Goal: Transaction & Acquisition: Purchase product/service

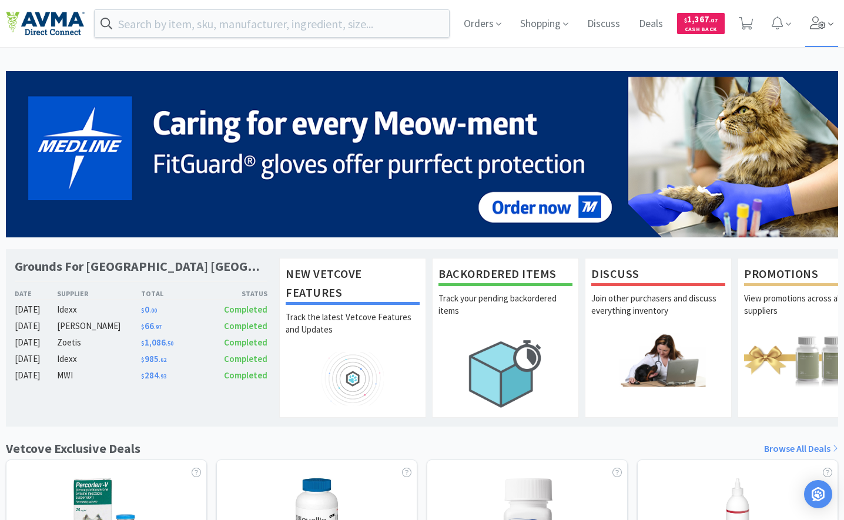
click at [815, 22] on icon at bounding box center [818, 22] width 16 height 13
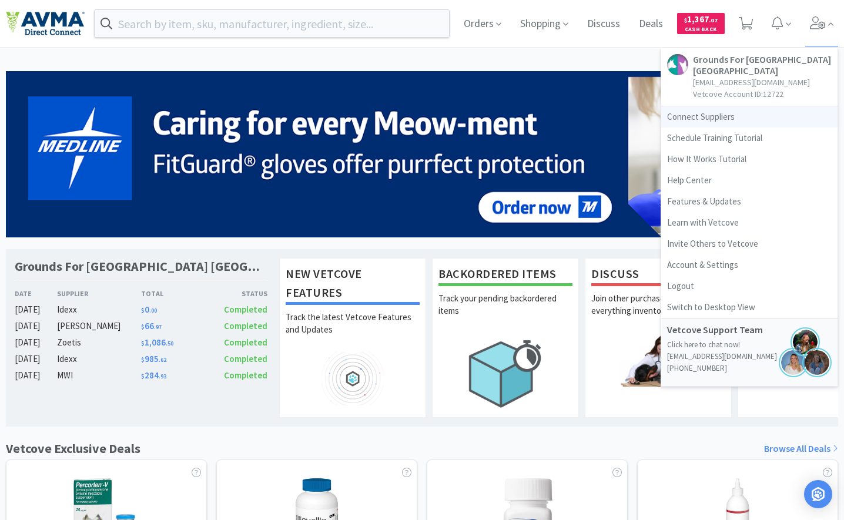
click at [710, 115] on link "Connect Suppliers" at bounding box center [749, 116] width 176 height 21
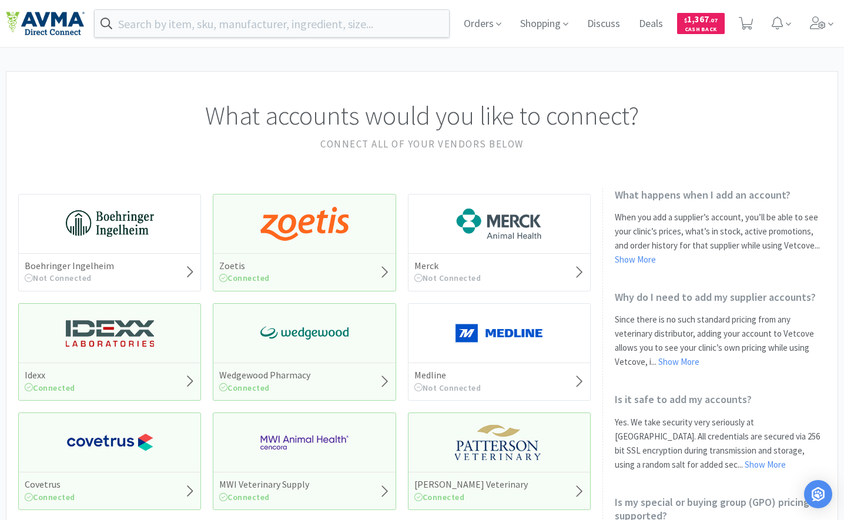
click at [317, 225] on img at bounding box center [304, 223] width 88 height 35
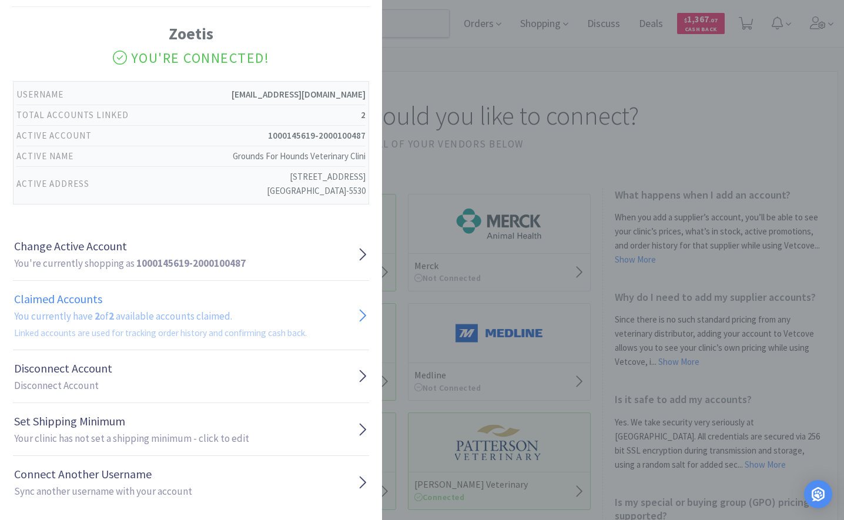
scroll to position [32, 0]
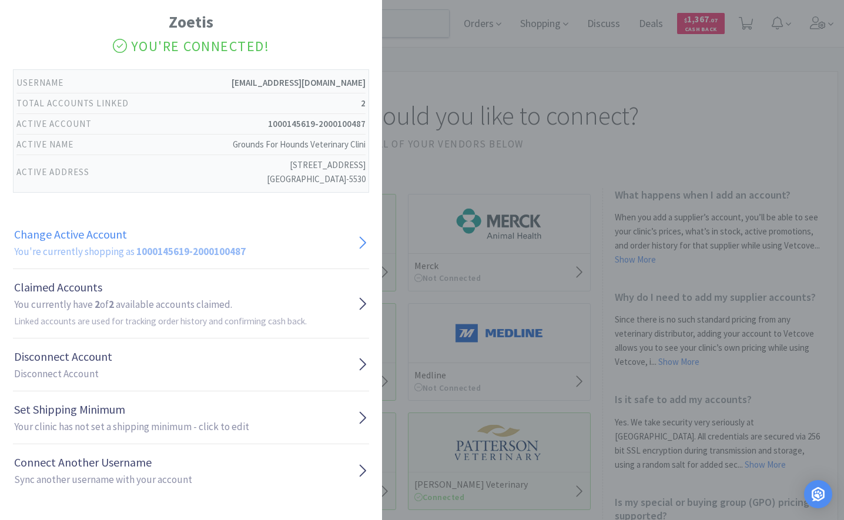
click at [151, 251] on strong "1000145619-2000100487" at bounding box center [190, 251] width 109 height 13
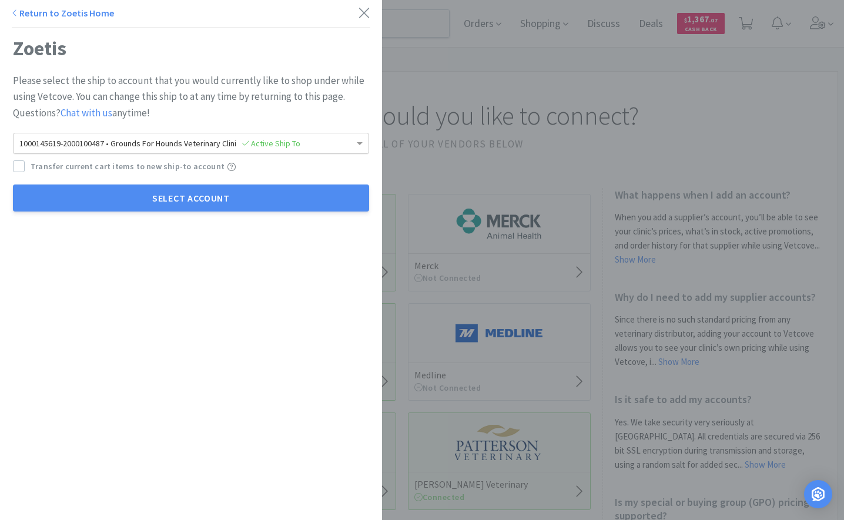
click at [134, 145] on span "1000145619-2000100487 • Grounds For Hounds Veterinary Clini Active Ship To" at bounding box center [159, 143] width 281 height 11
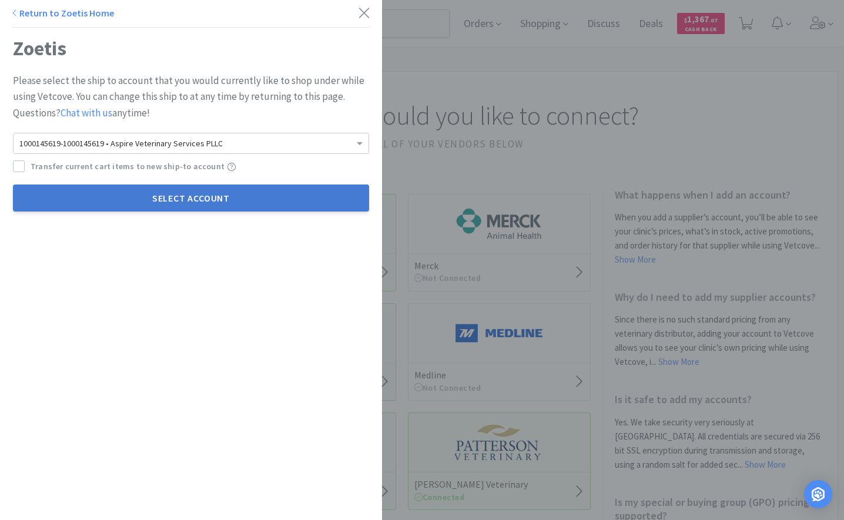
click at [128, 192] on button "Select Account" at bounding box center [191, 197] width 356 height 27
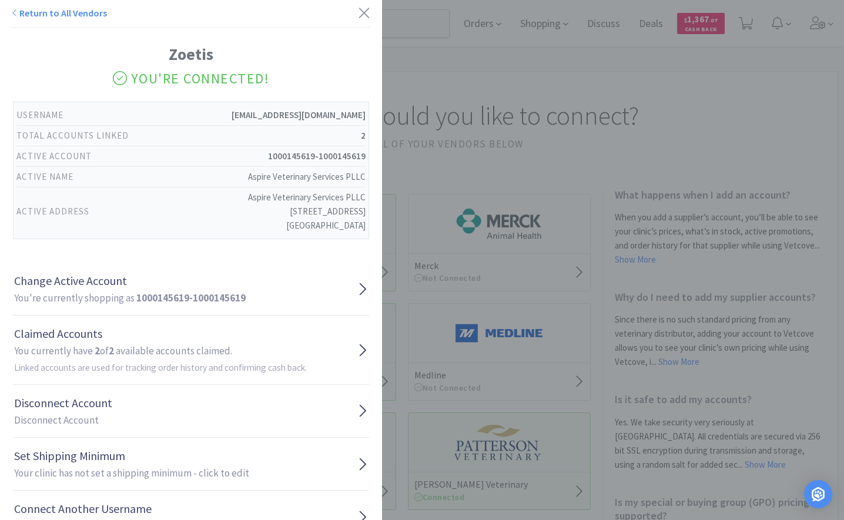
click at [456, 109] on div "Return to All Vendors Zoetis You're Connected! Username [EMAIL_ADDRESS][DOMAIN_…" at bounding box center [422, 260] width 844 height 520
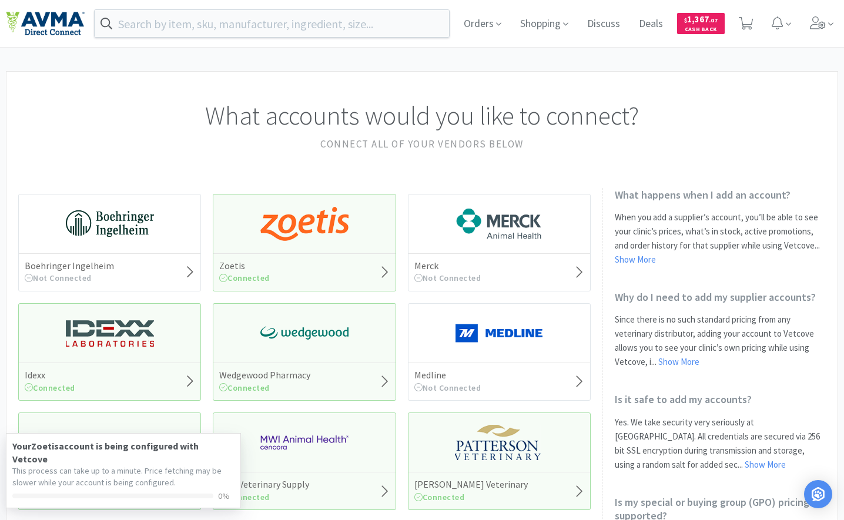
scroll to position [117, 0]
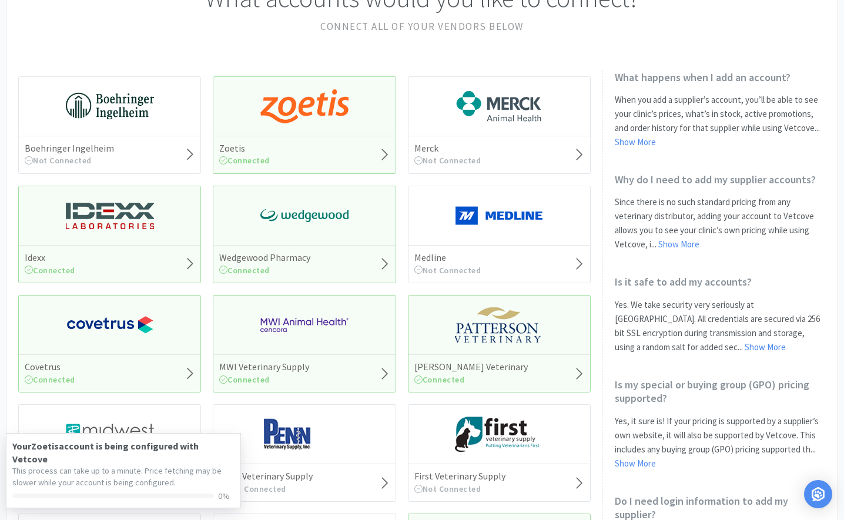
click at [112, 221] on img at bounding box center [110, 215] width 88 height 35
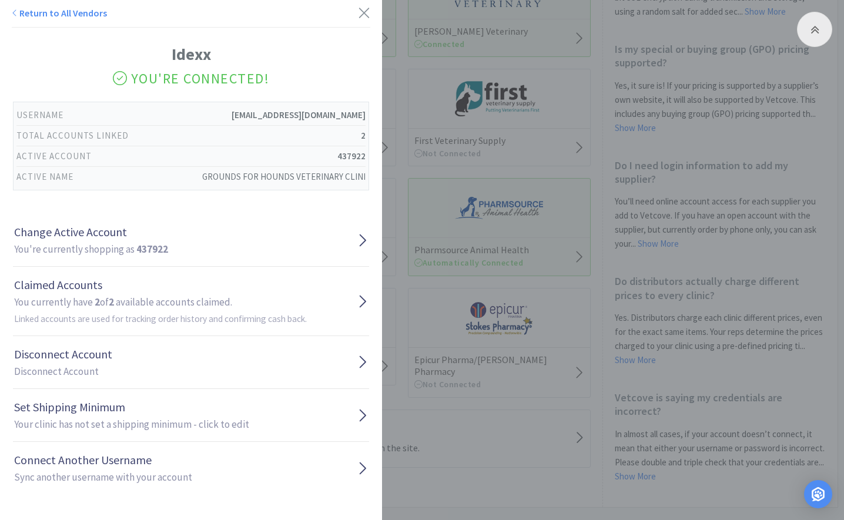
scroll to position [462, 0]
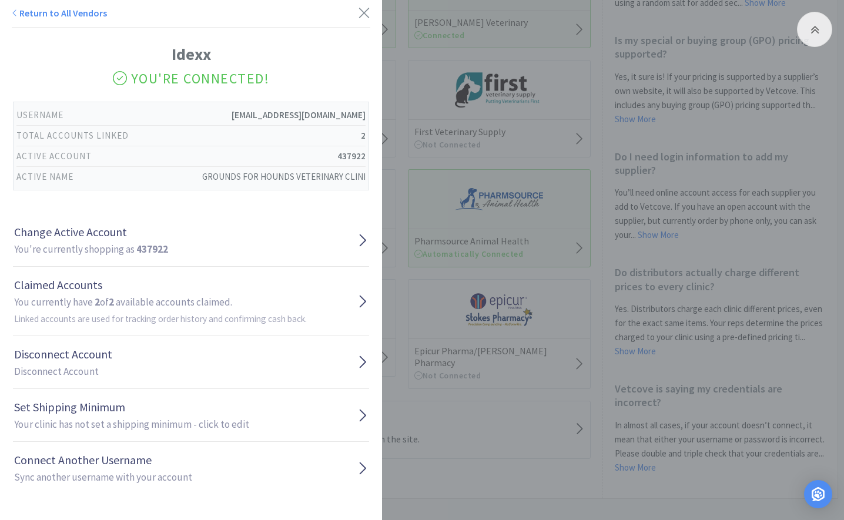
click at [103, 483] on h2 "Sync another username with your account" at bounding box center [103, 477] width 178 height 16
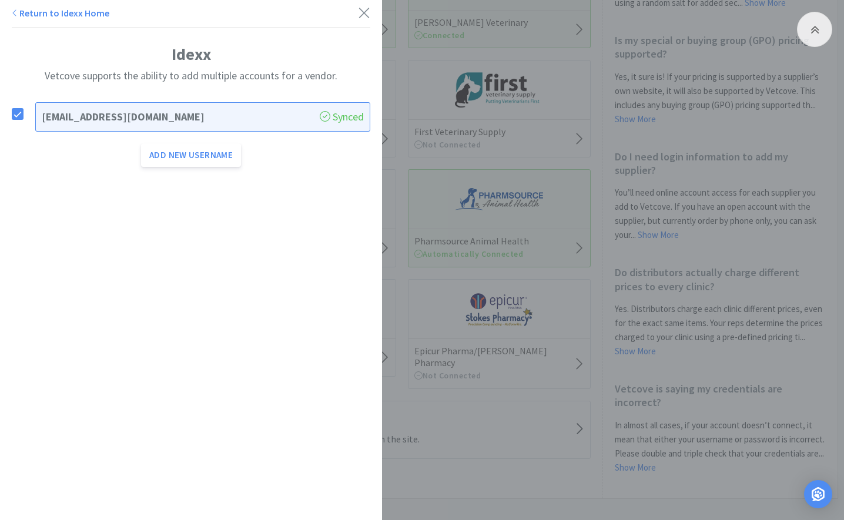
click at [20, 14] on link "Return to Idexx Home" at bounding box center [61, 13] width 98 height 12
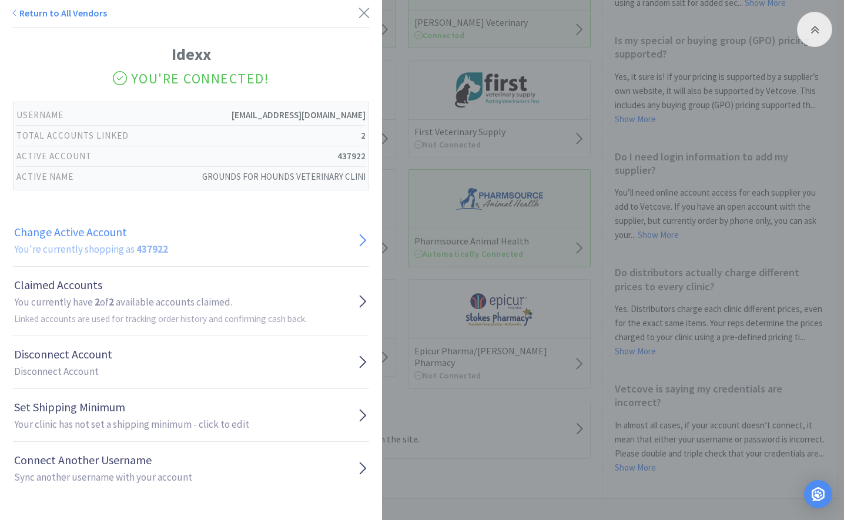
click at [49, 238] on h1 "Change Active Account" at bounding box center [91, 232] width 154 height 19
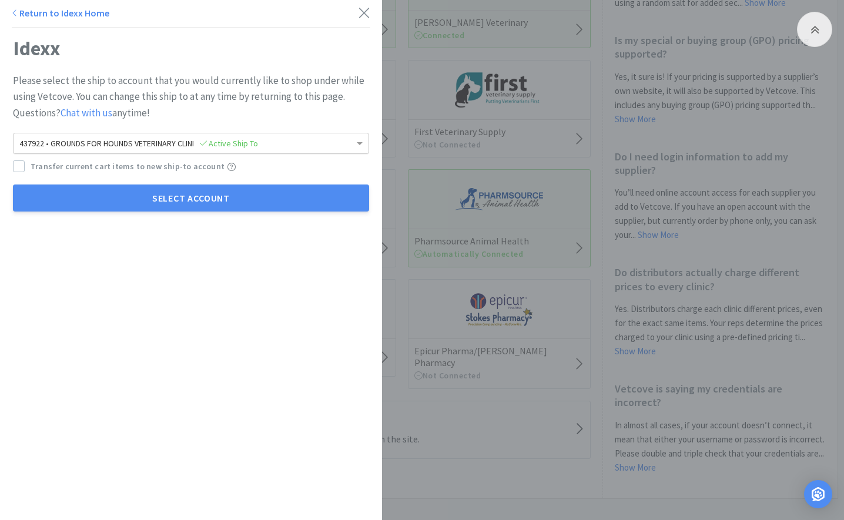
click at [85, 142] on span "437922 • GROUNDS FOR HOUNDS VETERINARY CLINI Active Ship To" at bounding box center [138, 143] width 239 height 11
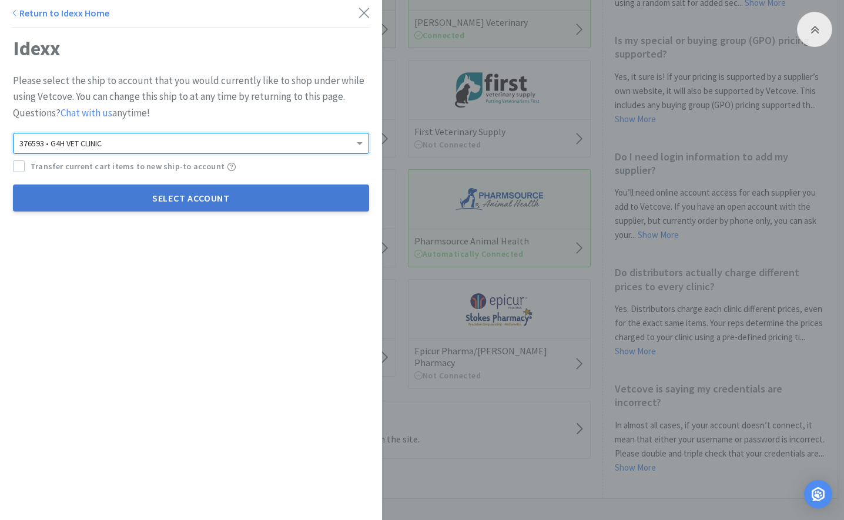
click at [100, 198] on button "Select Account" at bounding box center [191, 197] width 356 height 27
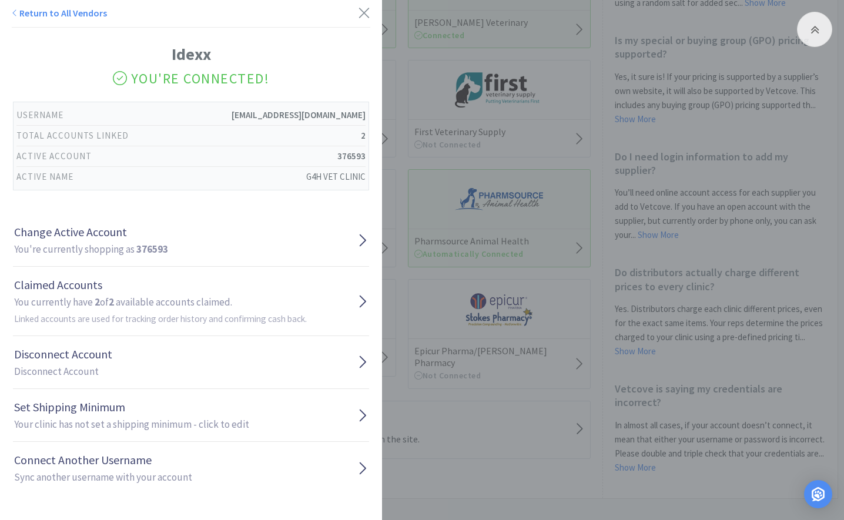
click at [412, 128] on div "Return to All Vendors Idexx You're Connected! Username [EMAIL_ADDRESS][DOMAIN_N…" at bounding box center [422, 260] width 844 height 520
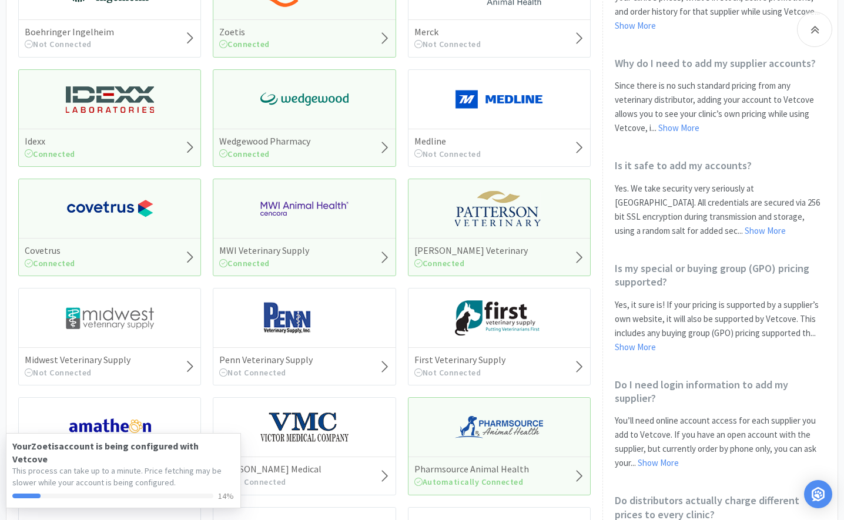
scroll to position [227, 0]
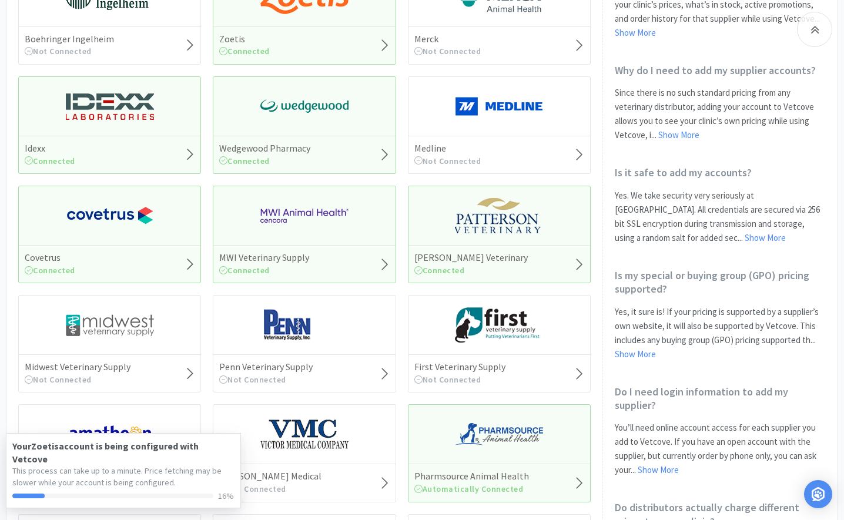
click at [545, 240] on div "[PERSON_NAME] Veterinary Connected" at bounding box center [499, 235] width 183 height 98
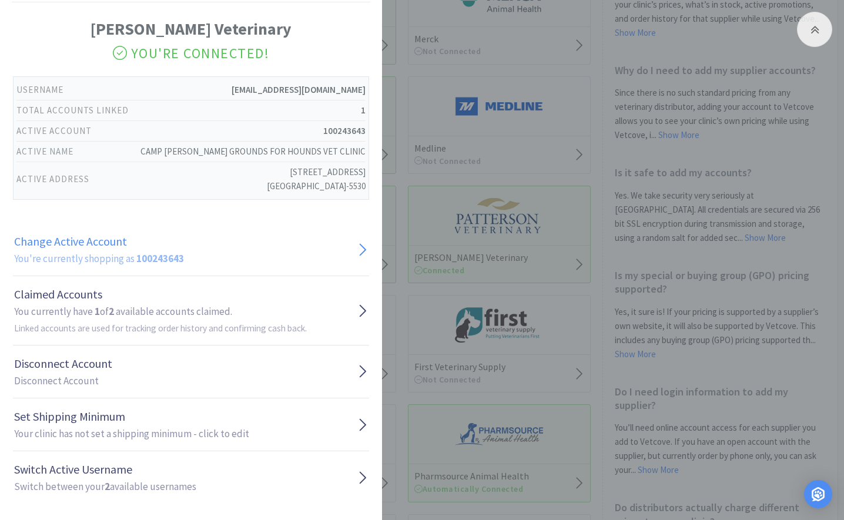
scroll to position [32, 0]
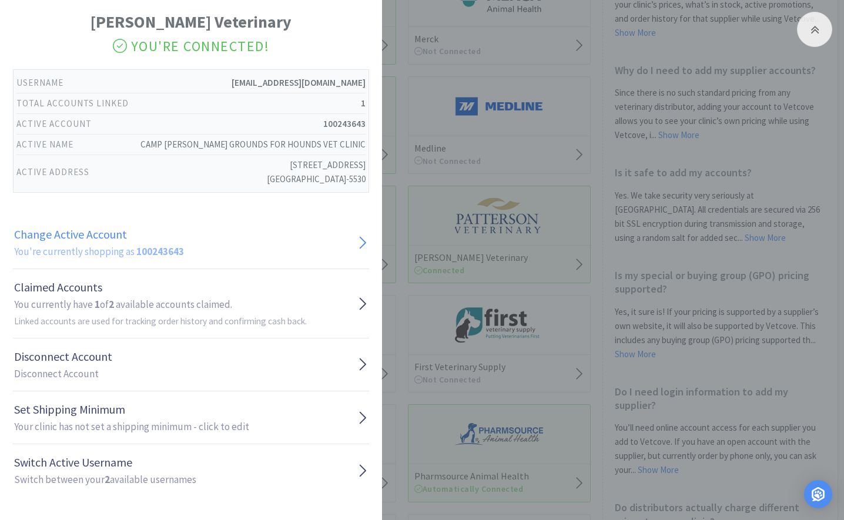
click at [186, 242] on link "Change Active Account You're currently shopping as 100243643" at bounding box center [191, 242] width 356 height 53
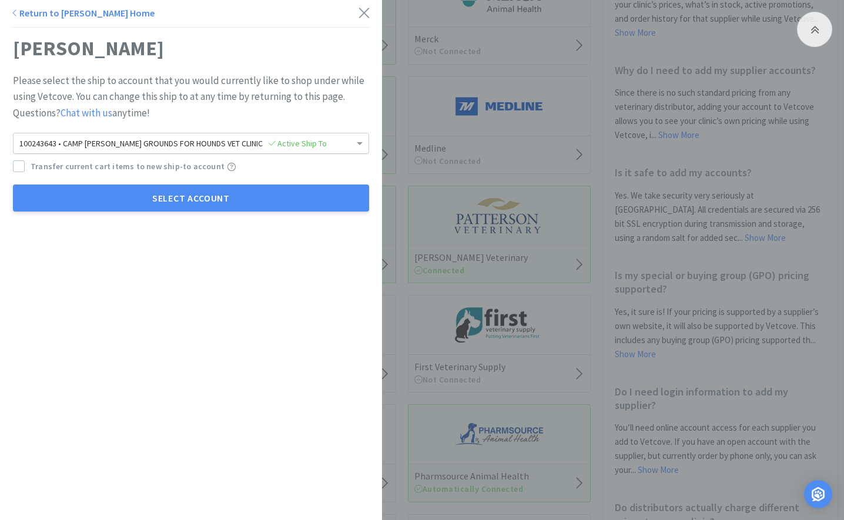
click at [180, 147] on span "100243643 • [GEOGRAPHIC_DATA] FOR HOUNDS VET CLINIC Active Ship To" at bounding box center [172, 143] width 307 height 11
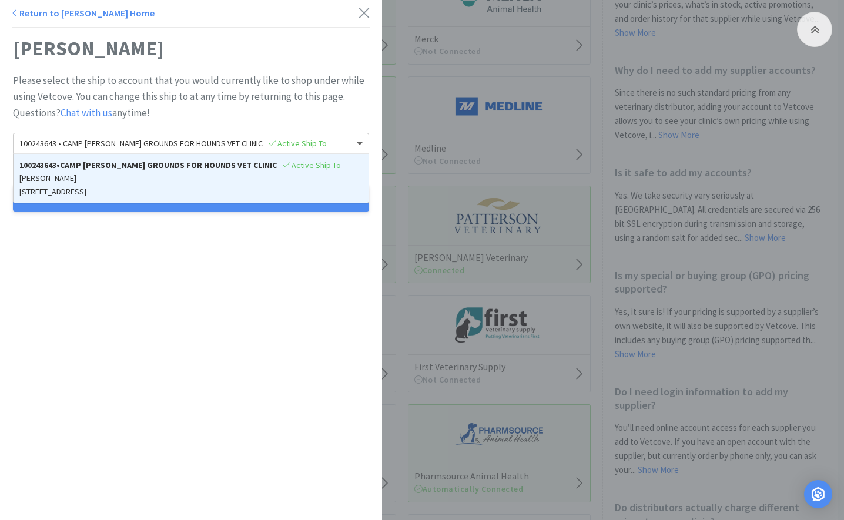
click at [23, 15] on link "Return to [PERSON_NAME] Home" at bounding box center [83, 13] width 143 height 12
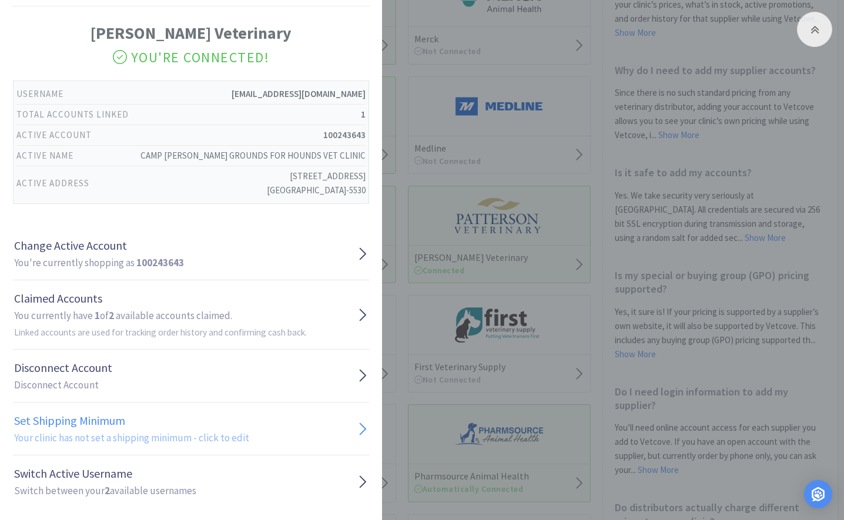
scroll to position [32, 0]
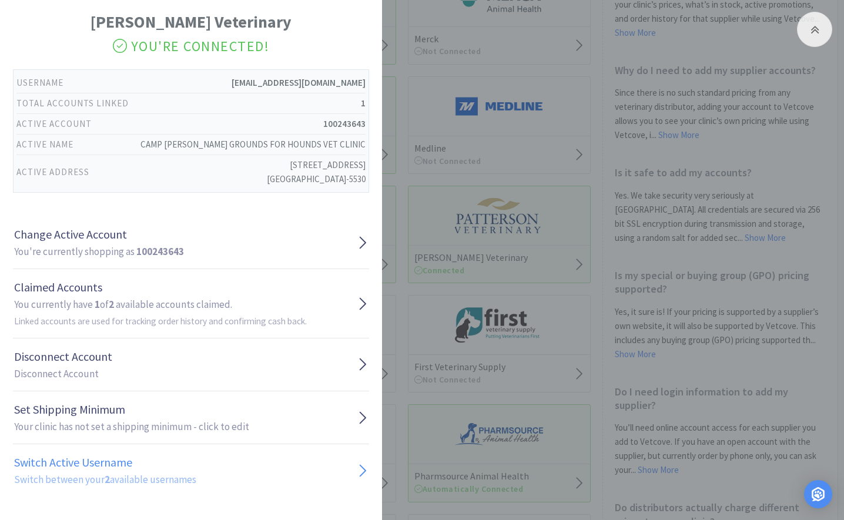
click at [168, 457] on h1 "Switch Active Username" at bounding box center [105, 462] width 182 height 19
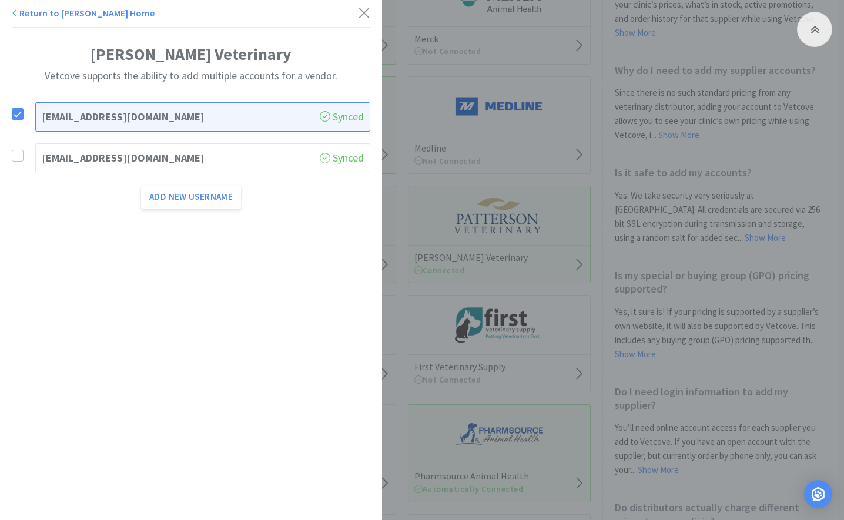
click at [28, 157] on label at bounding box center [23, 156] width 23 height 12
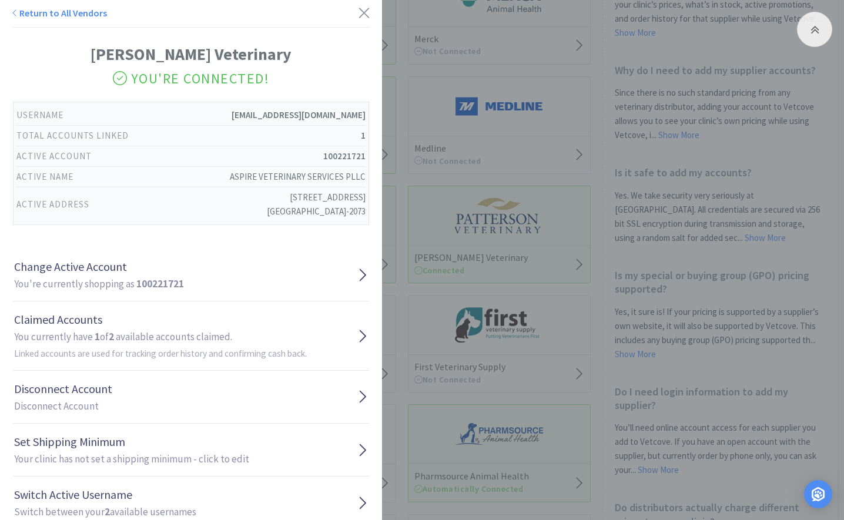
click at [469, 196] on div "Return to All Vendors [PERSON_NAME] Veterinary You're Connected! Username [EMAI…" at bounding box center [422, 260] width 844 height 520
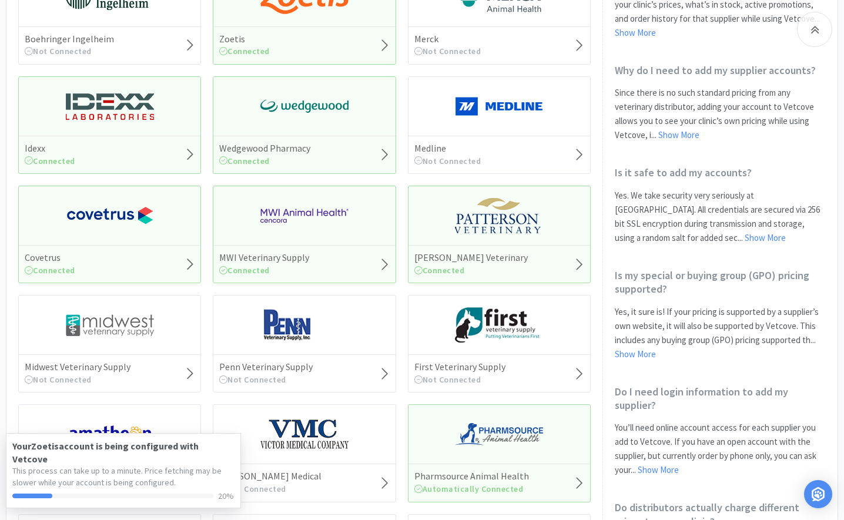
click at [123, 130] on div "Idexx Connected" at bounding box center [109, 125] width 183 height 98
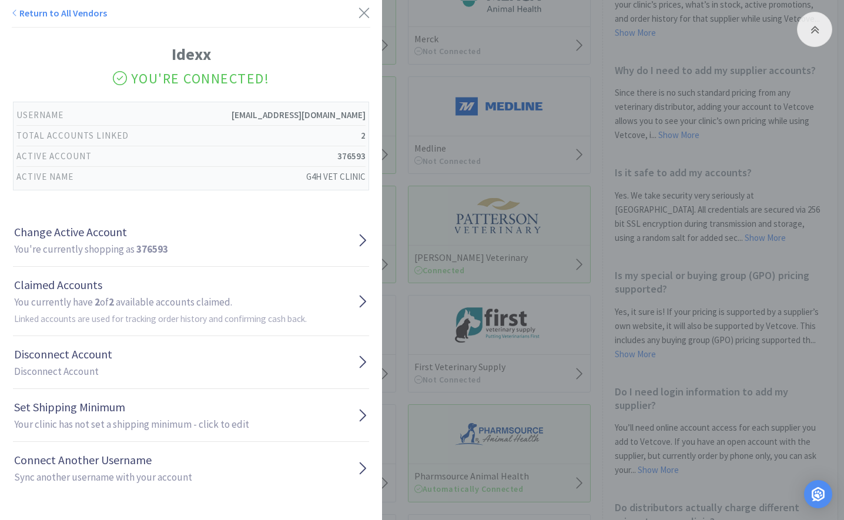
click at [519, 176] on div "Return to All Vendors Idexx You're Connected! Username [EMAIL_ADDRESS][DOMAIN_N…" at bounding box center [422, 260] width 844 height 520
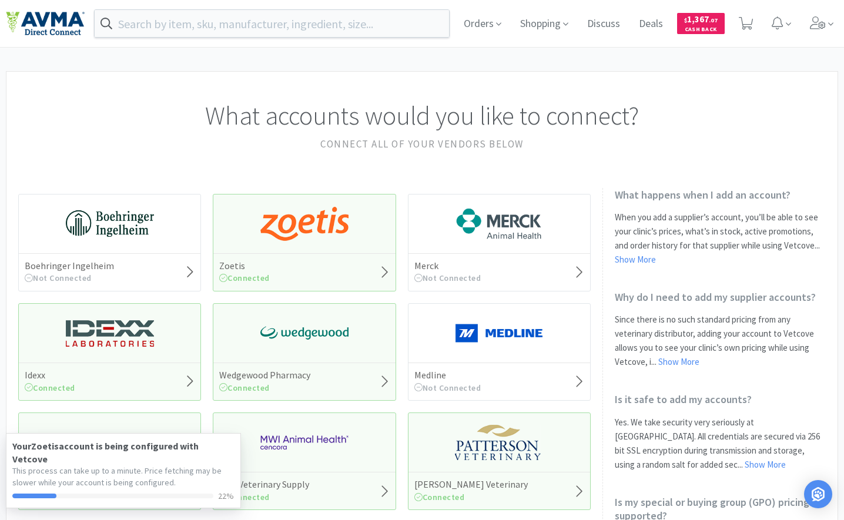
click at [89, 354] on div "Idexx Connected" at bounding box center [109, 352] width 183 height 98
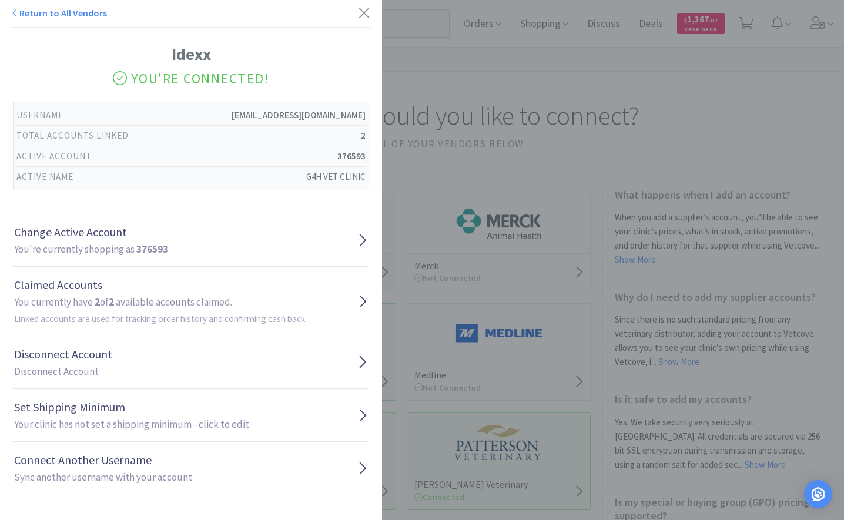
click at [444, 152] on div "Return to All Vendors Idexx You're Connected! Username [EMAIL_ADDRESS][DOMAIN_N…" at bounding box center [422, 260] width 844 height 520
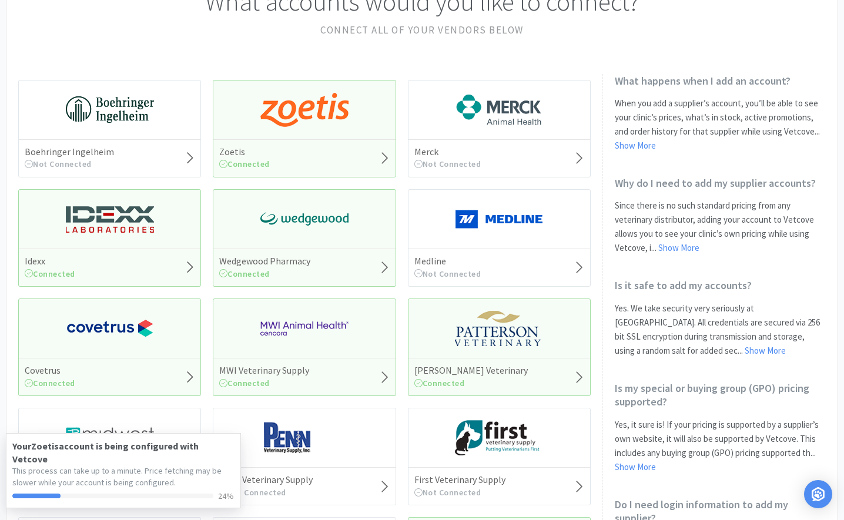
scroll to position [117, 0]
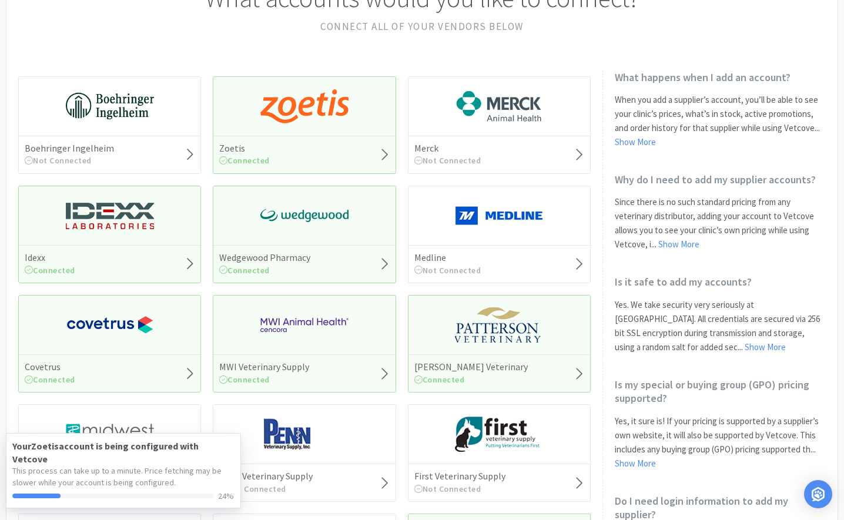
click at [308, 220] on img at bounding box center [304, 215] width 88 height 35
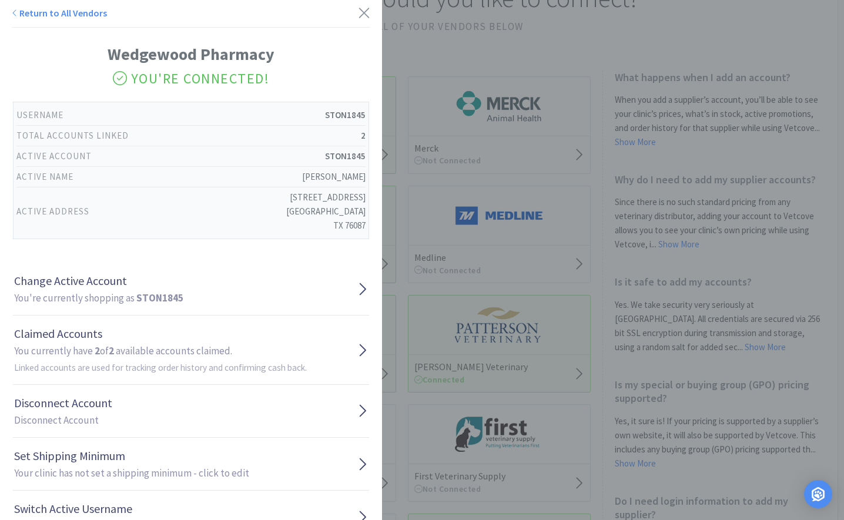
click at [425, 166] on div "Return to All Vendors Wedgewood Pharmacy You're Connected! Username STON1845 To…" at bounding box center [422, 260] width 844 height 520
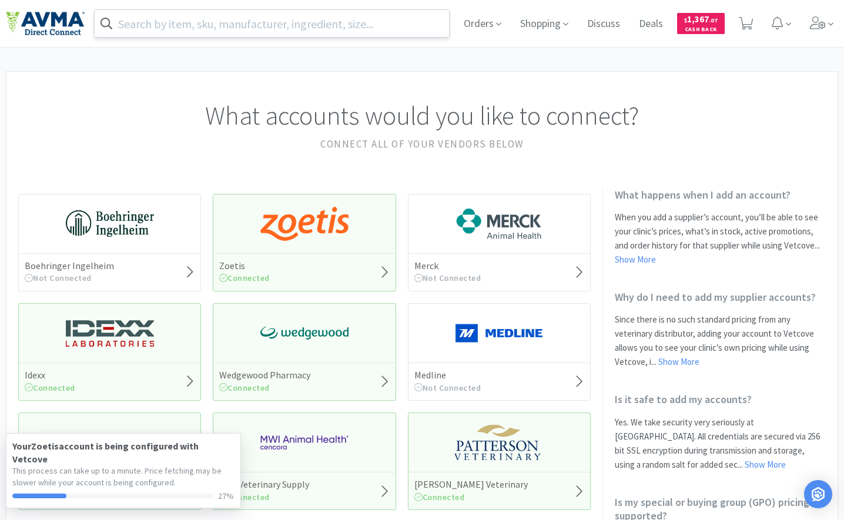
click at [227, 31] on input "text" at bounding box center [272, 23] width 354 height 27
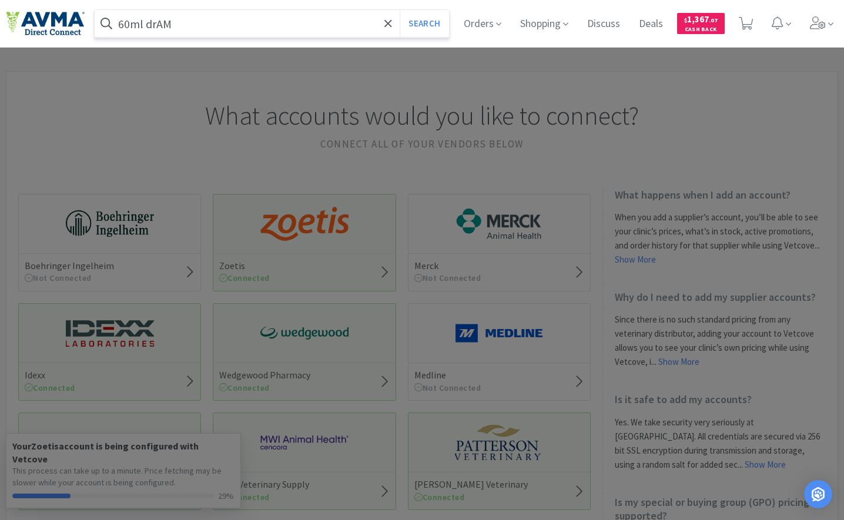
click at [399, 10] on button "Search" at bounding box center [423, 23] width 49 height 27
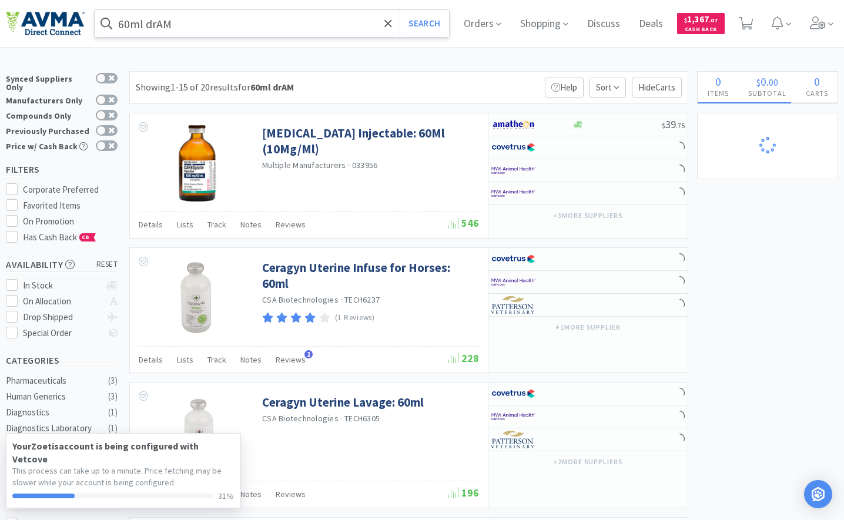
click at [246, 26] on input "60ml drAM" at bounding box center [272, 23] width 354 height 27
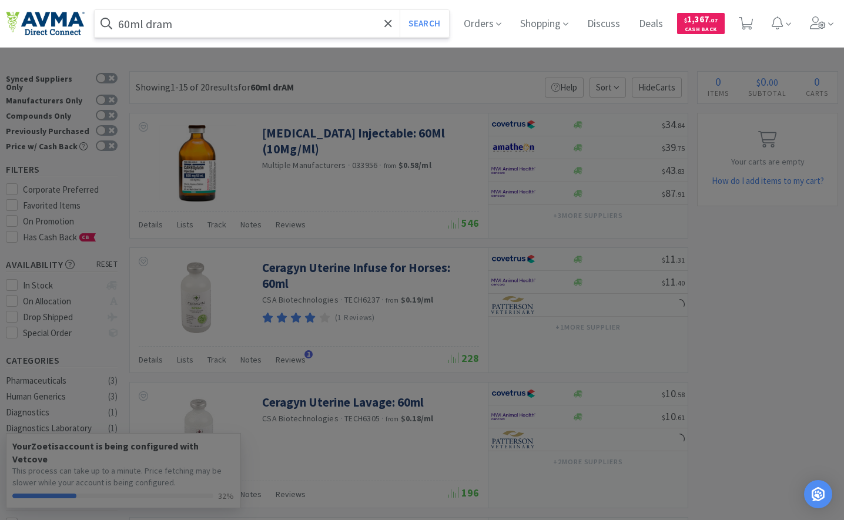
click at [399, 10] on button "Search" at bounding box center [423, 23] width 49 height 27
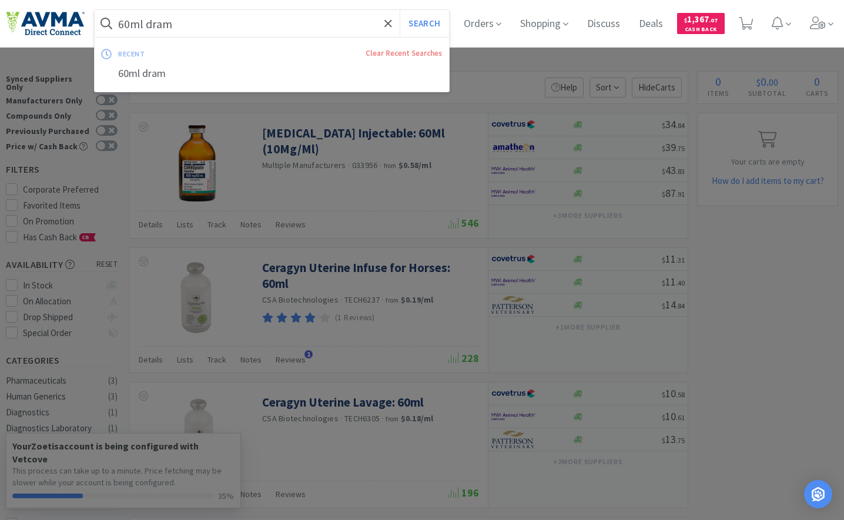
click at [197, 33] on input "60ml dram" at bounding box center [272, 23] width 354 height 27
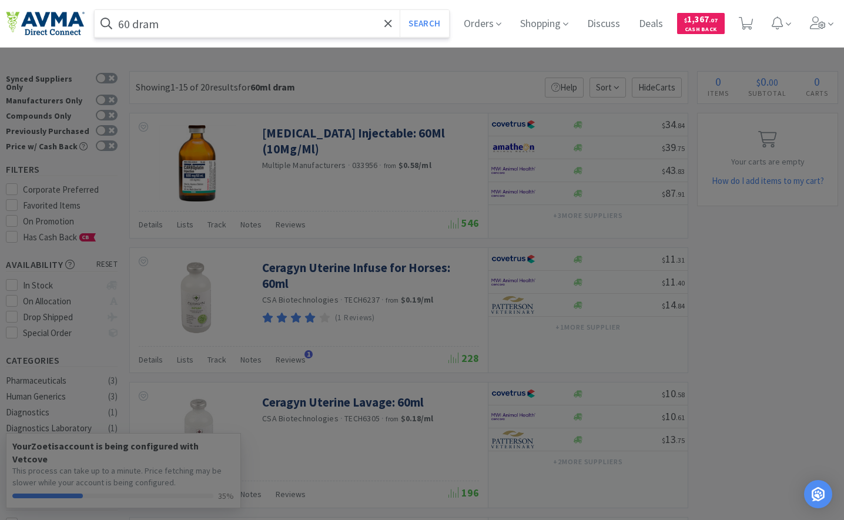
type input "60 dram"
click at [399, 10] on button "Search" at bounding box center [423, 23] width 49 height 27
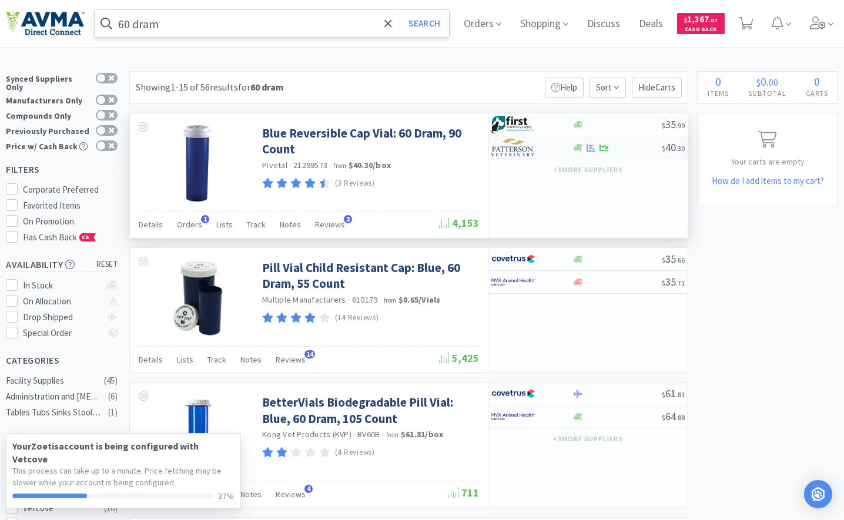
click at [497, 148] on img at bounding box center [513, 148] width 44 height 18
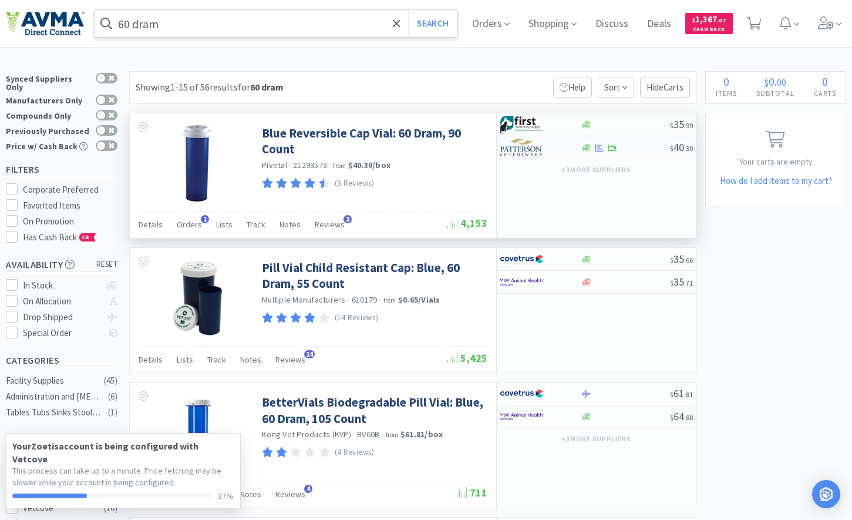
select select "1"
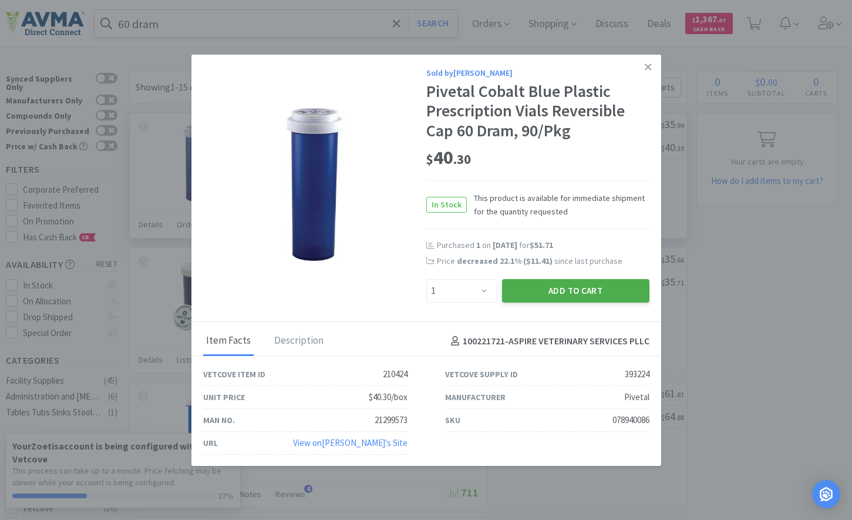
click at [530, 291] on button "Add to Cart" at bounding box center [575, 290] width 147 height 23
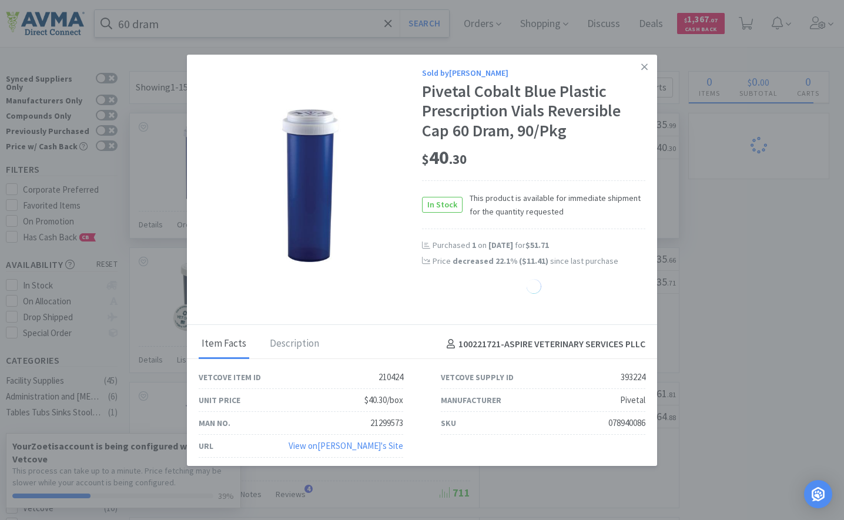
select select "1"
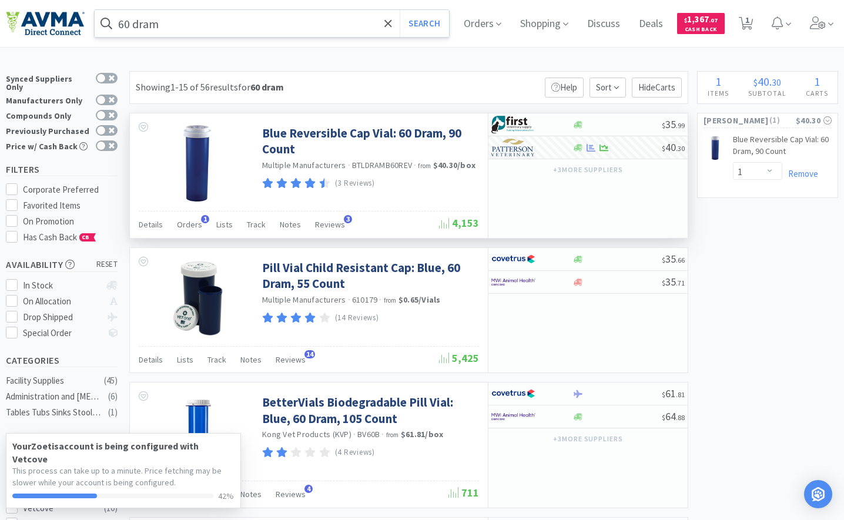
click at [266, 26] on input "60 dram" at bounding box center [272, 23] width 354 height 27
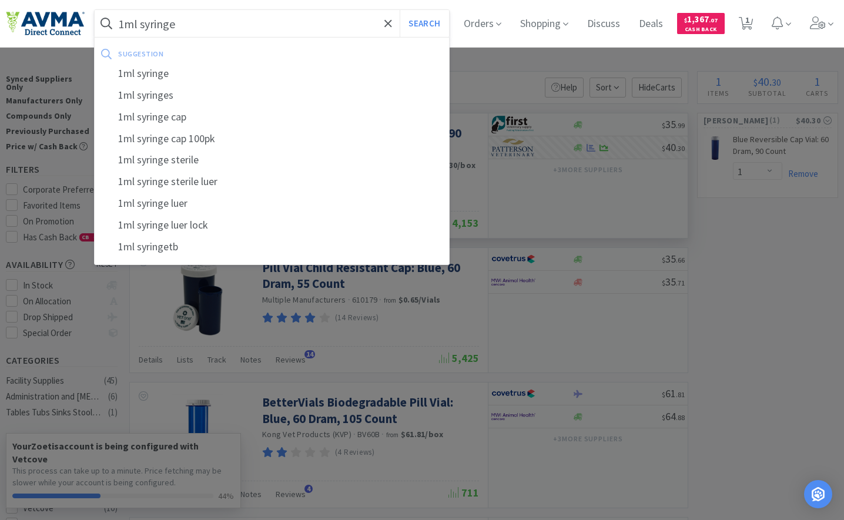
type input "1ml syringe"
click at [399, 10] on button "Search" at bounding box center [423, 23] width 49 height 27
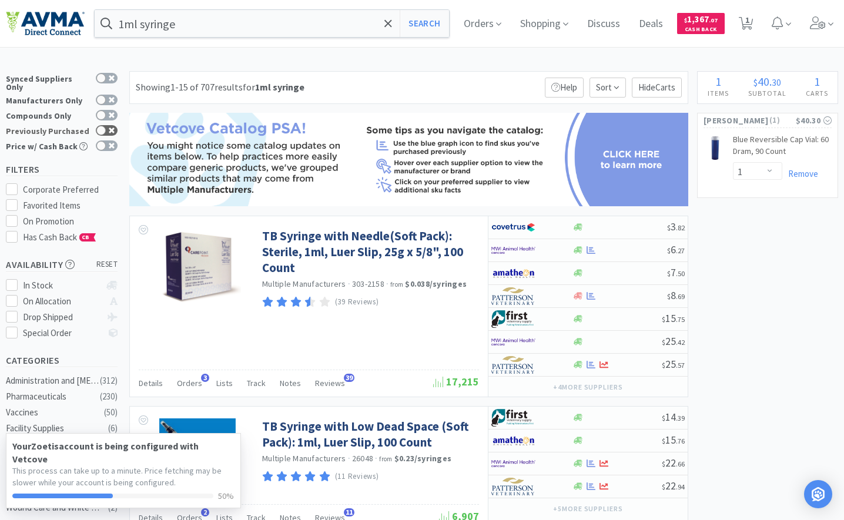
click at [103, 126] on div at bounding box center [100, 130] width 9 height 9
checkbox input "true"
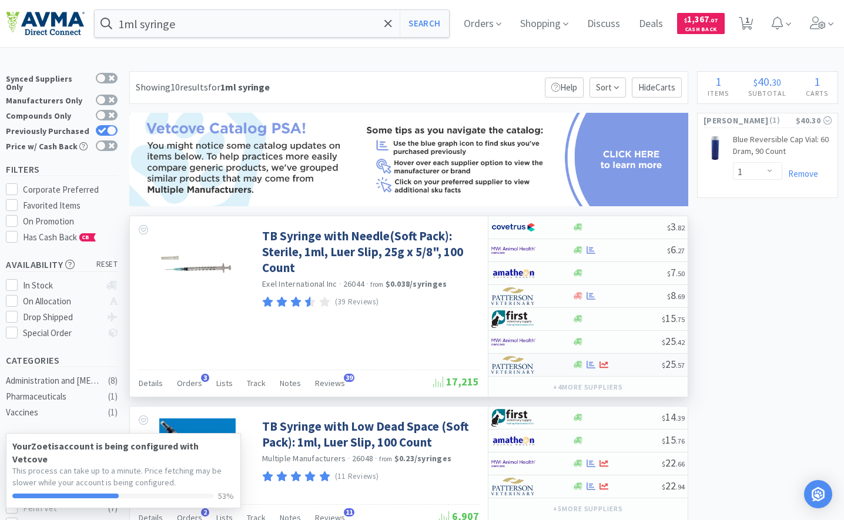
click at [525, 368] on img at bounding box center [513, 365] width 44 height 18
select select "1"
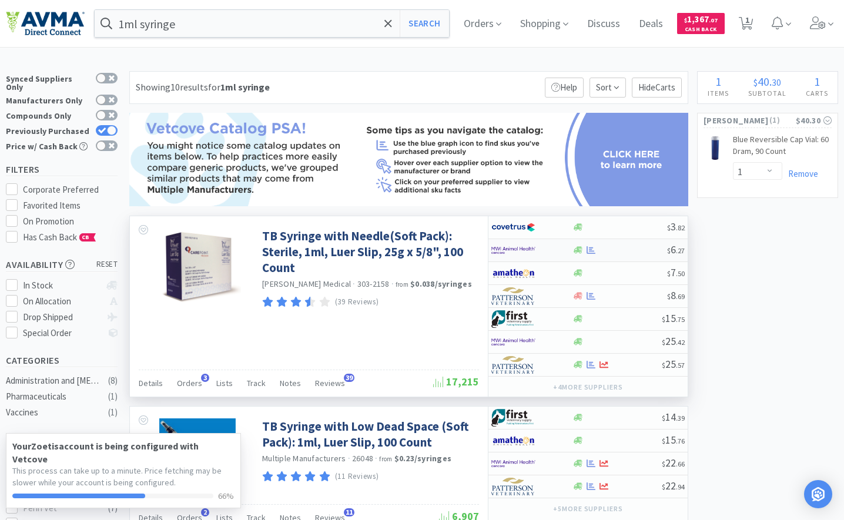
click at [535, 254] on img at bounding box center [513, 250] width 44 height 18
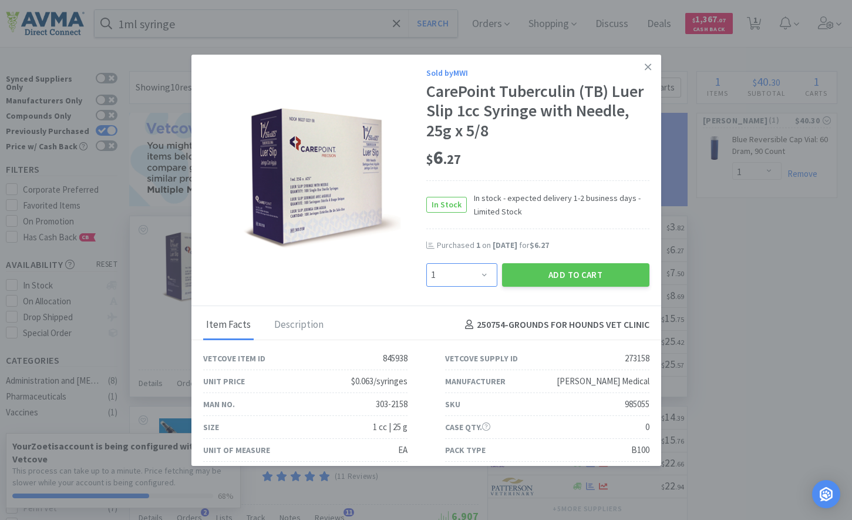
click at [475, 280] on select "Enter Quantity 1 2 3 4 5 6 7 8 9 10 11 12 13 14 15 16 17 18 19 20 Enter Quantity" at bounding box center [462, 274] width 71 height 23
select select "2"
click at [427, 263] on select "Enter Quantity 1 2 3 4 5 6 7 8 9 10 11 12 13 14 15 16 17 18 19 20 Enter Quantity" at bounding box center [462, 274] width 71 height 23
click at [582, 278] on button "Add to Cart" at bounding box center [575, 274] width 147 height 23
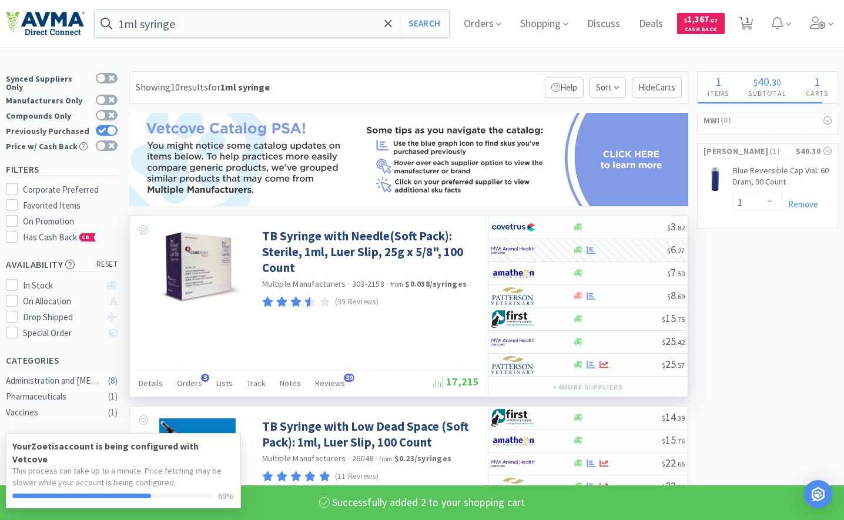
select select "2"
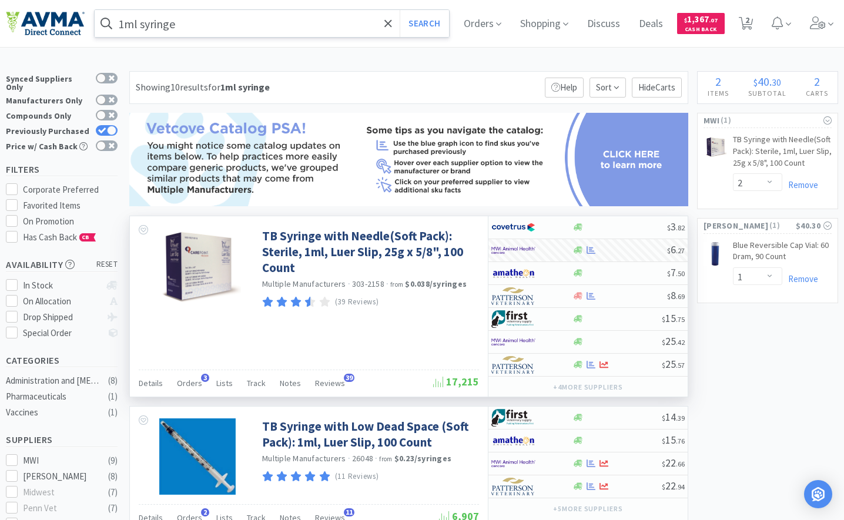
click at [216, 25] on input "1ml syringe" at bounding box center [272, 23] width 354 height 27
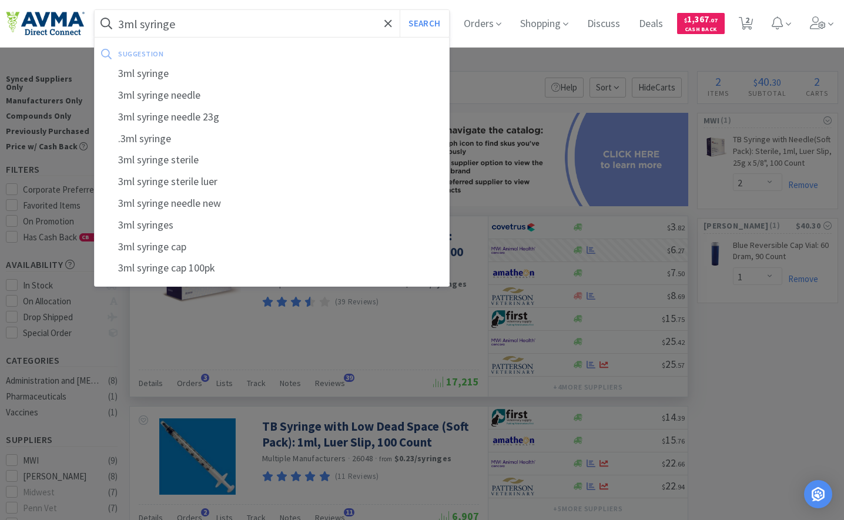
type input "3ml syringe"
click at [399, 10] on button "Search" at bounding box center [423, 23] width 49 height 27
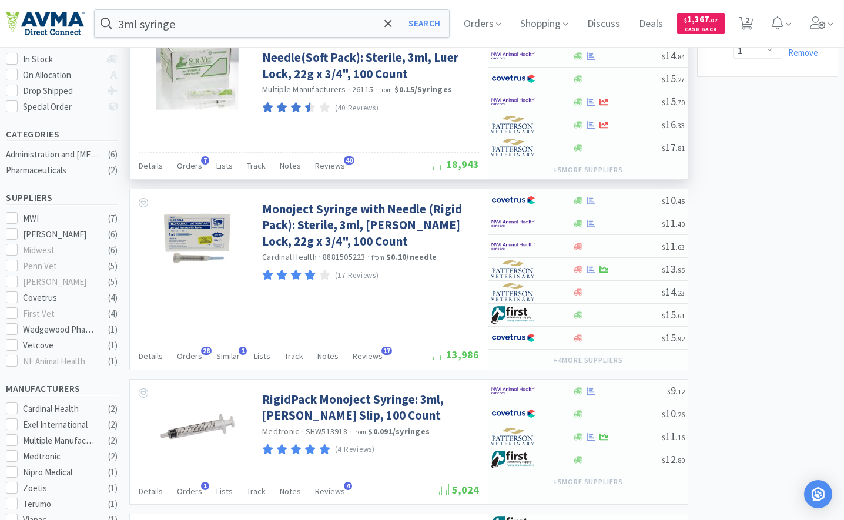
scroll to position [235, 0]
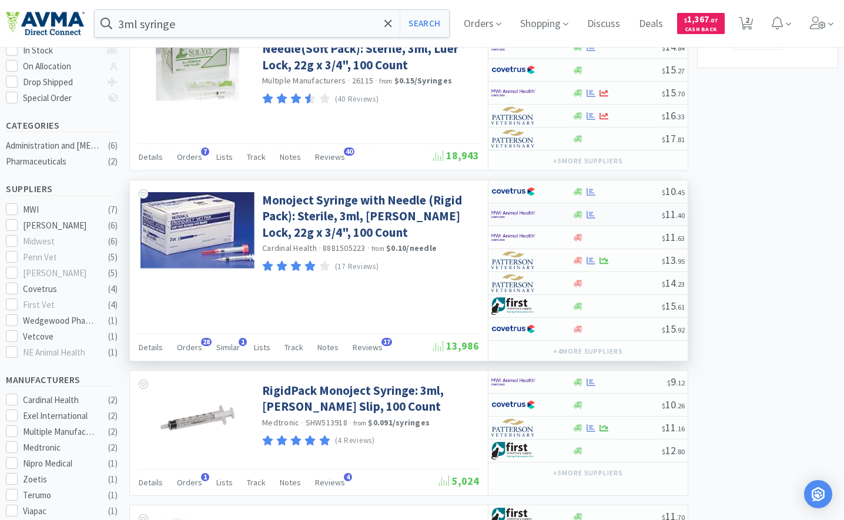
click at [525, 213] on img at bounding box center [513, 215] width 44 height 18
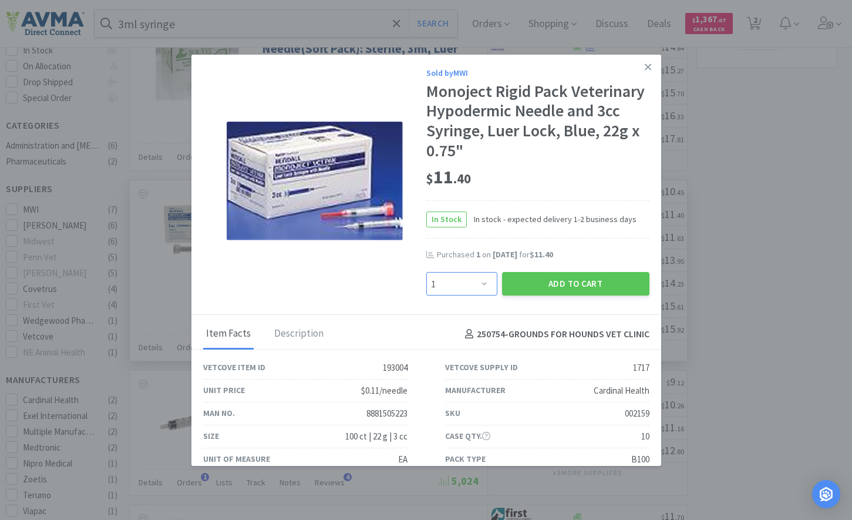
click at [472, 283] on select "Enter Quantity 1 2 3 4 5 6 7 8 9 10 11 12 13 14 15 16 17 18 19 20 Enter Quantity" at bounding box center [462, 283] width 71 height 23
select select "4"
click at [427, 272] on select "Enter Quantity 1 2 3 4 5 6 7 8 9 10 11 12 13 14 15 16 17 18 19 20 Enter Quantity" at bounding box center [462, 283] width 71 height 23
click at [526, 283] on button "Add to Cart" at bounding box center [575, 283] width 147 height 23
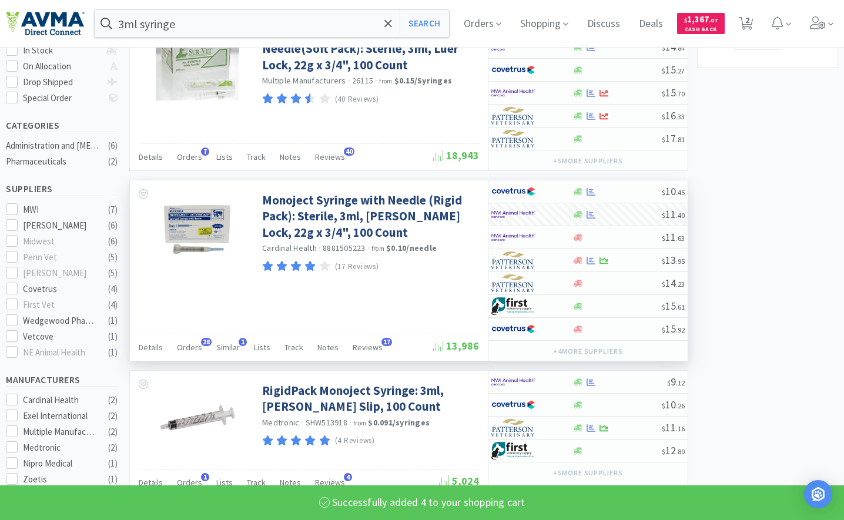
select select "4"
select select "2"
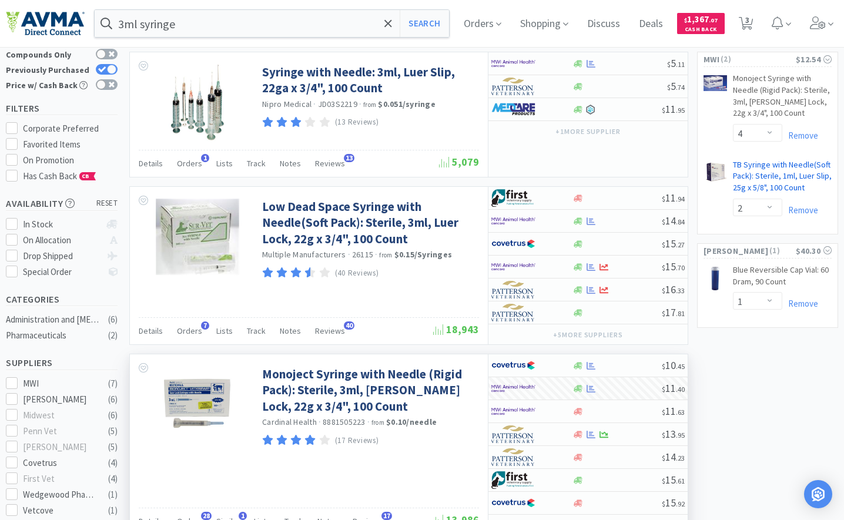
scroll to position [0, 0]
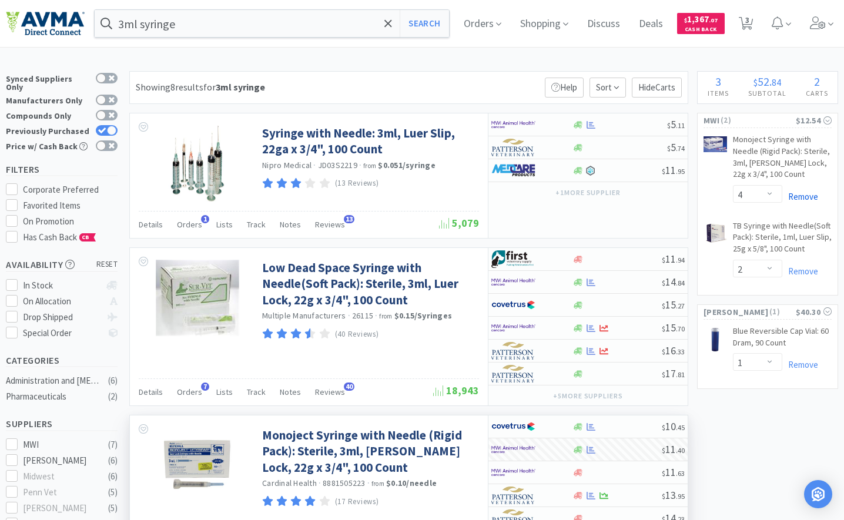
click at [800, 201] on link "Remove" at bounding box center [800, 196] width 36 height 11
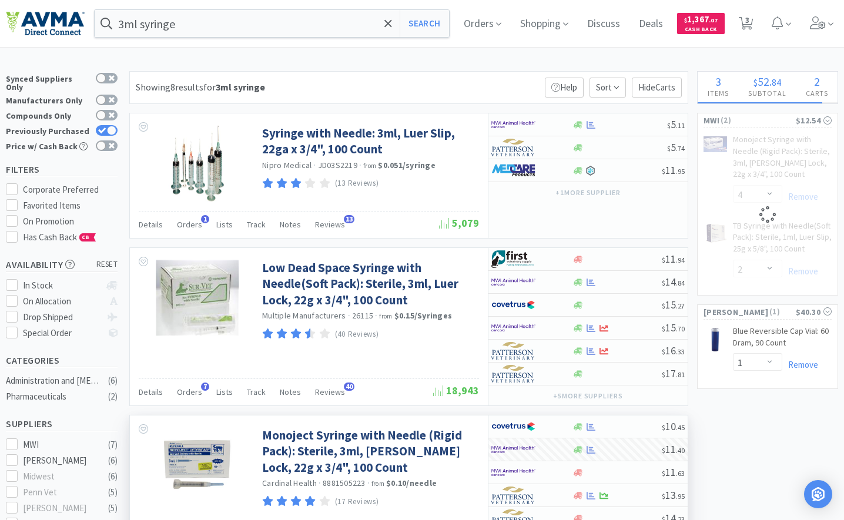
select select "2"
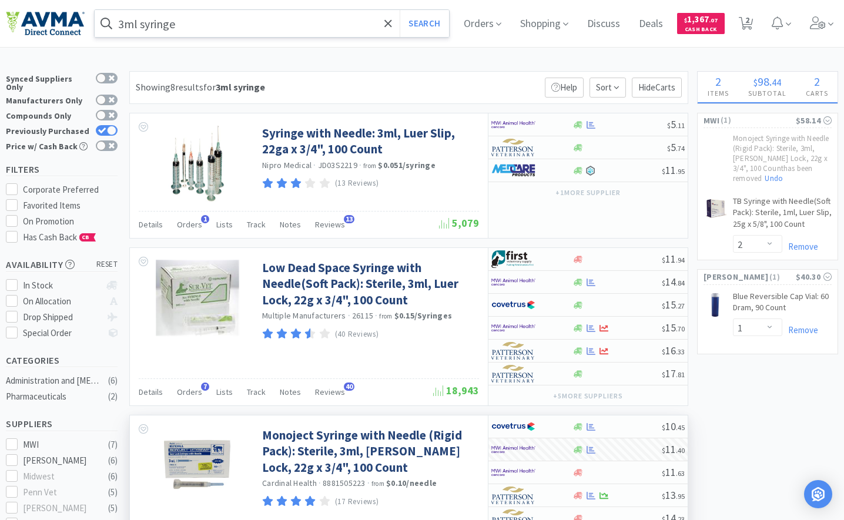
click at [213, 22] on input "3ml syringe" at bounding box center [272, 23] width 354 height 27
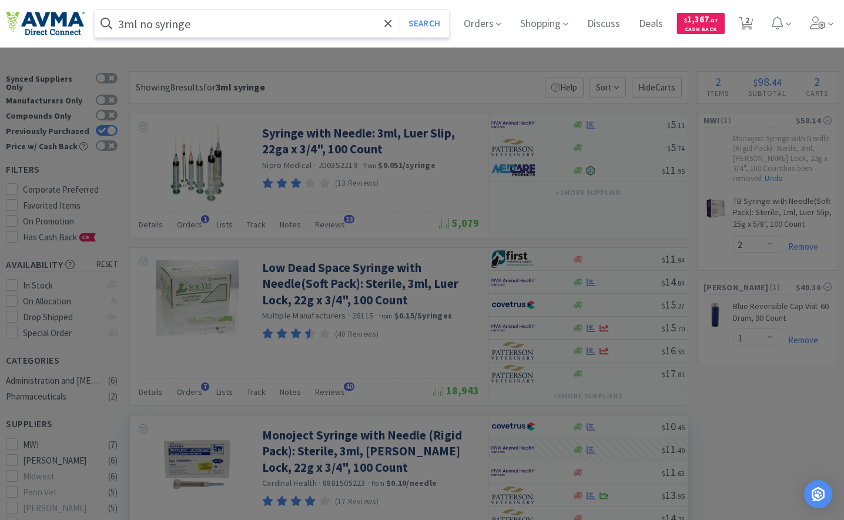
click at [399, 10] on button "Search" at bounding box center [423, 23] width 49 height 27
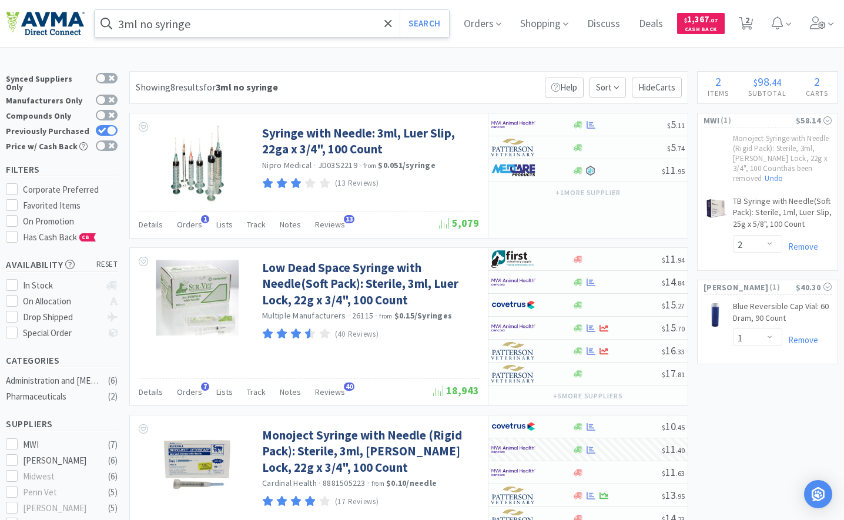
click at [253, 26] on input "3ml no syringe" at bounding box center [272, 23] width 354 height 27
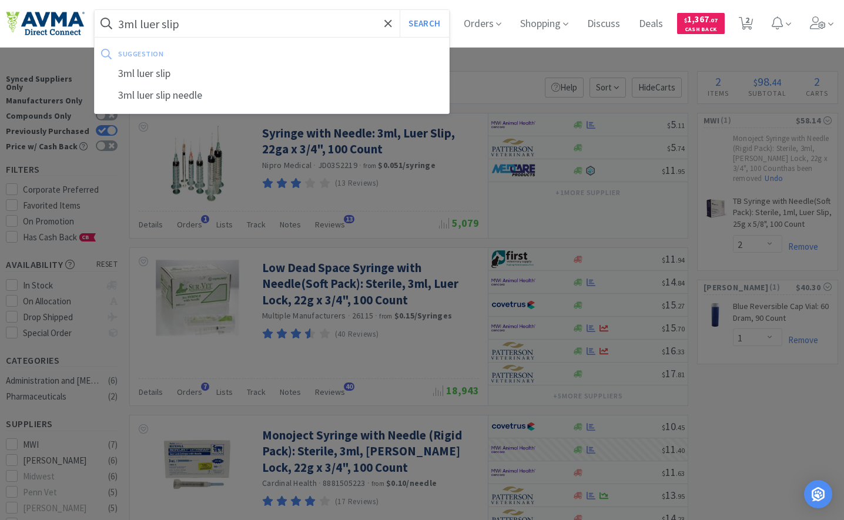
type input "3ml luer slip"
click at [399, 10] on button "Search" at bounding box center [423, 23] width 49 height 27
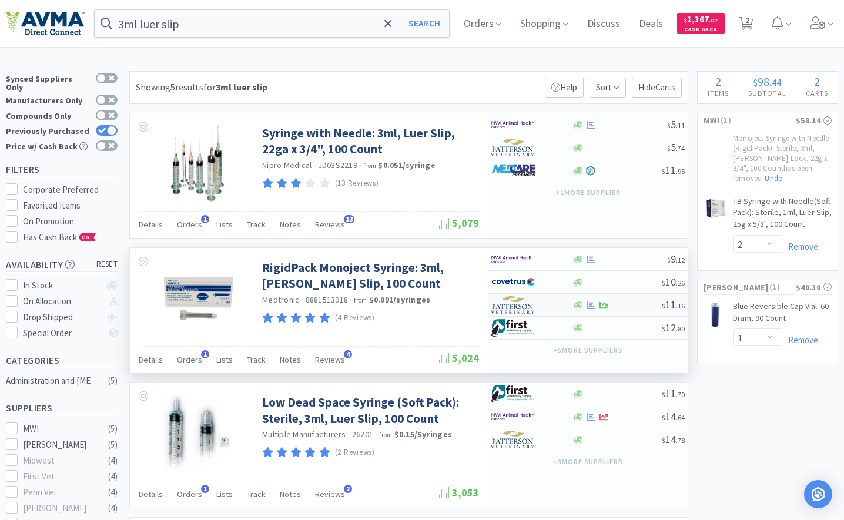
click at [523, 304] on img at bounding box center [513, 305] width 44 height 18
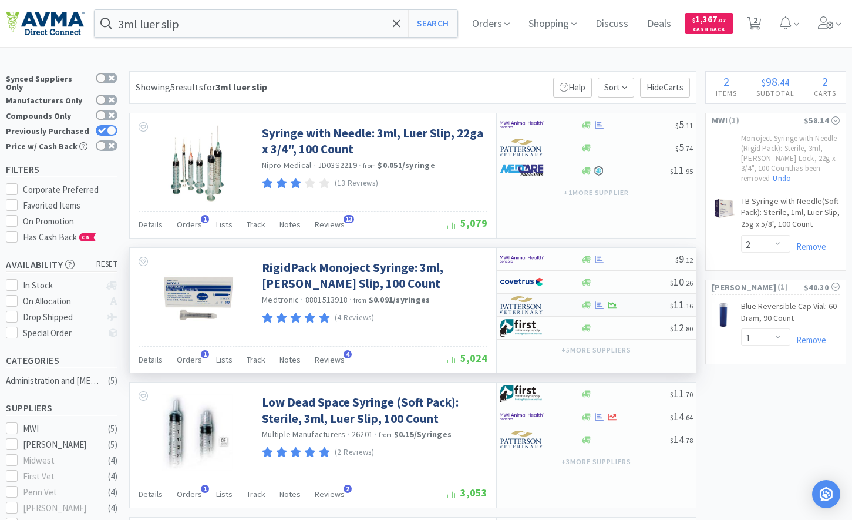
select select "1"
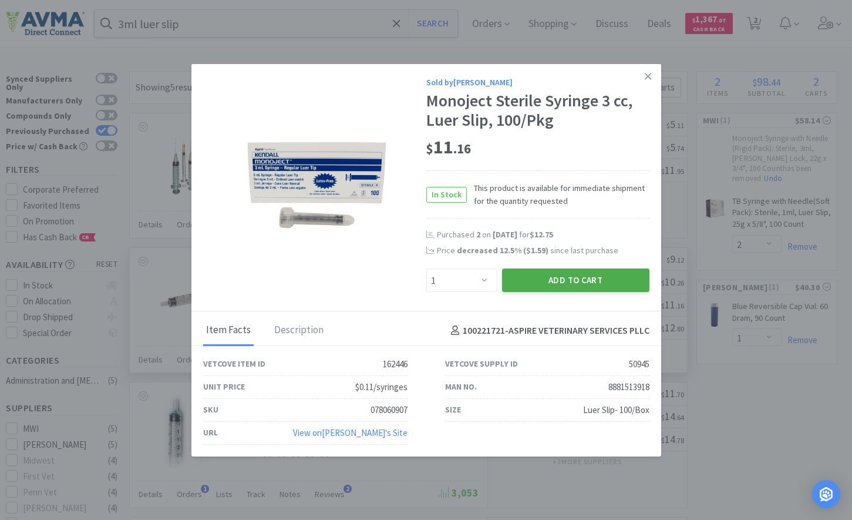
click at [542, 277] on button "Add to Cart" at bounding box center [575, 279] width 147 height 23
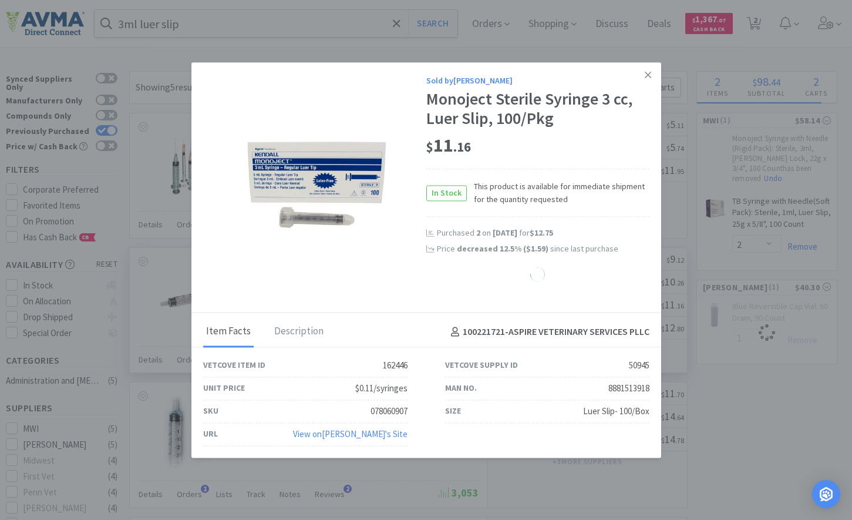
select select "1"
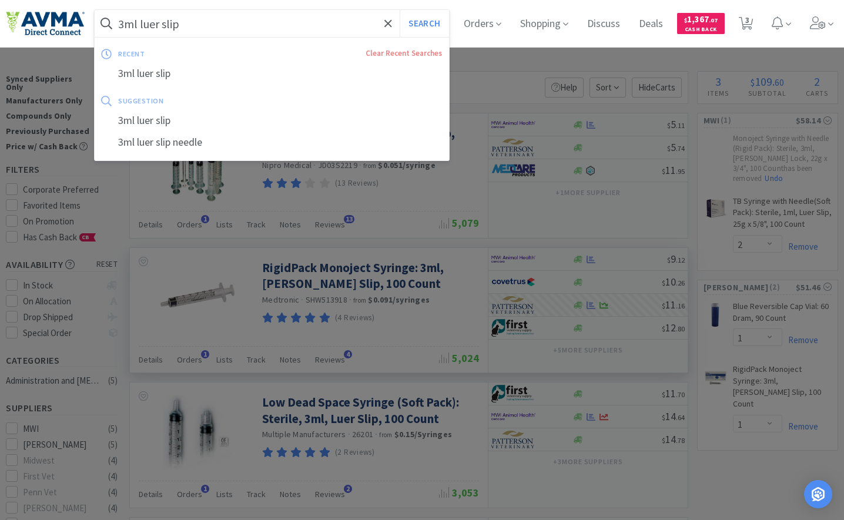
click at [283, 16] on input "3ml luer slip" at bounding box center [272, 23] width 354 height 27
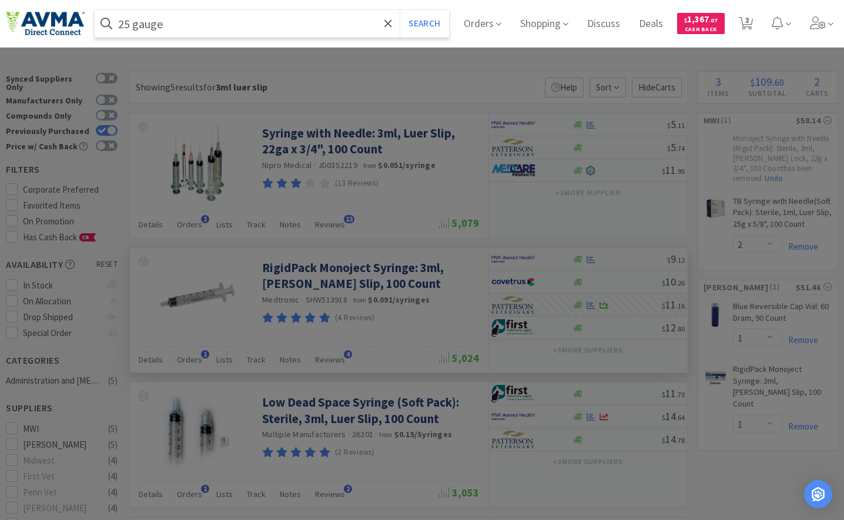
type input "25 gauge"
click at [399, 10] on button "Search" at bounding box center [423, 23] width 49 height 27
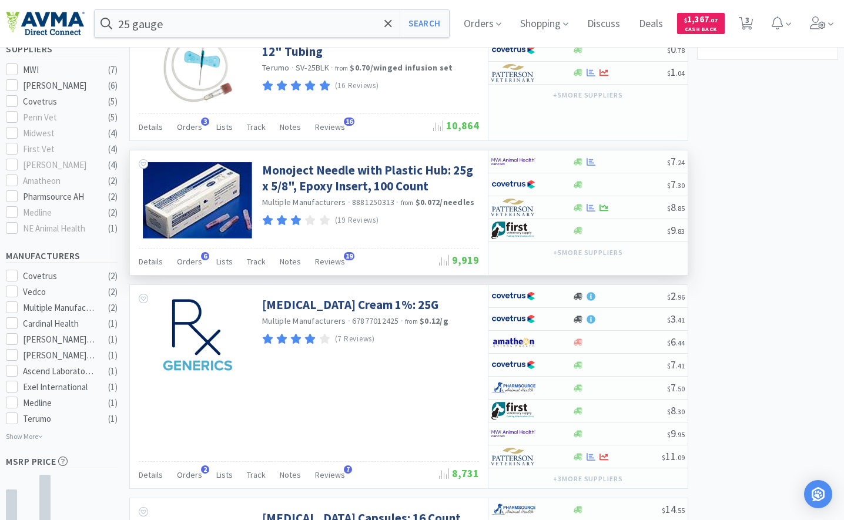
scroll to position [411, 0]
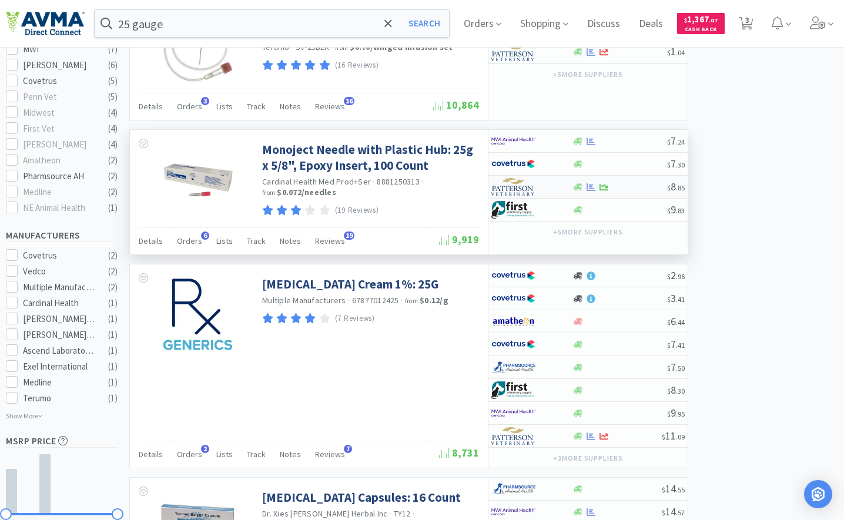
click at [536, 188] on div at bounding box center [523, 187] width 65 height 20
select select "1"
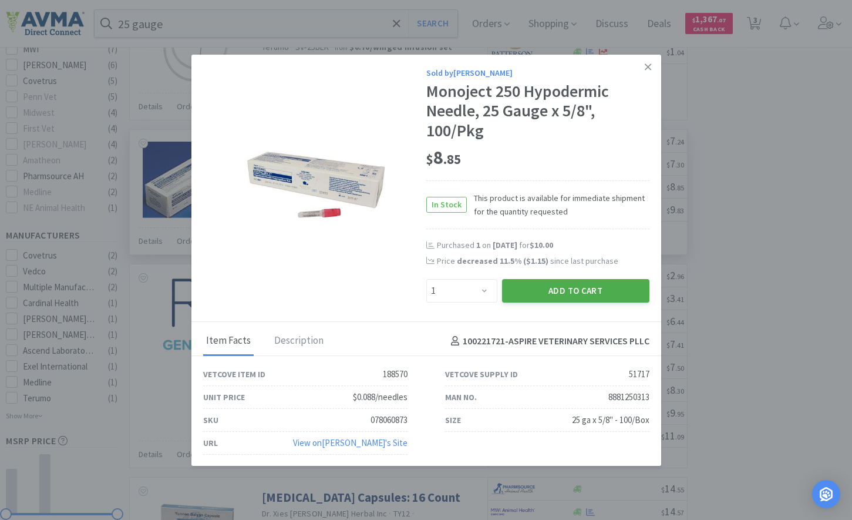
click at [539, 291] on button "Add to Cart" at bounding box center [575, 290] width 147 height 23
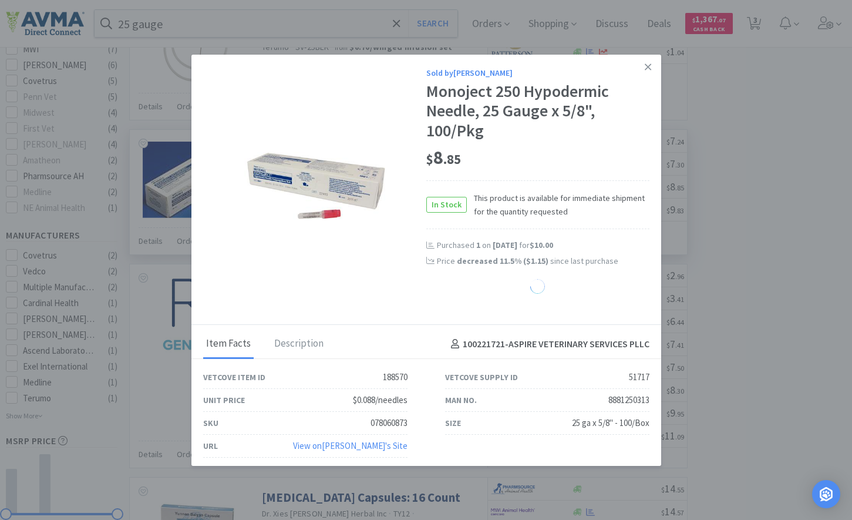
select select "1"
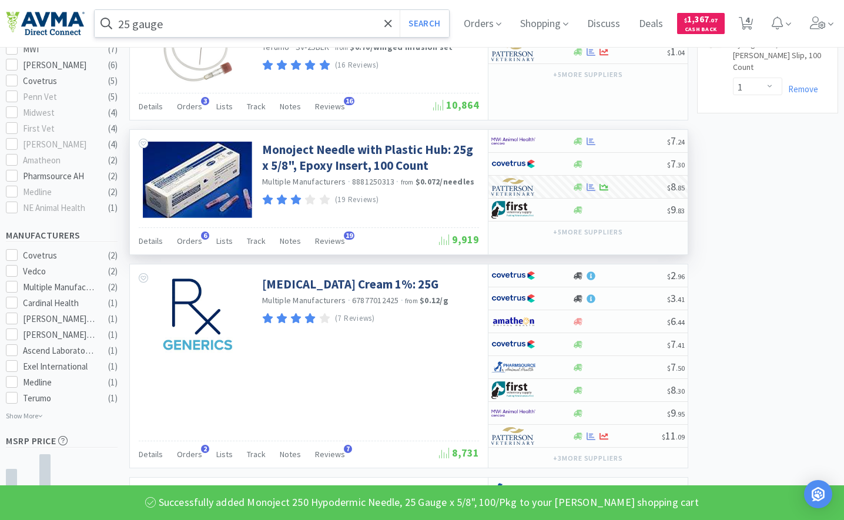
click at [174, 30] on input "25 gauge" at bounding box center [272, 23] width 354 height 27
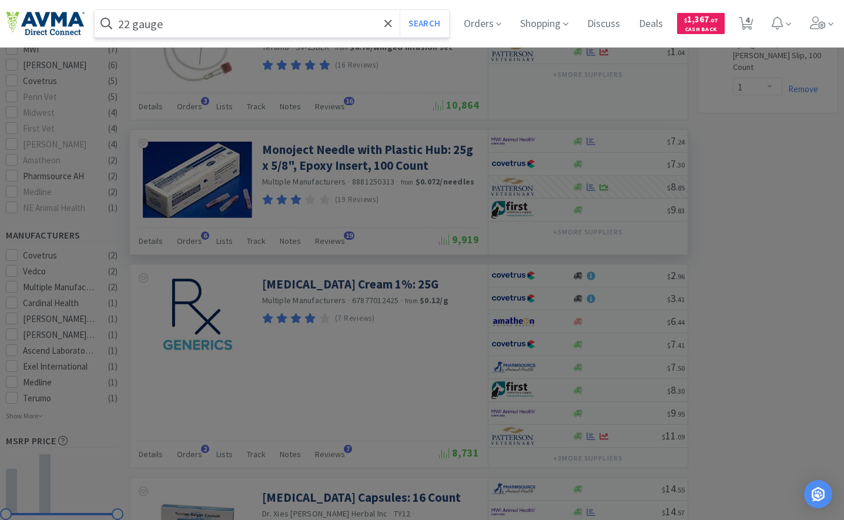
type input "22 gauge"
click at [399, 10] on button "Search" at bounding box center [423, 23] width 49 height 27
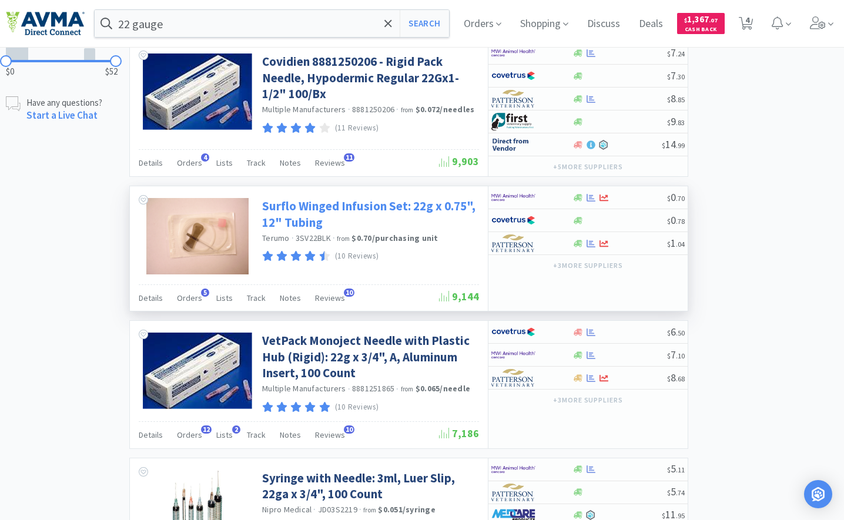
scroll to position [822, 0]
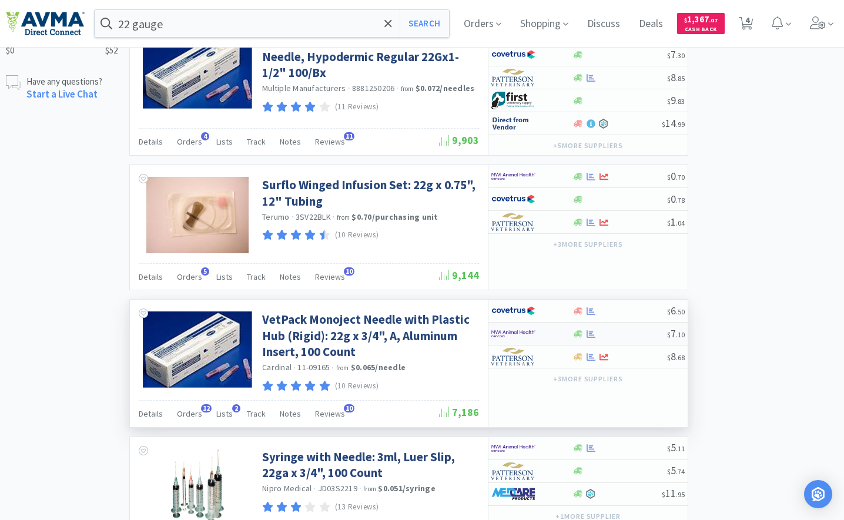
click at [501, 335] on img at bounding box center [513, 334] width 44 height 18
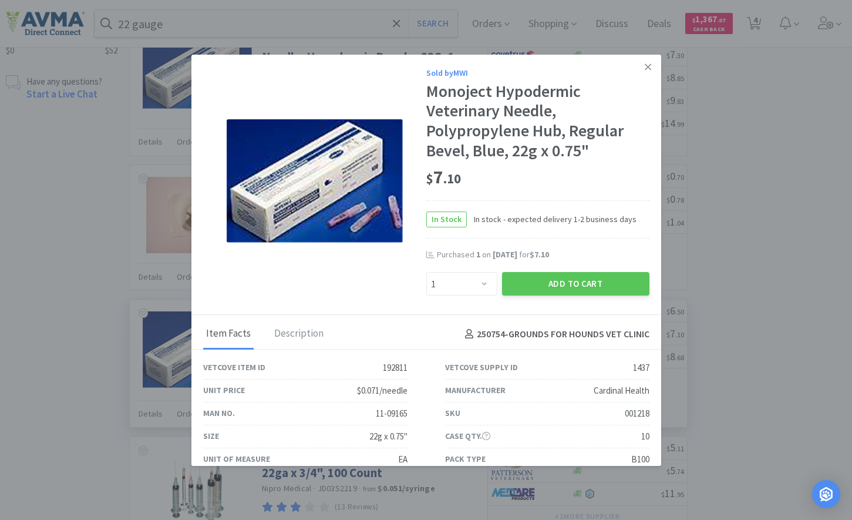
click at [481, 271] on div "Enter Quantity 1 2 3 4 5 6 7 8 9 10 11 12 13 14 15 16 17 18 19 20 Enter Quantity" at bounding box center [462, 284] width 76 height 28
drag, startPoint x: 480, startPoint y: 277, endPoint x: 495, endPoint y: 298, distance: 26.2
click at [480, 277] on select "Enter Quantity 1 2 3 4 5 6 7 8 9 10 11 12 13 14 15 16 17 18 19 20 Enter Quantity" at bounding box center [462, 283] width 71 height 23
select select "3"
click at [427, 272] on select "Enter Quantity 1 2 3 4 5 6 7 8 9 10 11 12 13 14 15 16 17 18 19 20 Enter Quantity" at bounding box center [462, 283] width 71 height 23
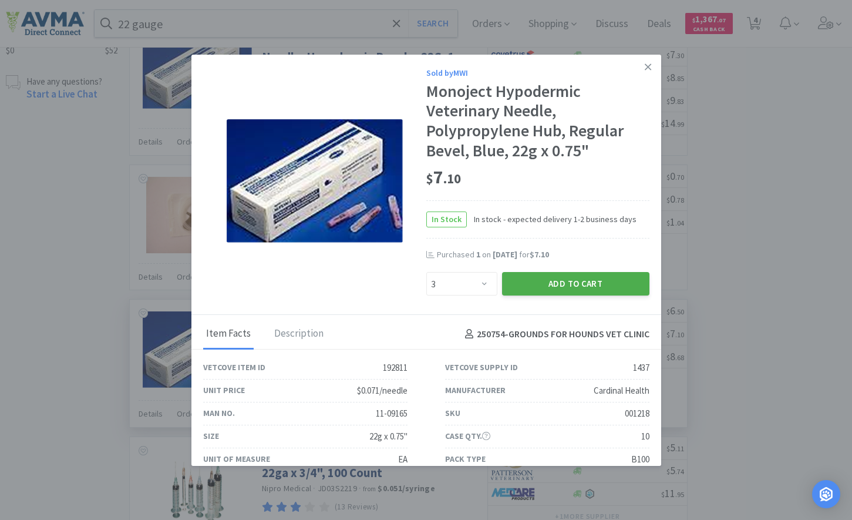
click at [550, 286] on button "Add to Cart" at bounding box center [575, 283] width 147 height 23
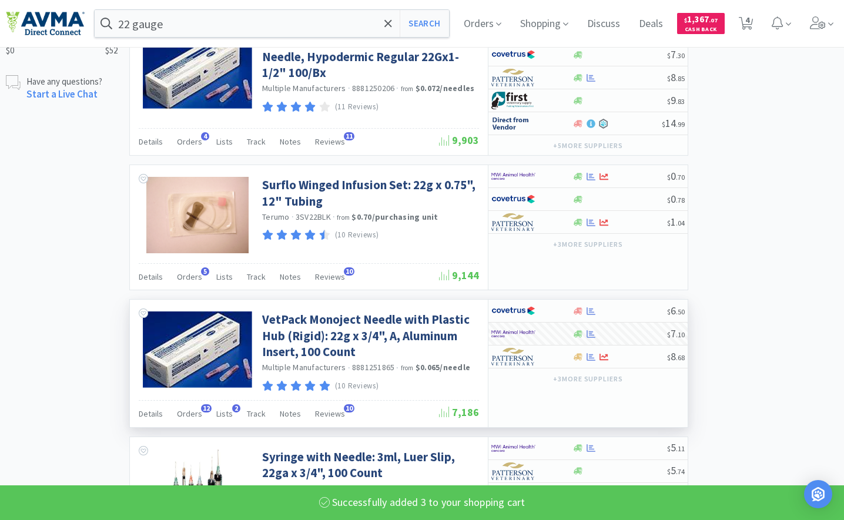
select select "3"
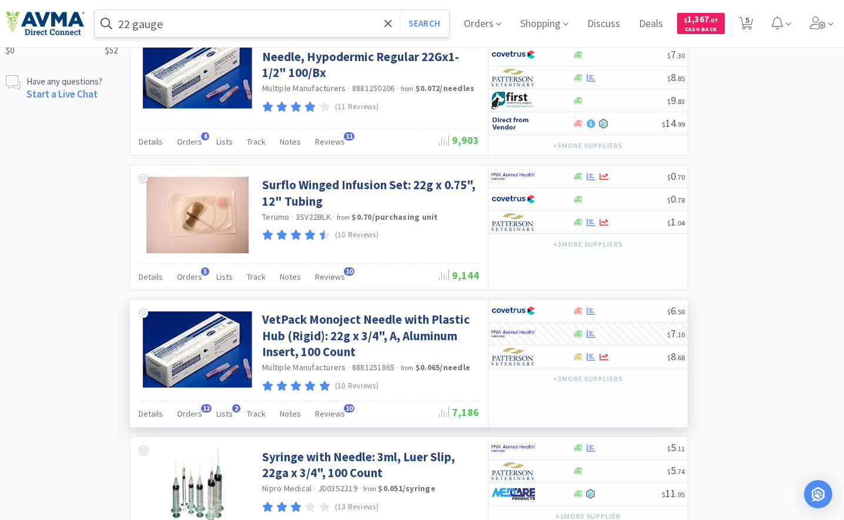
click at [337, 25] on input "22 gauge" at bounding box center [272, 23] width 354 height 27
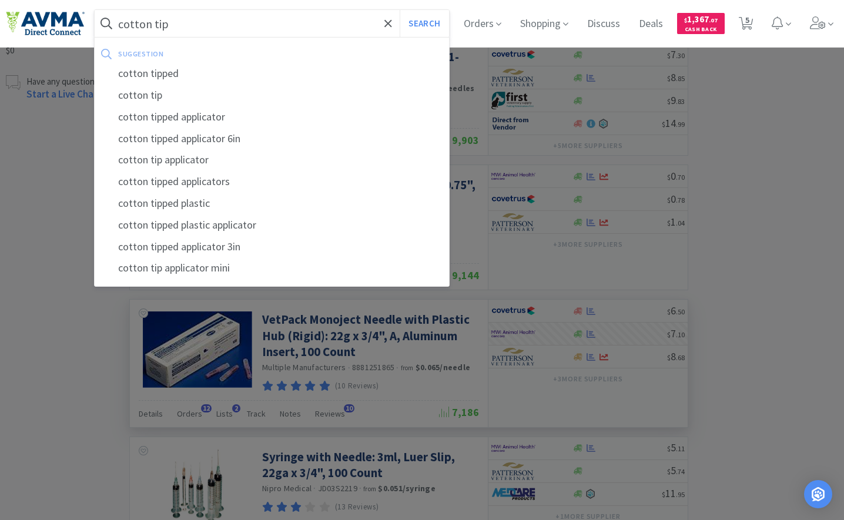
type input "cotton tip"
click at [399, 10] on button "Search" at bounding box center [423, 23] width 49 height 27
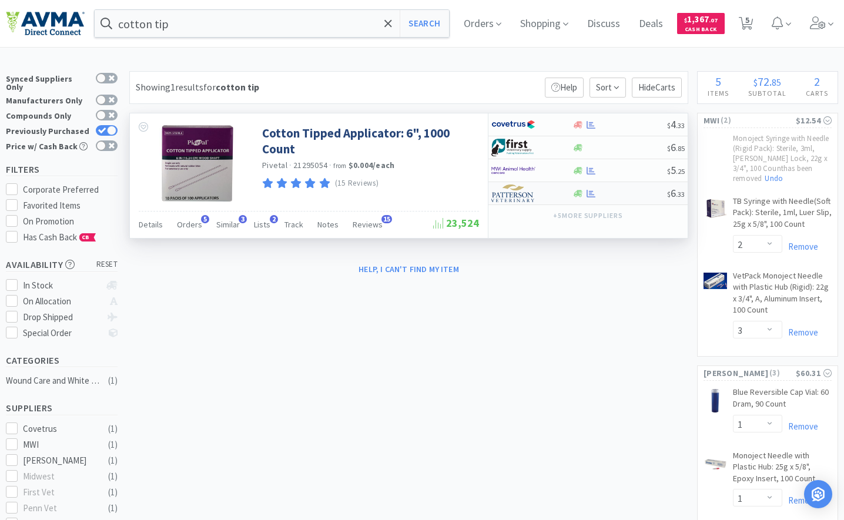
click at [532, 194] on img at bounding box center [513, 193] width 44 height 18
select select "1"
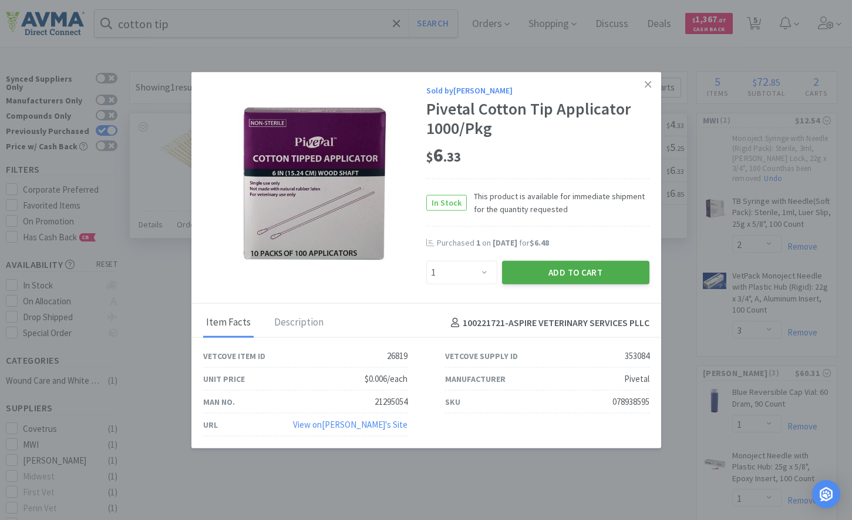
click at [565, 274] on button "Add to Cart" at bounding box center [575, 272] width 147 height 23
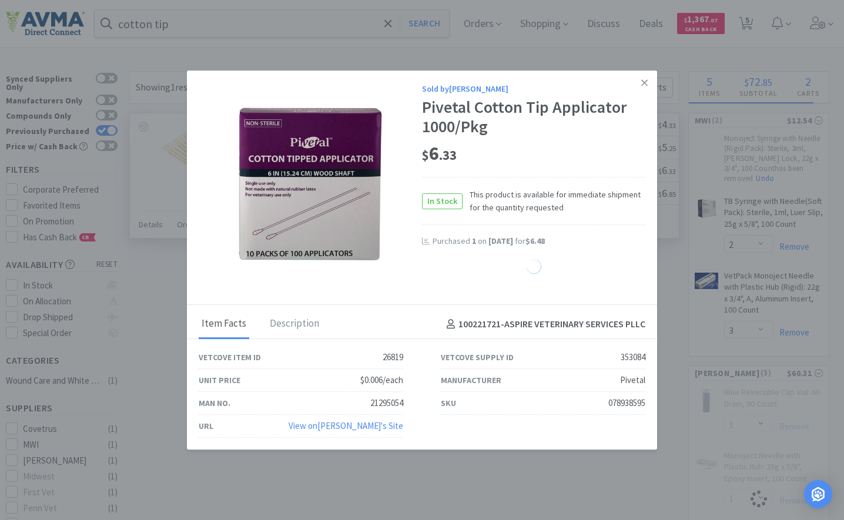
select select "1"
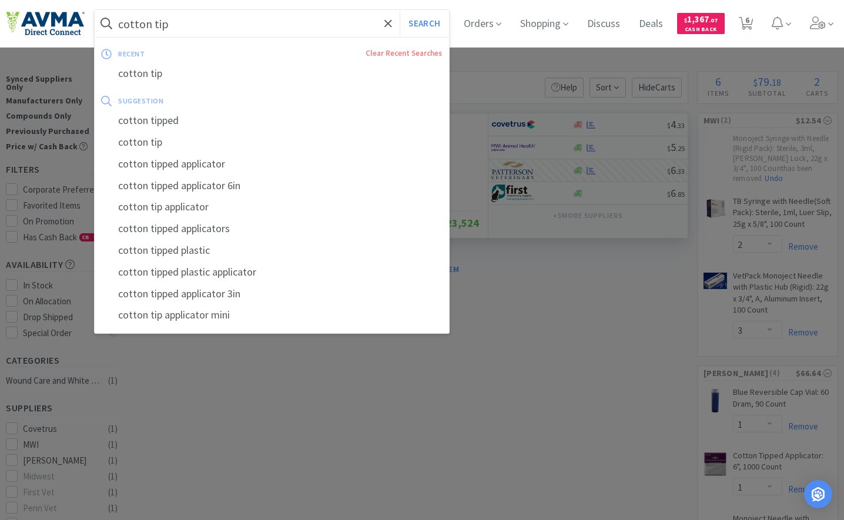
click at [327, 15] on input "cotton tip" at bounding box center [272, 23] width 354 height 27
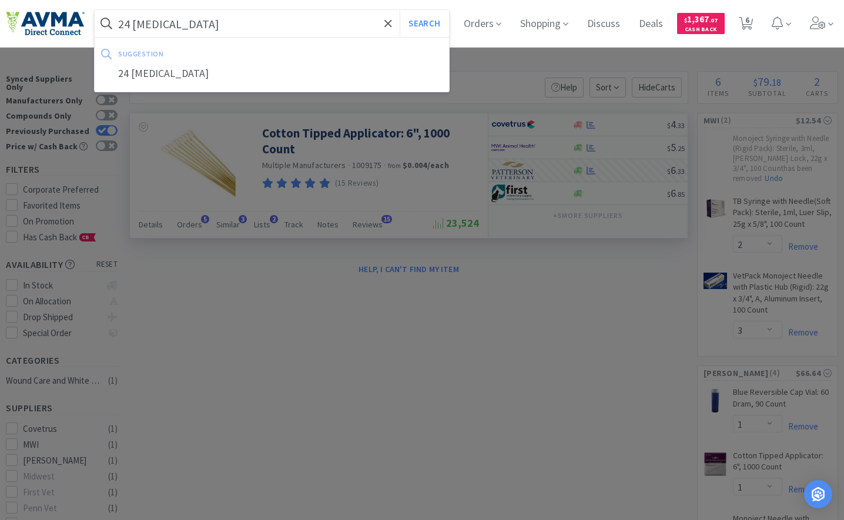
type input "24 [MEDICAL_DATA]"
click at [399, 10] on button "Search" at bounding box center [423, 23] width 49 height 27
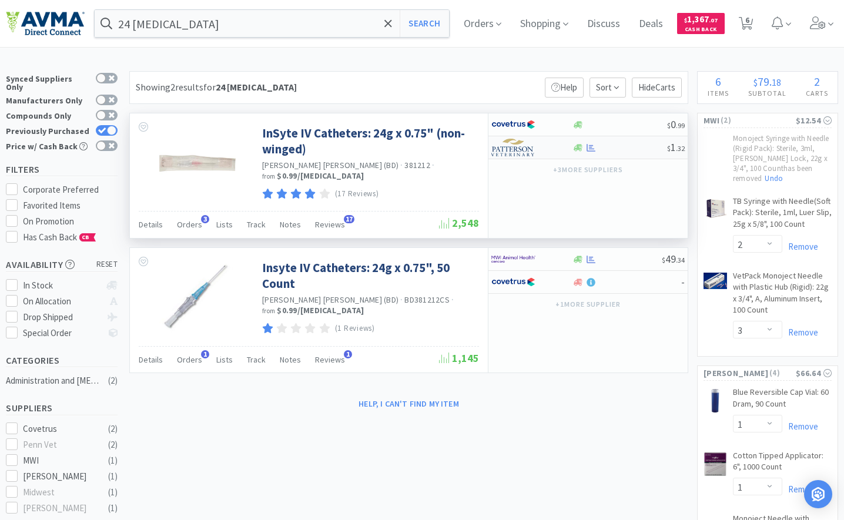
click at [524, 151] on img at bounding box center [513, 148] width 44 height 18
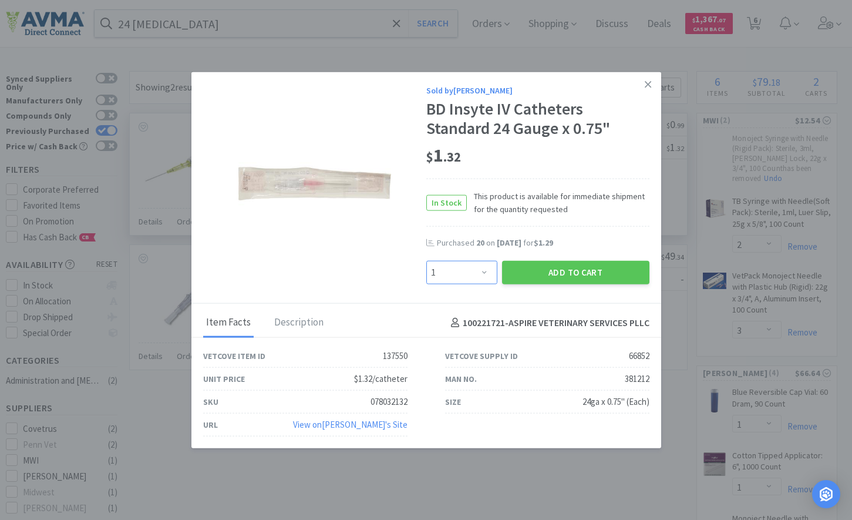
click at [475, 273] on select "Enter Quantity 1 2 3 4 5 6 7 8 9 10 11 12 13 14 15 16 17 18 19 20 Enter Quantity" at bounding box center [462, 272] width 71 height 23
select select "20"
click at [427, 261] on select "Enter Quantity 1 2 3 4 5 6 7 8 9 10 11 12 13 14 15 16 17 18 19 20 Enter Quantity" at bounding box center [462, 272] width 71 height 23
click at [530, 272] on button "Add to Cart" at bounding box center [575, 272] width 147 height 23
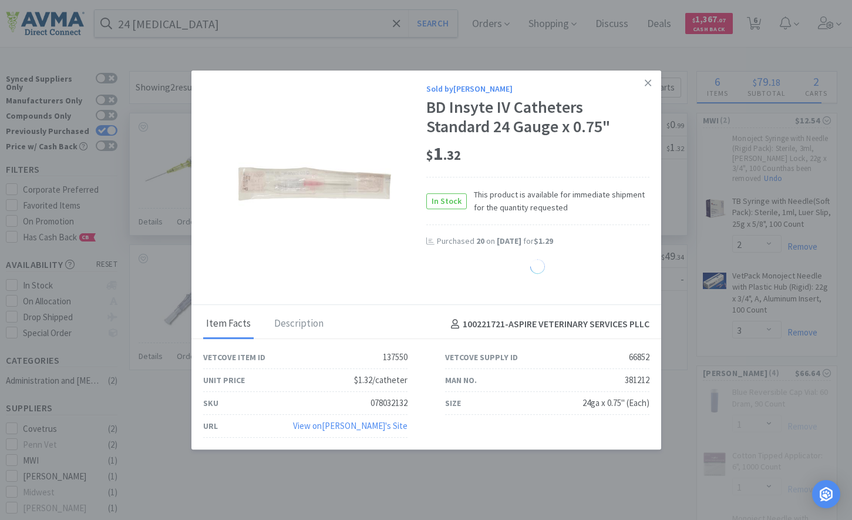
select select "20"
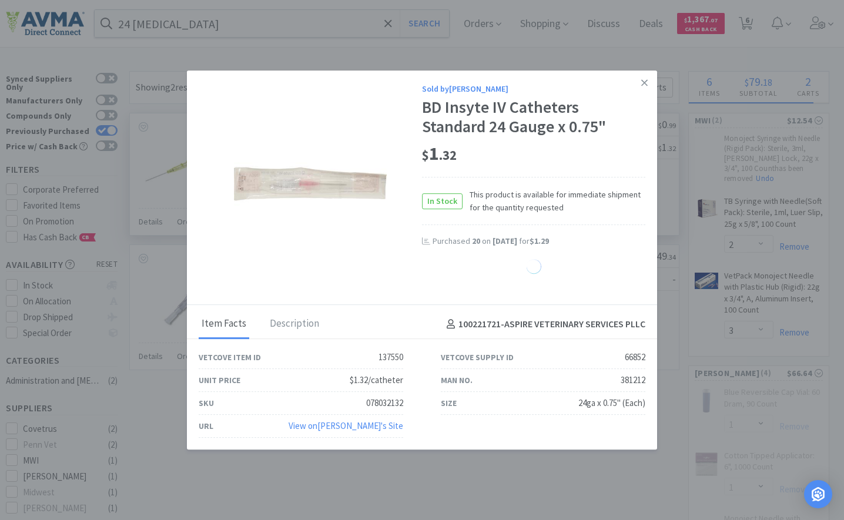
select select "1"
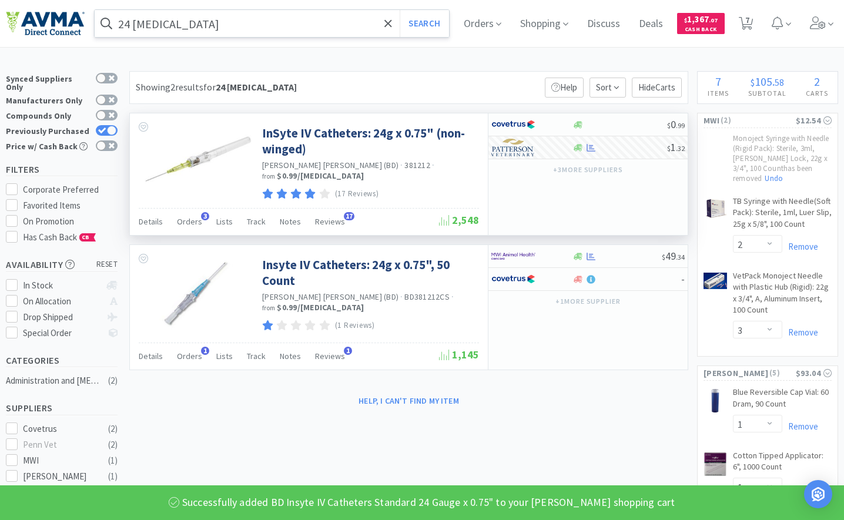
click at [189, 32] on input "24 [MEDICAL_DATA]" at bounding box center [272, 23] width 354 height 27
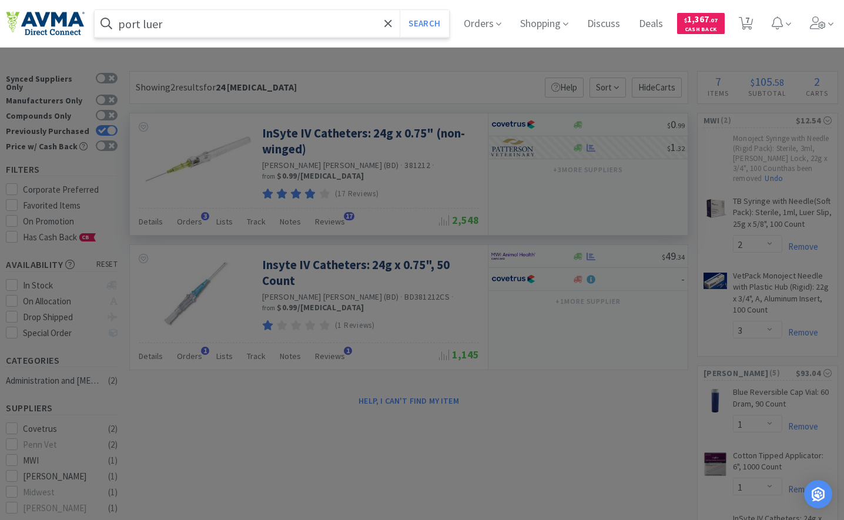
click at [399, 10] on button "Search" at bounding box center [423, 23] width 49 height 27
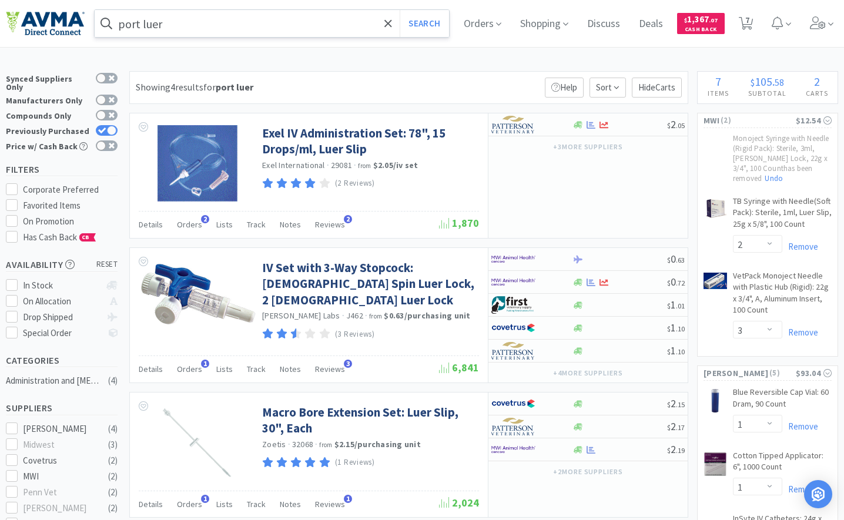
click at [227, 23] on input "port luer" at bounding box center [272, 23] width 354 height 27
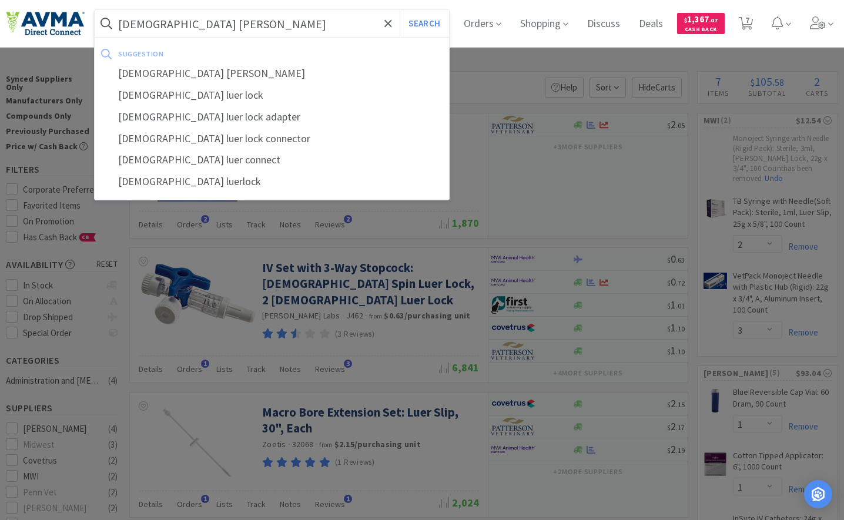
type input "[DEMOGRAPHIC_DATA] [PERSON_NAME]"
click at [399, 10] on button "Search" at bounding box center [423, 23] width 49 height 27
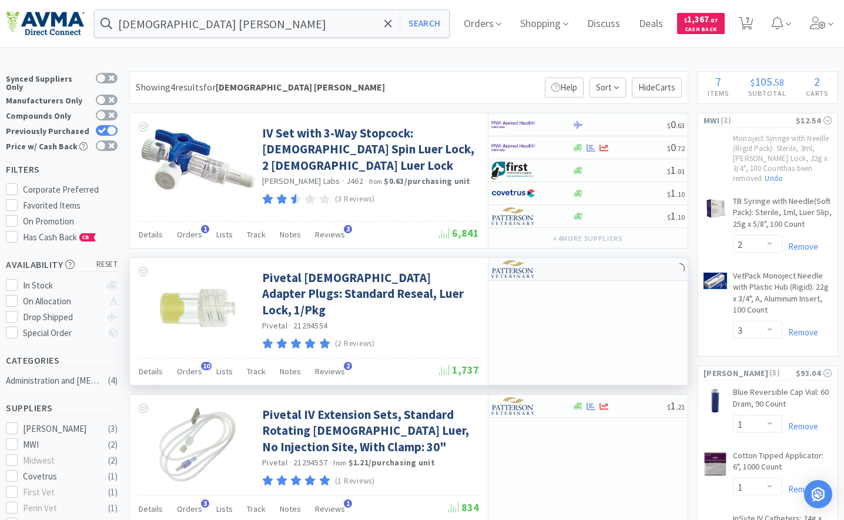
click at [519, 268] on img at bounding box center [513, 269] width 44 height 18
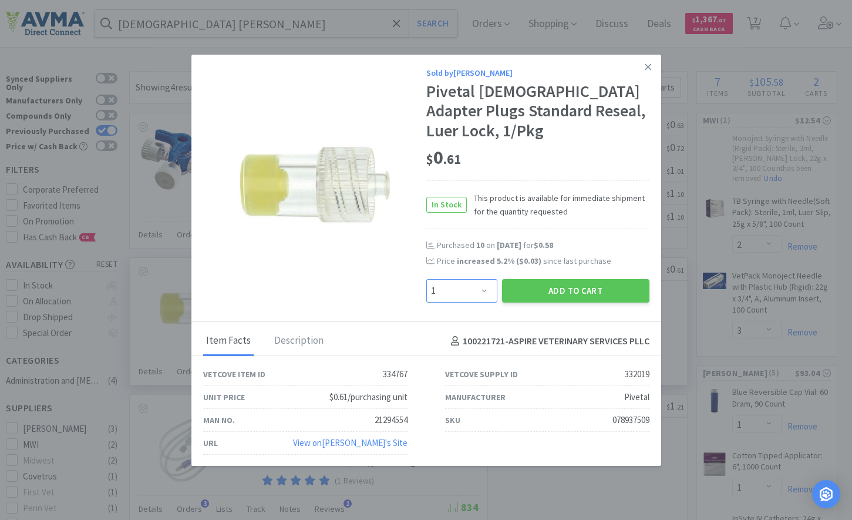
click at [477, 291] on select "Enter Quantity 1 2 3 4 5 6 7 8 9 10 11 12 13 14 15 16 17 18 19 20 Enter Quantity" at bounding box center [462, 290] width 71 height 23
select select "15"
click at [427, 279] on select "Enter Quantity 1 2 3 4 5 6 7 8 9 10 11 12 13 14 15 16 17 18 19 20 Enter Quantity" at bounding box center [462, 290] width 71 height 23
click at [539, 288] on button "Add to Cart" at bounding box center [575, 290] width 147 height 23
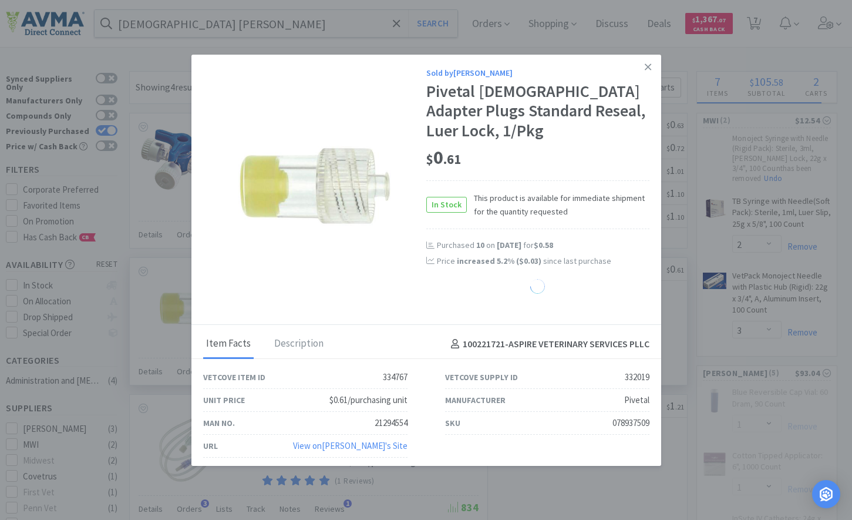
select select "15"
select select "1"
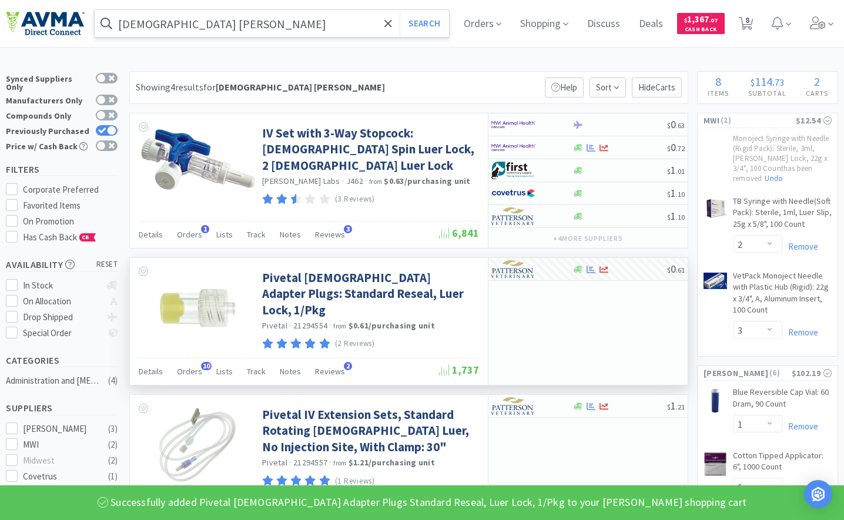
click at [230, 26] on input "[DEMOGRAPHIC_DATA] [PERSON_NAME]" at bounding box center [272, 23] width 354 height 27
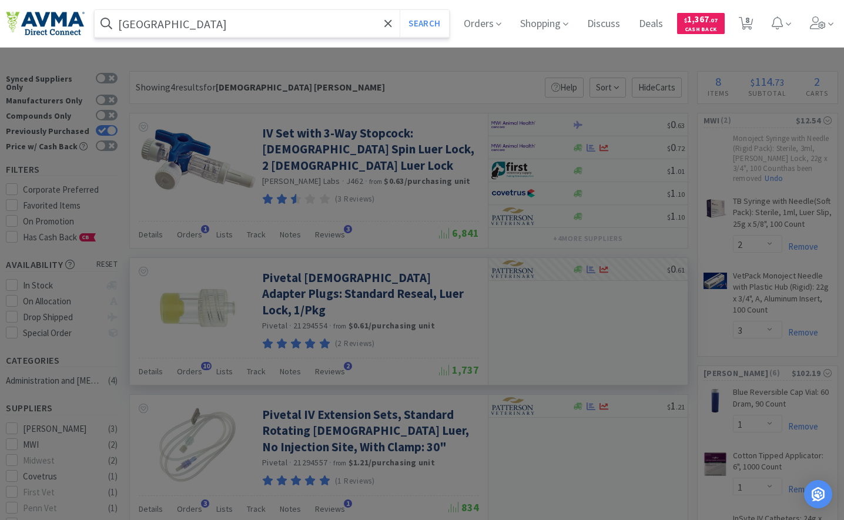
type input "[GEOGRAPHIC_DATA]"
click at [399, 10] on button "Search" at bounding box center [423, 23] width 49 height 27
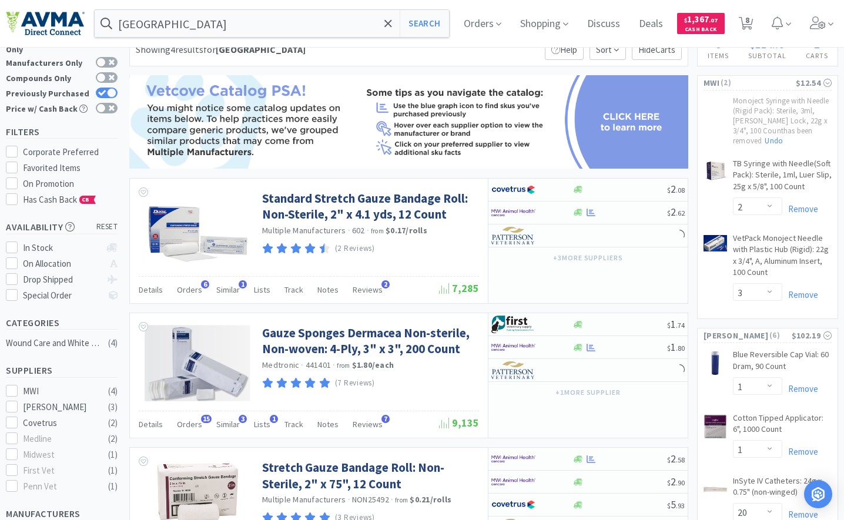
scroll to position [59, 0]
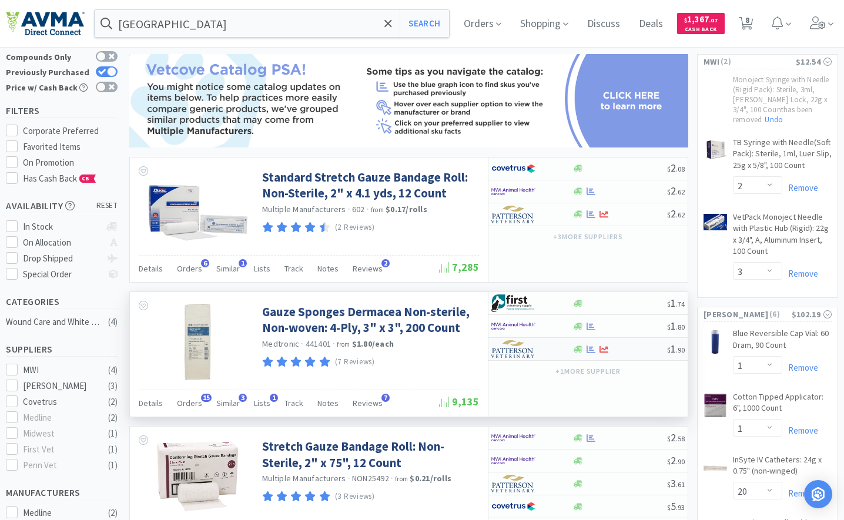
click at [511, 345] on img at bounding box center [513, 349] width 44 height 18
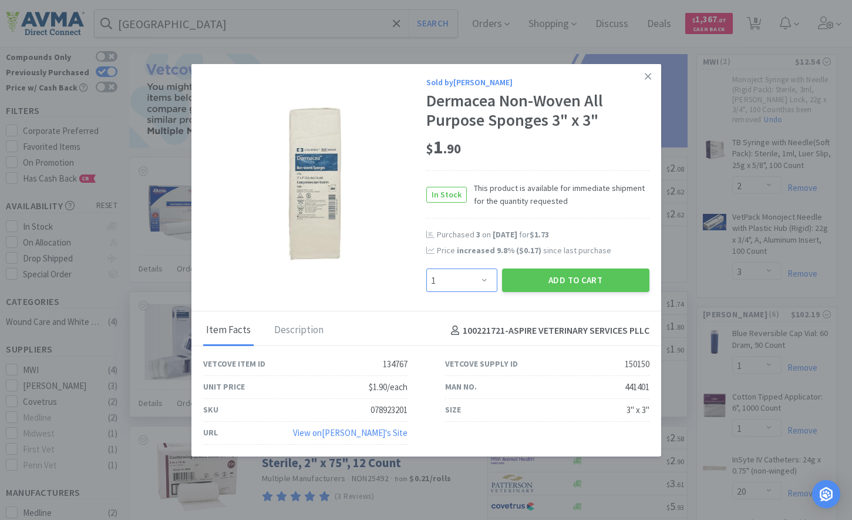
click at [467, 286] on select "Enter Quantity 1 2 3 4 5 6 7 8 9 10 11 12 13 14 15 16 17 18 19 20 Enter Quantity" at bounding box center [462, 279] width 71 height 23
select select "4"
click at [427, 268] on select "Enter Quantity 1 2 3 4 5 6 7 8 9 10 11 12 13 14 15 16 17 18 19 20 Enter Quantity" at bounding box center [462, 279] width 71 height 23
click at [556, 272] on button "Add to Cart" at bounding box center [575, 279] width 147 height 23
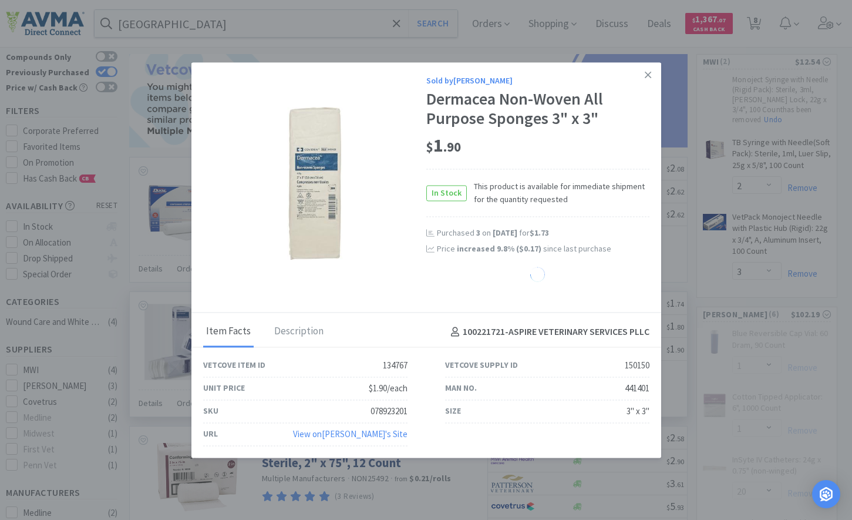
select select "4"
select select "20"
select select "1"
select select "15"
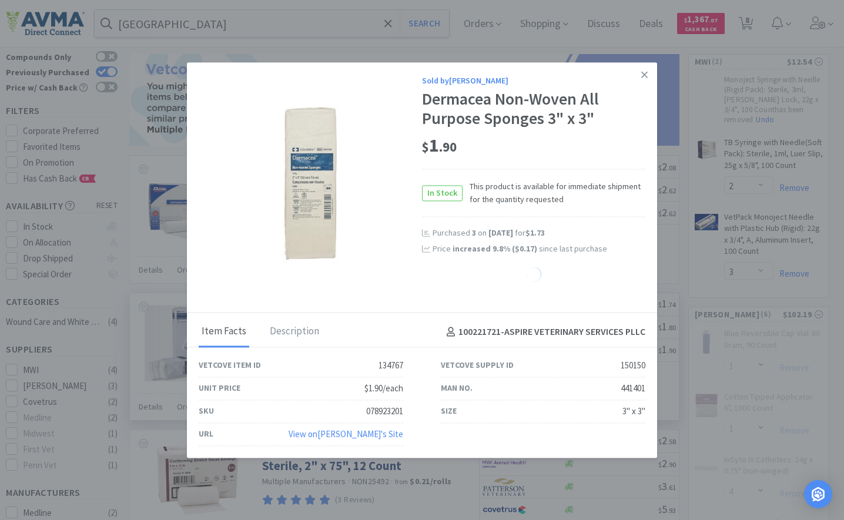
select select "1"
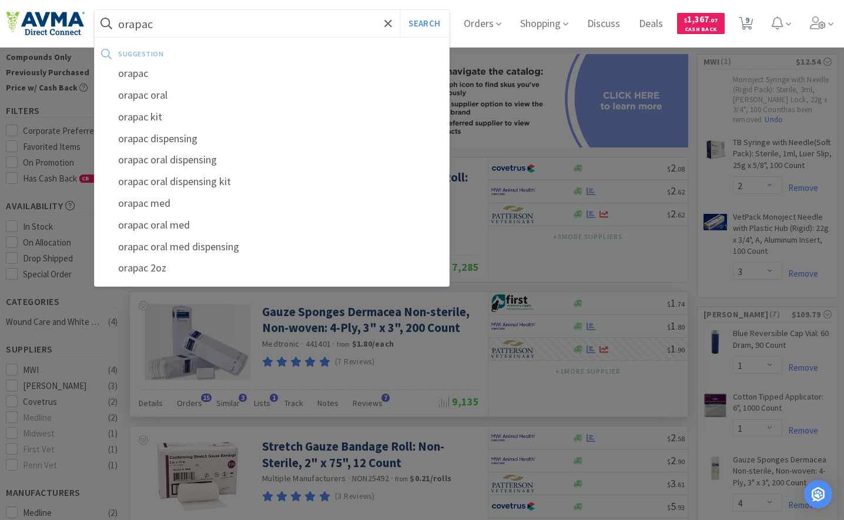
type input "orapac"
click at [399, 10] on button "Search" at bounding box center [423, 23] width 49 height 27
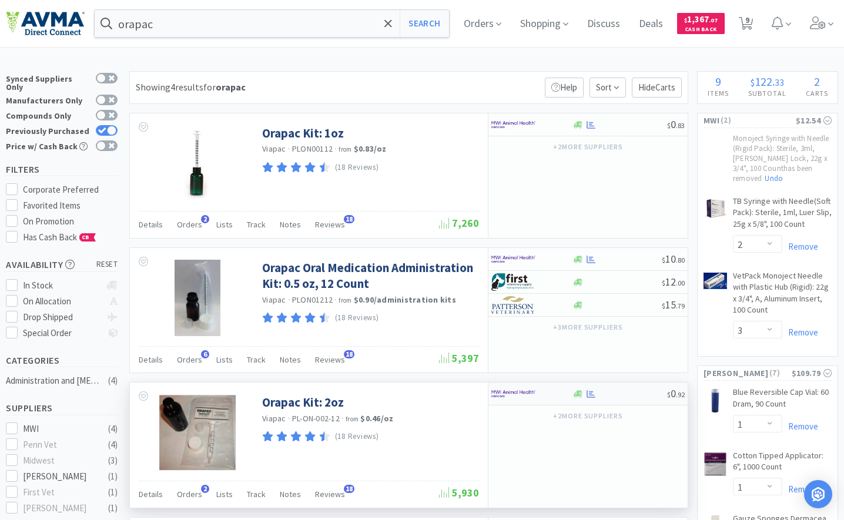
click at [505, 395] on img at bounding box center [513, 394] width 44 height 18
select select "12"
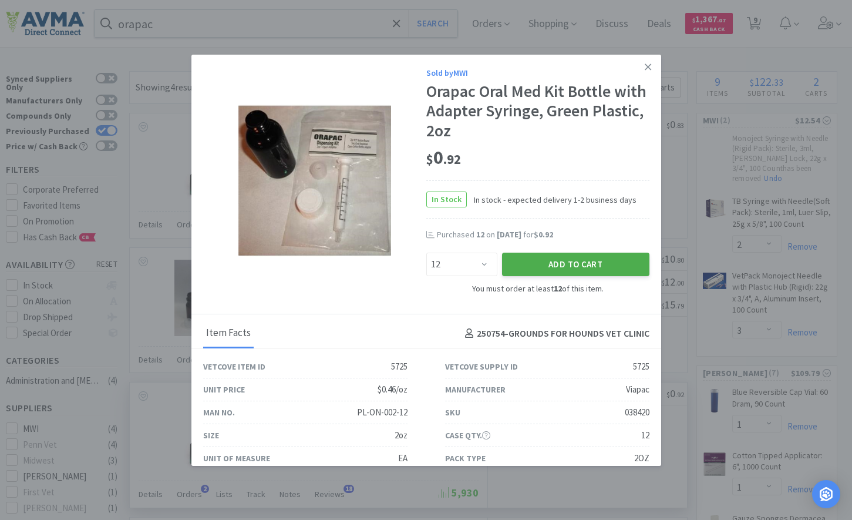
click at [536, 272] on button "Add to Cart" at bounding box center [575, 264] width 147 height 23
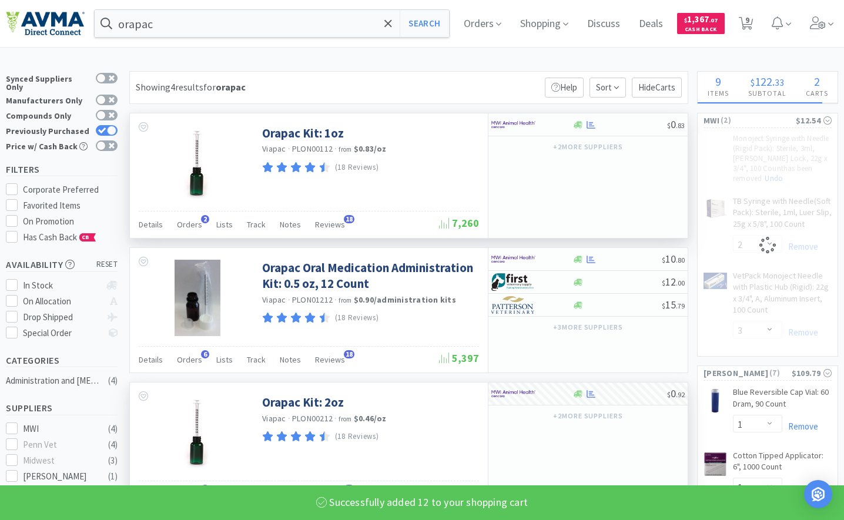
select select "12"
select select "2"
select select "3"
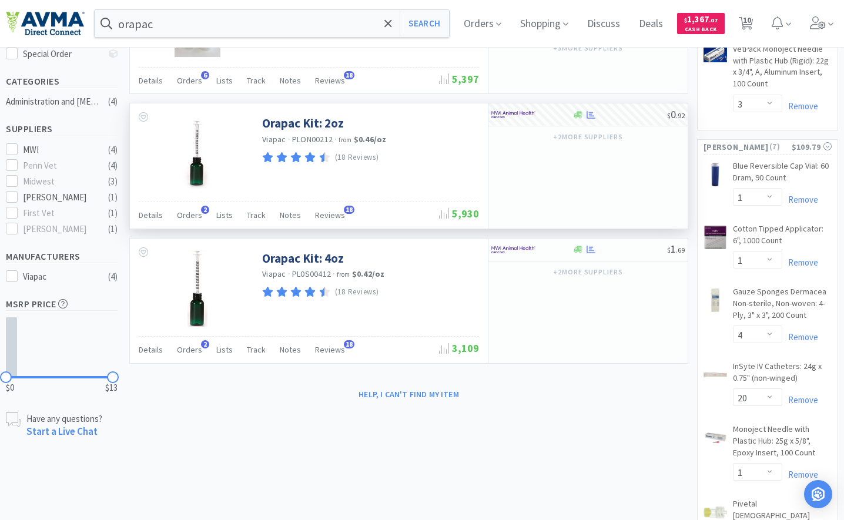
scroll to position [294, 0]
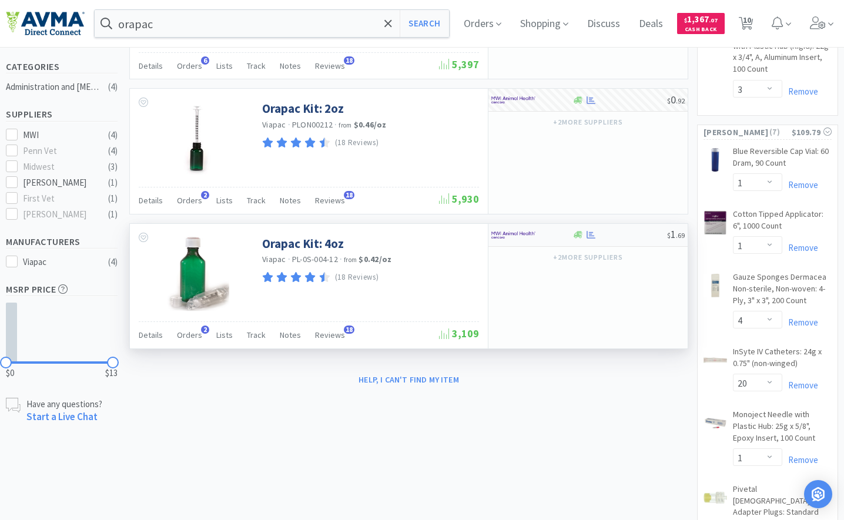
click at [519, 244] on div at bounding box center [523, 235] width 65 height 20
select select "12"
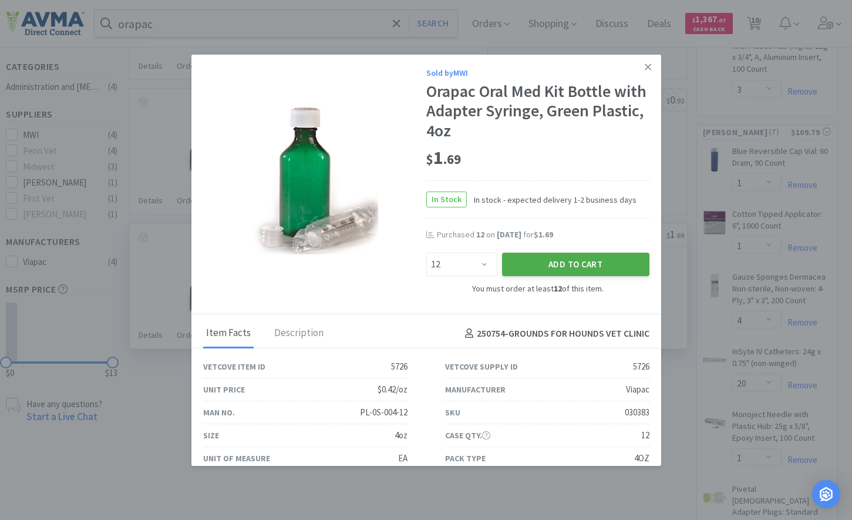
click at [555, 265] on button "Add to Cart" at bounding box center [575, 264] width 147 height 23
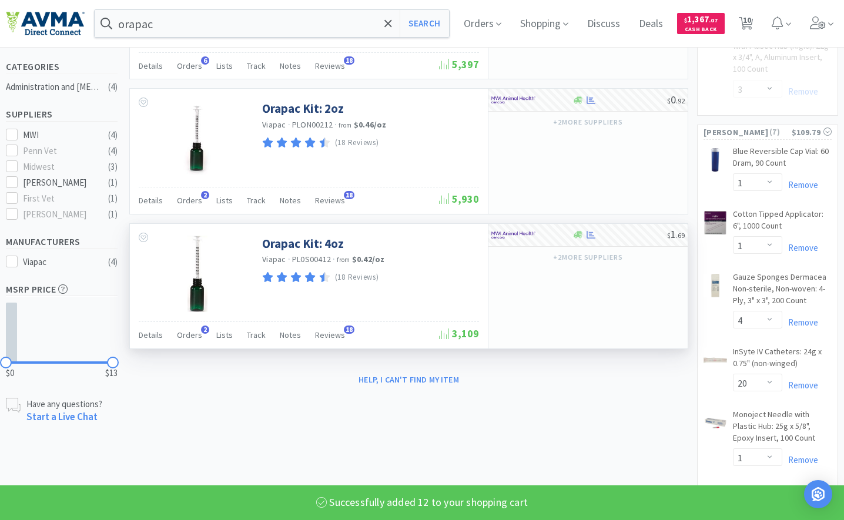
select select "12"
select select "2"
select select "3"
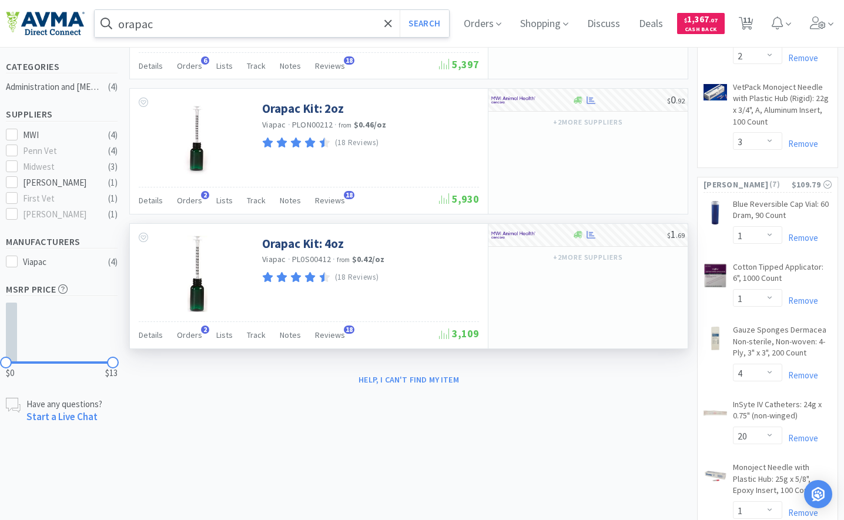
click at [283, 19] on input "orapac" at bounding box center [272, 23] width 354 height 27
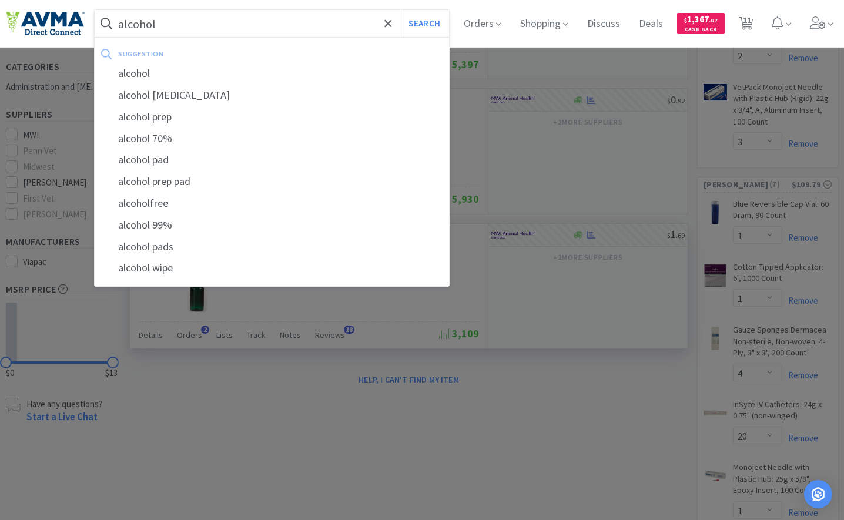
type input "alcohol"
click at [399, 10] on button "Search" at bounding box center [423, 23] width 49 height 27
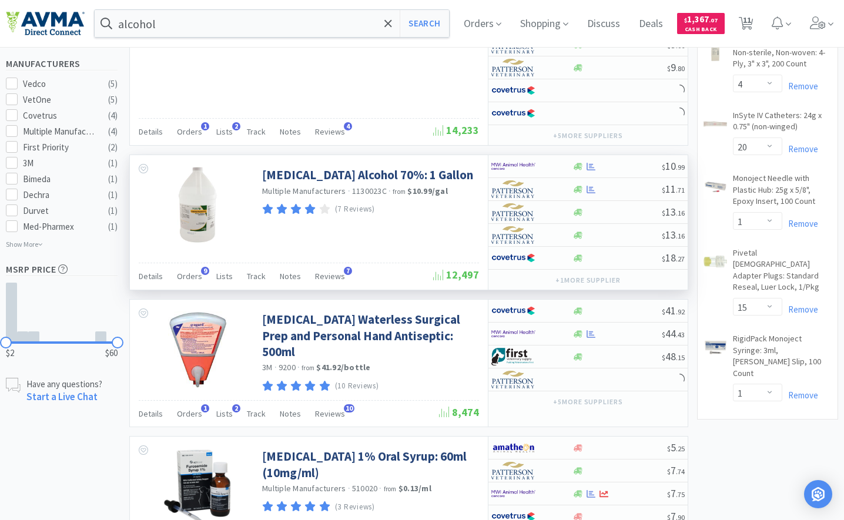
scroll to position [587, 0]
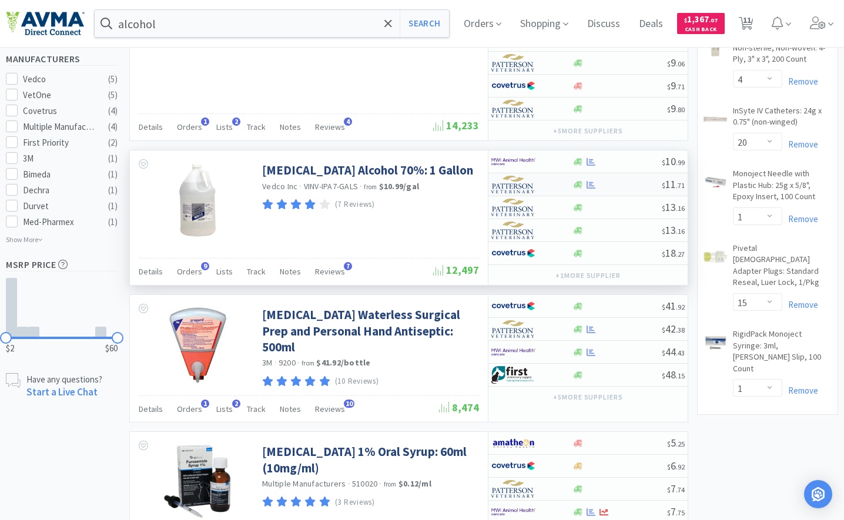
click at [510, 185] on img at bounding box center [513, 185] width 44 height 18
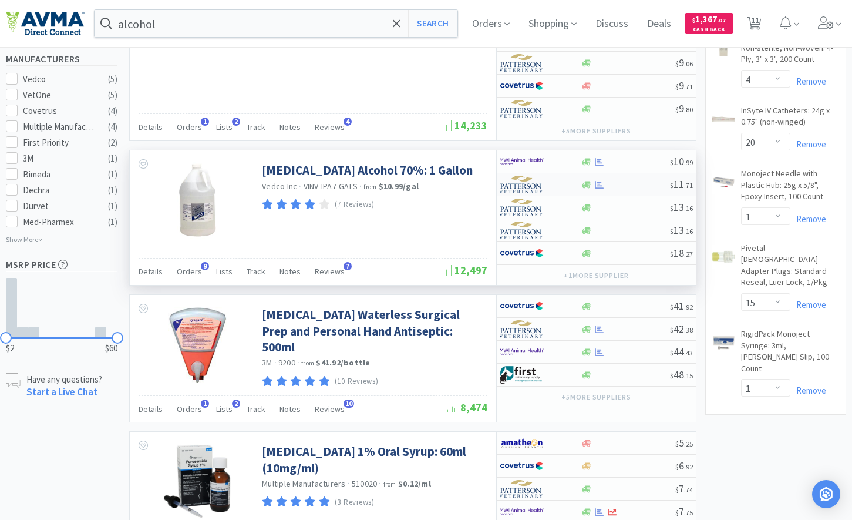
select select "1"
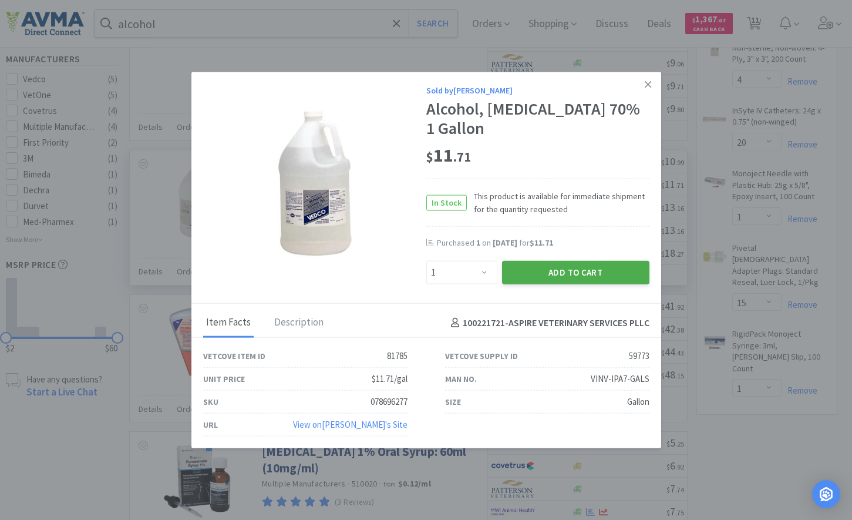
click at [540, 261] on button "Add to Cart" at bounding box center [575, 272] width 147 height 23
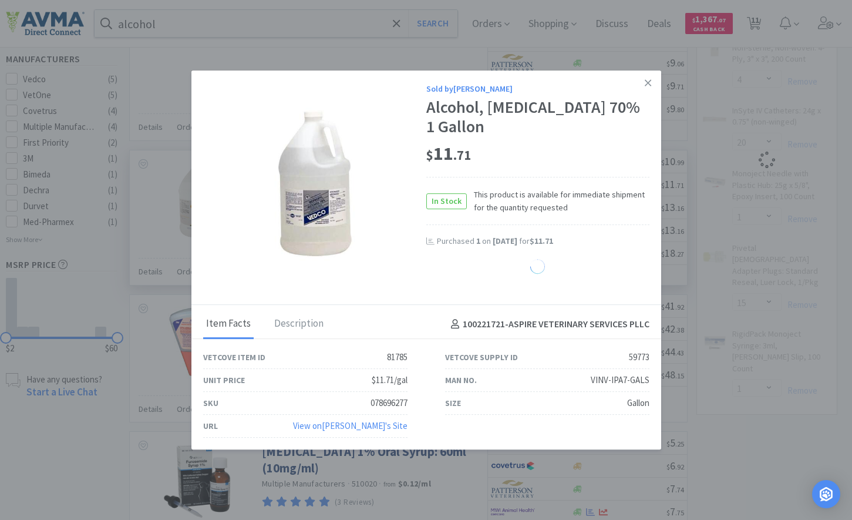
select select "1"
select select "15"
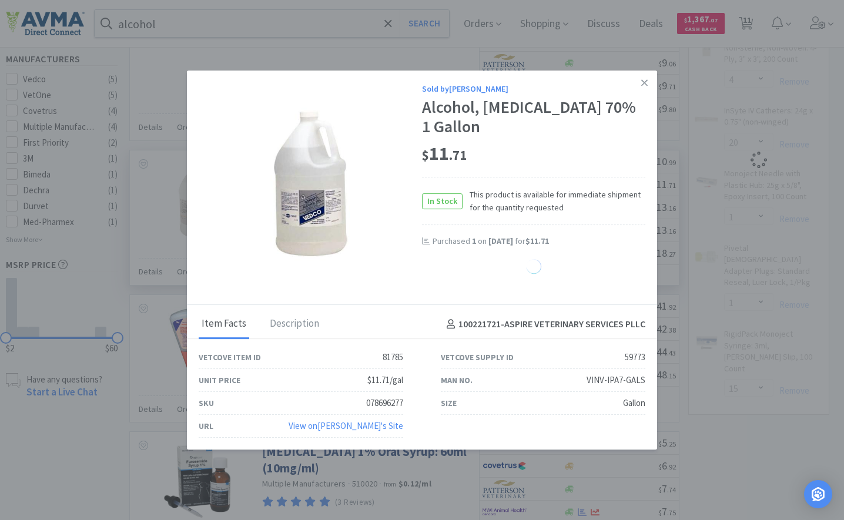
select select "1"
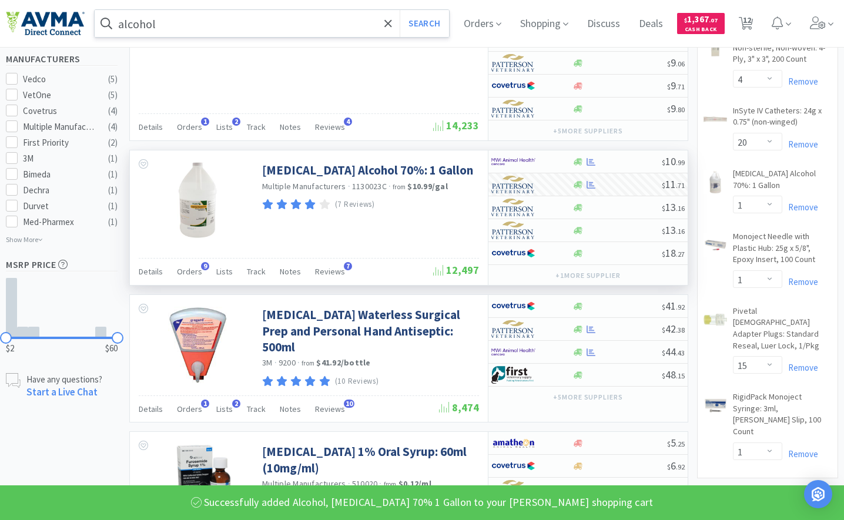
click at [187, 22] on input "alcohol" at bounding box center [272, 23] width 354 height 27
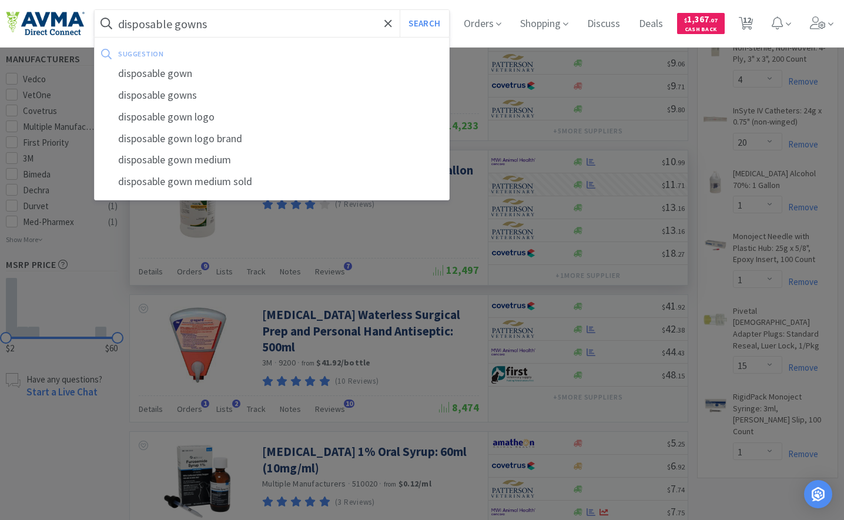
type input "disposable gowns"
click at [399, 10] on button "Search" at bounding box center [423, 23] width 49 height 27
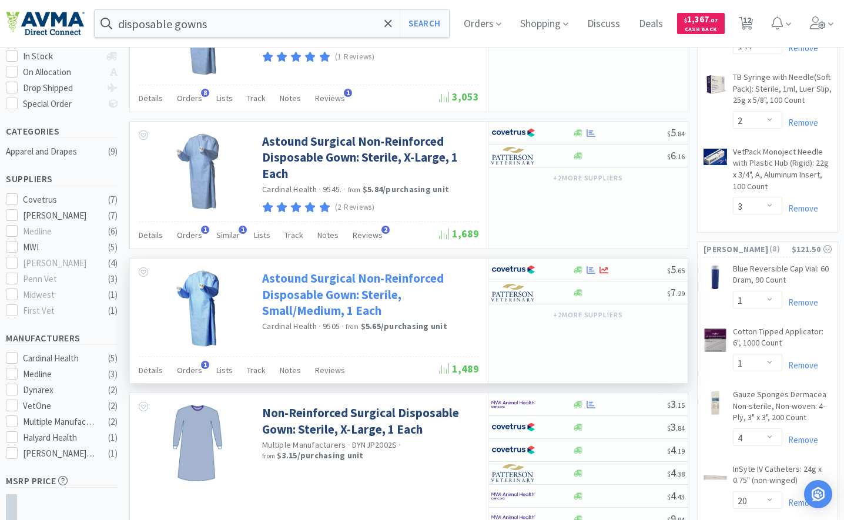
scroll to position [235, 0]
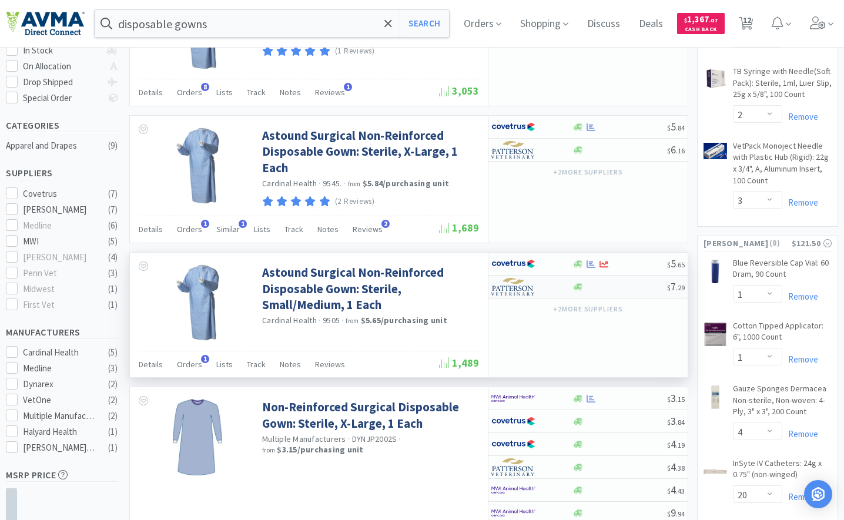
click at [520, 288] on img at bounding box center [513, 287] width 44 height 18
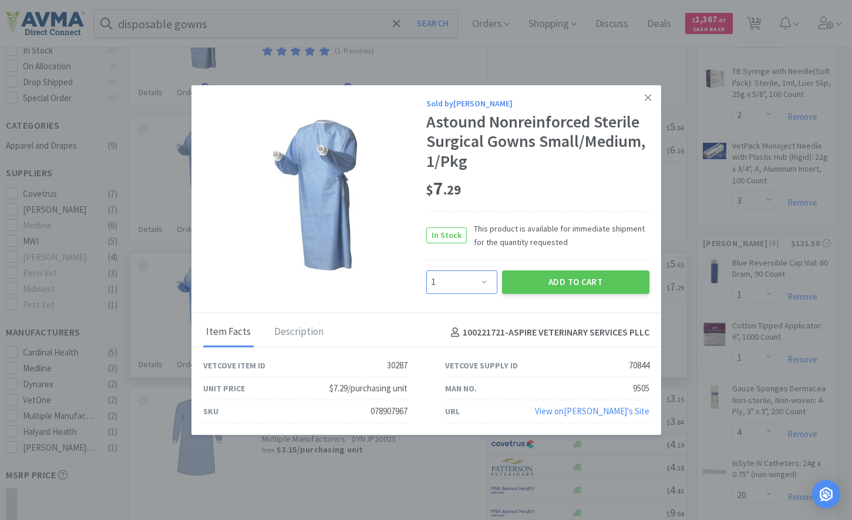
drag, startPoint x: 468, startPoint y: 285, endPoint x: 468, endPoint y: 277, distance: 8.2
click at [468, 285] on select "Enter Quantity 1 2 3 4 5 6 7 8 9 10 11 12 13 14 15 16 17 18 19 20 Enter Quantity" at bounding box center [462, 281] width 71 height 23
select select "4"
click at [427, 270] on select "Enter Quantity 1 2 3 4 5 6 7 8 9 10 11 12 13 14 15 16 17 18 19 20 Enter Quantity" at bounding box center [462, 281] width 71 height 23
click at [560, 287] on button "Add to Cart" at bounding box center [575, 281] width 147 height 23
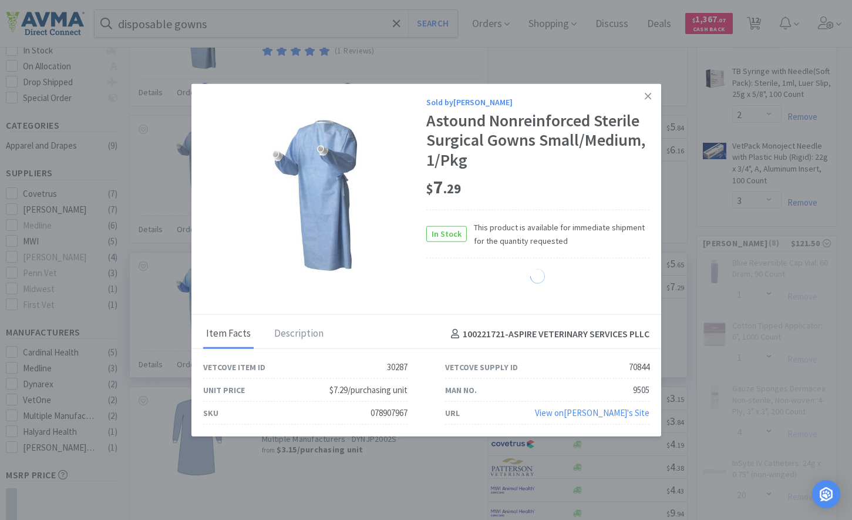
select select "4"
select select "1"
select select "4"
select select "20"
select select "1"
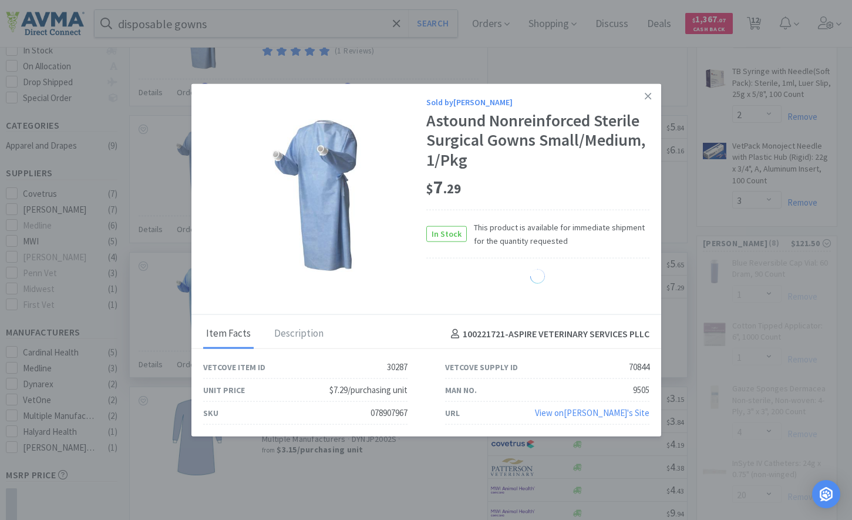
select select "15"
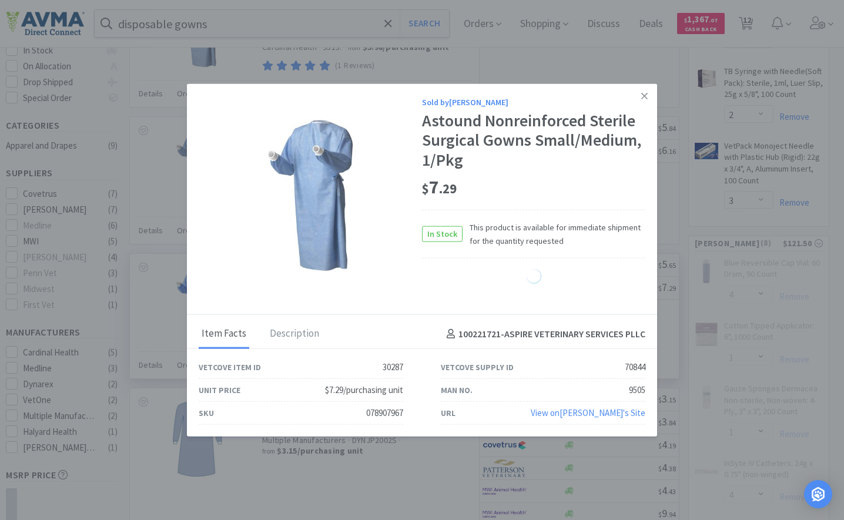
select select "1"
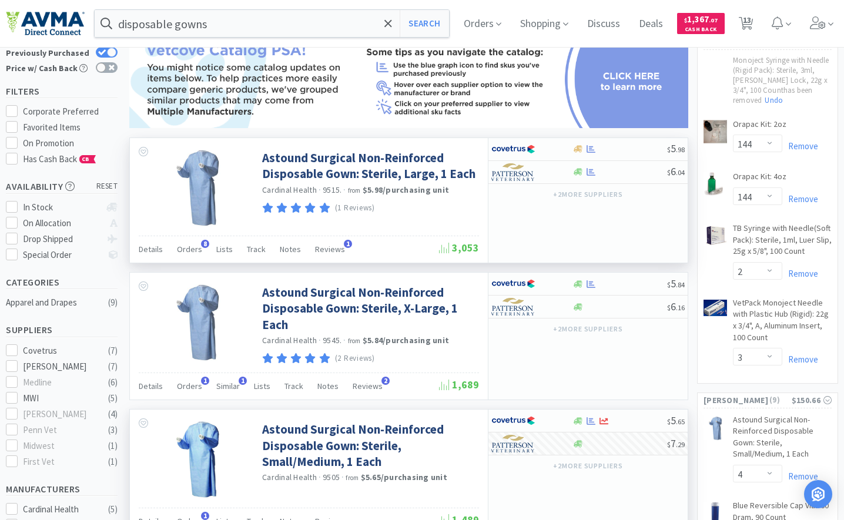
scroll to position [59, 0]
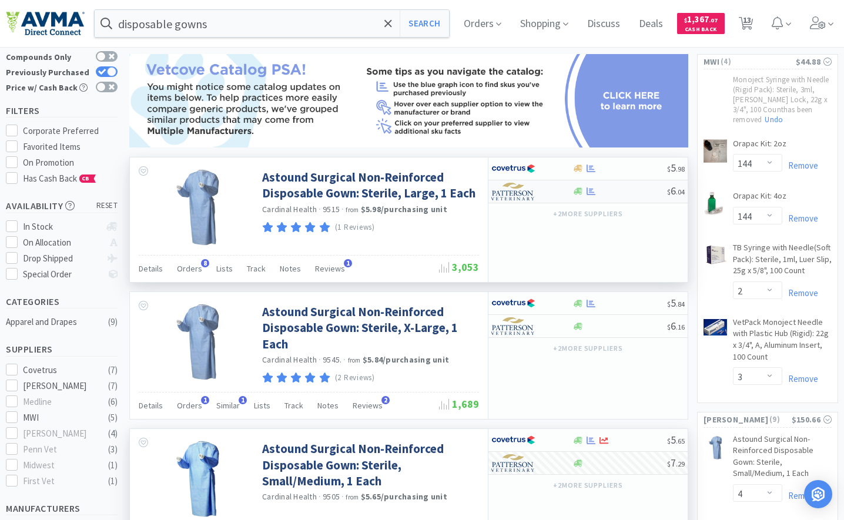
click at [524, 196] on img at bounding box center [513, 192] width 44 height 18
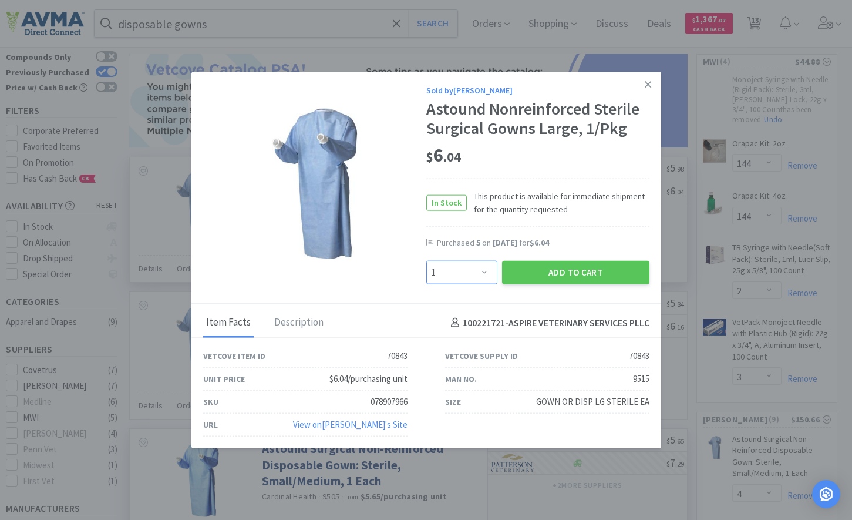
click at [480, 271] on select "Enter Quantity 1 2 3 4 5 6 7 8 9 10 11 12 13 14 15 16 17 18 19 20 Enter Quantity" at bounding box center [462, 272] width 71 height 23
select select "4"
click at [427, 261] on select "Enter Quantity 1 2 3 4 5 6 7 8 9 10 11 12 13 14 15 16 17 18 19 20 Enter Quantity" at bounding box center [462, 272] width 71 height 23
click at [576, 271] on button "Add to Cart" at bounding box center [575, 272] width 147 height 23
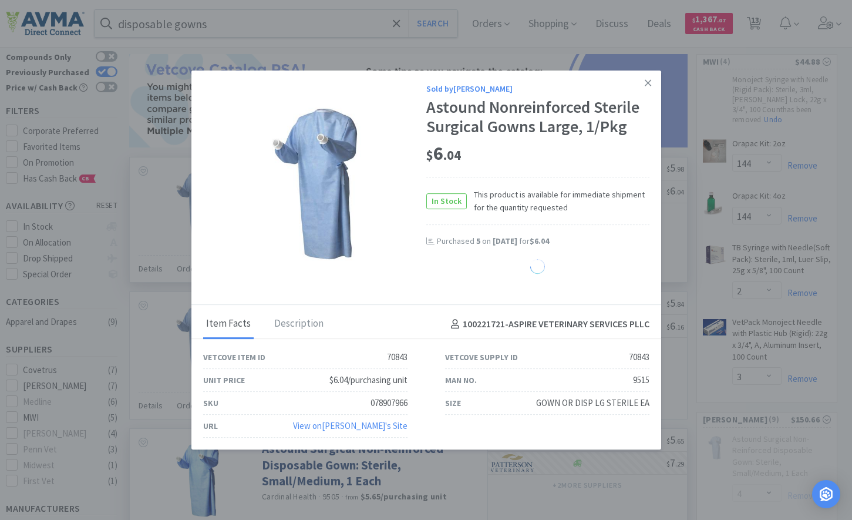
select select "4"
select select "1"
select select "4"
select select "20"
select select "1"
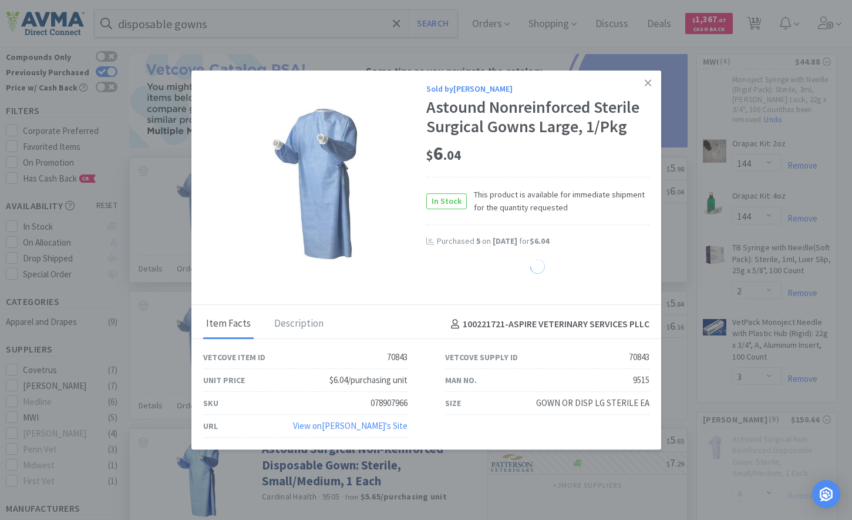
select select "15"
select select "1"
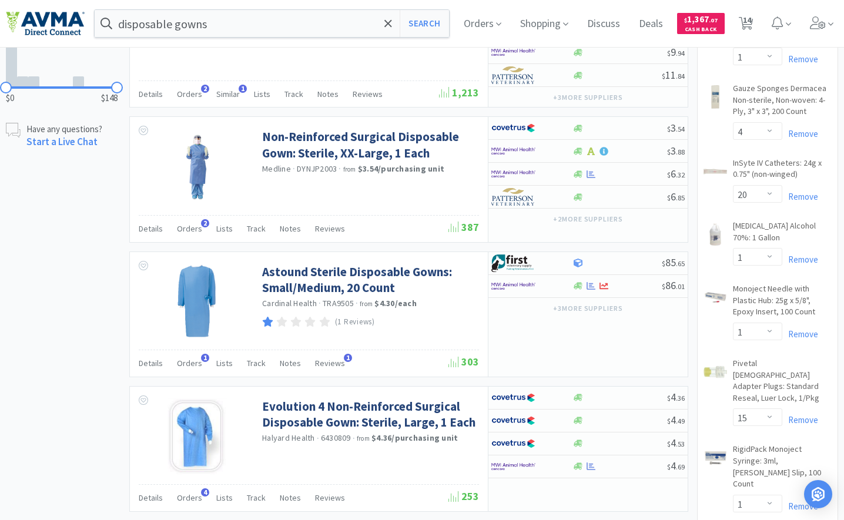
scroll to position [705, 0]
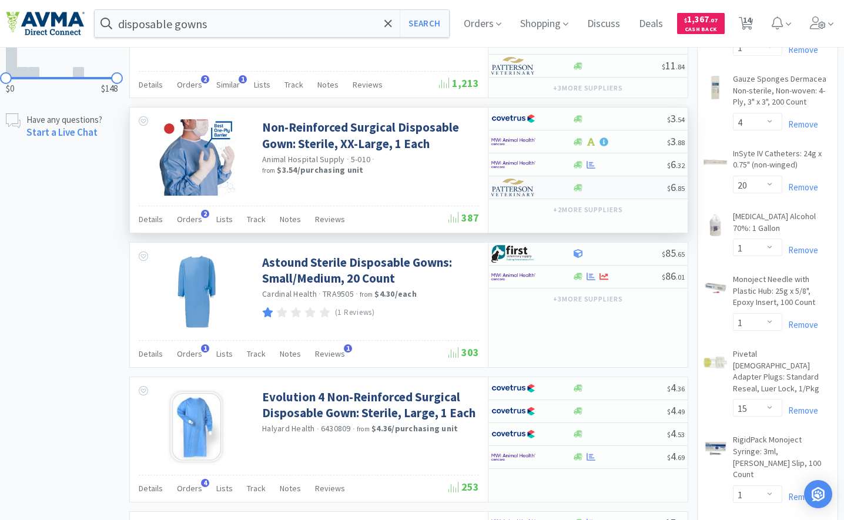
click at [517, 187] on img at bounding box center [513, 188] width 44 height 18
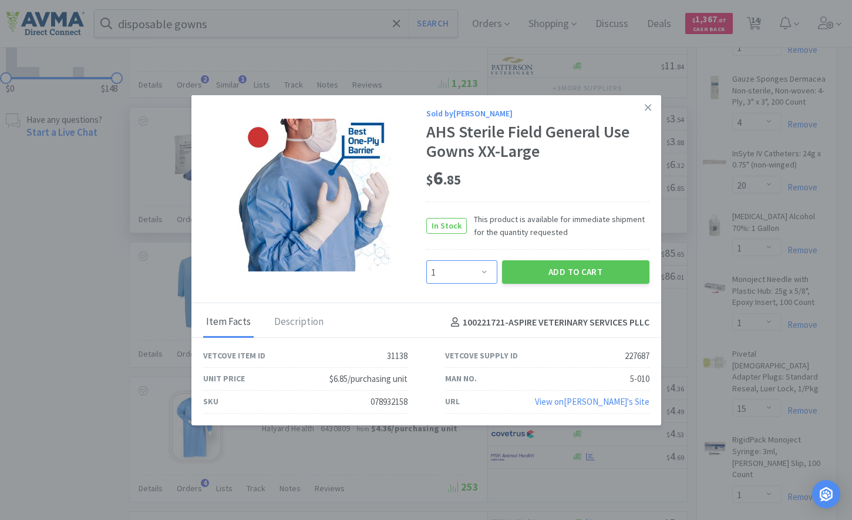
drag, startPoint x: 455, startPoint y: 276, endPoint x: 458, endPoint y: 263, distance: 12.7
click at [455, 276] on select "Enter Quantity 1 2 3 4 5 6 7 8 9 10 11 12 13 14 15 16 17 18 19 20 Enter Quantity" at bounding box center [462, 271] width 71 height 23
select select "4"
click at [427, 260] on select "Enter Quantity 1 2 3 4 5 6 7 8 9 10 11 12 13 14 15 16 17 18 19 20 Enter Quantity" at bounding box center [462, 271] width 71 height 23
click at [546, 260] on div "Add to Cart" at bounding box center [576, 272] width 152 height 28
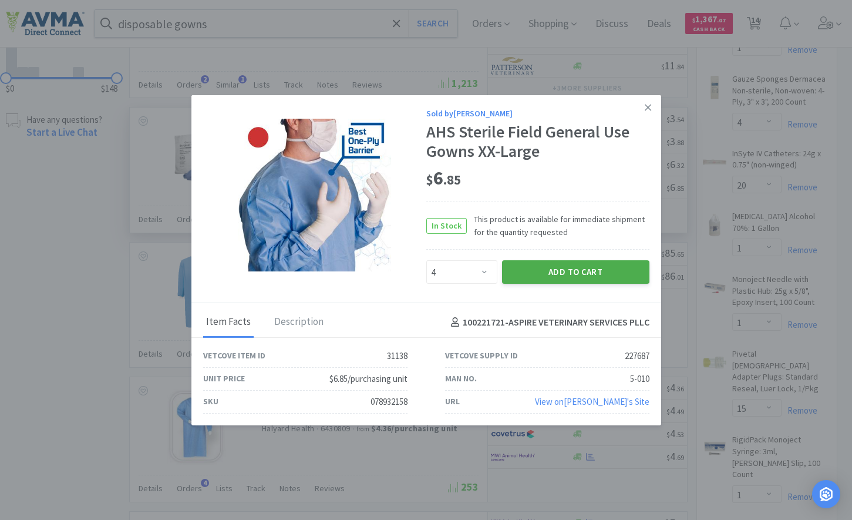
click at [544, 281] on button "Add to Cart" at bounding box center [575, 271] width 147 height 23
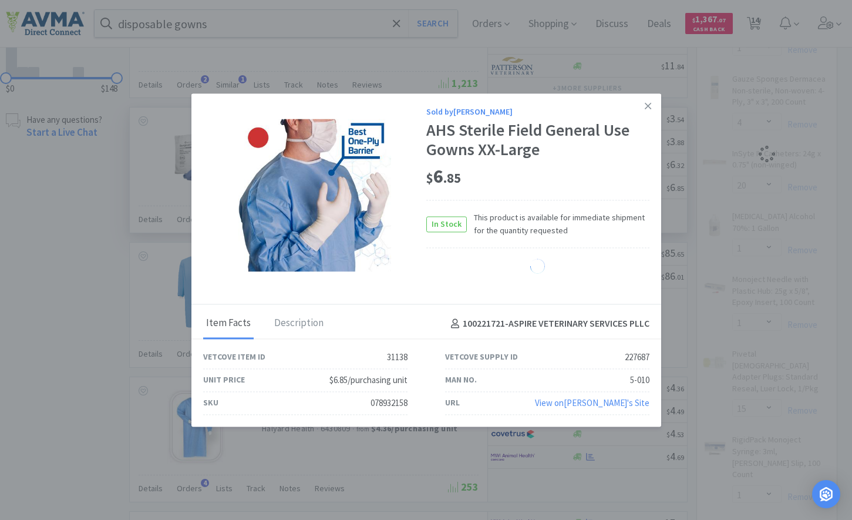
select select "4"
select select "15"
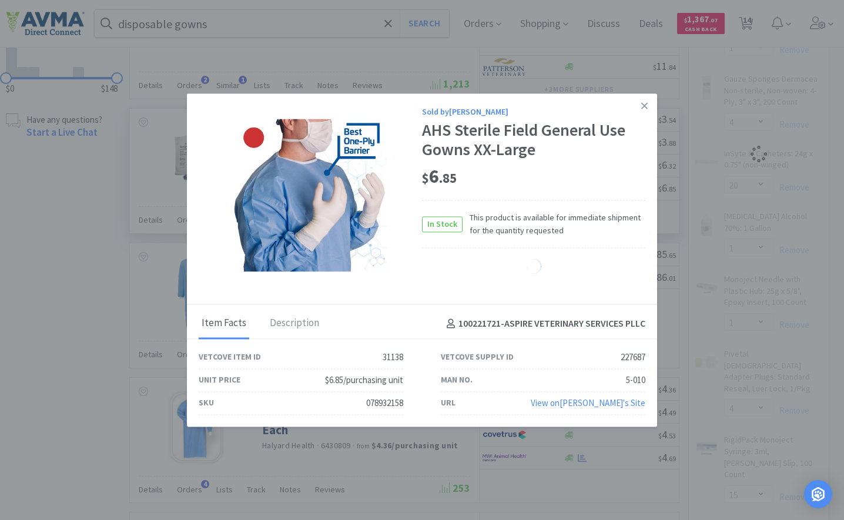
select select "1"
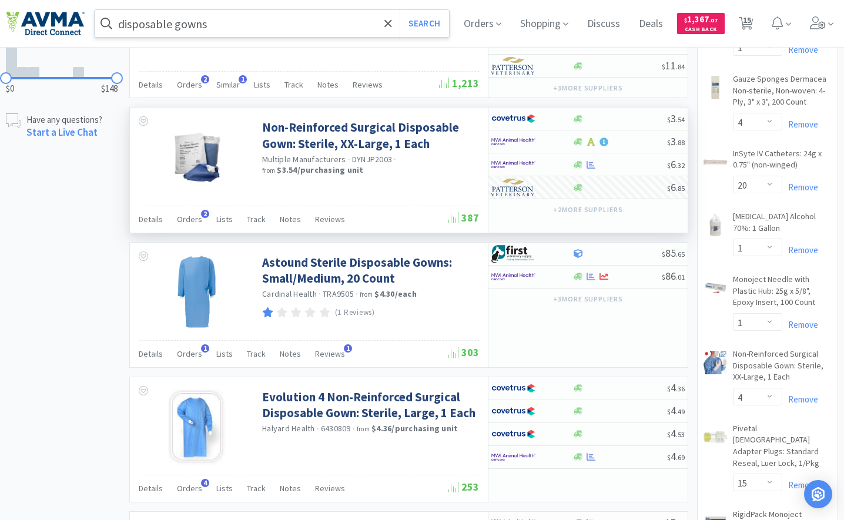
click at [345, 24] on input "disposable gowns" at bounding box center [272, 23] width 354 height 27
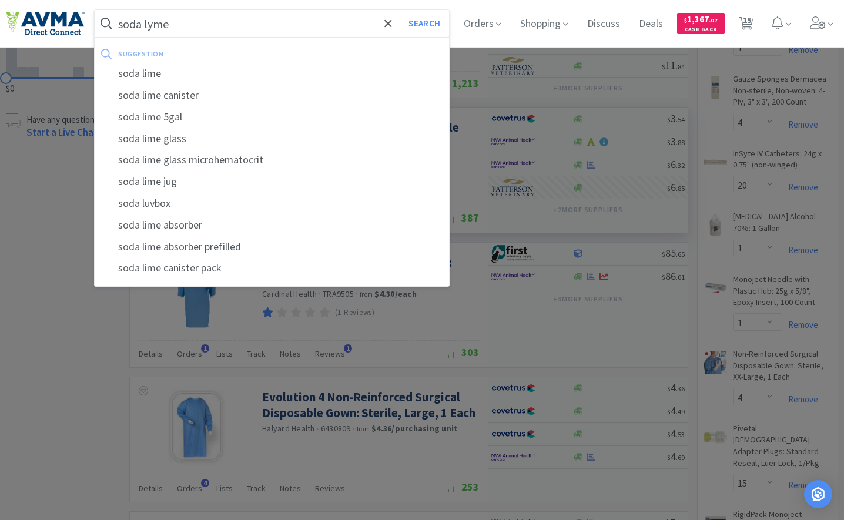
type input "soda lyme"
click at [399, 10] on button "Search" at bounding box center [423, 23] width 49 height 27
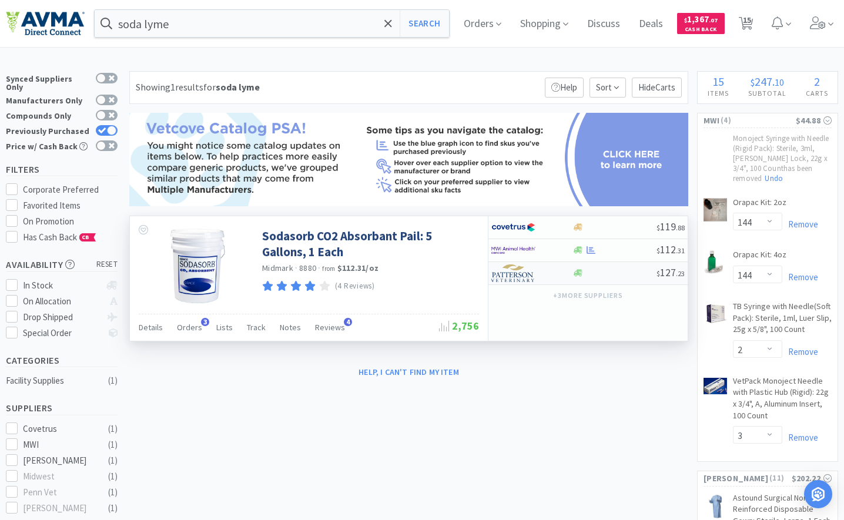
click at [513, 280] on img at bounding box center [513, 273] width 44 height 18
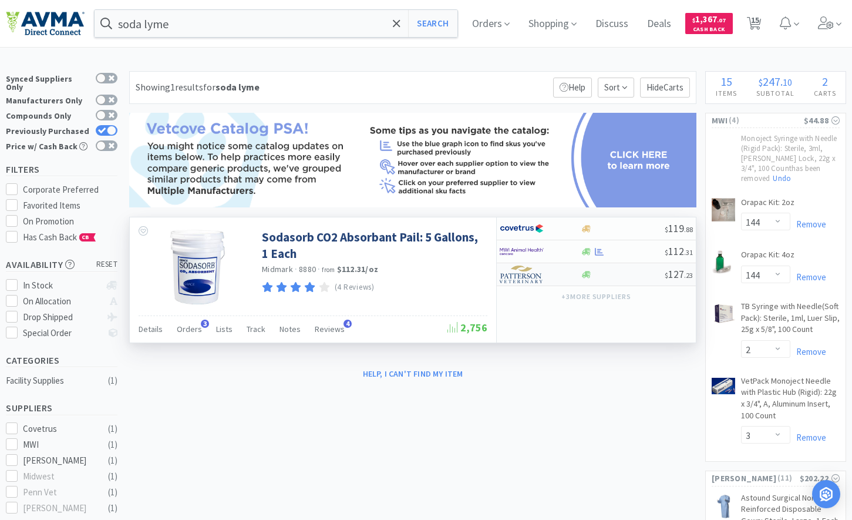
select select "1"
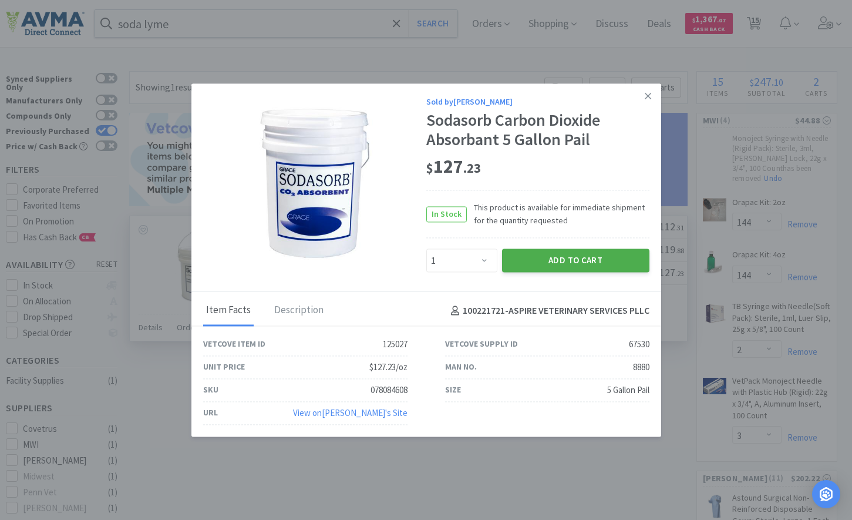
click at [526, 264] on button "Add to Cart" at bounding box center [575, 260] width 147 height 23
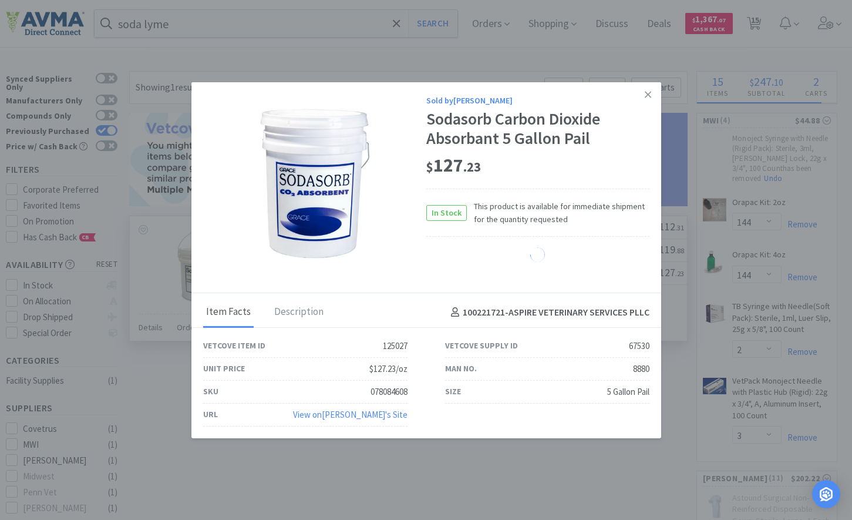
select select "1"
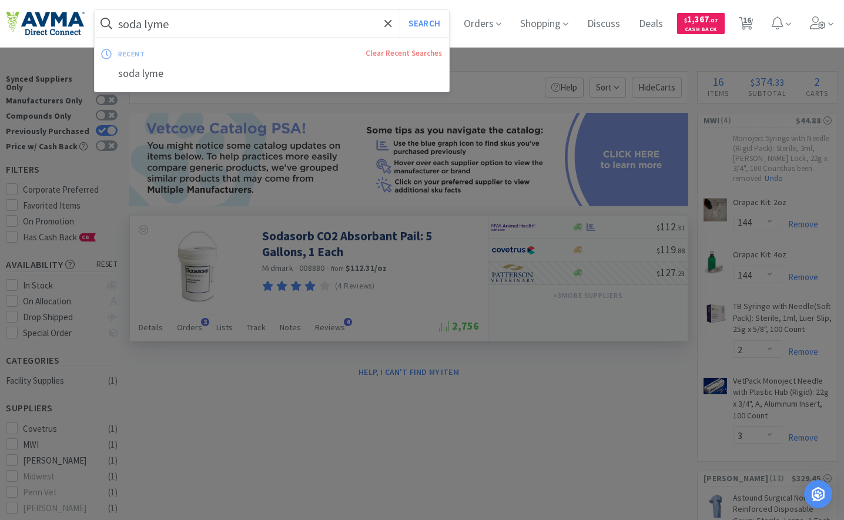
click at [174, 21] on input "soda lyme" at bounding box center [272, 23] width 354 height 27
type input "serum separator"
click at [399, 10] on button "Search" at bounding box center [423, 23] width 49 height 27
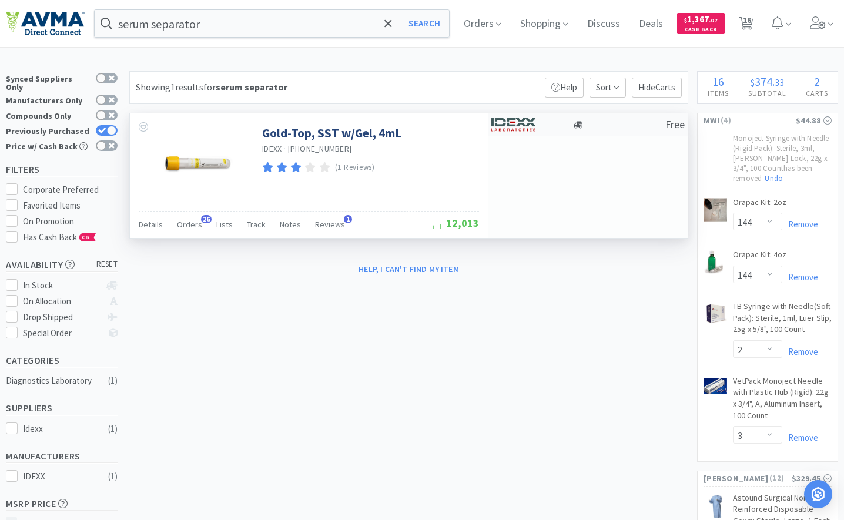
click at [518, 124] on img at bounding box center [513, 125] width 44 height 18
select select "1"
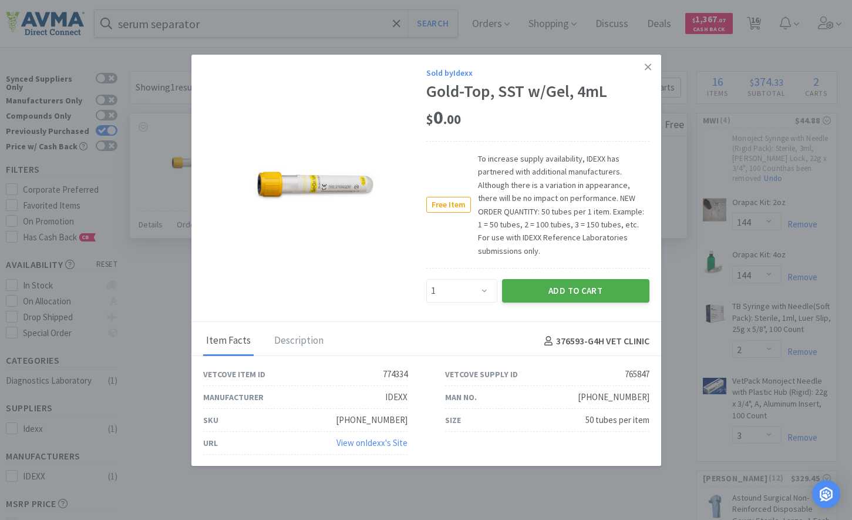
click at [522, 288] on button "Add to Cart" at bounding box center [575, 290] width 147 height 23
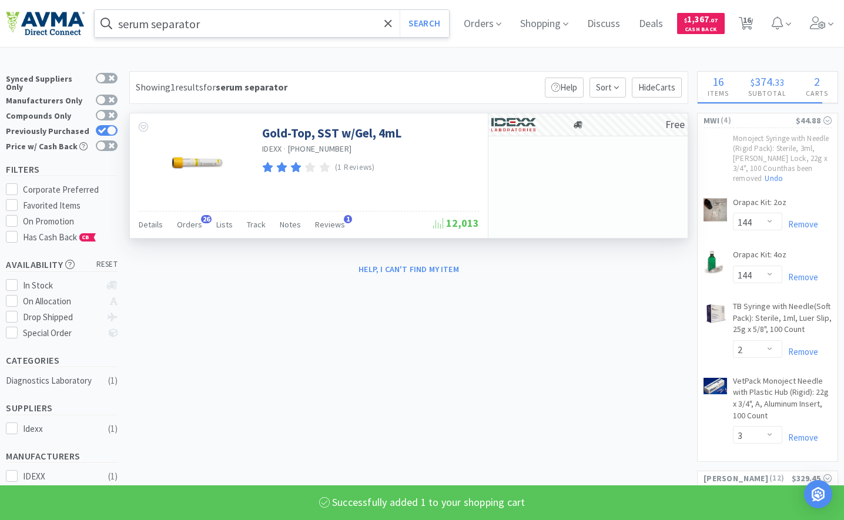
click at [246, 19] on input "serum separator" at bounding box center [272, 23] width 354 height 27
select select "1"
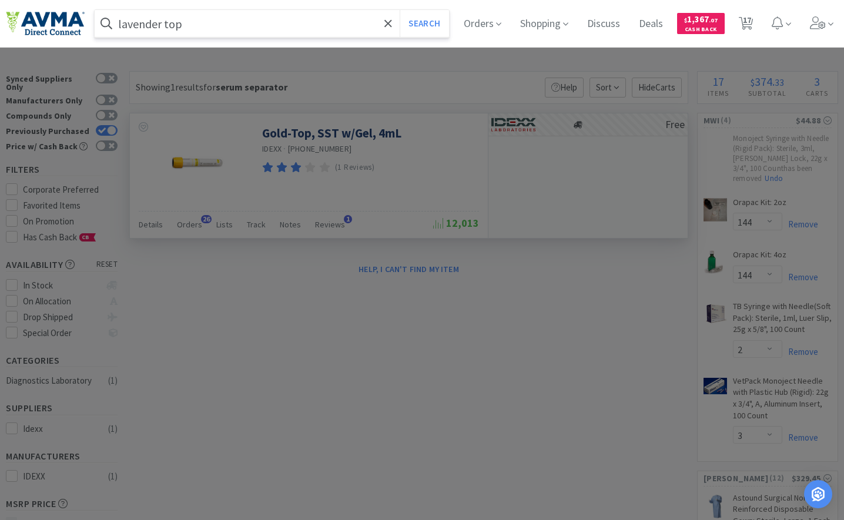
type input "lavender top"
click at [399, 10] on button "Search" at bounding box center [423, 23] width 49 height 27
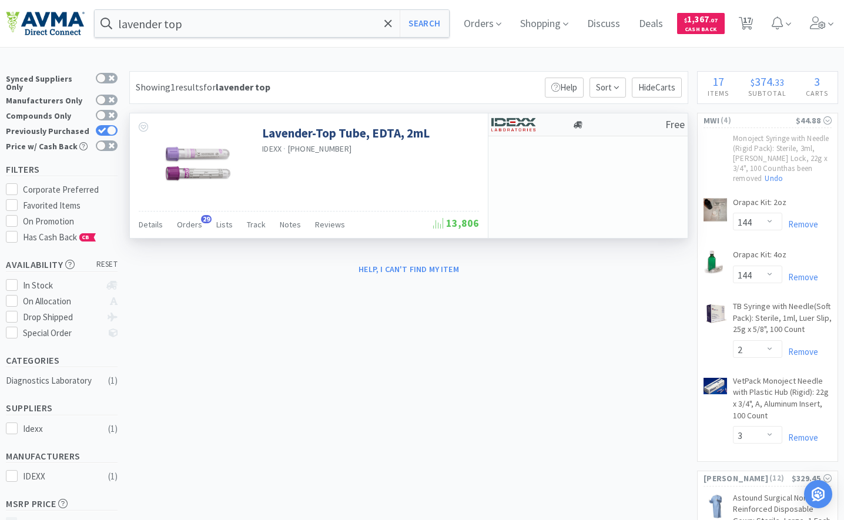
click at [526, 132] on img at bounding box center [513, 125] width 44 height 18
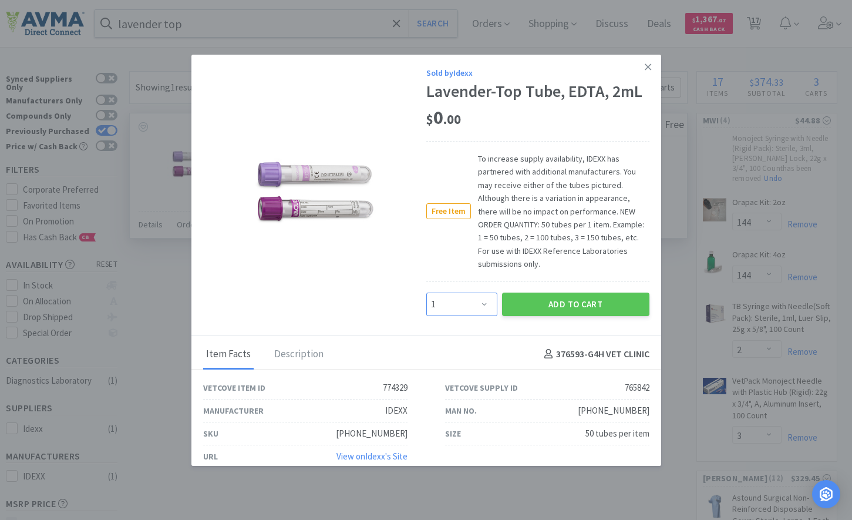
click at [464, 308] on select "Enter Quantity 1 2 3 4 5 6 7 8 9 10 11 12 13 14 15 16 17 18 19 20 Enter Quantity" at bounding box center [462, 304] width 71 height 23
select select "2"
click at [427, 293] on select "Enter Quantity 1 2 3 4 5 6 7 8 9 10 11 12 13 14 15 16 17 18 19 20 Enter Quantity" at bounding box center [462, 304] width 71 height 23
click at [558, 300] on button "Add to Cart" at bounding box center [575, 304] width 147 height 23
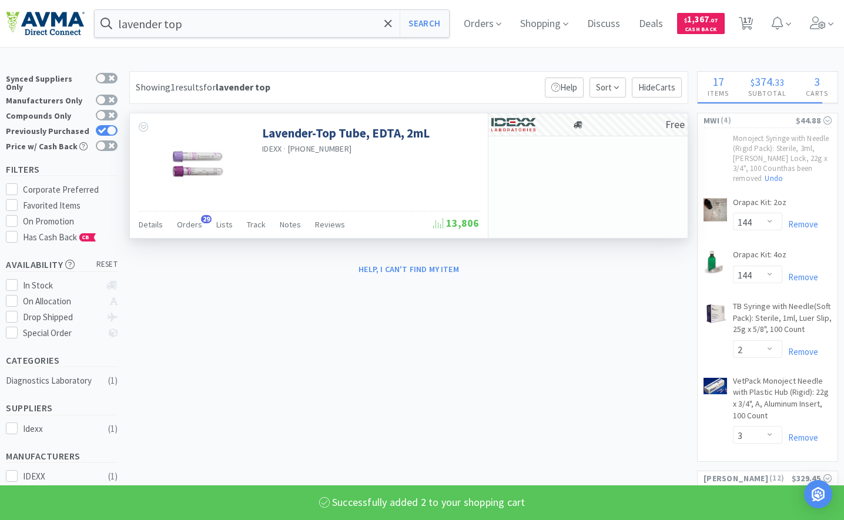
select select "2"
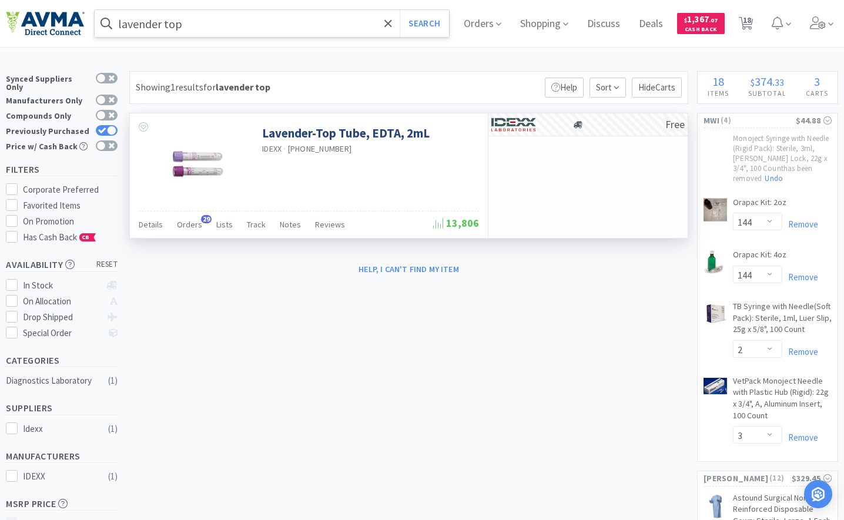
click at [193, 23] on input "lavender top" at bounding box center [272, 23] width 354 height 27
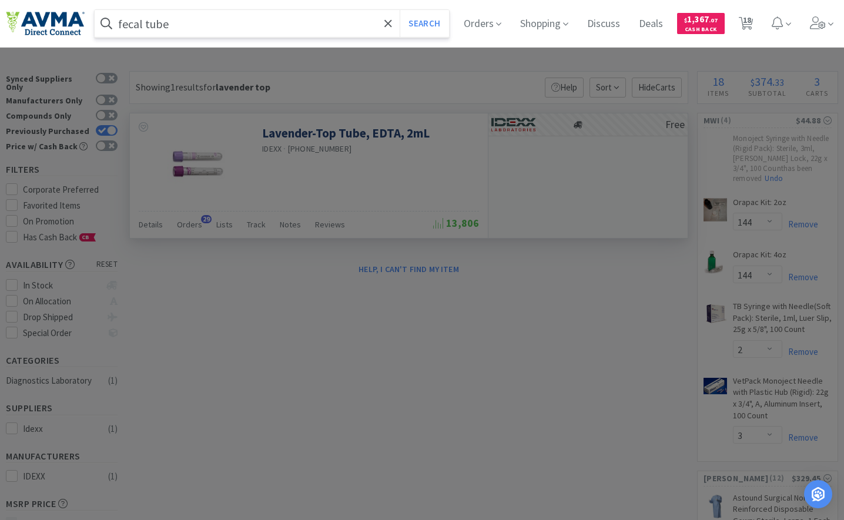
click at [399, 10] on button "Search" at bounding box center [423, 23] width 49 height 27
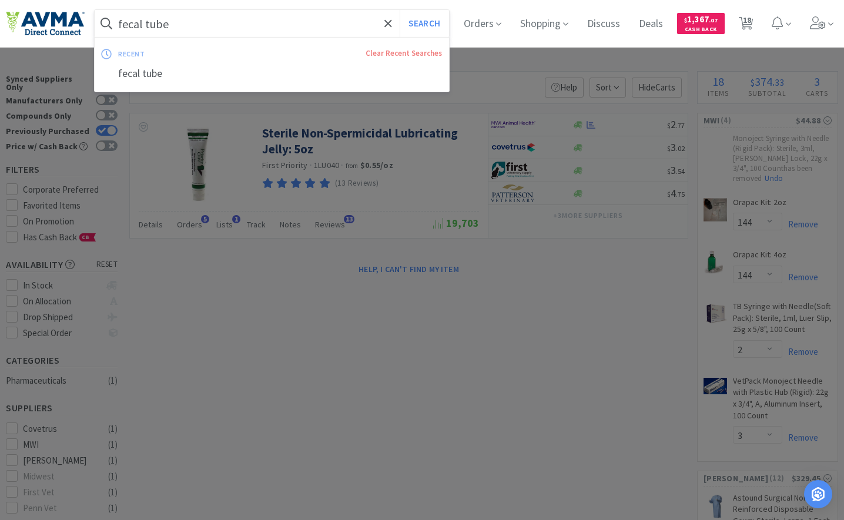
click at [200, 23] on input "fecal tube" at bounding box center [272, 23] width 354 height 27
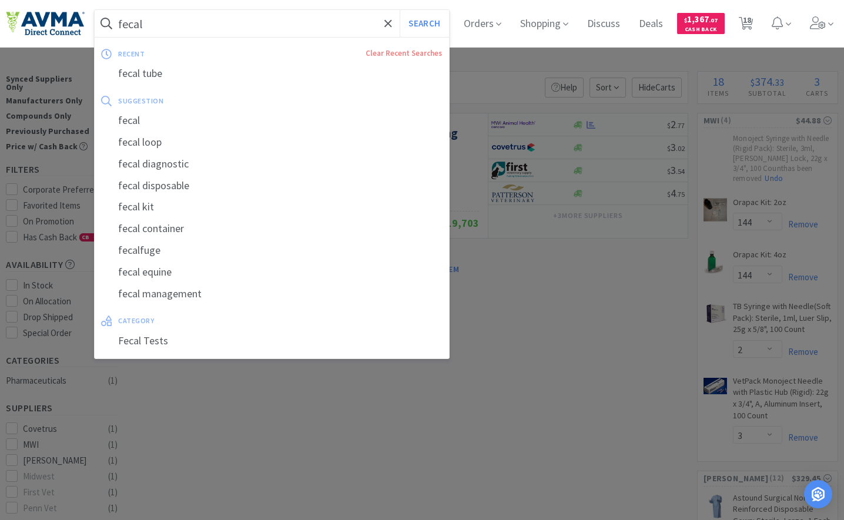
type input "fecal"
click at [399, 10] on button "Search" at bounding box center [423, 23] width 49 height 27
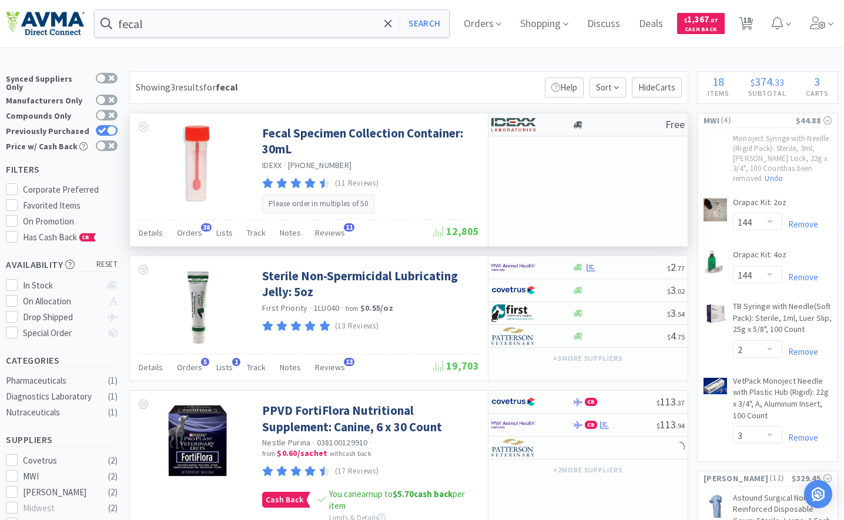
click at [513, 123] on img at bounding box center [513, 125] width 44 height 18
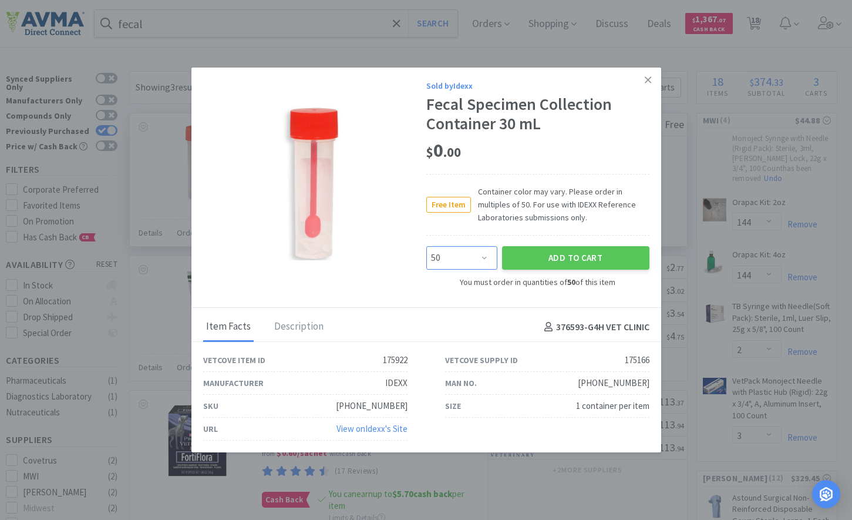
click at [476, 257] on select "Enter Quantity 50 100 150 200 250 300 350 400 450 500 550 600 650 700 750 800 8…" at bounding box center [462, 257] width 71 height 23
select select "200"
click at [427, 246] on select "Enter Quantity 50 100 150 200 250 300 350 400 450 500 550 600 650 700 750 800 8…" at bounding box center [462, 257] width 71 height 23
click at [530, 256] on button "Add to Cart" at bounding box center [575, 257] width 147 height 23
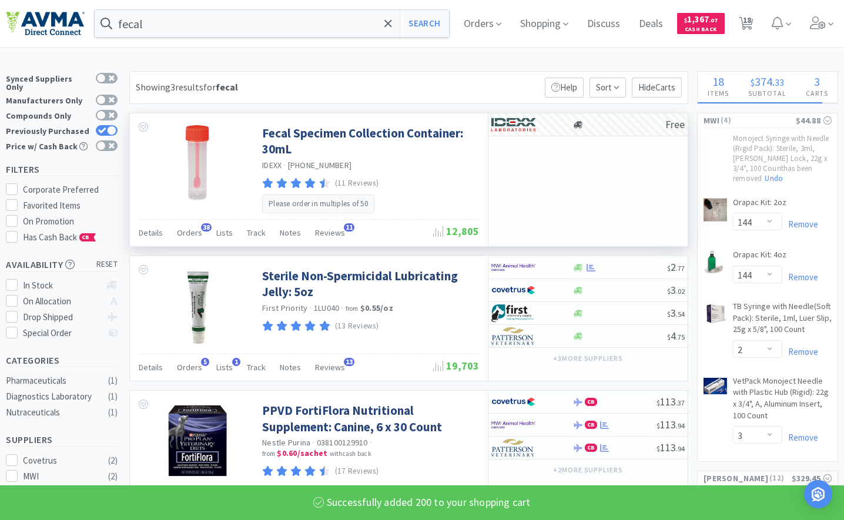
select select "1"
select select "200"
select select "2"
click at [240, 23] on input "fecal" at bounding box center [272, 23] width 354 height 27
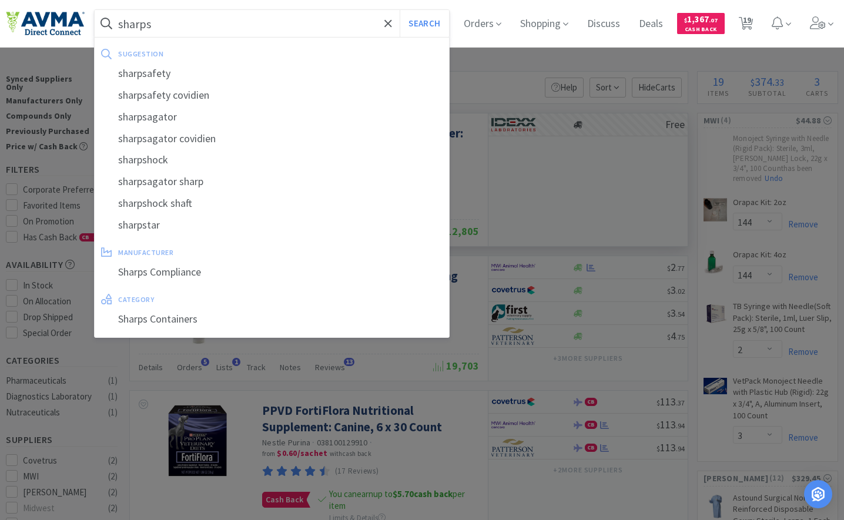
type input "sharps"
click at [399, 10] on button "Search" at bounding box center [423, 23] width 49 height 27
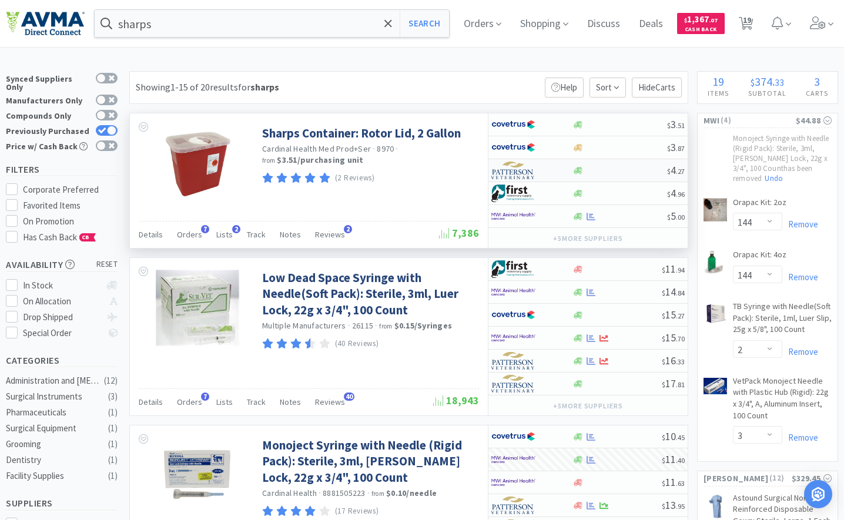
click at [531, 173] on img at bounding box center [513, 171] width 44 height 18
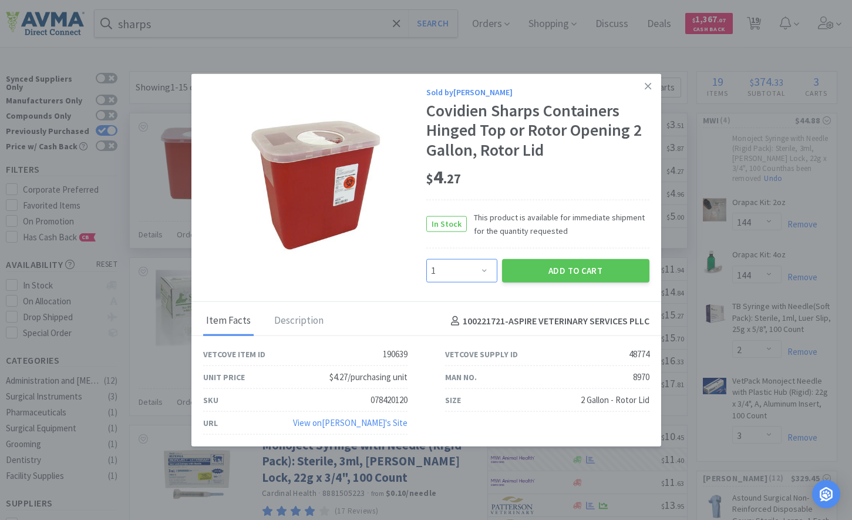
click at [491, 274] on select "Enter Quantity 1 2 3 4 5 6 7 8 9 10 11 12 13 14 15 16 17 18 19 20 Enter Quantity" at bounding box center [462, 270] width 71 height 23
select select "4"
click at [427, 259] on select "Enter Quantity 1 2 3 4 5 6 7 8 9 10 11 12 13 14 15 16 17 18 19 20 Enter Quantity" at bounding box center [462, 270] width 71 height 23
click at [526, 261] on button "Add to Cart" at bounding box center [575, 270] width 147 height 23
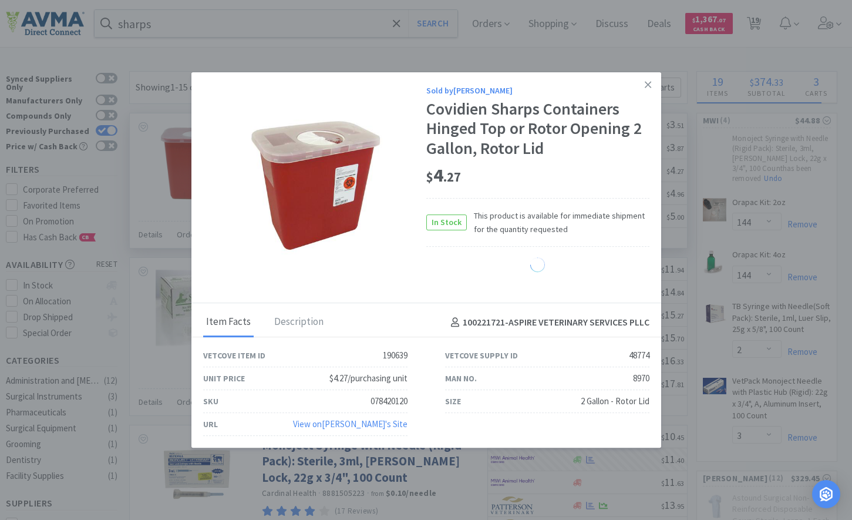
select select "4"
select select "1"
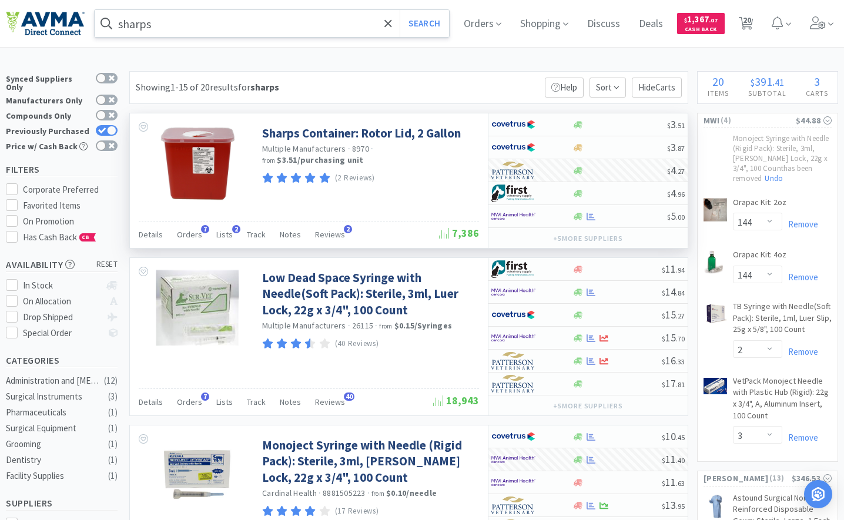
click at [206, 22] on input "sharps" at bounding box center [272, 23] width 354 height 27
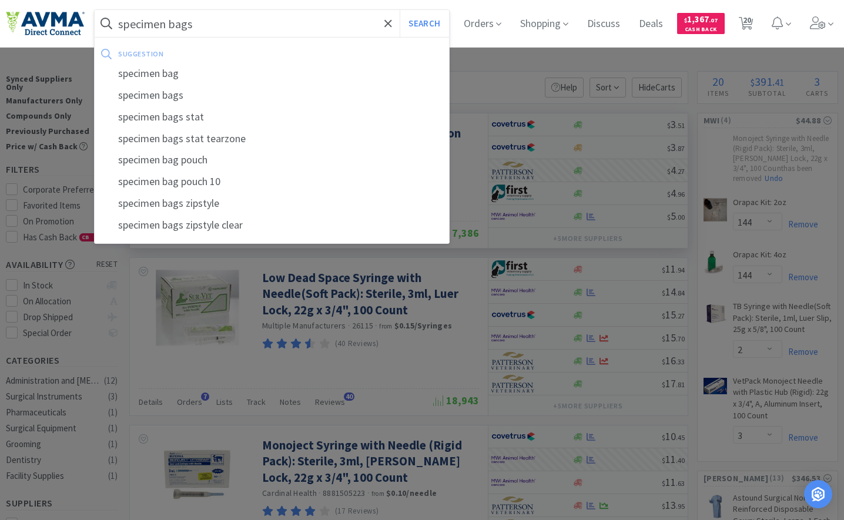
type input "specimen bags"
click at [399, 10] on button "Search" at bounding box center [423, 23] width 49 height 27
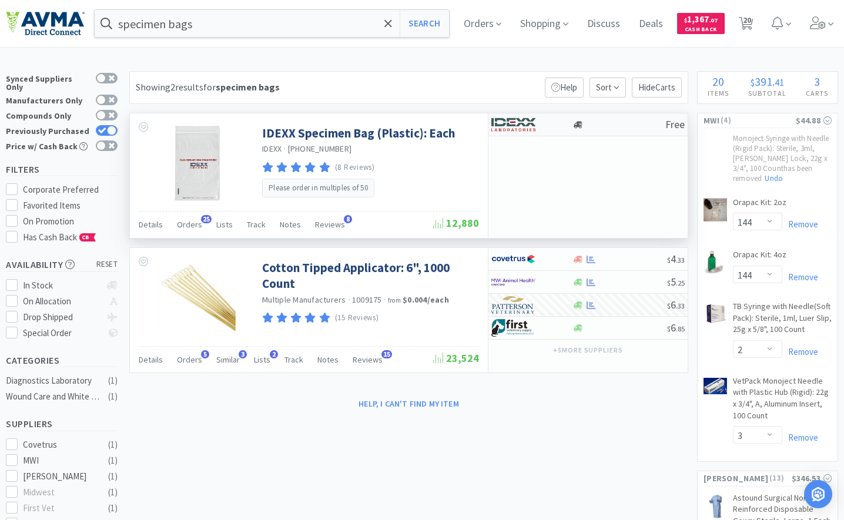
click at [501, 127] on img at bounding box center [513, 125] width 44 height 18
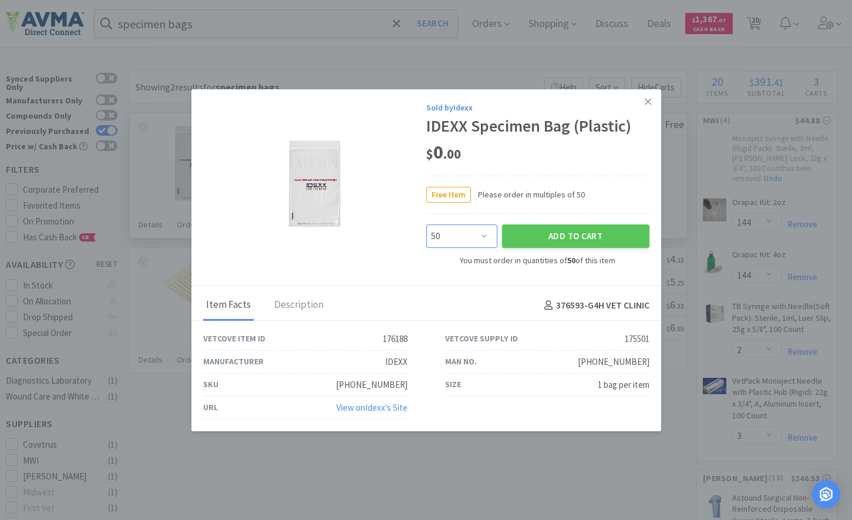
click at [471, 236] on select "Enter Quantity 50 100 150 200 250 300 350 400 450 500 550 600 650 700 750 800 8…" at bounding box center [462, 235] width 71 height 23
click at [427, 224] on select "Enter Quantity 50 100 150 200 250 300 350 400 450 500 550 600 650 700 750 800 8…" at bounding box center [462, 235] width 71 height 23
click at [470, 240] on select "Enter Quantity 50 100 150 200 250 300 350 400 450 500 550 600 650 700 750 800 8…" at bounding box center [462, 235] width 71 height 23
select select "150"
click at [427, 224] on select "Enter Quantity 50 100 150 200 250 300 350 400 450 500 550 600 650 700 750 800 8…" at bounding box center [462, 235] width 71 height 23
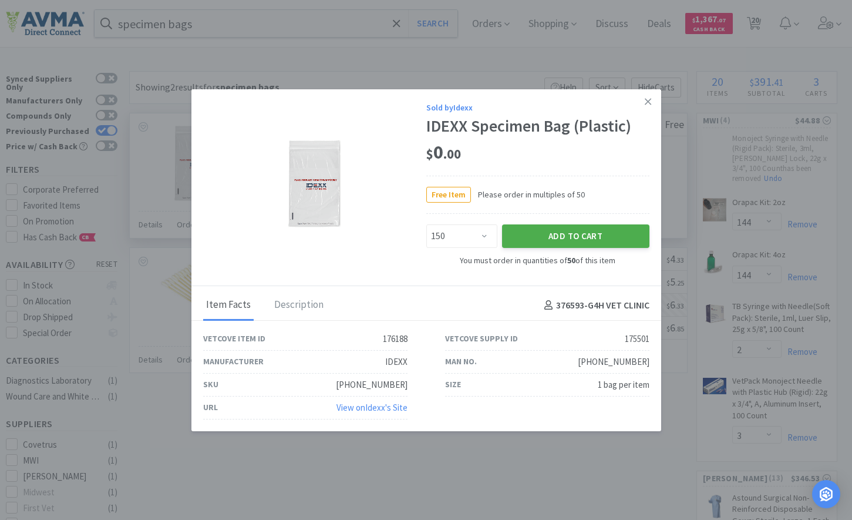
click at [596, 230] on button "Add to Cart" at bounding box center [575, 235] width 147 height 23
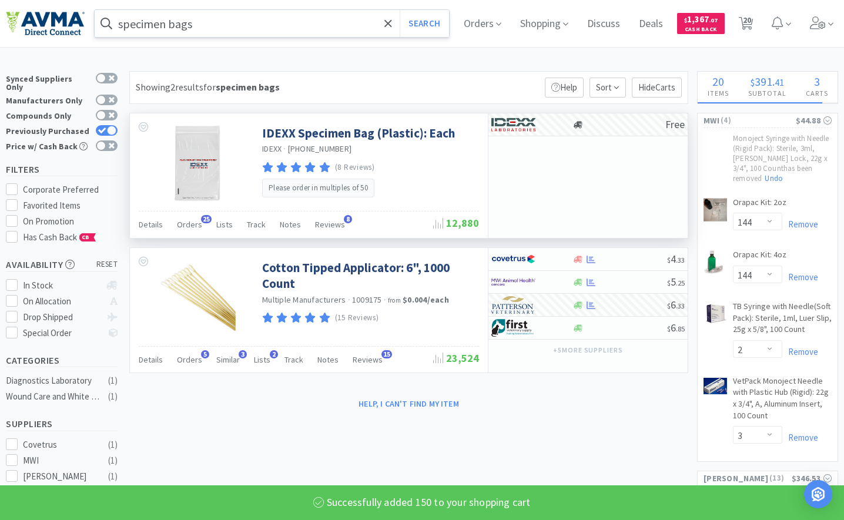
select select "150"
select select "2"
click at [250, 27] on input "specimen bags" at bounding box center [272, 23] width 354 height 27
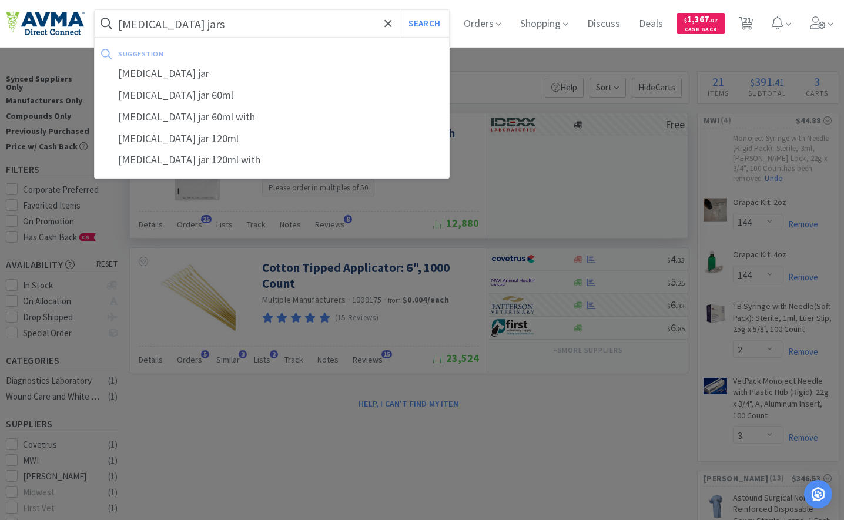
type input "[MEDICAL_DATA] jars"
click at [399, 10] on button "Search" at bounding box center [423, 23] width 49 height 27
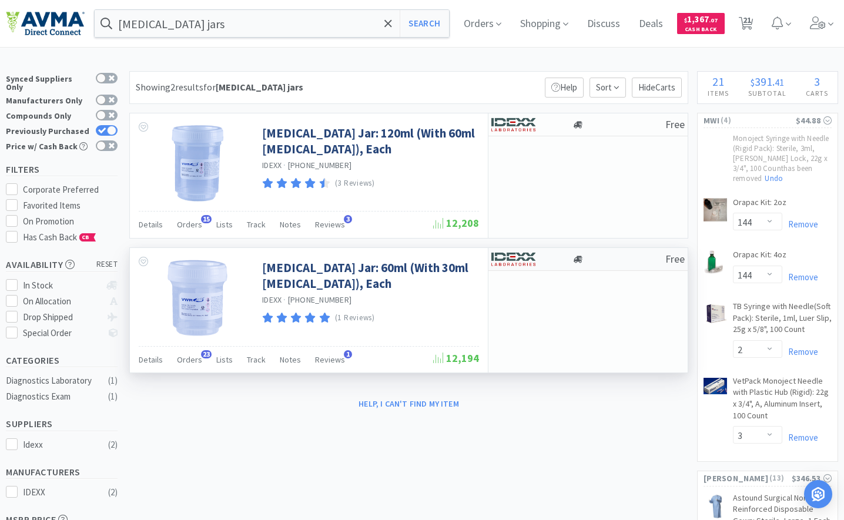
click at [508, 267] on img at bounding box center [513, 259] width 44 height 18
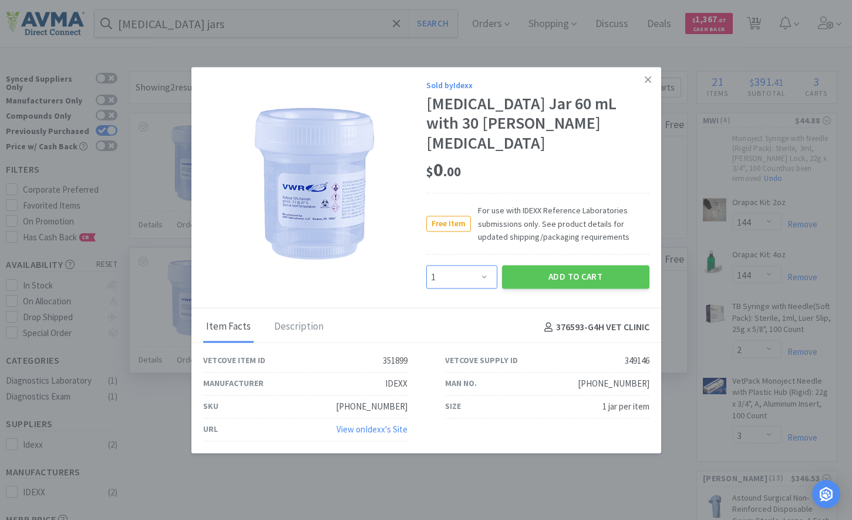
click at [484, 273] on select "Enter Quantity 1 2 3 4 5 6 7 8 9 10 11 12 13 14 15 16 17 18 19 20 Enter Quantity" at bounding box center [462, 277] width 71 height 23
select select "5"
click at [427, 266] on select "Enter Quantity 1 2 3 4 5 6 7 8 9 10 11 12 13 14 15 16 17 18 19 20 Enter Quantity" at bounding box center [462, 277] width 71 height 23
click at [556, 274] on button "Add to Cart" at bounding box center [575, 277] width 147 height 23
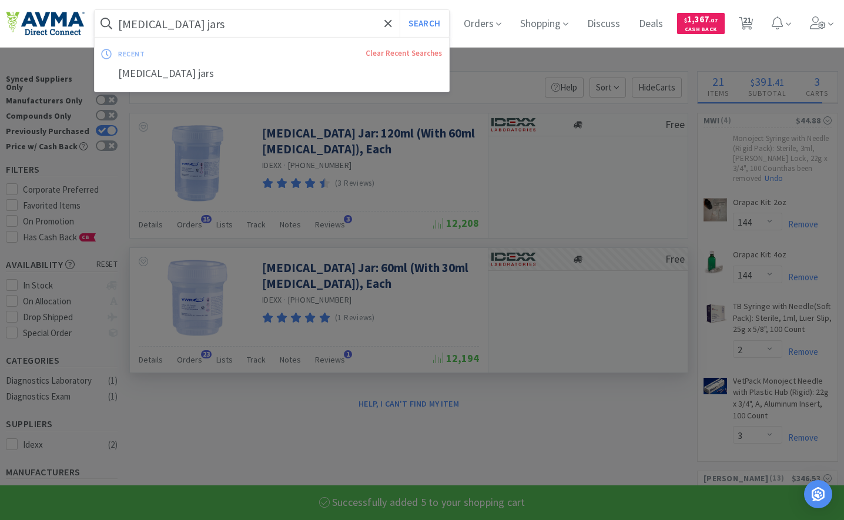
click at [177, 29] on input "[MEDICAL_DATA] jars" at bounding box center [272, 23] width 354 height 27
select select "5"
select select "200"
select select "1"
select select "150"
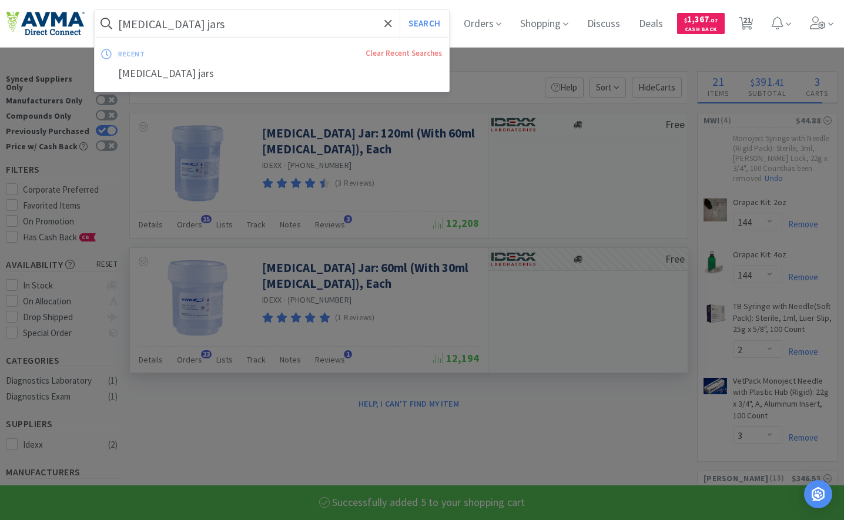
select select "2"
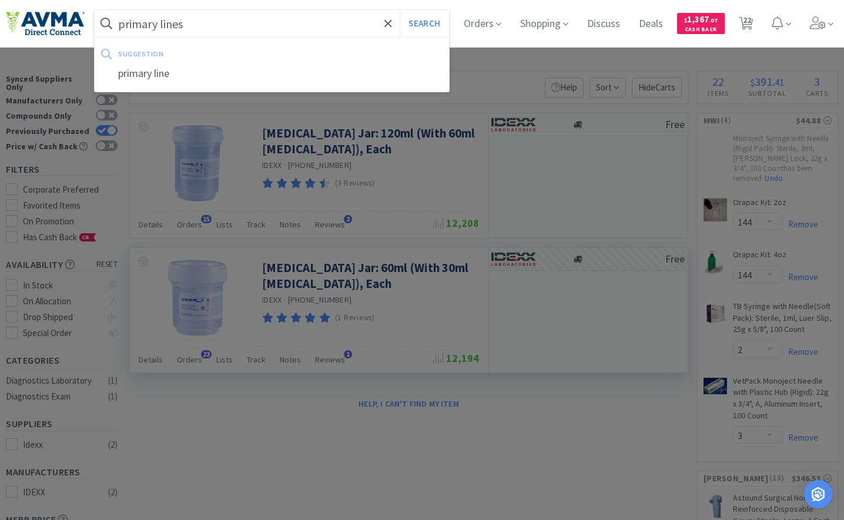
click at [399, 10] on button "Search" at bounding box center [423, 23] width 49 height 27
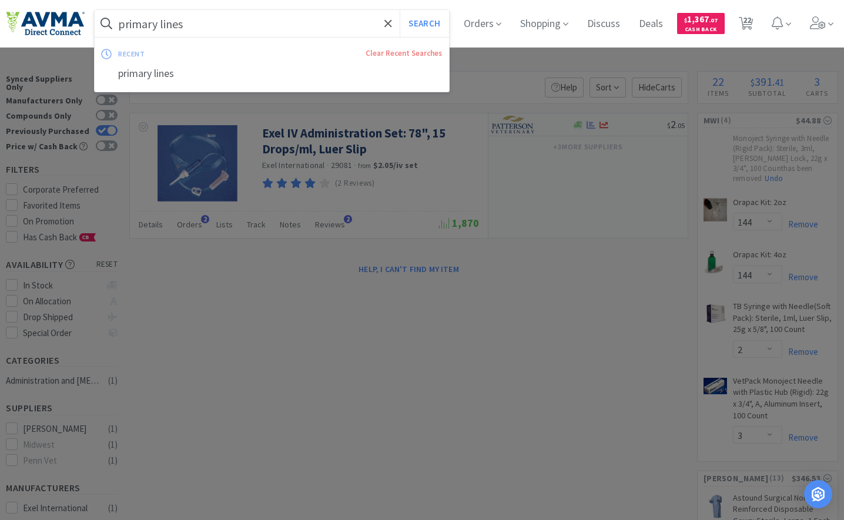
click at [189, 29] on input "primary lines" at bounding box center [272, 23] width 354 height 27
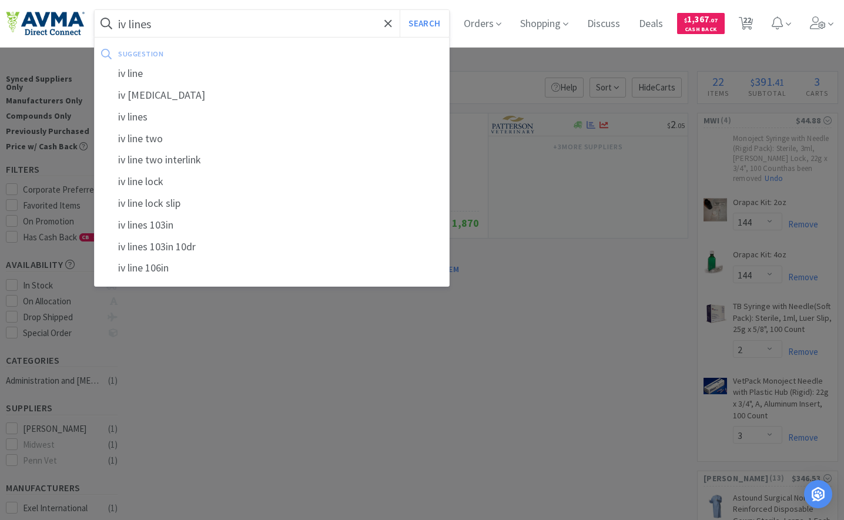
click at [399, 10] on button "Search" at bounding box center [423, 23] width 49 height 27
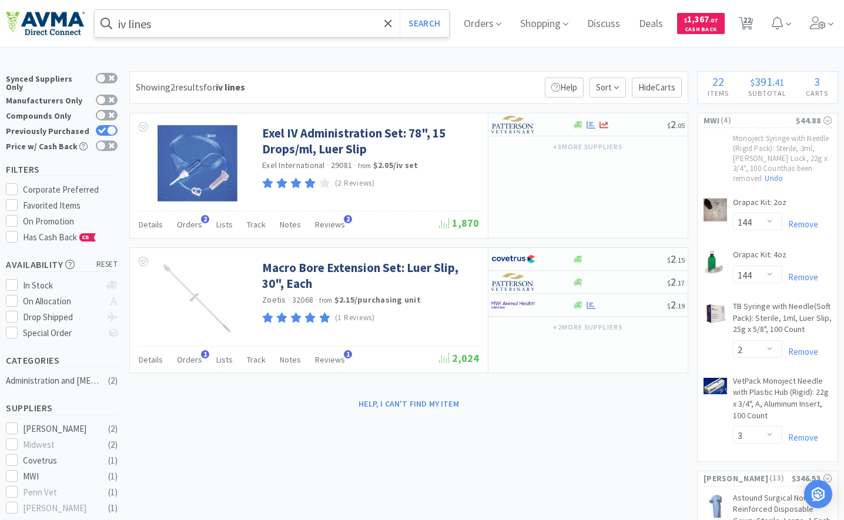
click at [248, 32] on input "iv lines" at bounding box center [272, 23] width 354 height 27
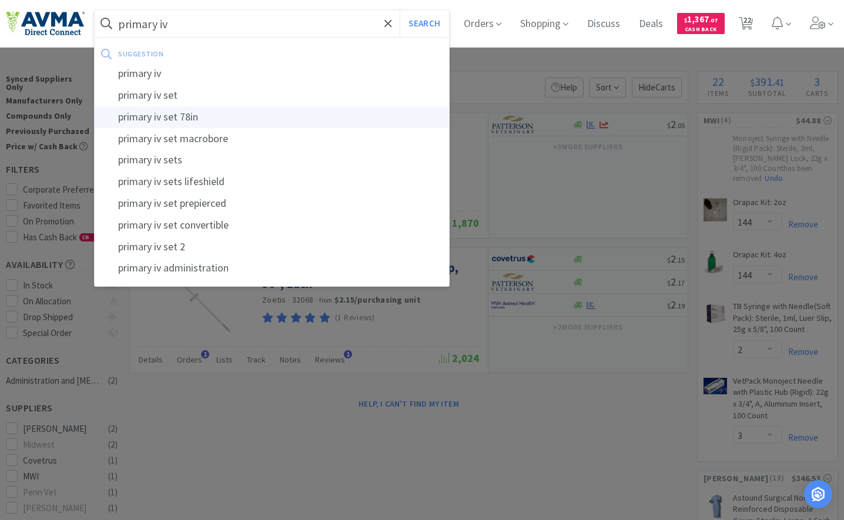
type input "primary iv"
click at [399, 10] on button "Search" at bounding box center [423, 23] width 49 height 27
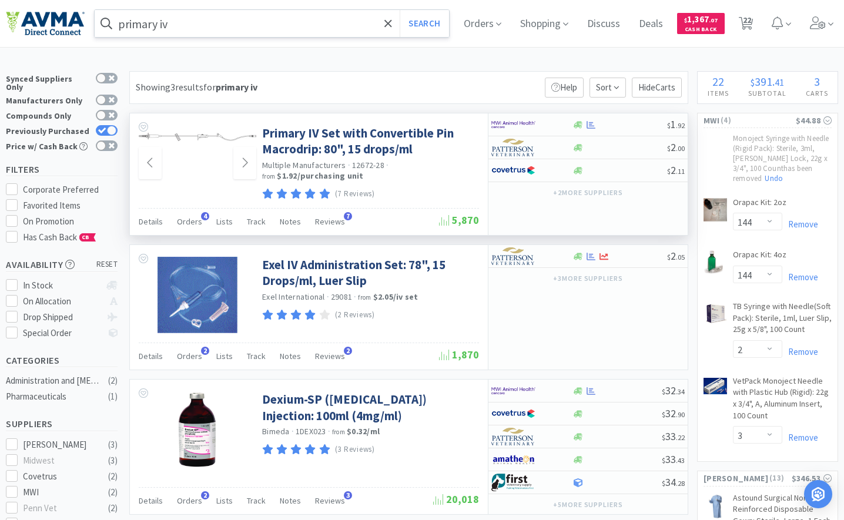
click at [196, 147] on img at bounding box center [197, 136] width 117 height 23
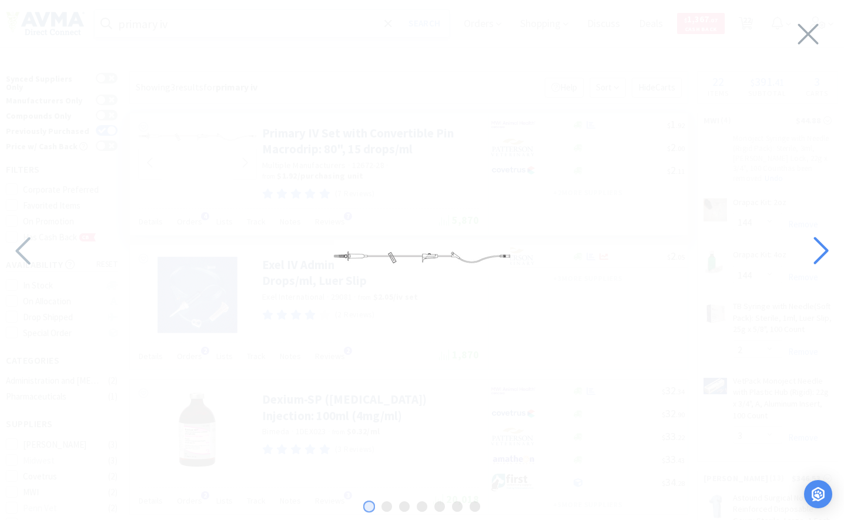
click at [811, 256] on icon at bounding box center [819, 251] width 25 height 40
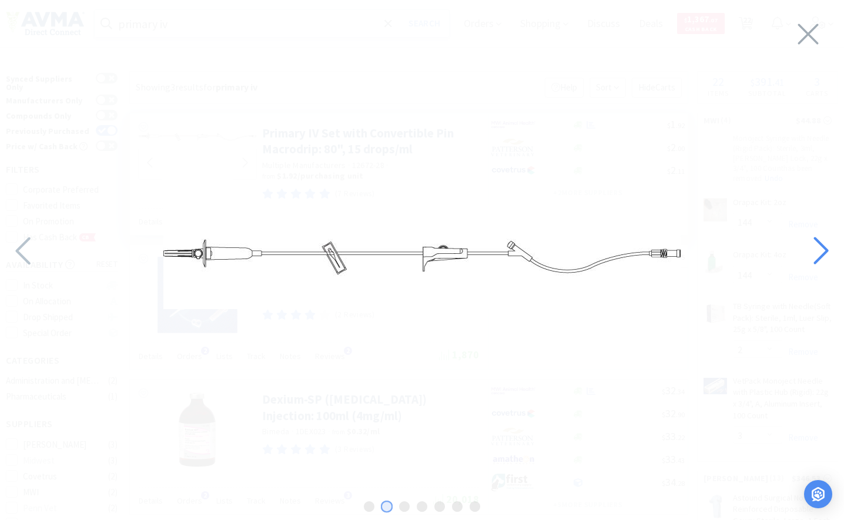
click at [811, 256] on icon at bounding box center [819, 251] width 25 height 40
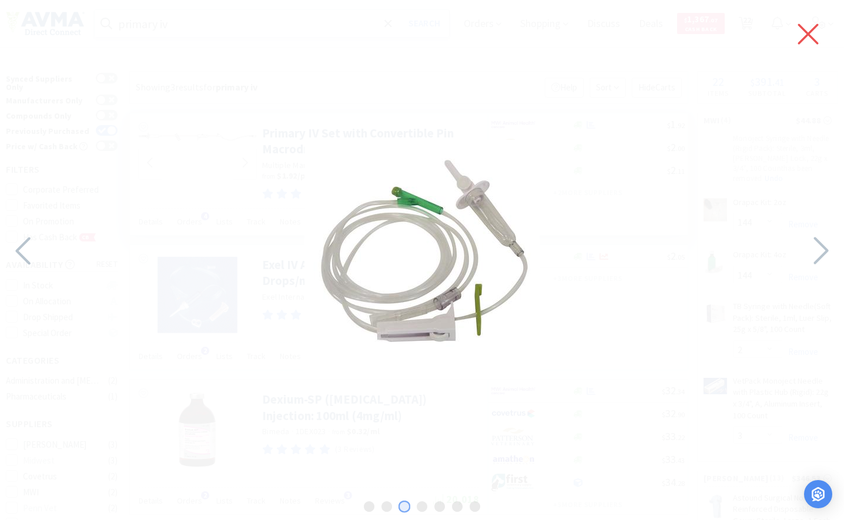
click at [818, 36] on icon at bounding box center [807, 34] width 25 height 33
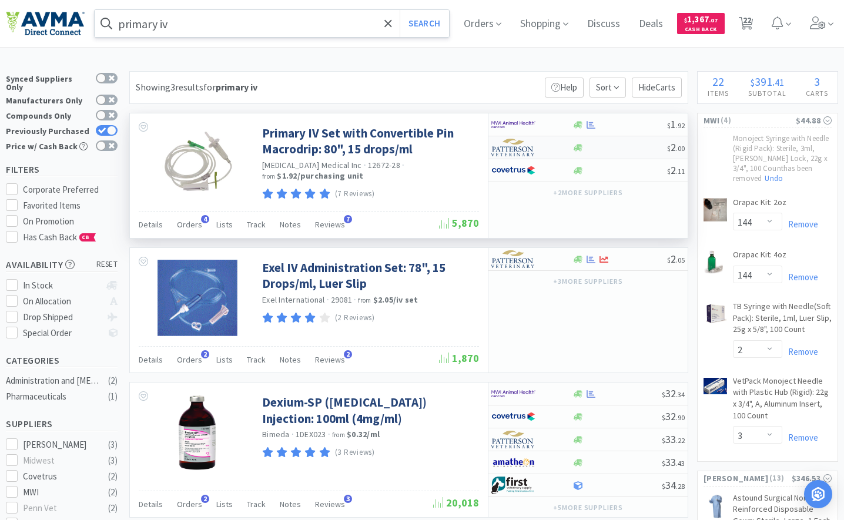
click at [528, 146] on img at bounding box center [513, 148] width 44 height 18
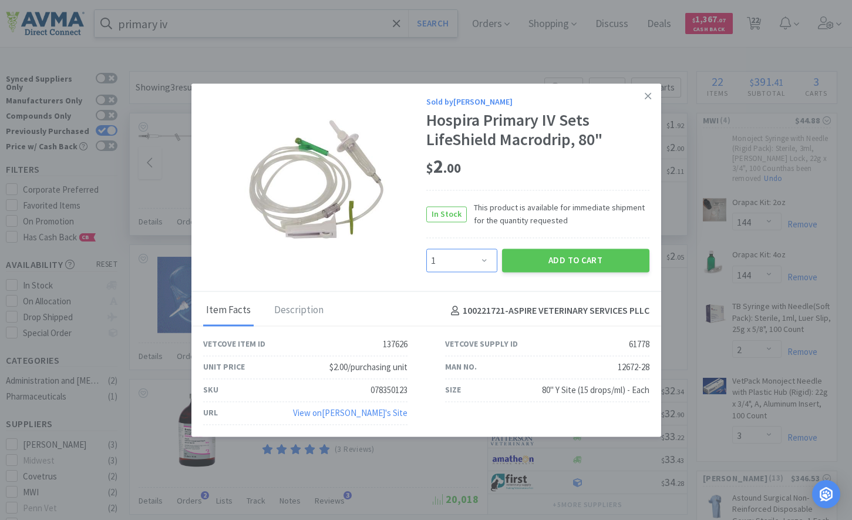
click at [466, 271] on select "Enter Quantity 1 2 3 4 5 6 7 8 9 10 11 12 13 14 15 16 17 18 19 20 Enter Quantity" at bounding box center [462, 260] width 71 height 23
select select "10"
click at [427, 249] on select "Enter Quantity 1 2 3 4 5 6 7 8 9 10 11 12 13 14 15 16 17 18 19 20 Enter Quantity" at bounding box center [462, 260] width 71 height 23
drag, startPoint x: 530, startPoint y: 258, endPoint x: 530, endPoint y: 247, distance: 11.7
click at [530, 256] on button "Add to Cart" at bounding box center [575, 260] width 147 height 23
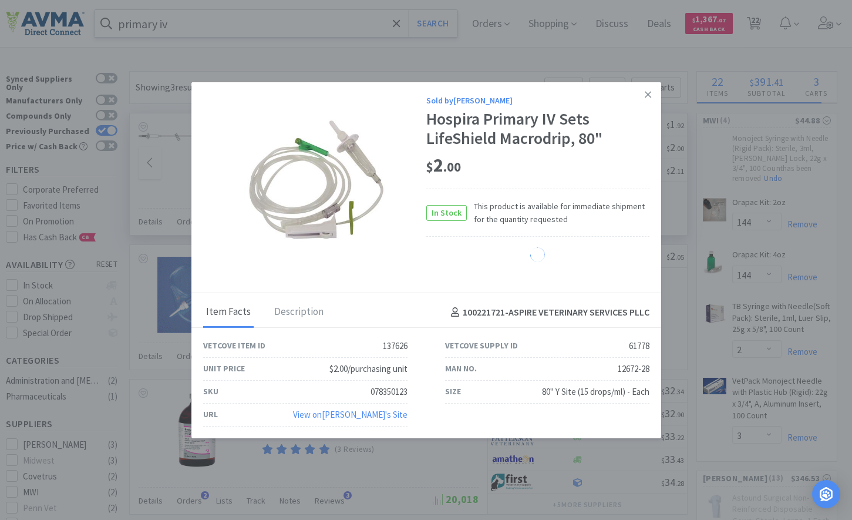
select select "10"
select select "1"
select select "4"
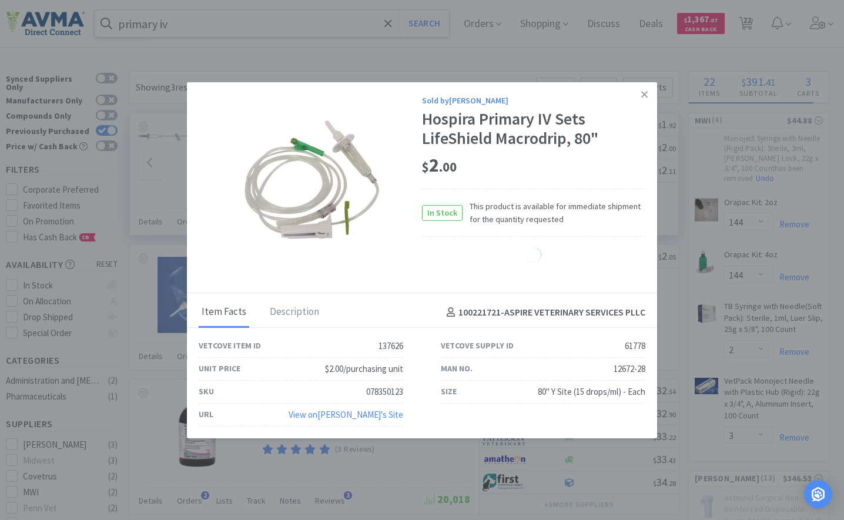
select select "1"
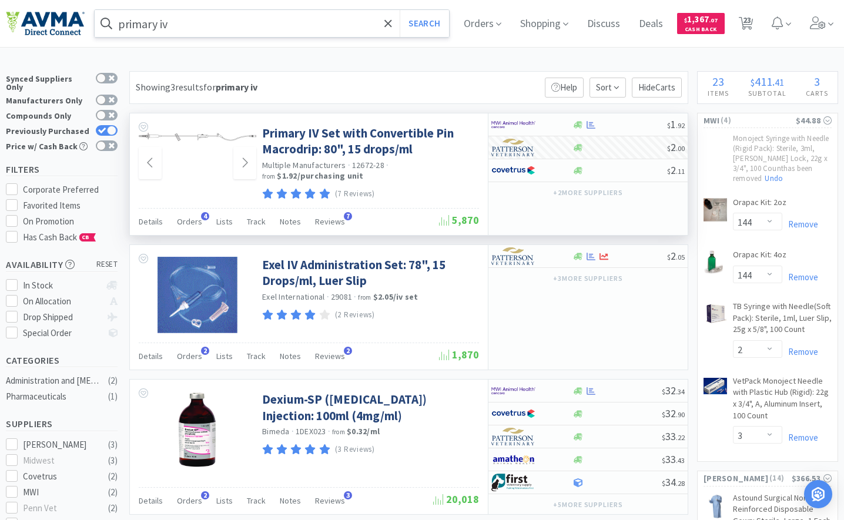
click at [242, 16] on input "primary iv" at bounding box center [272, 23] width 354 height 27
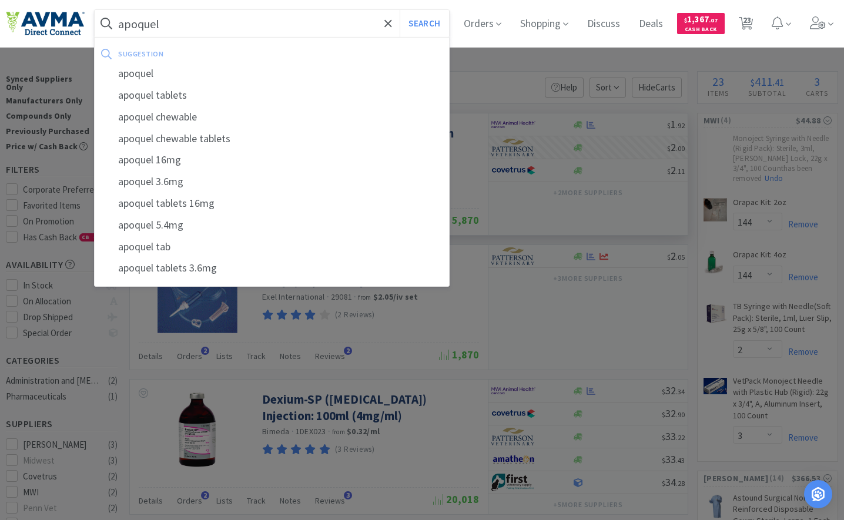
type input "apoquel"
click at [399, 10] on button "Search" at bounding box center [423, 23] width 49 height 27
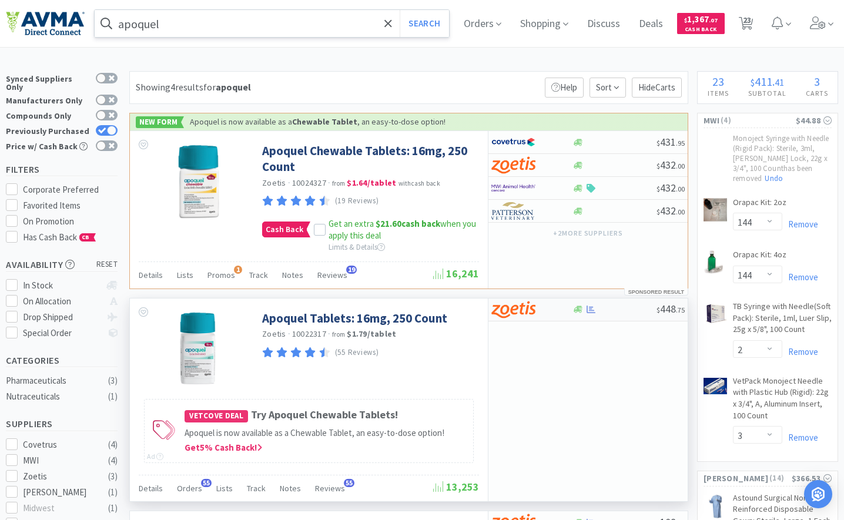
click at [515, 306] on img at bounding box center [513, 310] width 44 height 18
select select "1"
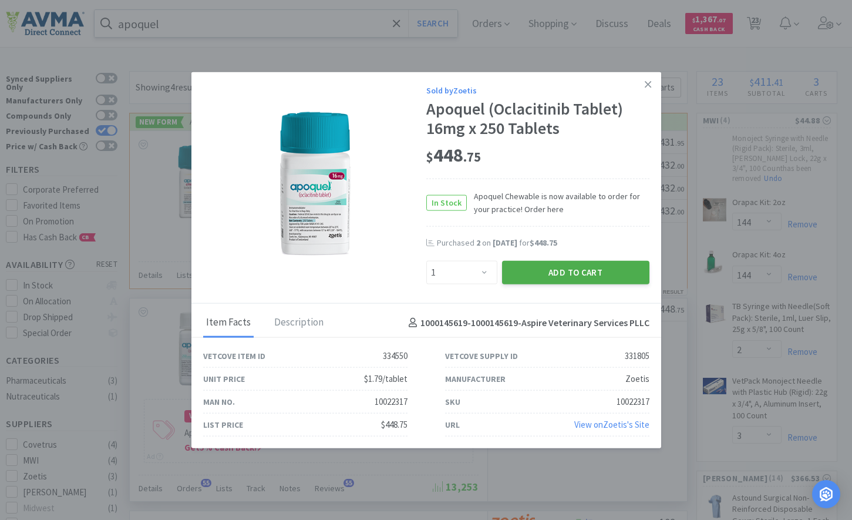
click at [533, 271] on button "Add to Cart" at bounding box center [575, 272] width 147 height 23
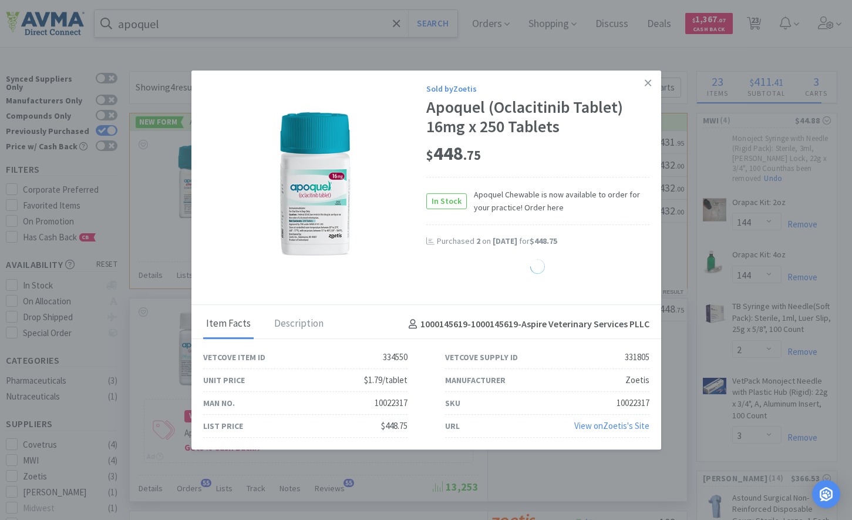
select select "1"
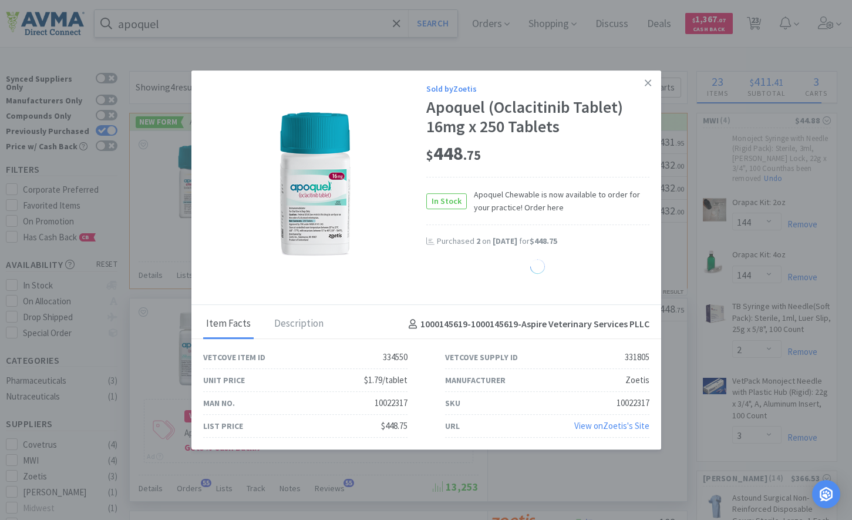
select select "1"
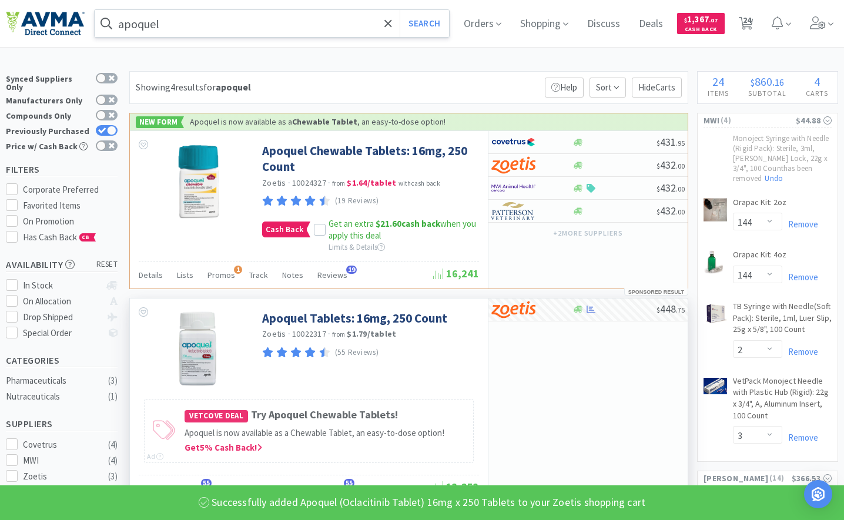
click at [340, 19] on input "apoquel" at bounding box center [272, 23] width 354 height 27
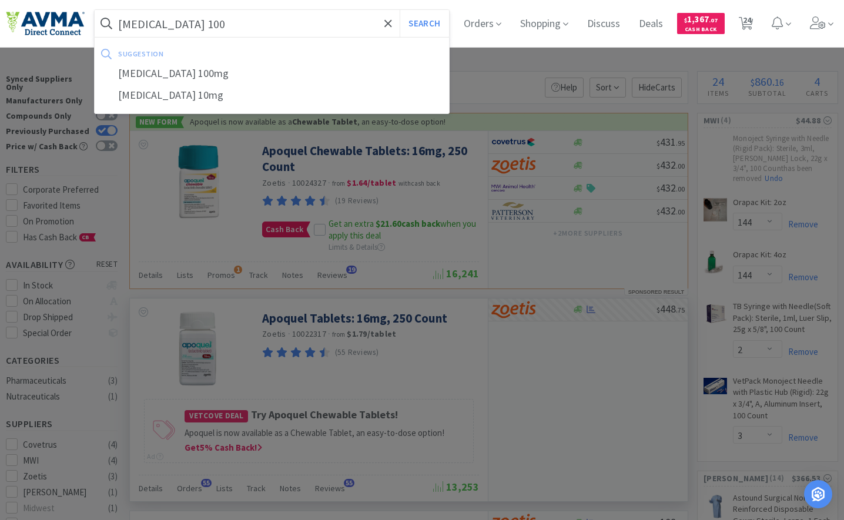
type input "[MEDICAL_DATA] 100"
click at [399, 10] on button "Search" at bounding box center [423, 23] width 49 height 27
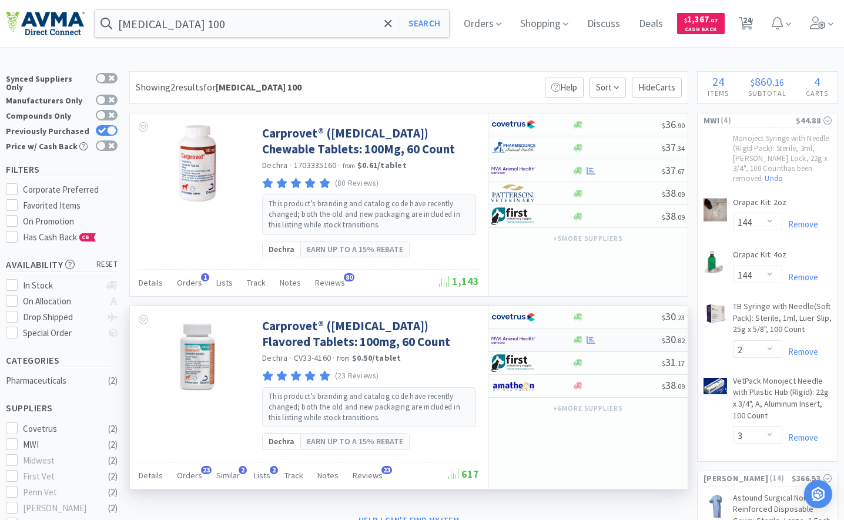
click at [528, 347] on img at bounding box center [513, 340] width 44 height 18
select select "1"
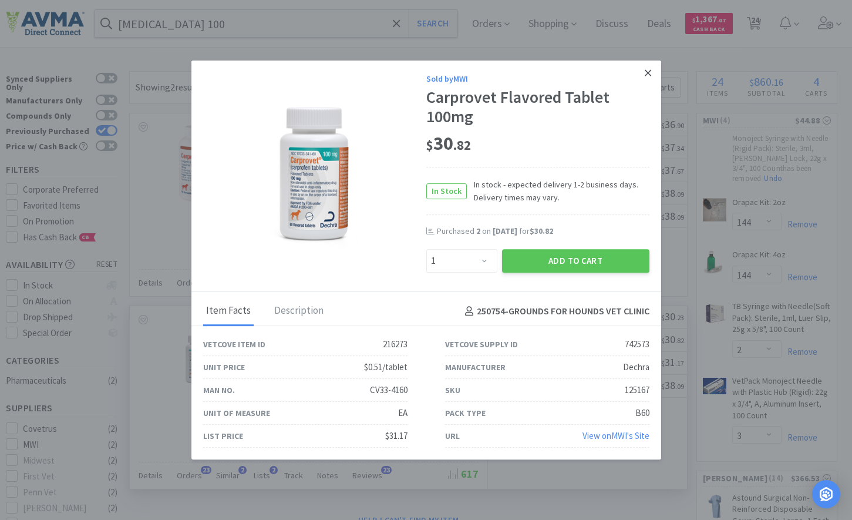
click at [647, 77] on icon at bounding box center [648, 73] width 6 height 11
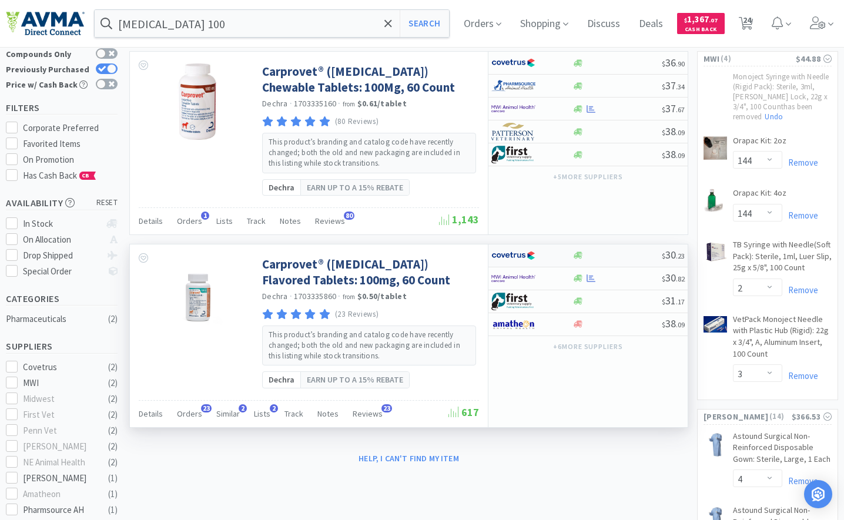
scroll to position [59, 0]
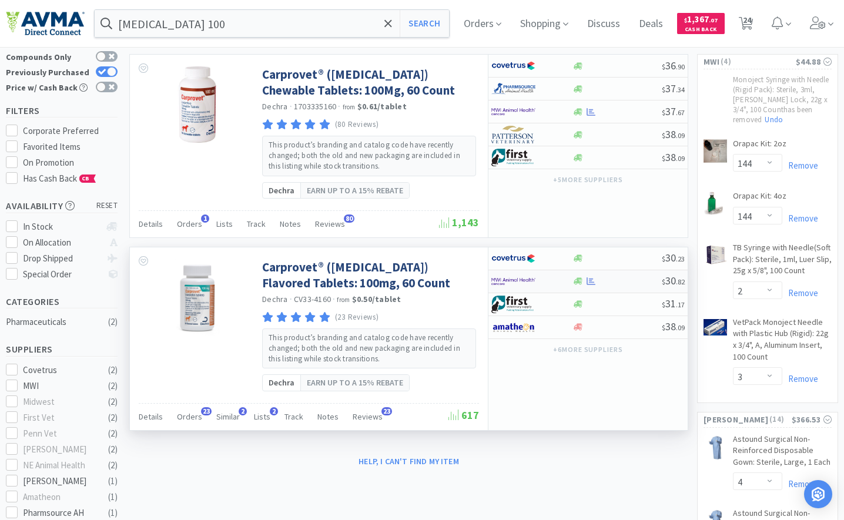
click at [523, 280] on img at bounding box center [513, 282] width 44 height 18
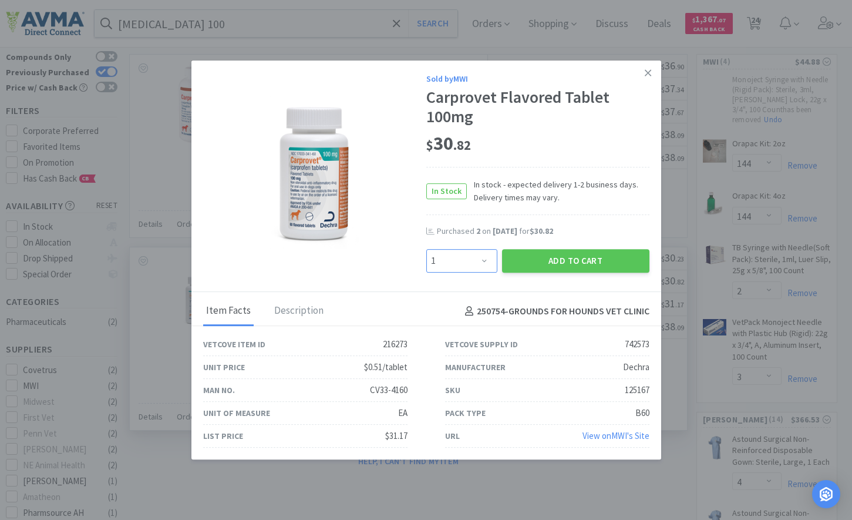
click at [462, 258] on select "Enter Quantity 1 2 3 4 5 6 7 8 9 10 11 12 13 14 15 16 17 18 19 20 Enter Quantity" at bounding box center [462, 260] width 71 height 23
select select "10"
click at [427, 249] on select "Enter Quantity 1 2 3 4 5 6 7 8 9 10 11 12 13 14 15 16 17 18 19 20 Enter Quantity" at bounding box center [462, 260] width 71 height 23
click at [518, 264] on button "Add to Cart" at bounding box center [575, 260] width 147 height 23
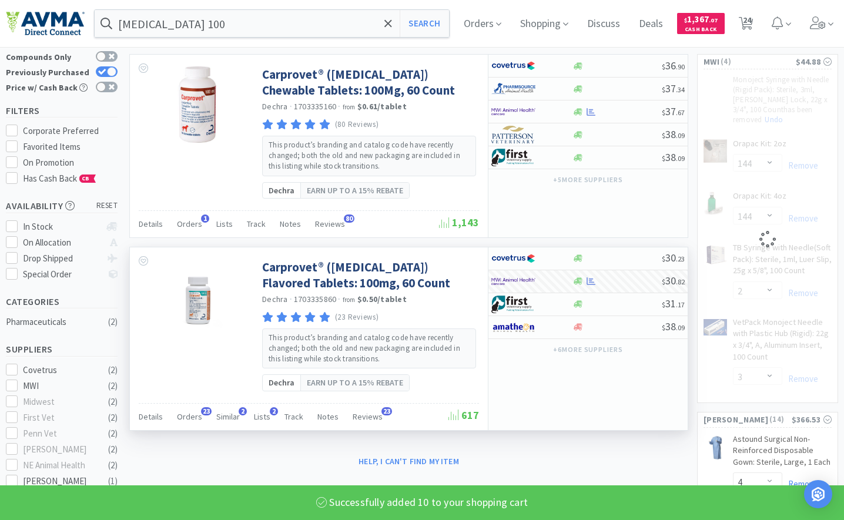
select select "12"
select select "2"
select select "10"
select select "3"
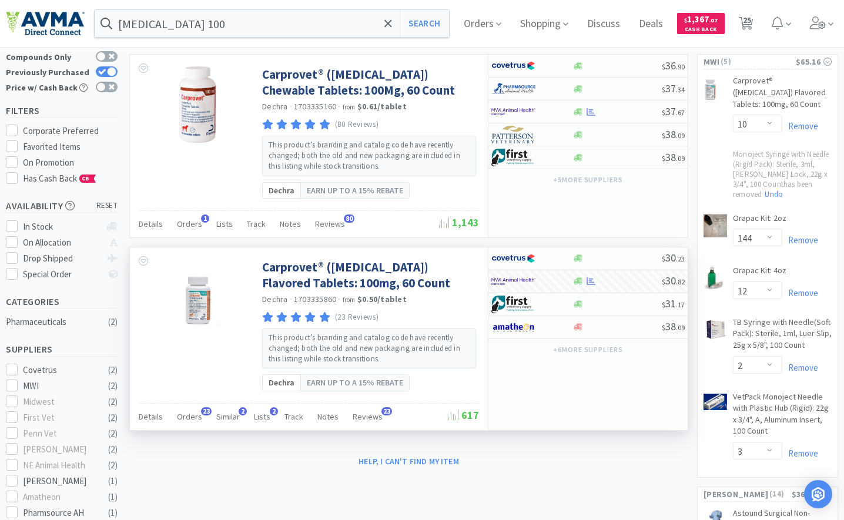
scroll to position [0, 0]
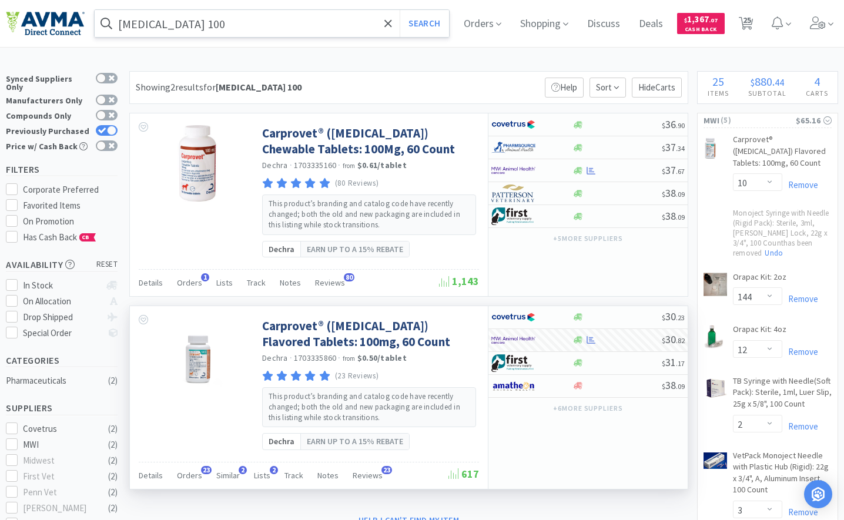
click at [220, 14] on input "[MEDICAL_DATA] 100" at bounding box center [272, 23] width 354 height 27
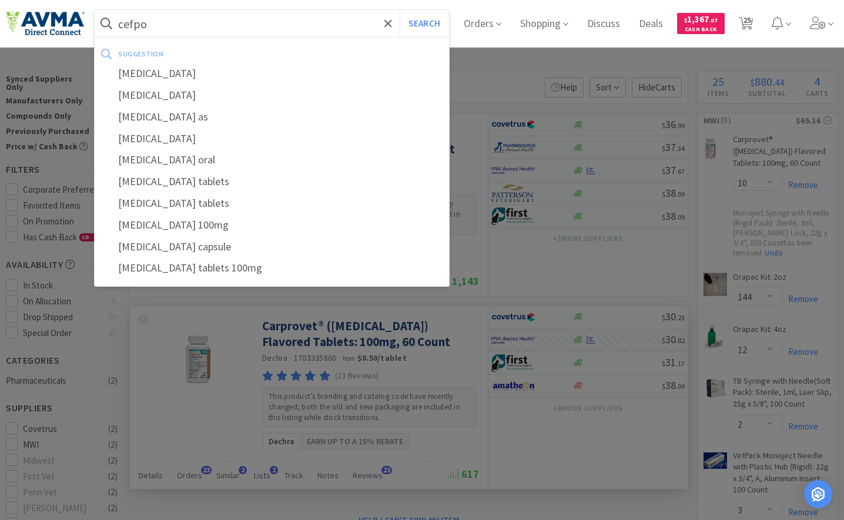
type input "cefpo"
click at [399, 10] on button "Search" at bounding box center [423, 23] width 49 height 27
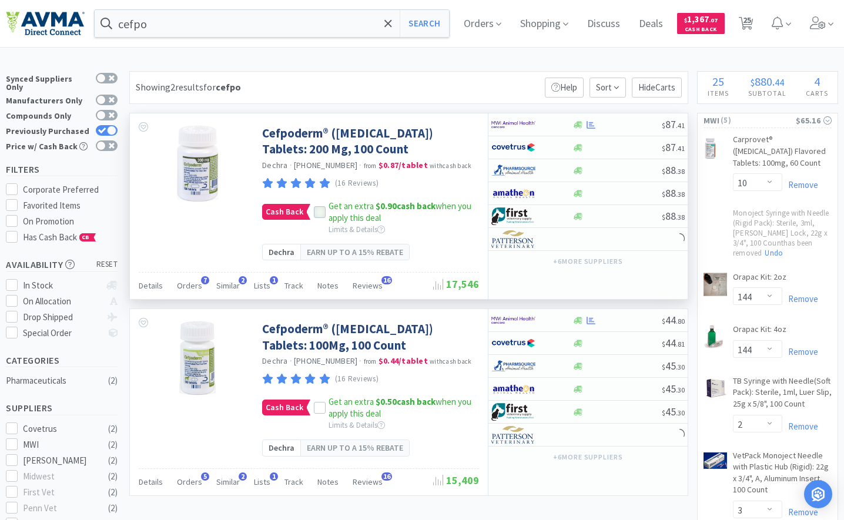
click at [321, 210] on icon at bounding box center [320, 212] width 8 height 6
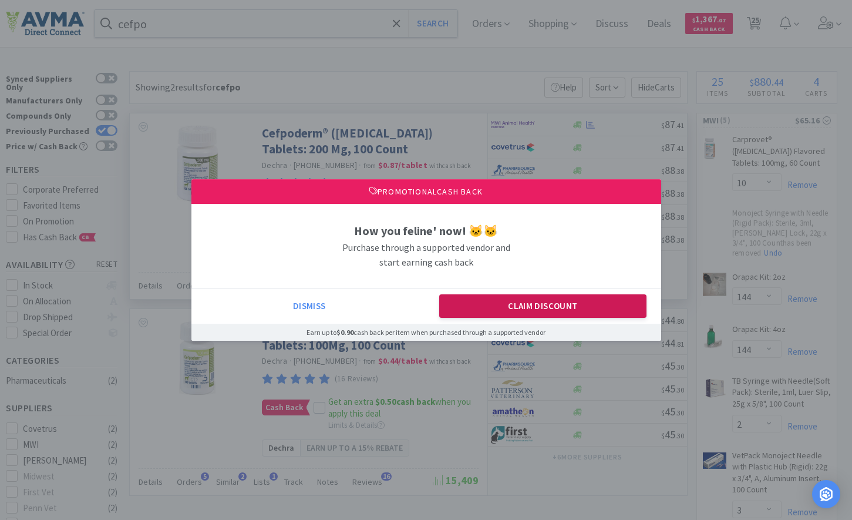
click at [597, 306] on button "Claim Discount" at bounding box center [542, 305] width 207 height 23
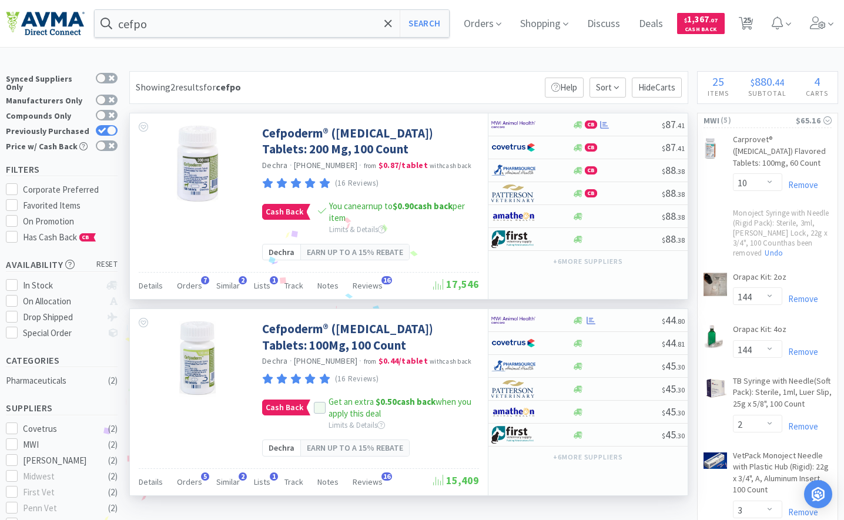
click at [324, 409] on label at bounding box center [321, 408] width 15 height 12
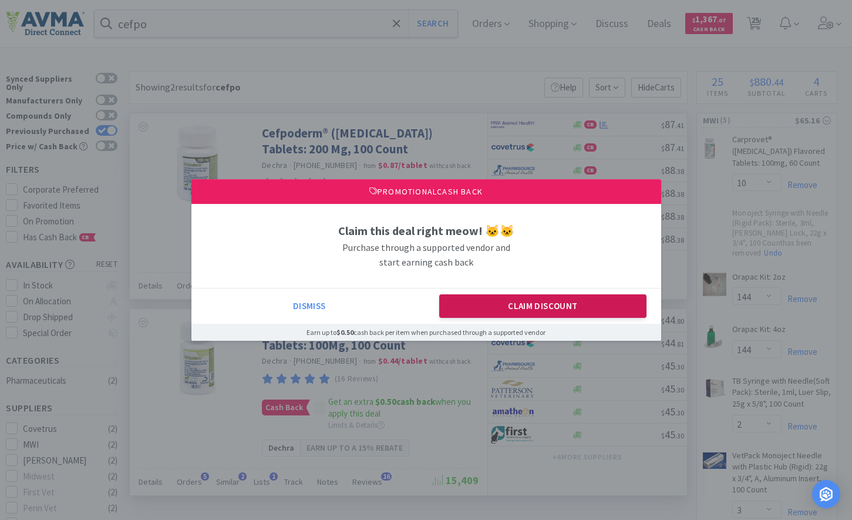
click at [534, 309] on button "Claim Discount" at bounding box center [542, 305] width 207 height 23
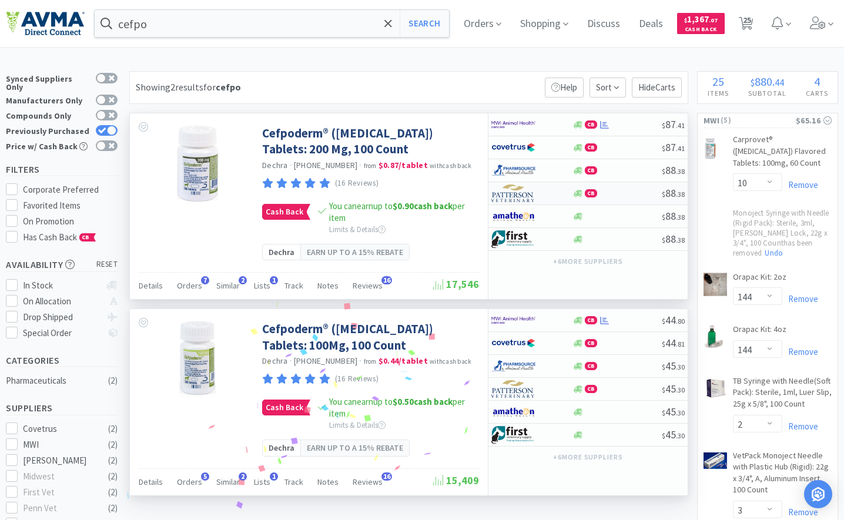
click at [530, 197] on img at bounding box center [513, 193] width 44 height 18
select select "1"
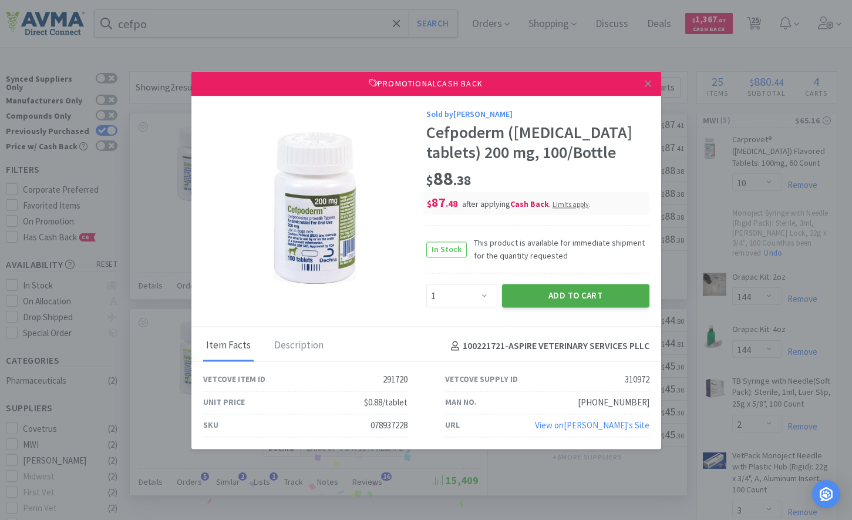
click at [541, 298] on button "Add to Cart" at bounding box center [575, 295] width 147 height 23
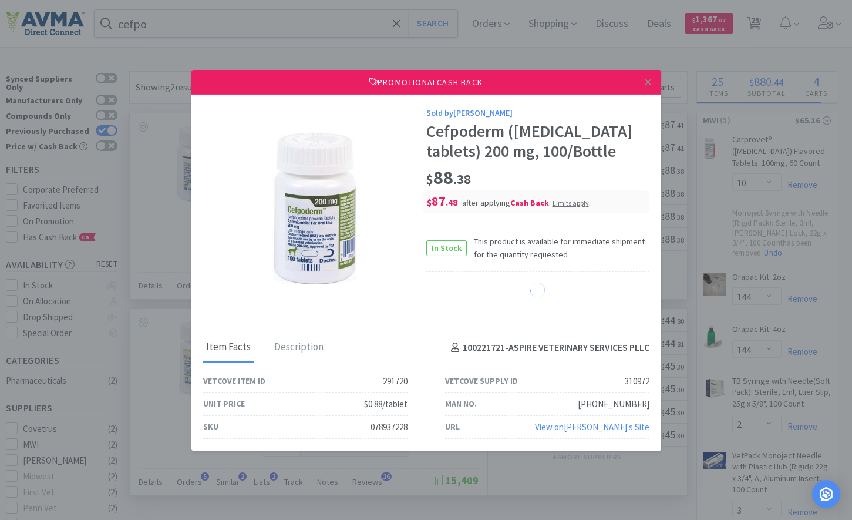
select select "1"
select select "4"
select select "20"
select select "1"
select select "4"
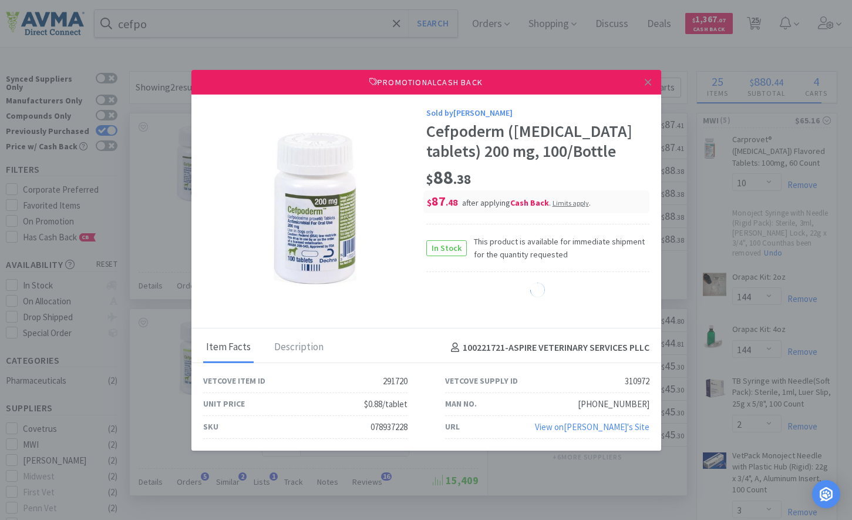
select select "15"
select select "10"
select select "1"
select select "4"
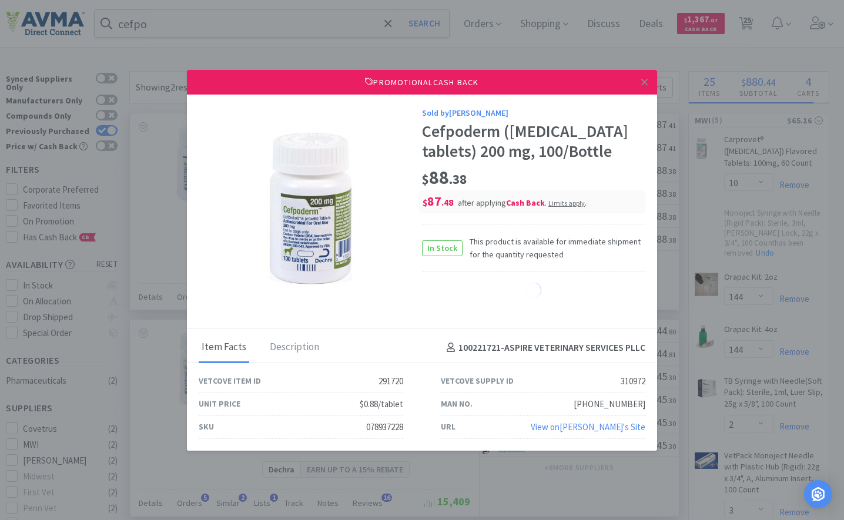
select select "1"
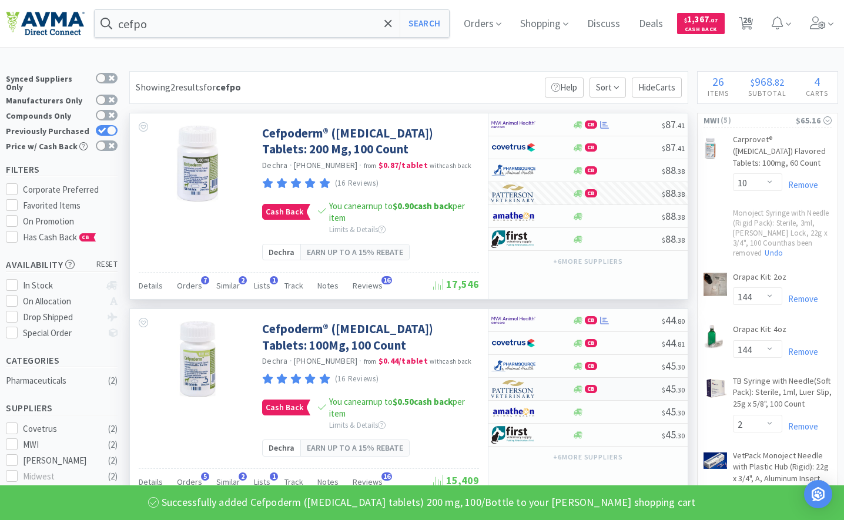
click at [523, 387] on img at bounding box center [513, 389] width 44 height 18
select select "1"
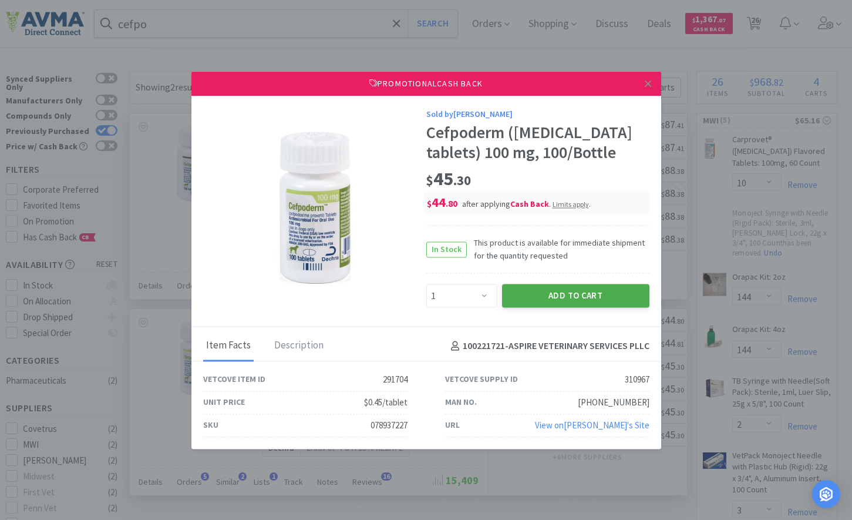
click at [542, 304] on button "Add to Cart" at bounding box center [575, 295] width 147 height 23
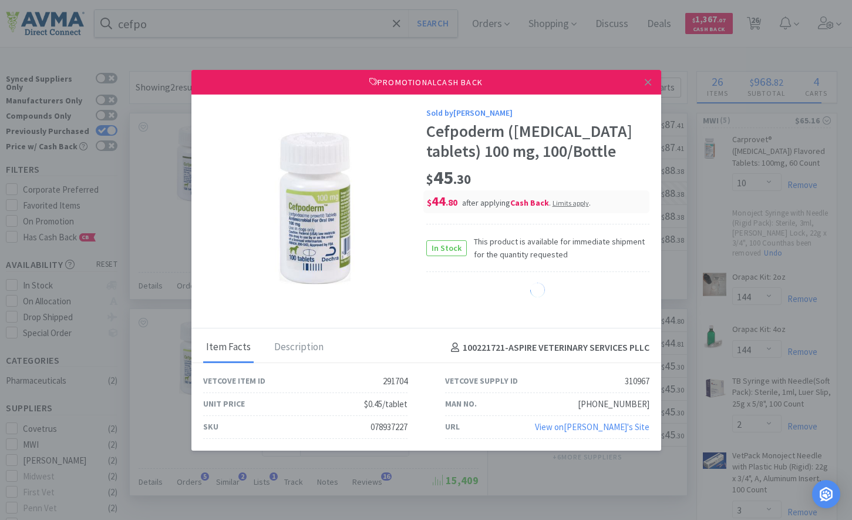
select select "1"
select select "4"
select select "20"
select select "1"
select select "4"
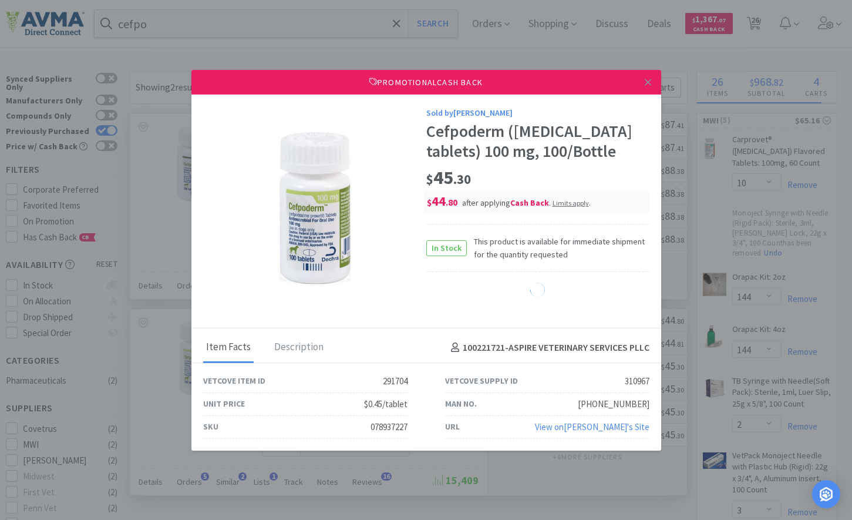
select select "15"
select select "10"
select select "1"
select select "4"
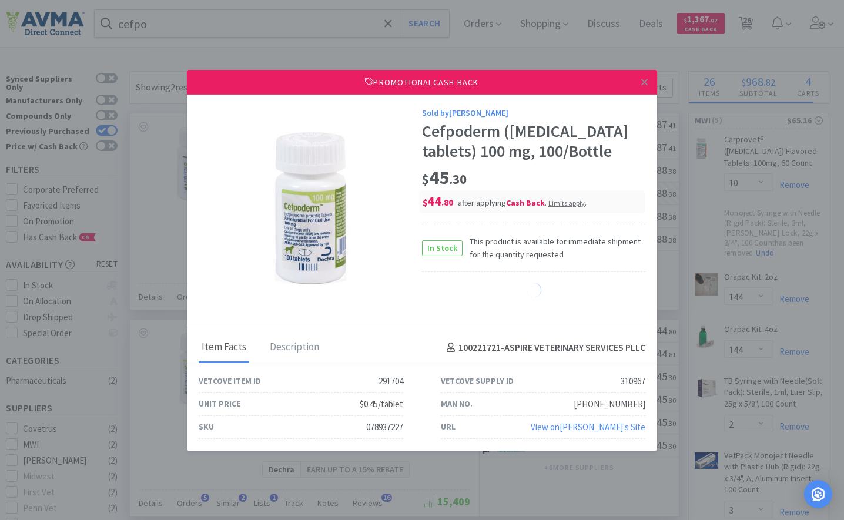
select select "1"
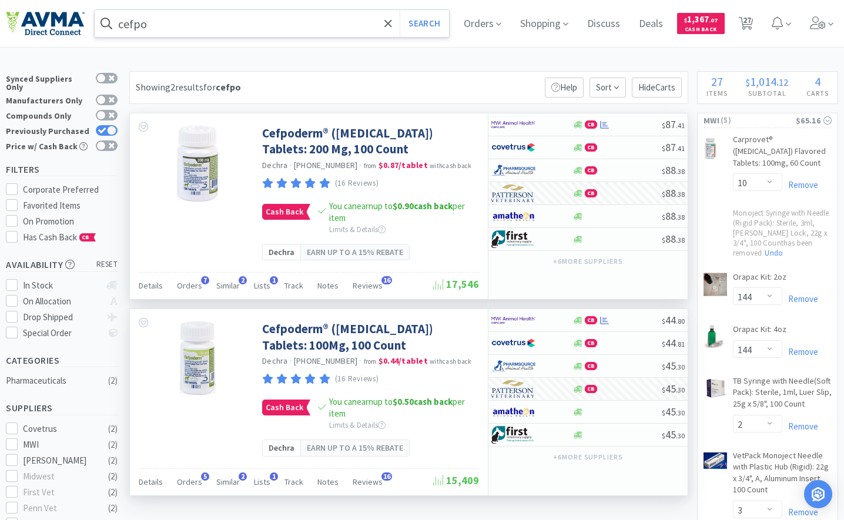
click at [254, 31] on input "cefpo" at bounding box center [272, 23] width 354 height 27
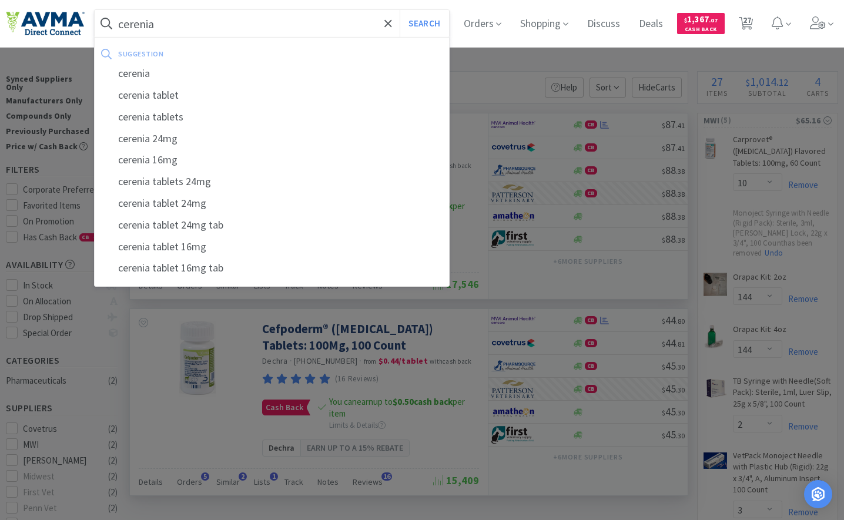
type input "cerenia"
click at [399, 10] on button "Search" at bounding box center [423, 23] width 49 height 27
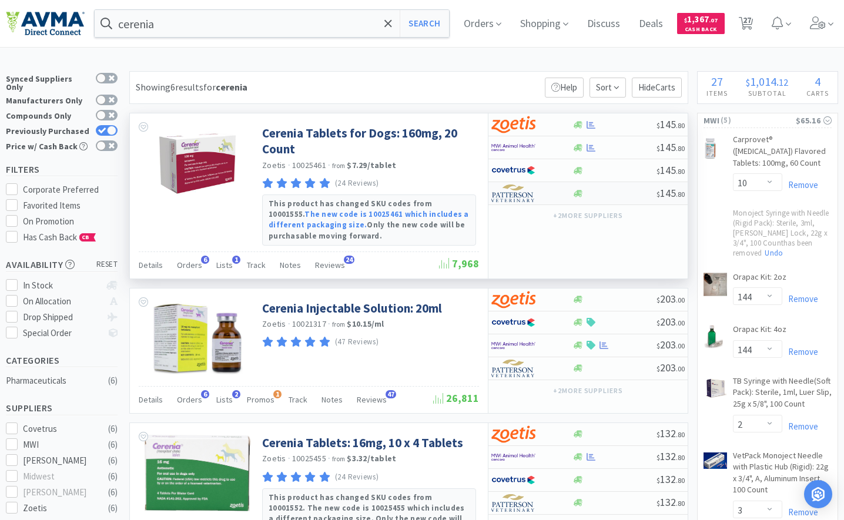
click at [525, 197] on img at bounding box center [513, 193] width 44 height 18
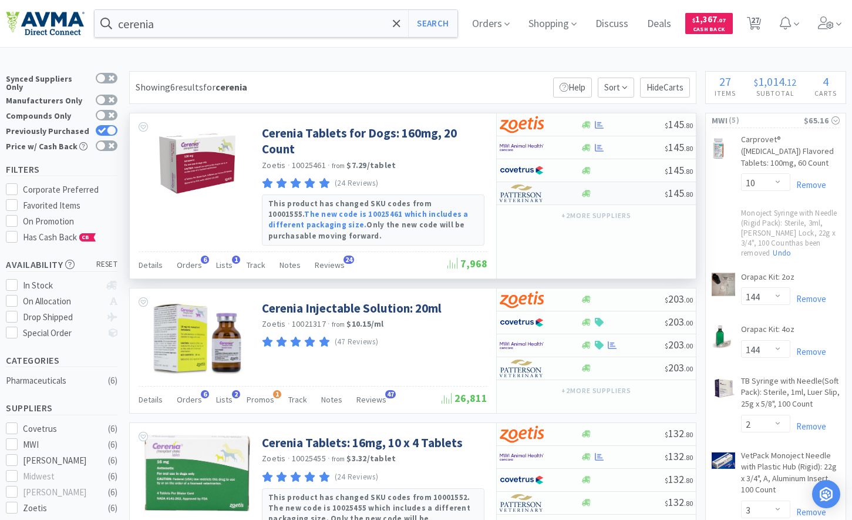
select select "1"
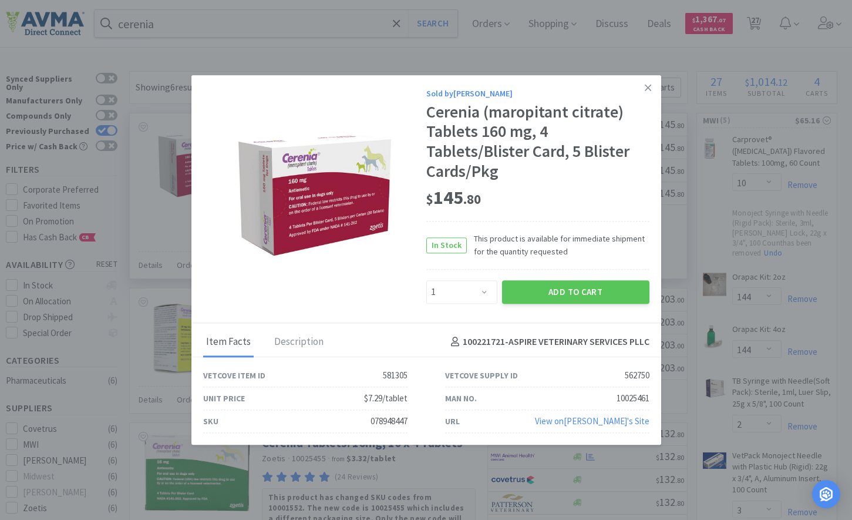
click at [557, 308] on div "Sold by [PERSON_NAME] (maropitant citrate) Tablets 160 mg, 4 Tablets/Blister Ca…" at bounding box center [427, 199] width 470 height 248
click at [555, 297] on button "Add to Cart" at bounding box center [575, 291] width 147 height 23
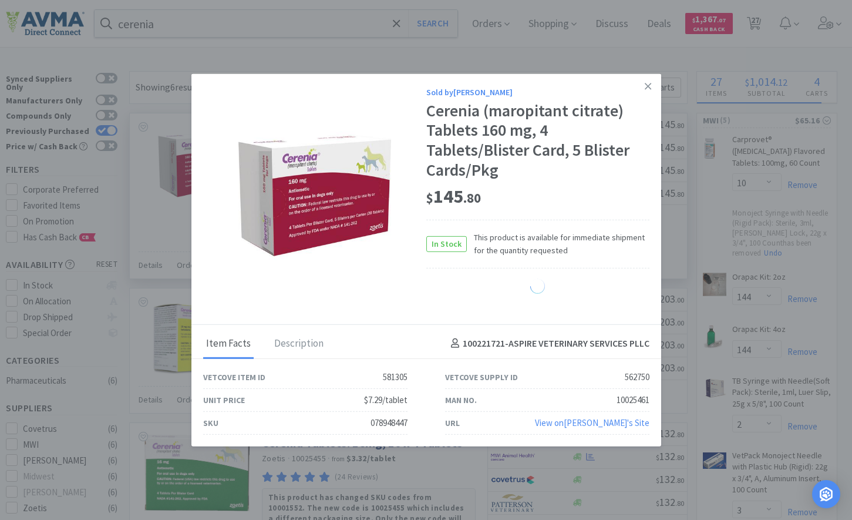
select select "1"
select select "4"
select select "20"
select select "1"
select select "4"
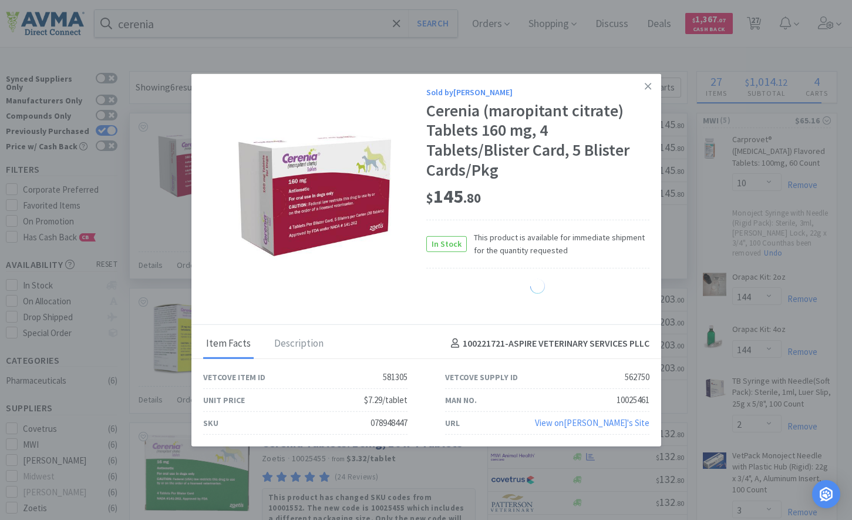
select select "15"
select select "10"
select select "1"
select select "4"
select select "1"
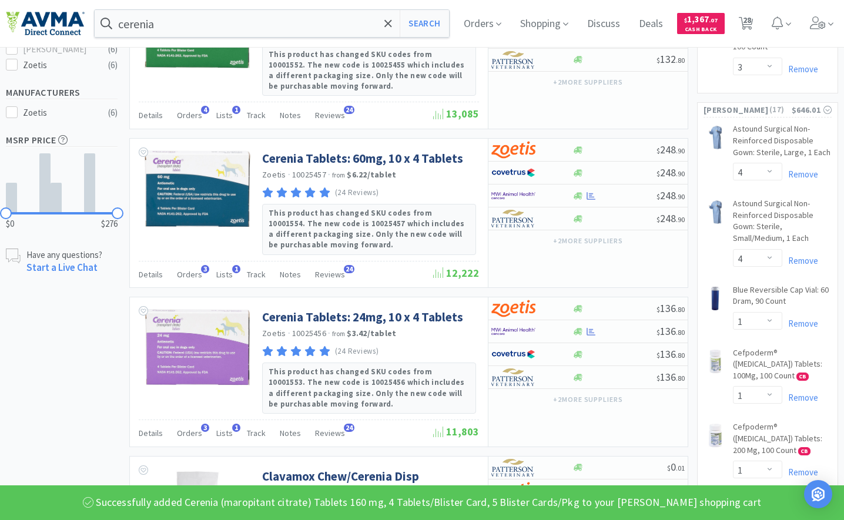
scroll to position [470, 0]
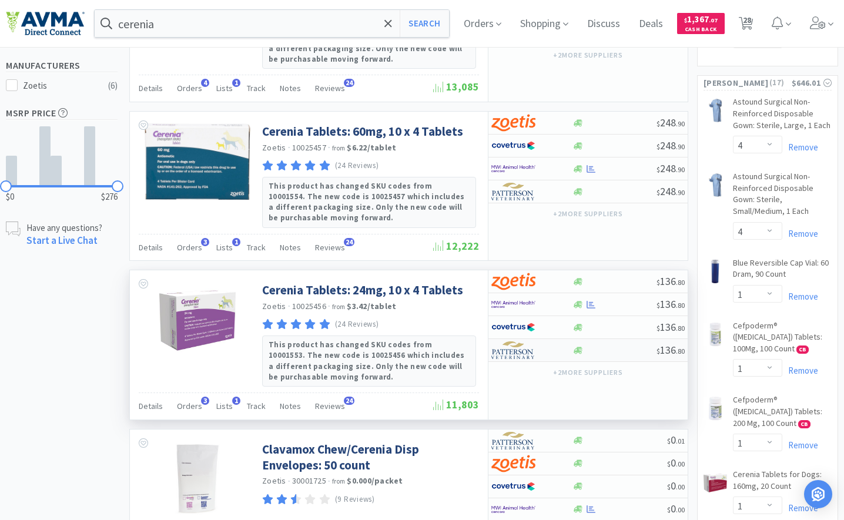
click at [528, 351] on img at bounding box center [513, 350] width 44 height 18
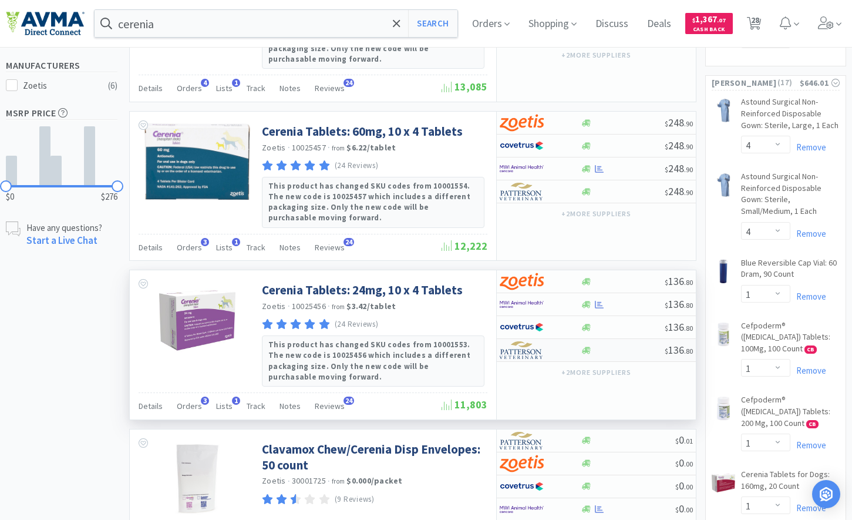
select select "1"
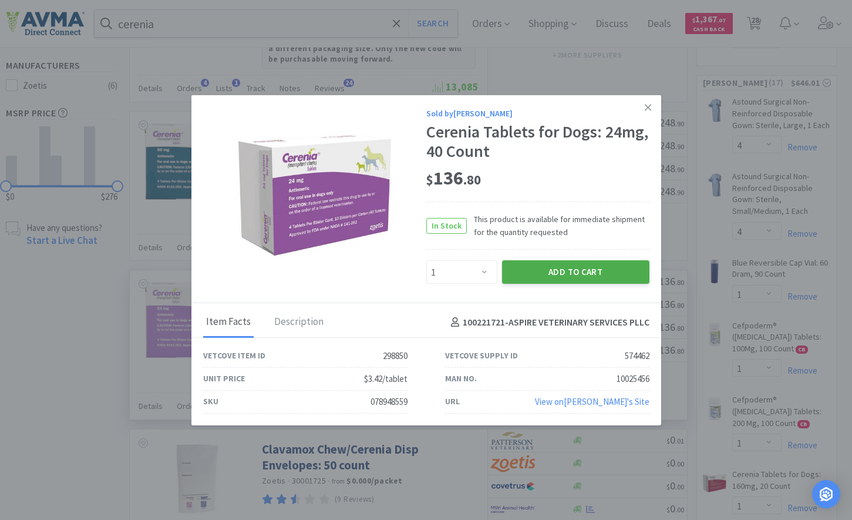
click at [575, 264] on button "Add to Cart" at bounding box center [575, 271] width 147 height 23
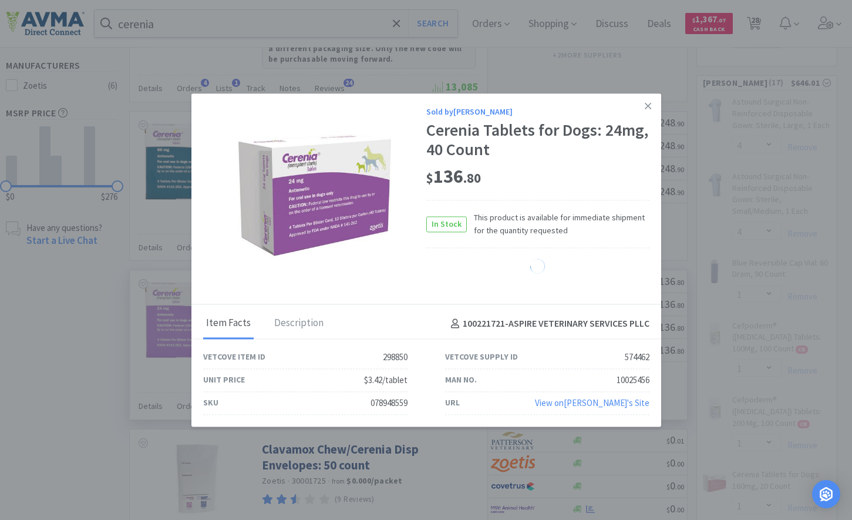
select select "1"
select select "4"
select select "20"
select select "1"
select select "4"
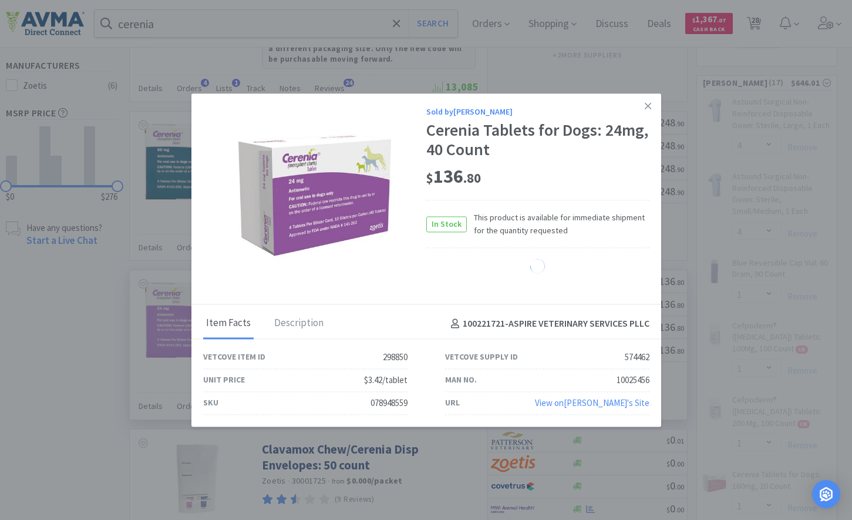
select select "15"
select select "10"
select select "1"
select select "4"
select select "1"
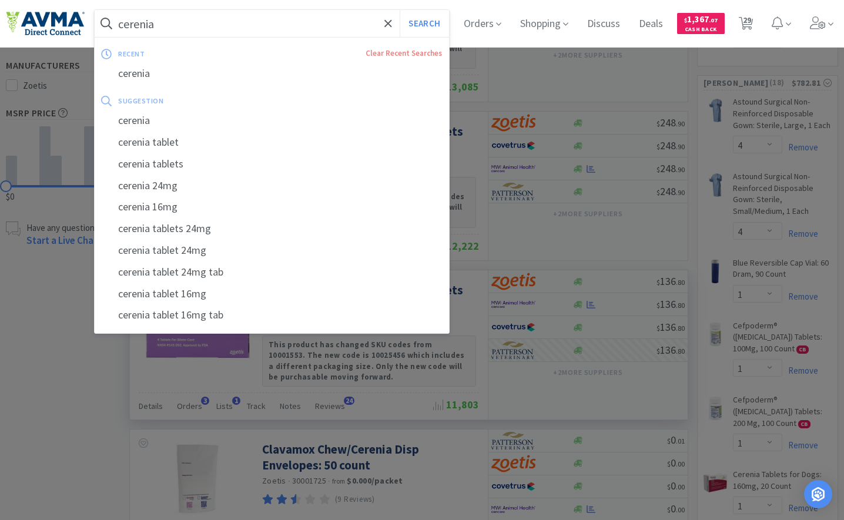
click at [264, 28] on input "cerenia" at bounding box center [272, 23] width 354 height 27
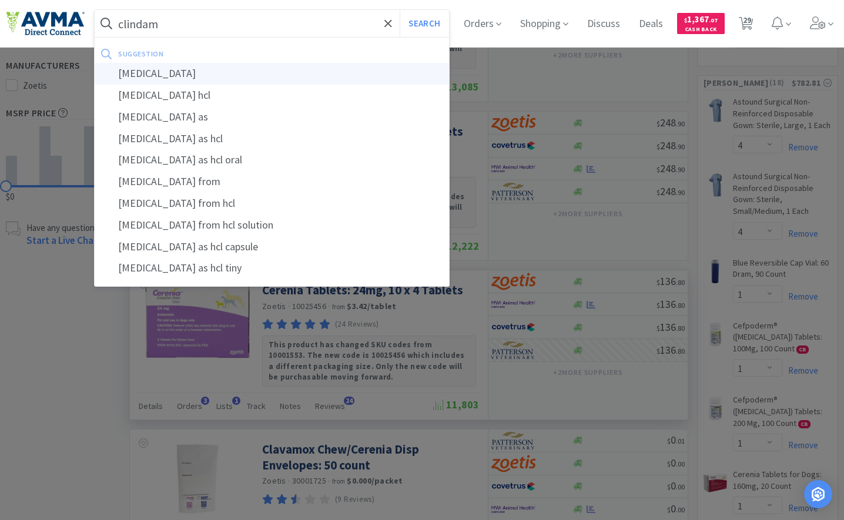
click at [174, 75] on div "[MEDICAL_DATA]" at bounding box center [272, 74] width 354 height 22
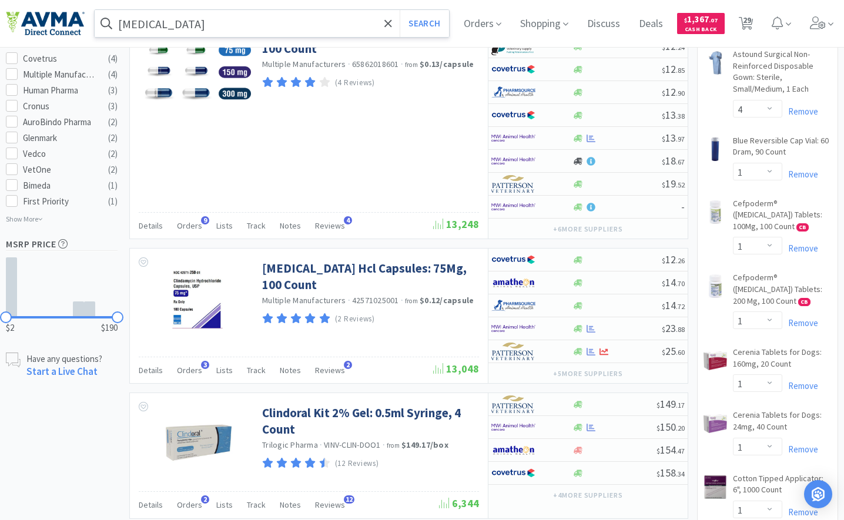
scroll to position [411, 0]
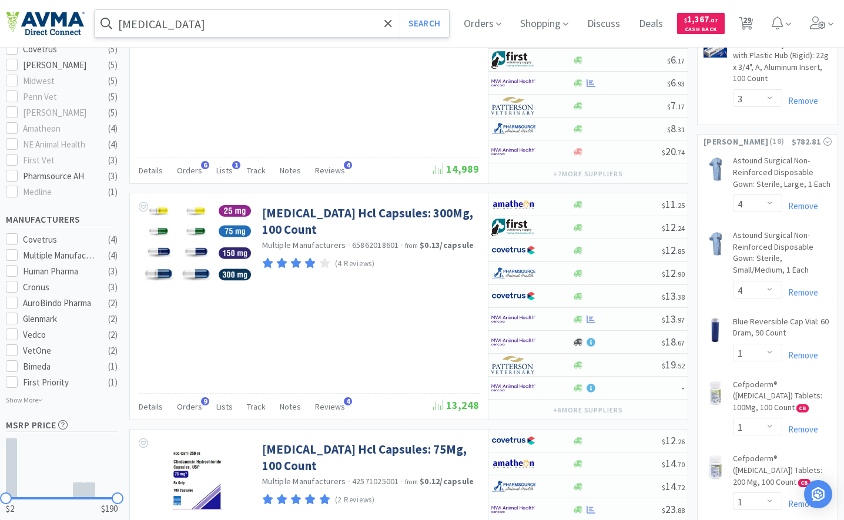
click at [296, 16] on input "[MEDICAL_DATA]" at bounding box center [272, 23] width 354 height 27
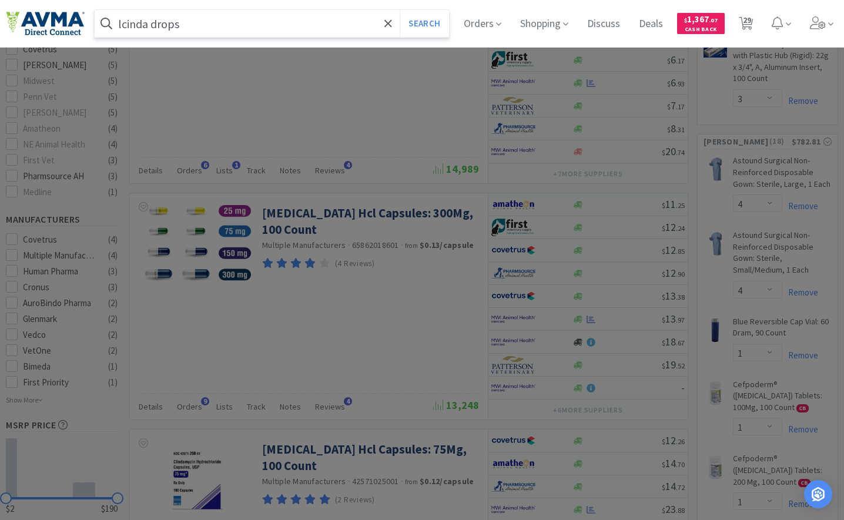
click at [399, 10] on button "Search" at bounding box center [423, 23] width 49 height 27
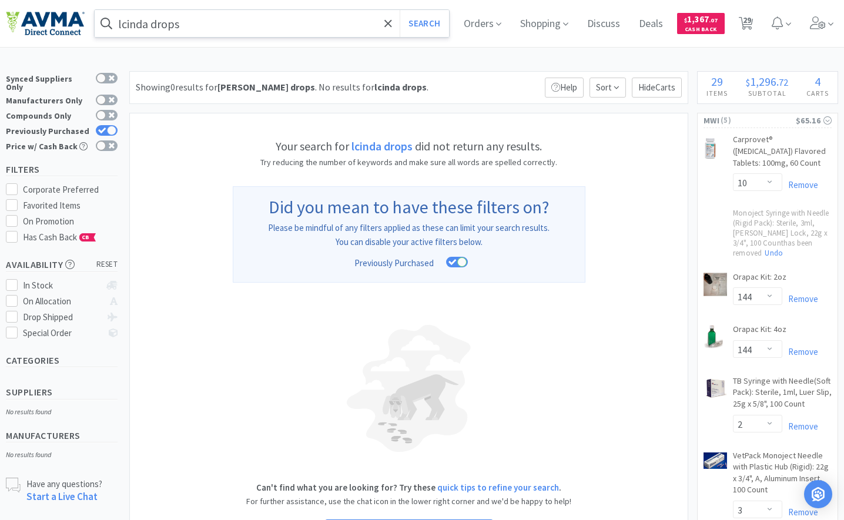
click at [318, 14] on input "lcinda drops" at bounding box center [272, 23] width 354 height 27
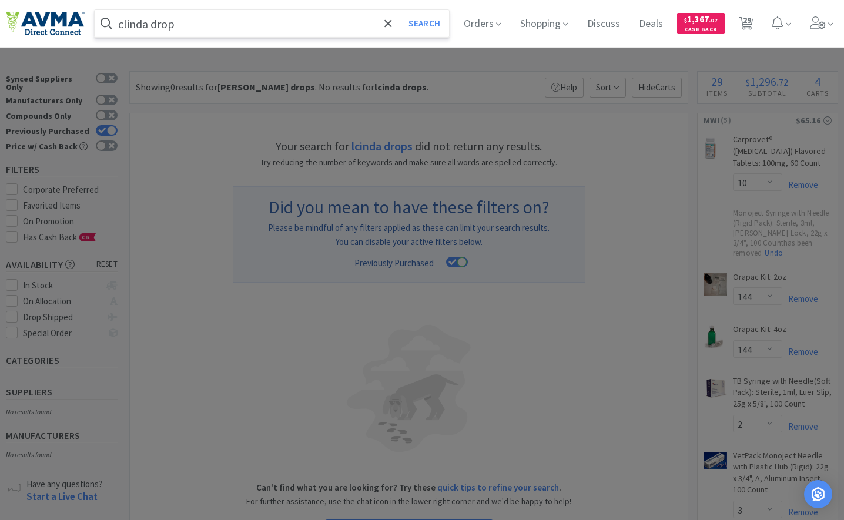
click at [399, 10] on button "Search" at bounding box center [423, 23] width 49 height 27
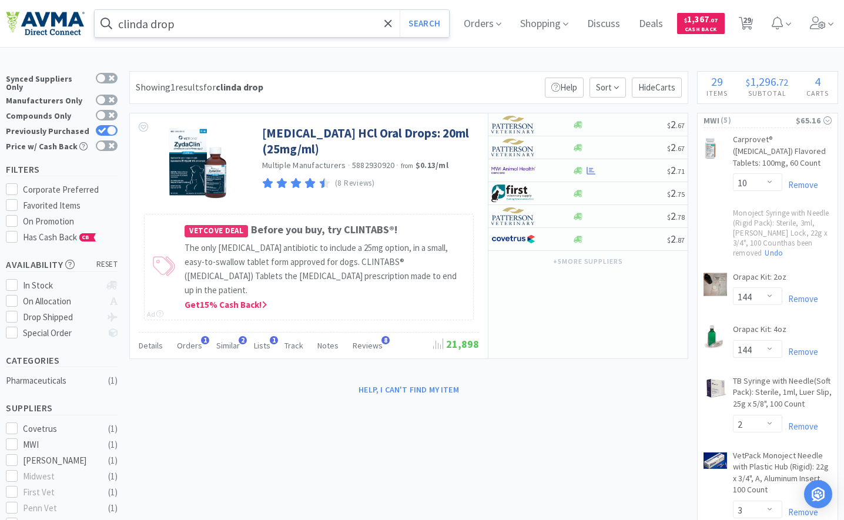
click at [144, 27] on input "clinda drop" at bounding box center [272, 23] width 354 height 27
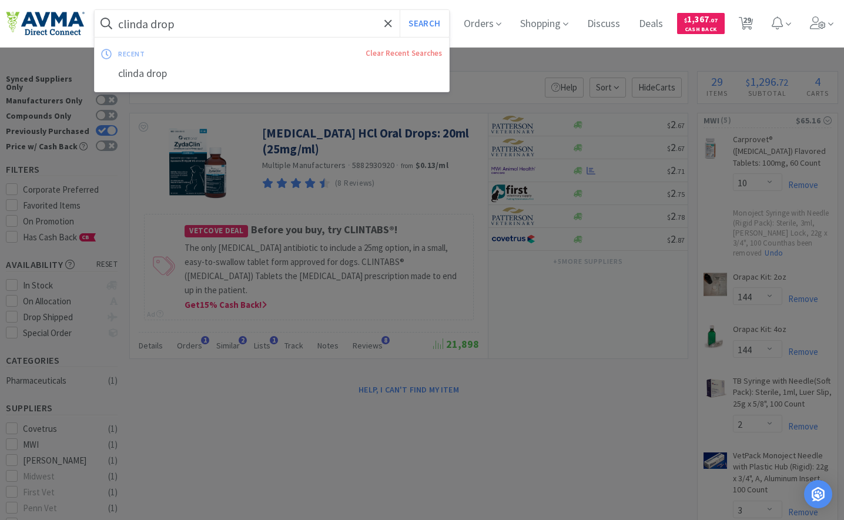
click at [147, 26] on input "clinda drop" at bounding box center [272, 23] width 354 height 27
click at [161, 14] on input "clinda drop" at bounding box center [272, 23] width 354 height 27
click at [156, 23] on input "clinda drop" at bounding box center [272, 23] width 354 height 27
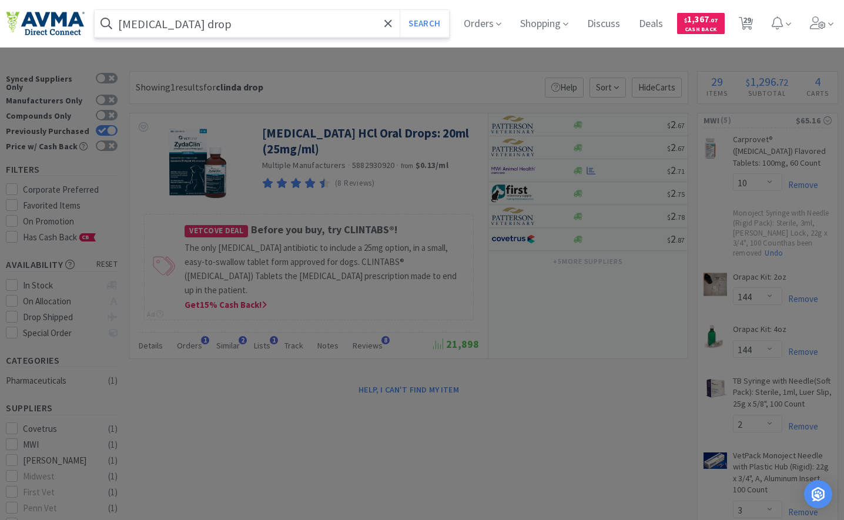
click at [399, 10] on button "Search" at bounding box center [423, 23] width 49 height 27
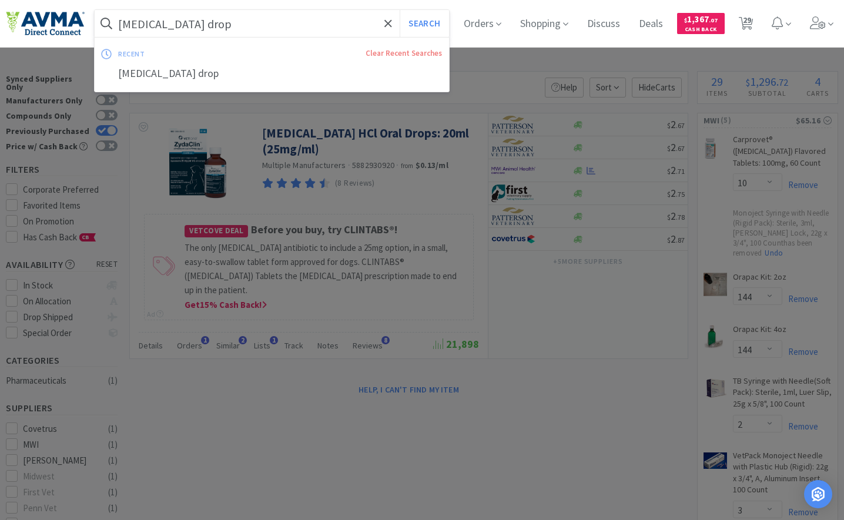
click at [223, 29] on input "[MEDICAL_DATA] drop" at bounding box center [272, 23] width 354 height 27
click at [222, 28] on input "[MEDICAL_DATA] drop" at bounding box center [272, 23] width 354 height 27
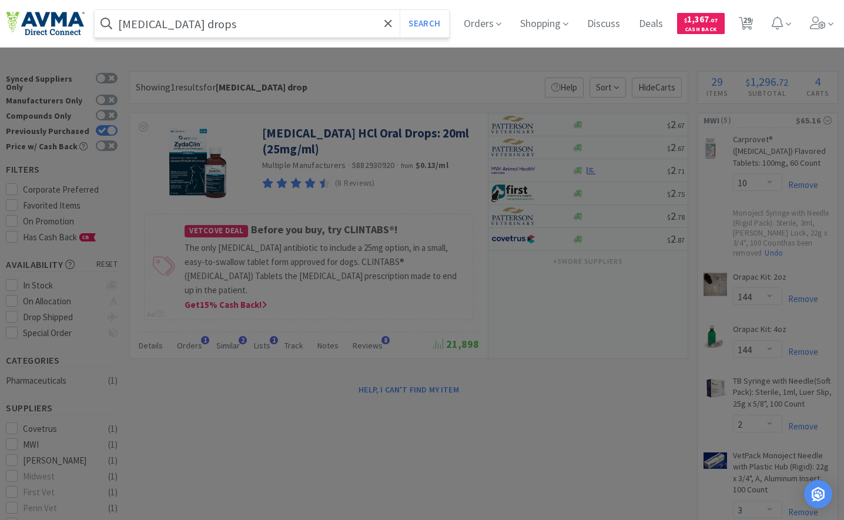
type input "[MEDICAL_DATA] drops"
click at [399, 10] on button "Search" at bounding box center [423, 23] width 49 height 27
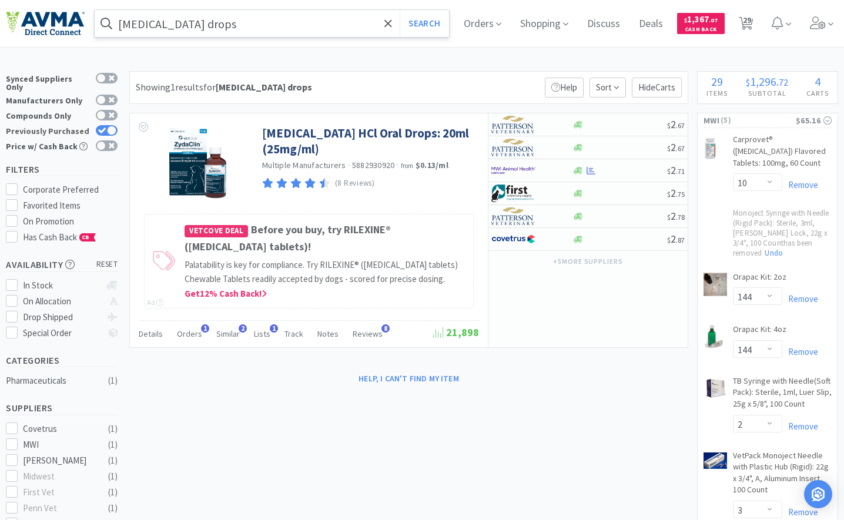
click at [112, 126] on div at bounding box center [111, 130] width 9 height 9
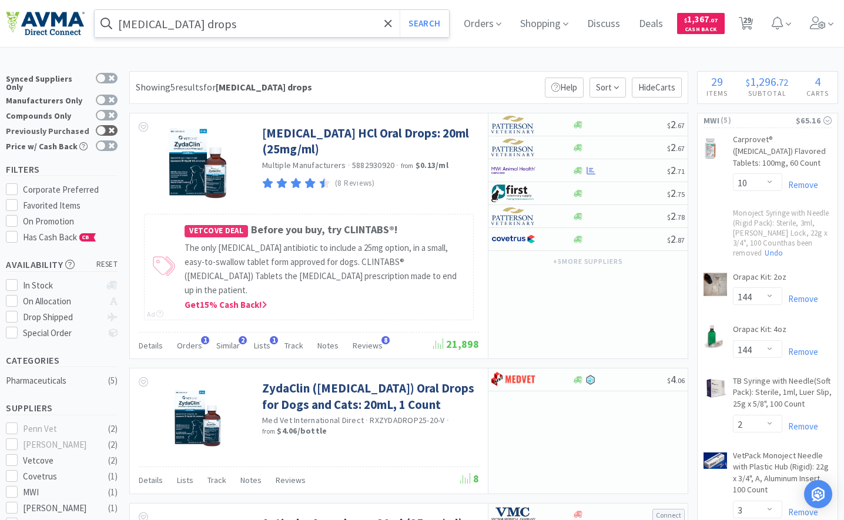
click at [104, 126] on div at bounding box center [100, 130] width 9 height 9
checkbox input "true"
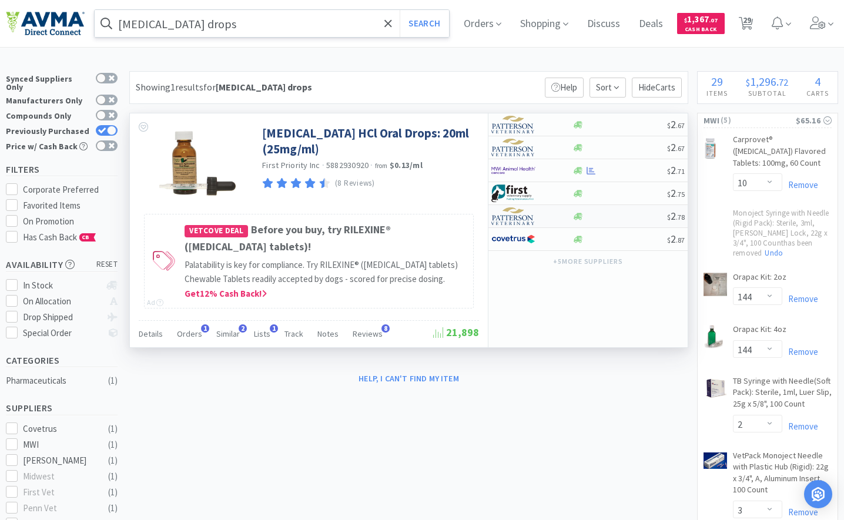
click at [509, 223] on img at bounding box center [513, 216] width 44 height 18
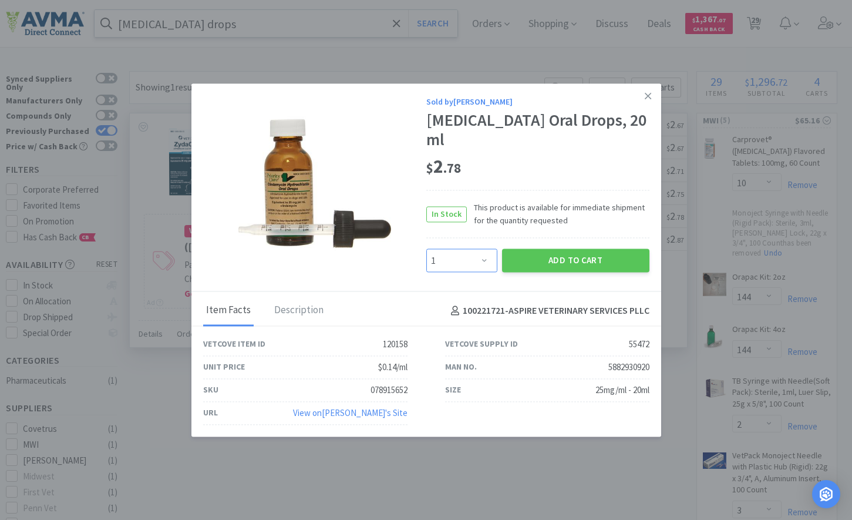
click at [485, 251] on select "Enter Quantity 1 2 3 4 5 6 7 8 9 10 11 12 13 14 15 16 17 18 19 20 Enter Quantity" at bounding box center [462, 260] width 71 height 23
select select "3"
click at [427, 249] on select "Enter Quantity 1 2 3 4 5 6 7 8 9 10 11 12 13 14 15 16 17 18 19 20 Enter Quantity" at bounding box center [462, 260] width 71 height 23
click at [523, 249] on button "Add to Cart" at bounding box center [575, 260] width 147 height 23
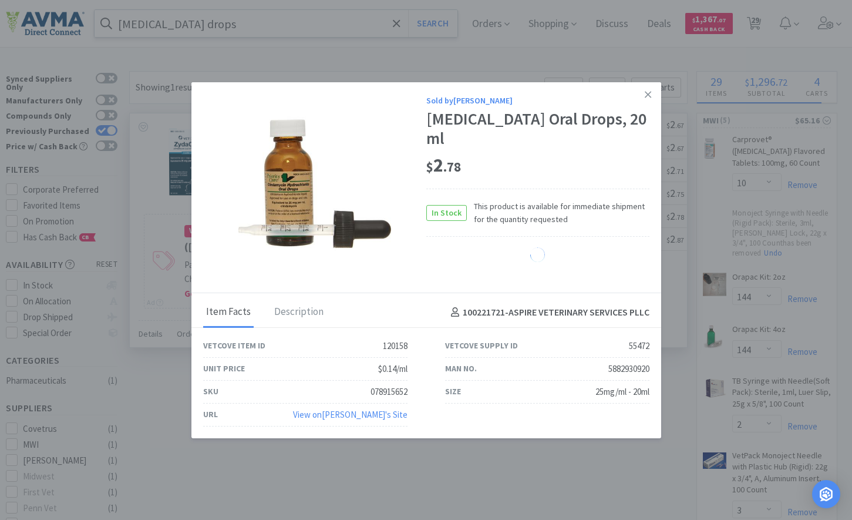
select select "3"
select select "1"
select select "4"
select select "20"
select select "1"
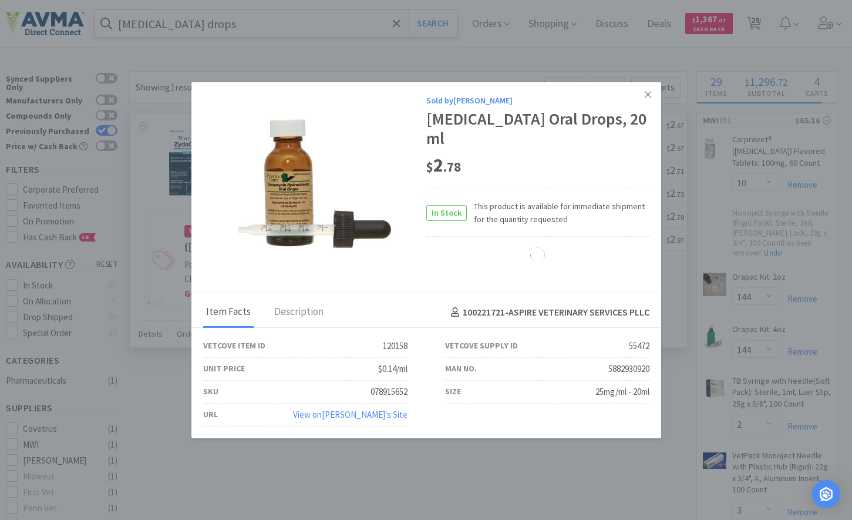
select select "4"
select select "15"
select select "10"
select select "1"
select select "4"
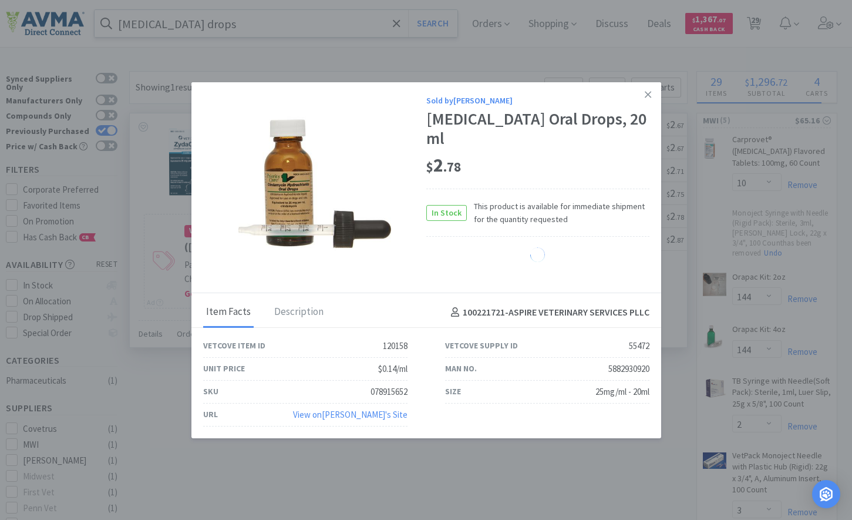
select select "1"
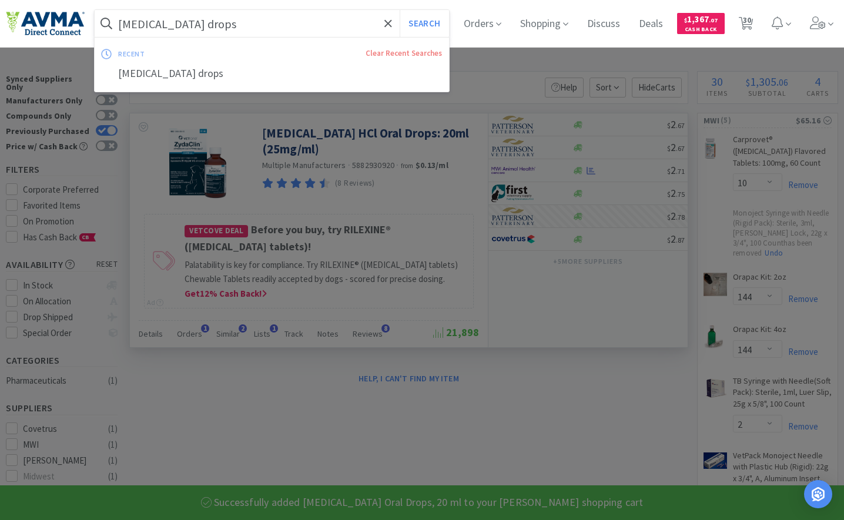
click at [279, 16] on input "[MEDICAL_DATA] drops" at bounding box center [272, 23] width 354 height 27
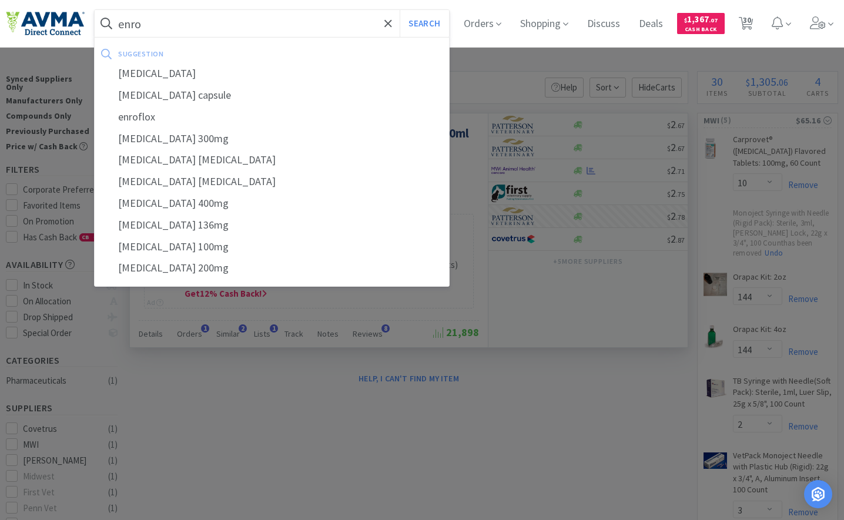
type input "enro"
click at [399, 10] on button "Search" at bounding box center [423, 23] width 49 height 27
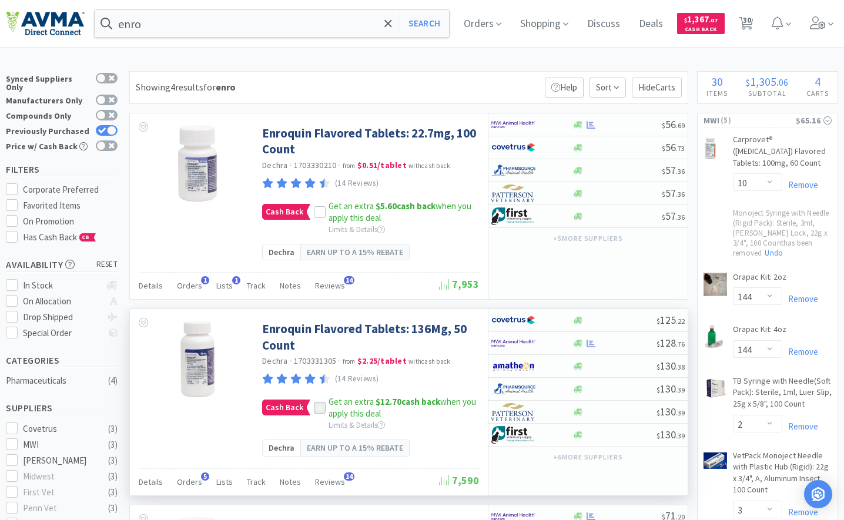
click at [315, 412] on icon at bounding box center [319, 408] width 8 height 8
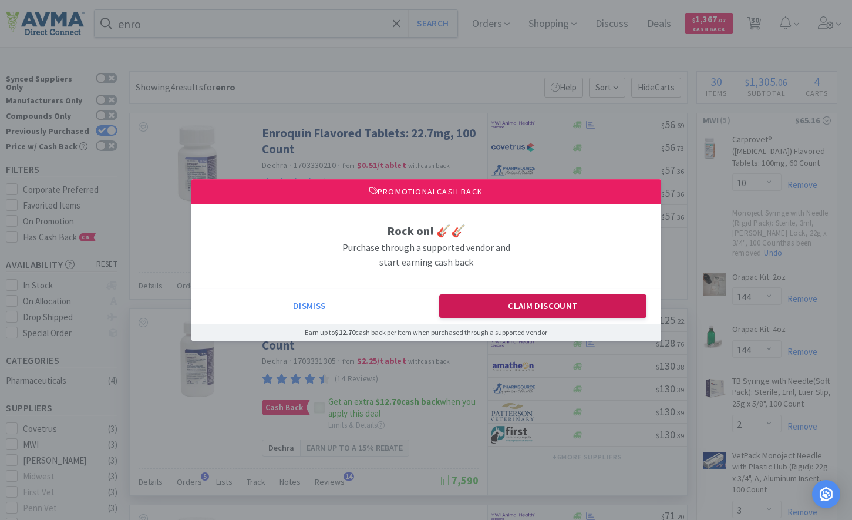
click at [570, 303] on button "Claim Discount" at bounding box center [542, 305] width 207 height 23
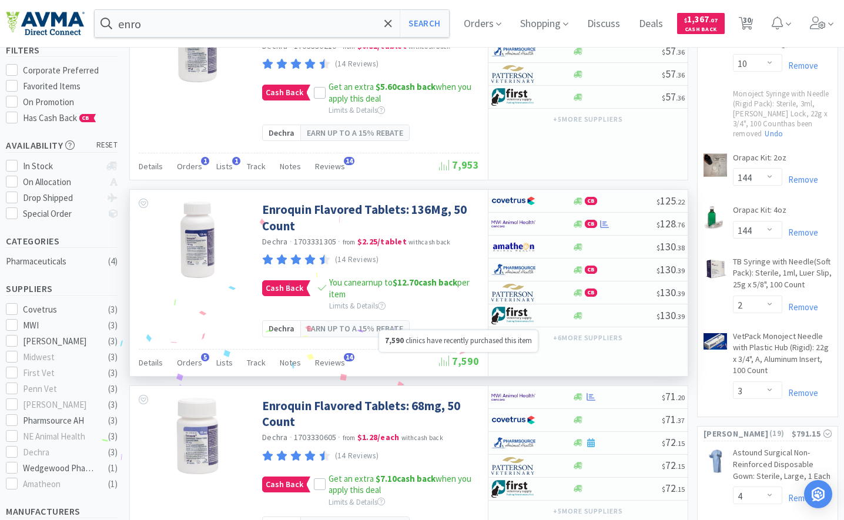
scroll to position [176, 0]
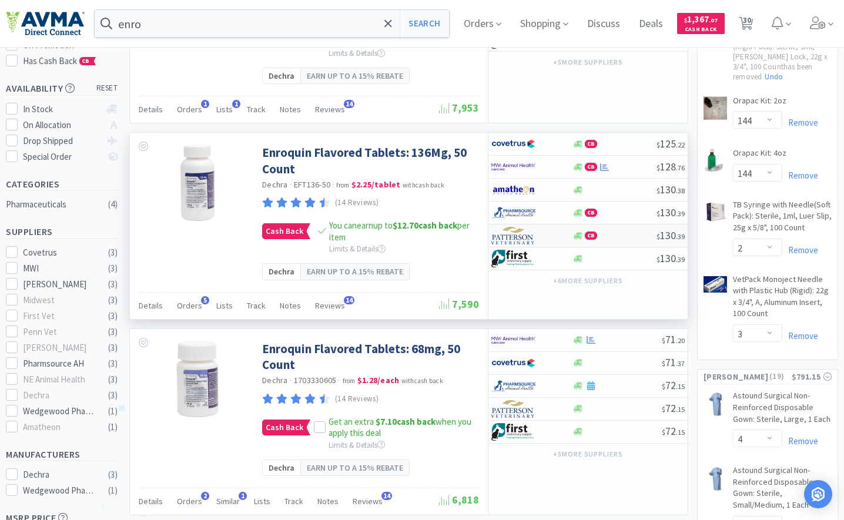
click at [535, 236] on div at bounding box center [523, 236] width 65 height 20
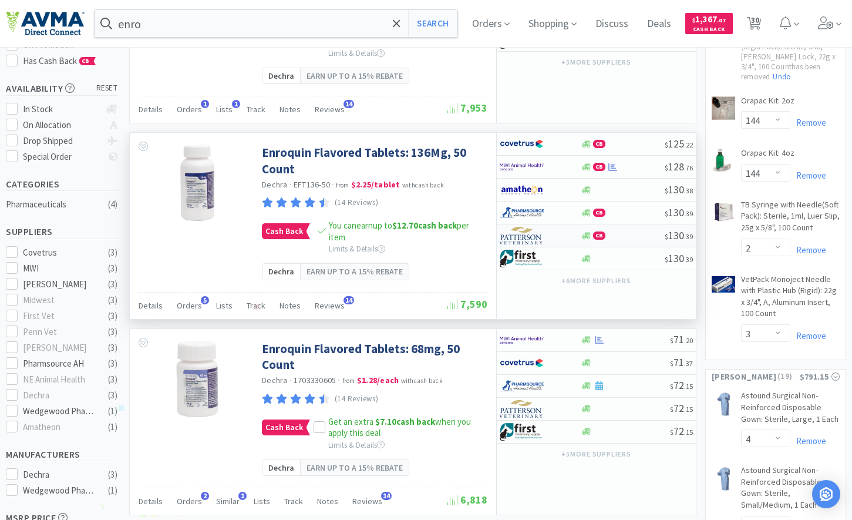
select select "1"
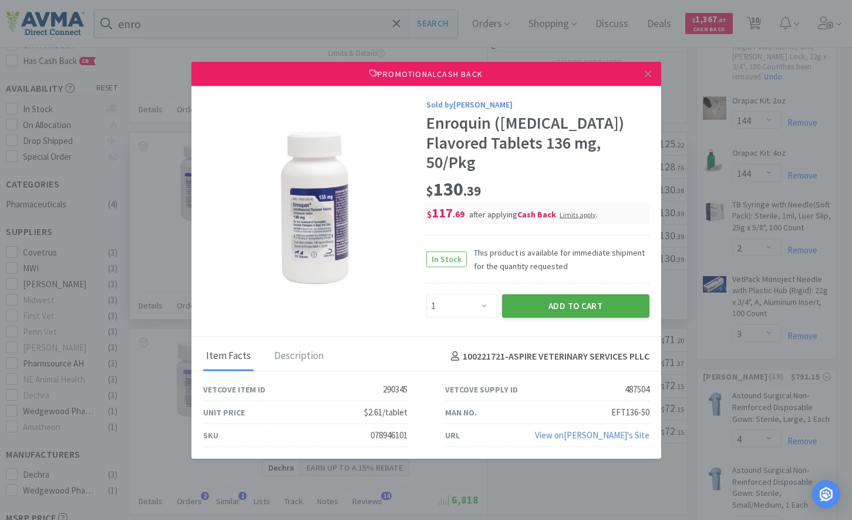
click at [537, 294] on button "Add to Cart" at bounding box center [575, 305] width 147 height 23
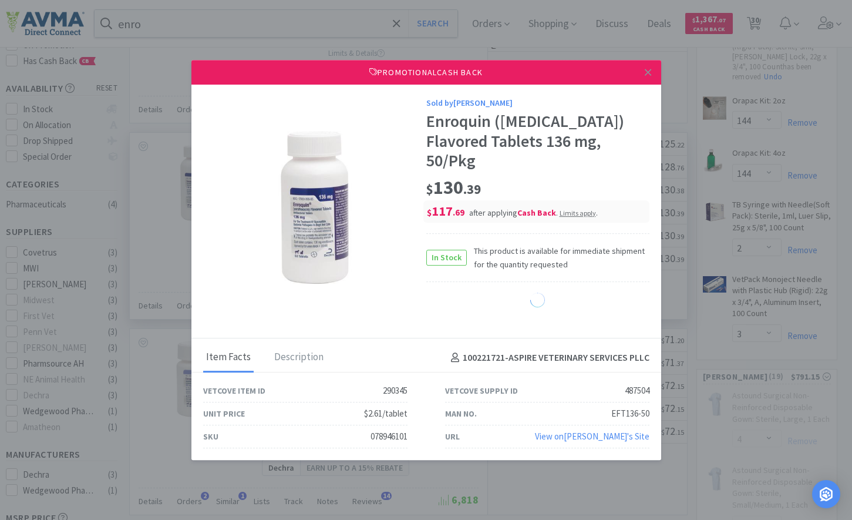
select select "1"
select select "4"
select select "20"
select select "1"
select select "4"
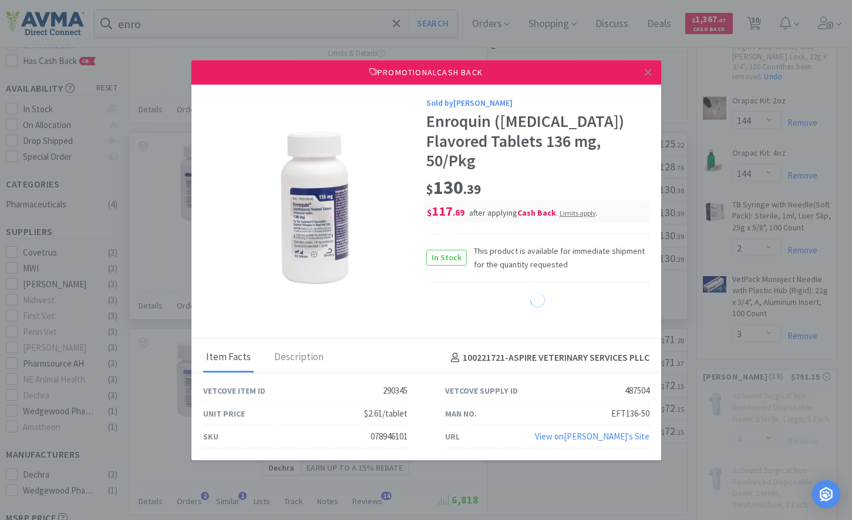
select select "15"
select select "10"
select select "1"
select select "4"
select select "1"
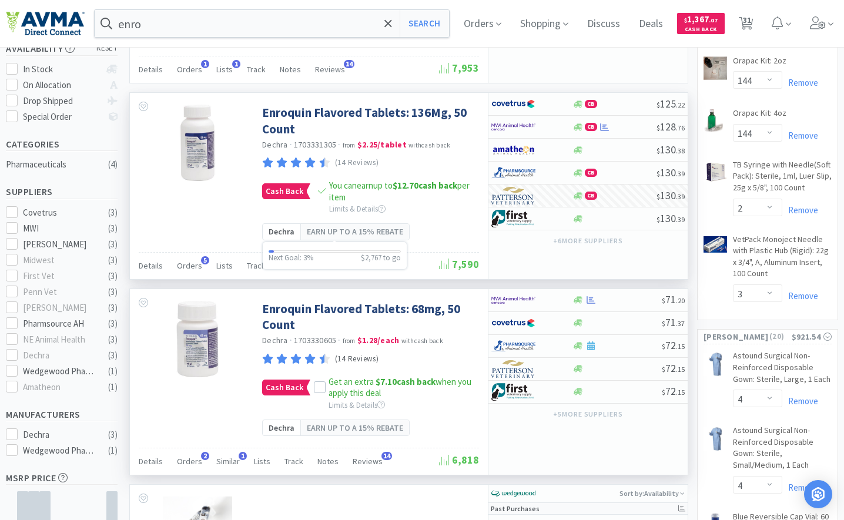
scroll to position [235, 0]
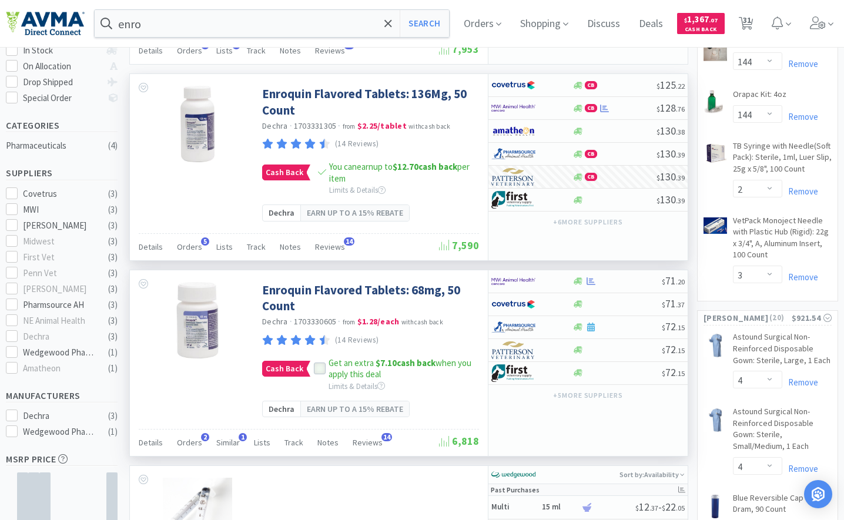
click at [317, 372] on icon at bounding box center [319, 369] width 8 height 8
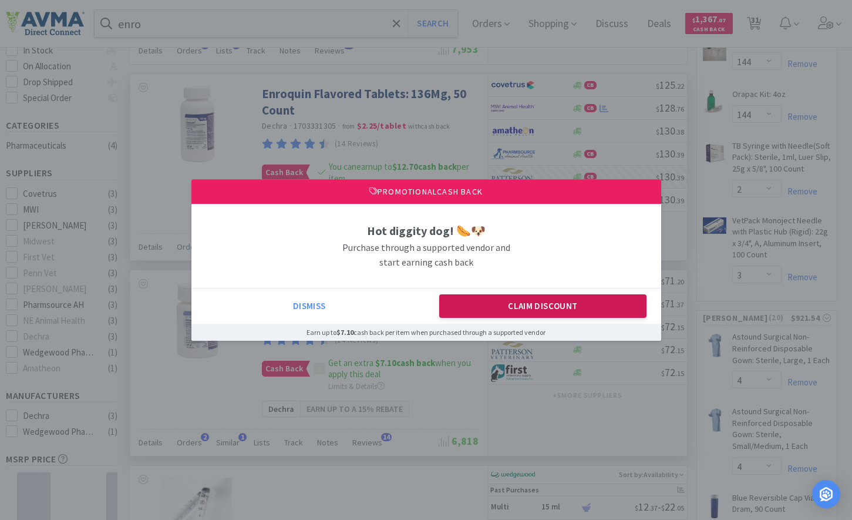
click at [520, 301] on button "Claim Discount" at bounding box center [542, 305] width 207 height 23
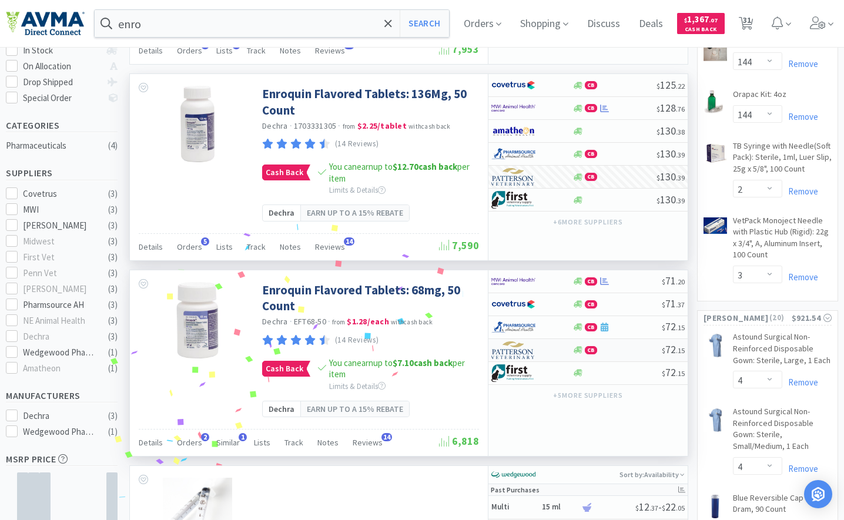
click at [517, 351] on img at bounding box center [513, 350] width 44 height 18
select select "1"
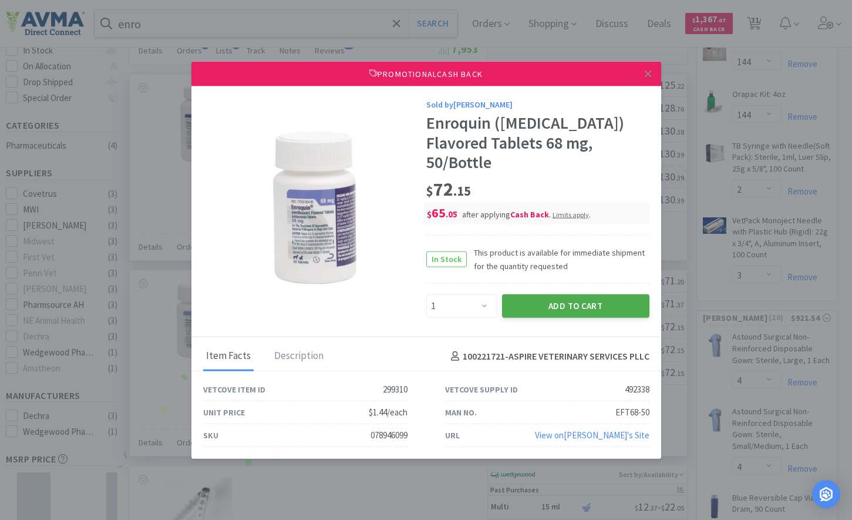
click at [533, 311] on button "Add to Cart" at bounding box center [575, 305] width 147 height 23
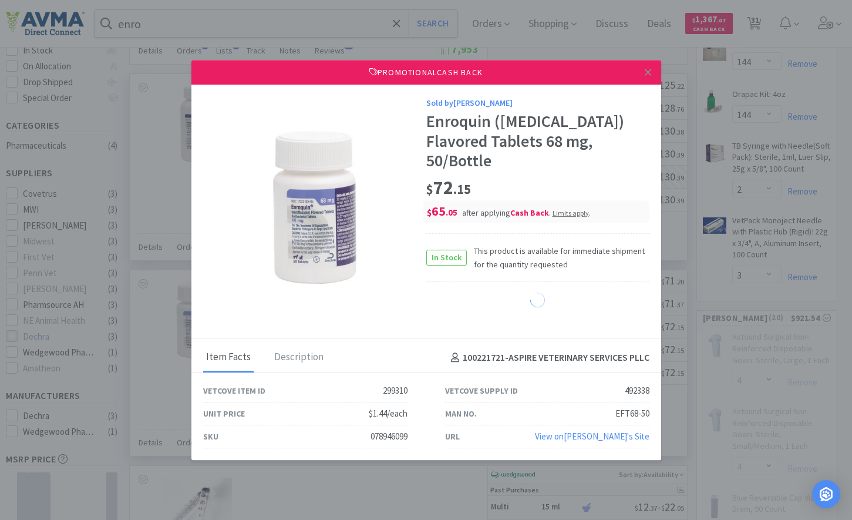
select select "1"
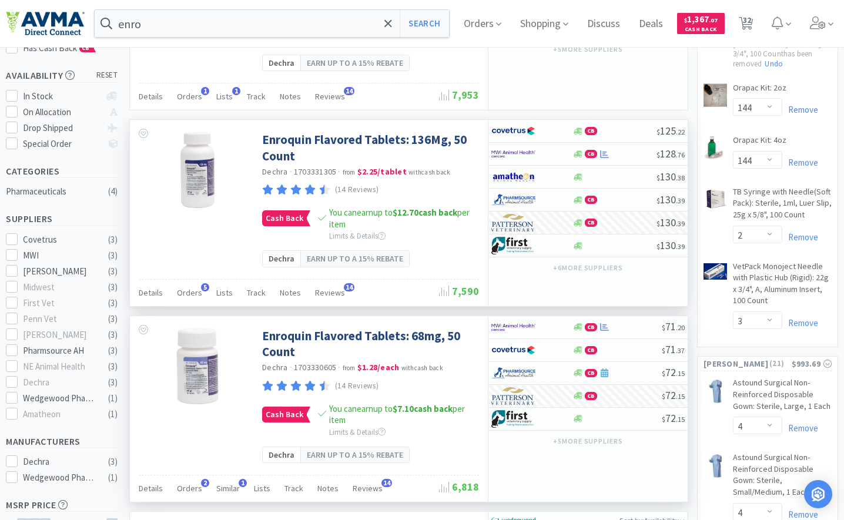
scroll to position [0, 0]
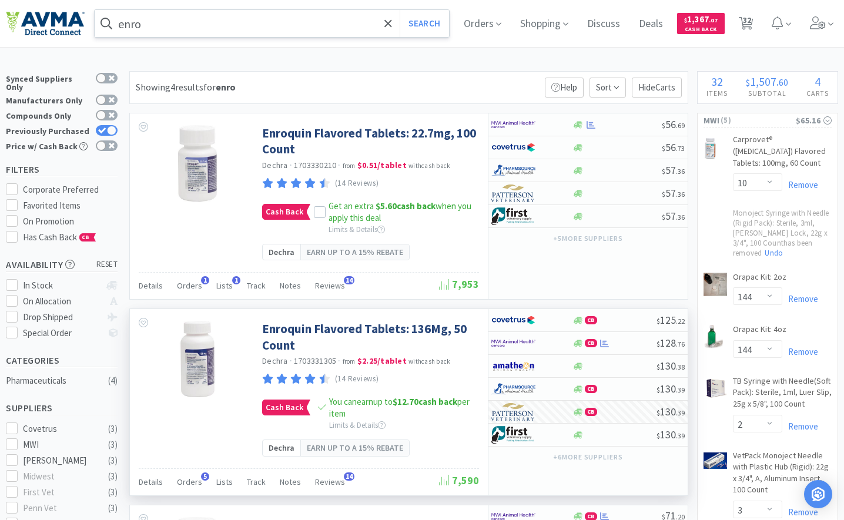
click at [206, 22] on input "enro" at bounding box center [272, 23] width 354 height 27
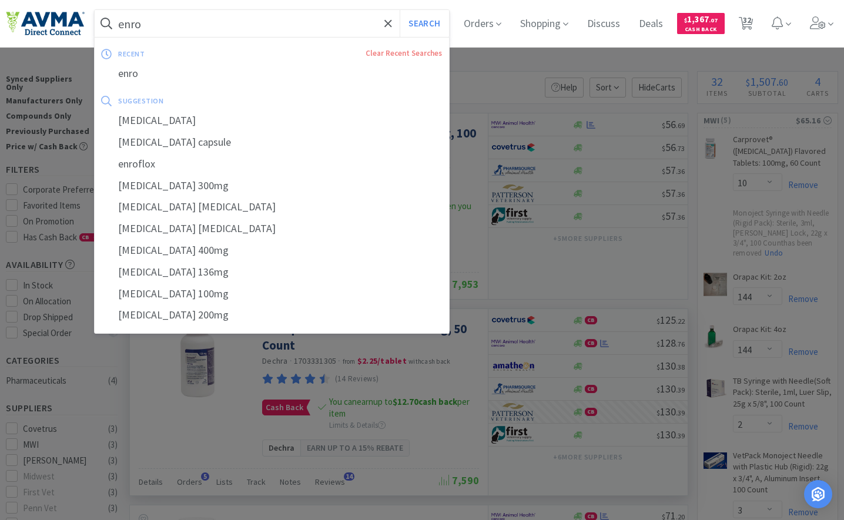
click at [568, 61] on div at bounding box center [422, 260] width 844 height 520
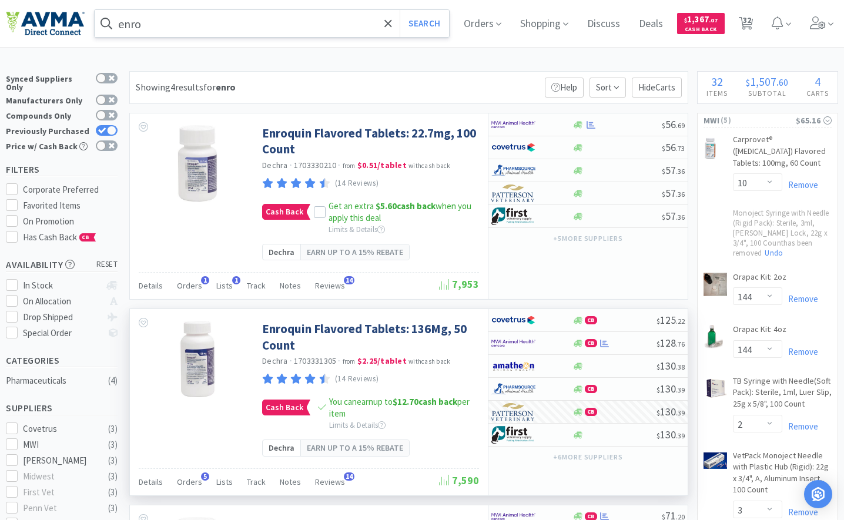
click at [226, 27] on input "enro" at bounding box center [272, 23] width 354 height 27
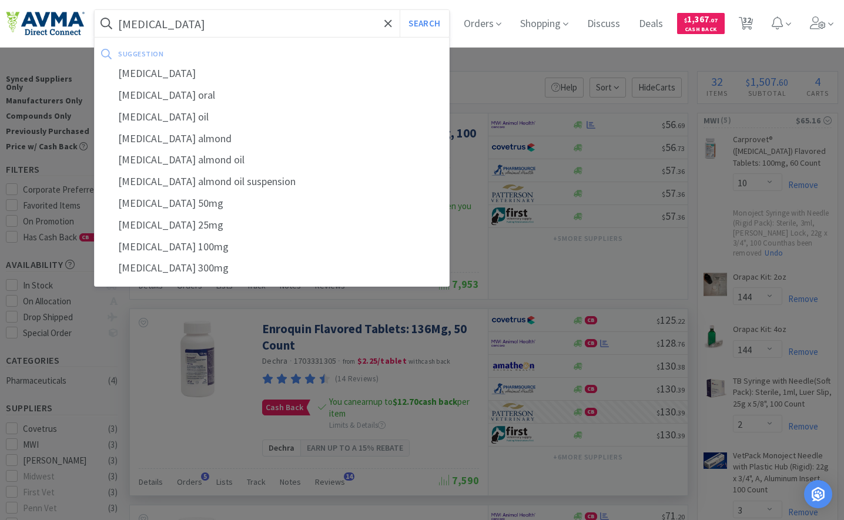
click at [399, 10] on button "Search" at bounding box center [423, 23] width 49 height 27
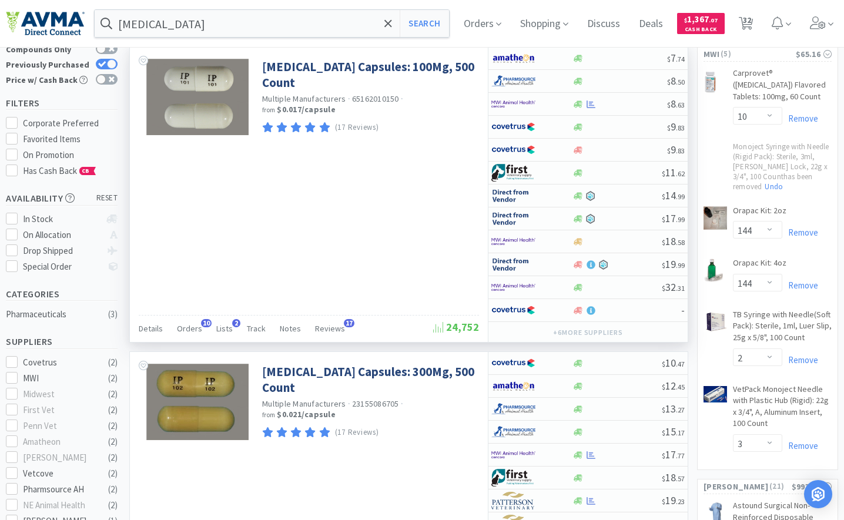
scroll to position [59, 0]
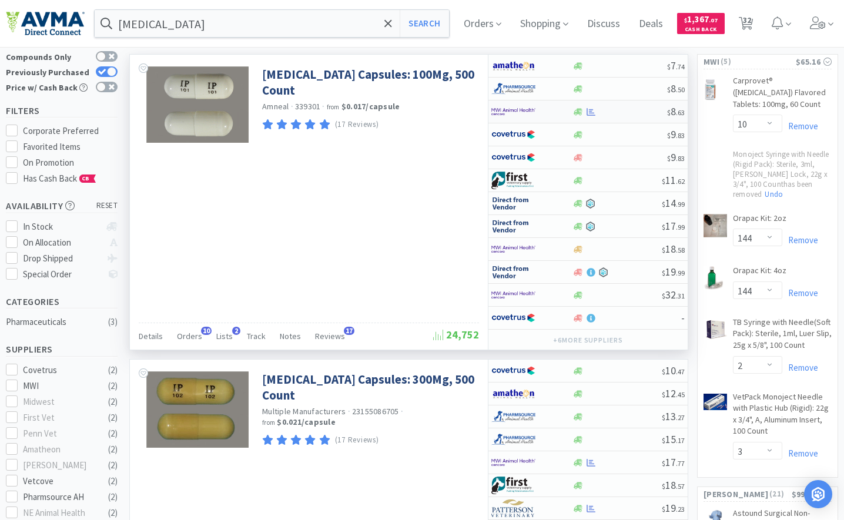
click at [511, 110] on img at bounding box center [513, 112] width 44 height 18
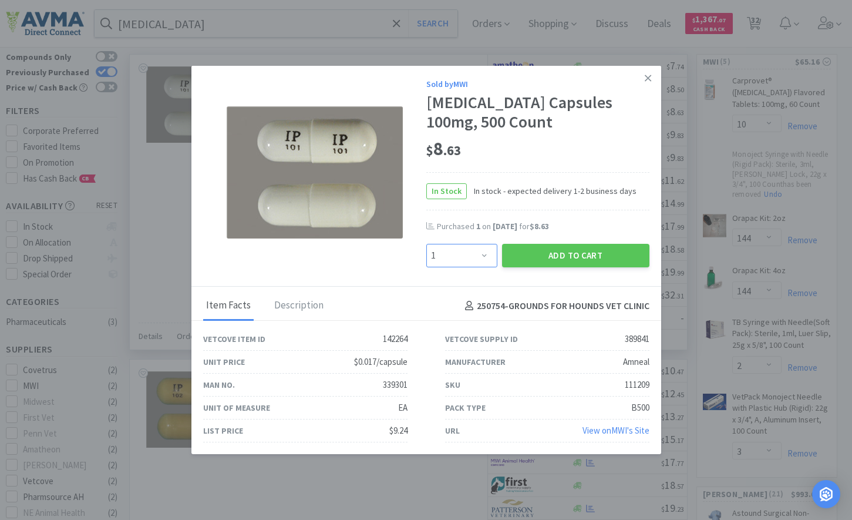
click at [461, 251] on select "Enter Quantity 1 2 3 4 5 6 7 8 9 10 11 12 13 14 15 16 17 18 19 20 Enter Quantity" at bounding box center [462, 255] width 71 height 23
click at [427, 244] on select "Enter Quantity 1 2 3 4 5 6 7 8 9 10 11 12 13 14 15 16 17 18 19 20 Enter Quantity" at bounding box center [462, 255] width 71 height 23
click at [475, 260] on select "Enter Quantity 1 2 3 4 5 6 7 8 9 10 11 12 13 14 15 16 17 18 19 20 Enter Quantity" at bounding box center [462, 255] width 71 height 23
click at [427, 244] on select "Enter Quantity 1 2 3 4 5 6 7 8 9 10 11 12 13 14 15 16 17 18 19 20 Enter Quantity" at bounding box center [462, 255] width 71 height 23
click at [599, 258] on button "Add to Cart" at bounding box center [575, 255] width 147 height 23
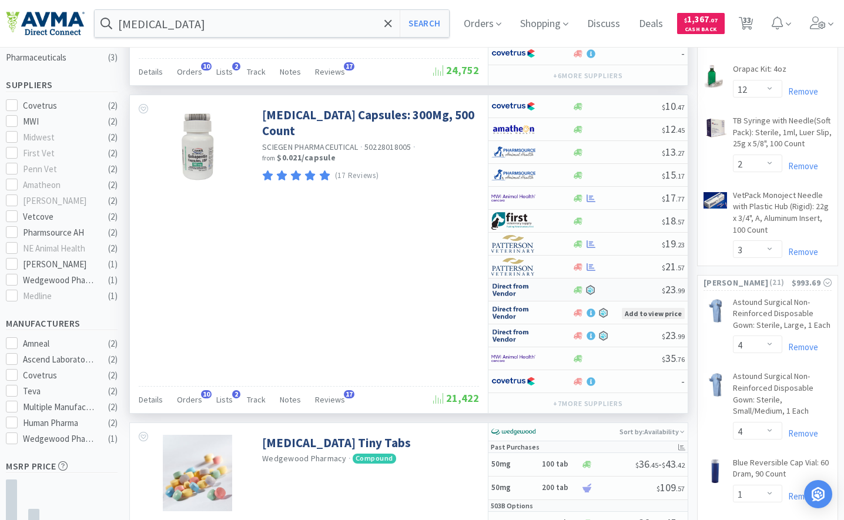
scroll to position [294, 0]
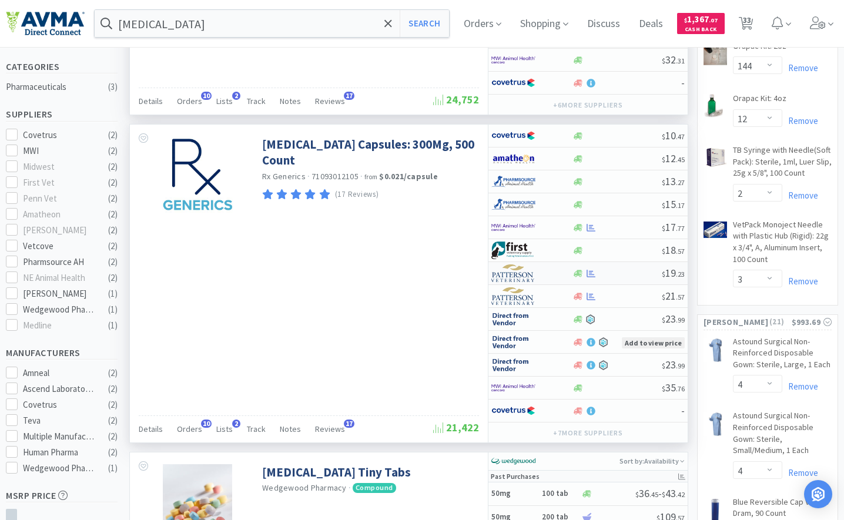
click at [525, 269] on img at bounding box center [513, 273] width 44 height 18
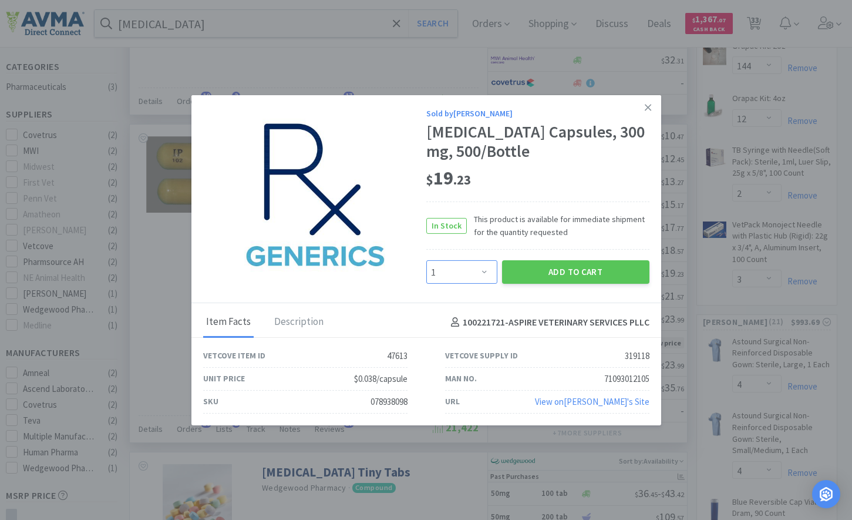
click at [475, 271] on select "Enter Quantity 1 2 3 4 5 6 7 8 9 10 11 12 13 14 15 16 17 18 19 20 Enter Quantity" at bounding box center [462, 271] width 71 height 23
click at [427, 260] on select "Enter Quantity 1 2 3 4 5 6 7 8 9 10 11 12 13 14 15 16 17 18 19 20 Enter Quantity" at bounding box center [462, 271] width 71 height 23
click at [561, 273] on button "Add to Cart" at bounding box center [575, 271] width 147 height 23
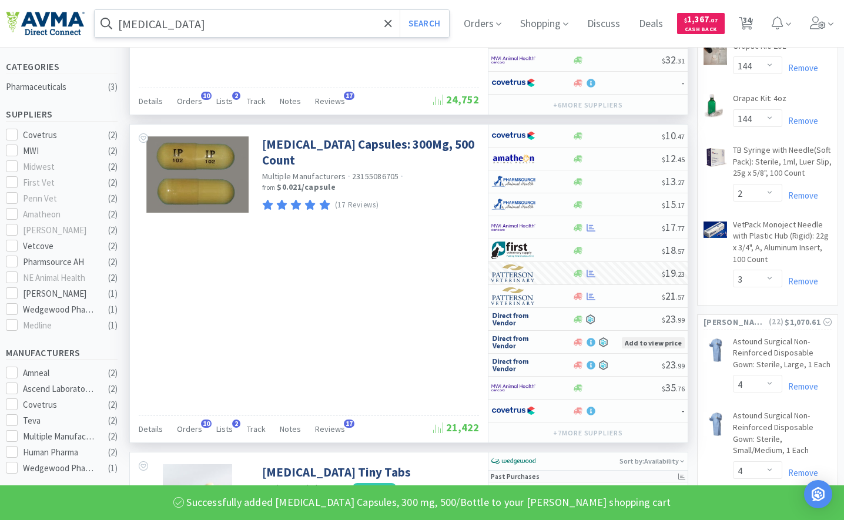
click at [297, 23] on input "[MEDICAL_DATA]" at bounding box center [272, 23] width 354 height 27
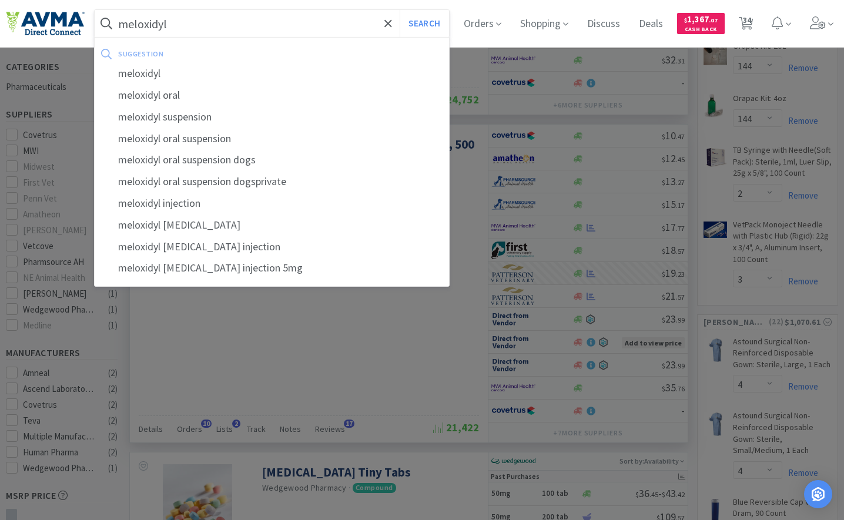
click at [399, 10] on button "Search" at bounding box center [423, 23] width 49 height 27
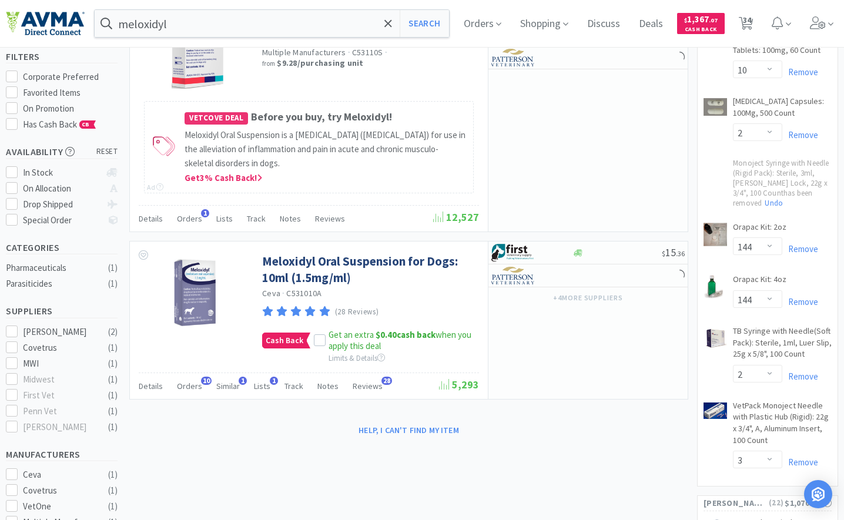
scroll to position [117, 0]
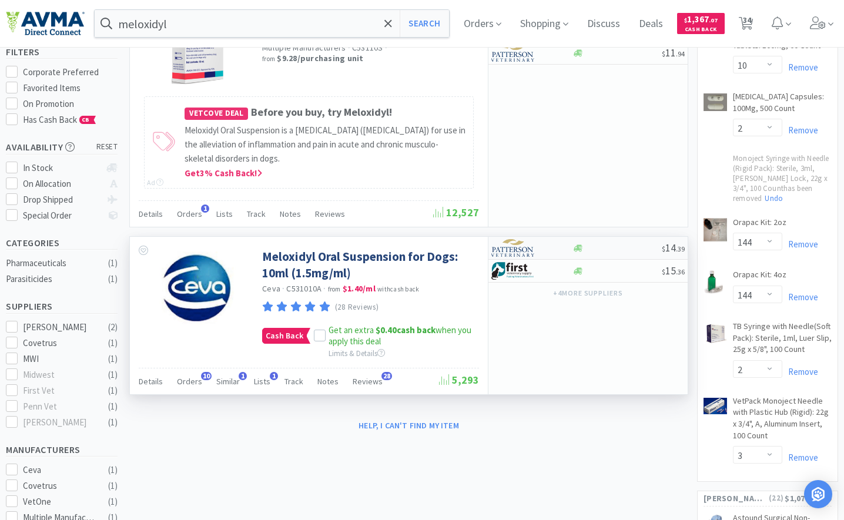
click at [524, 253] on img at bounding box center [513, 248] width 44 height 18
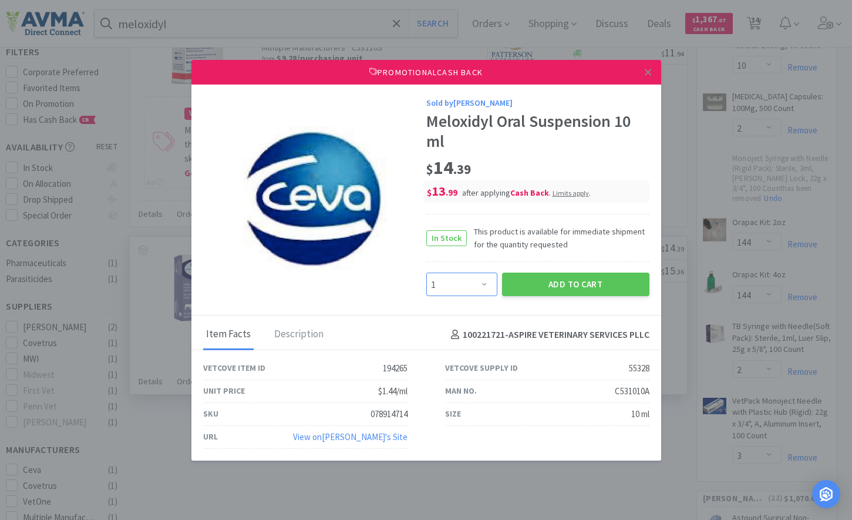
click at [467, 288] on select "Enter Quantity 1 2 3 4 5 6 7 8 9 10 11 12 13 14 15 16 17 18 19 20 Enter Quantity" at bounding box center [462, 284] width 71 height 23
click at [427, 273] on select "Enter Quantity 1 2 3 4 5 6 7 8 9 10 11 12 13 14 15 16 17 18 19 20 Enter Quantity" at bounding box center [462, 284] width 71 height 23
drag, startPoint x: 521, startPoint y: 283, endPoint x: 528, endPoint y: 266, distance: 17.9
click at [522, 283] on button "Add to Cart" at bounding box center [575, 284] width 147 height 23
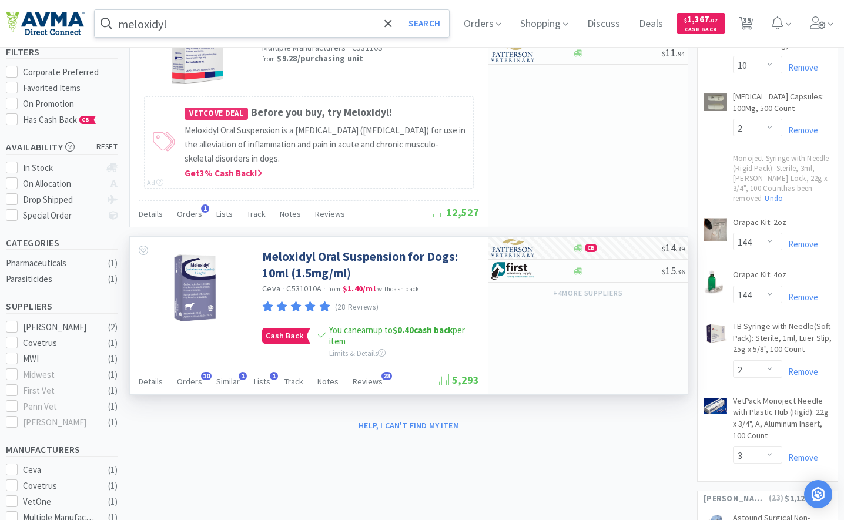
click at [337, 12] on input "meloxidyl" at bounding box center [272, 23] width 354 height 27
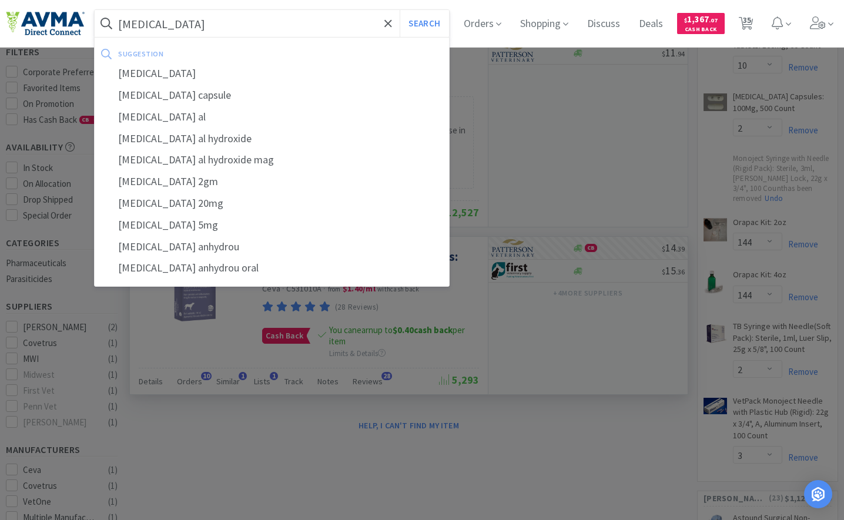
click at [399, 10] on button "Search" at bounding box center [423, 23] width 49 height 27
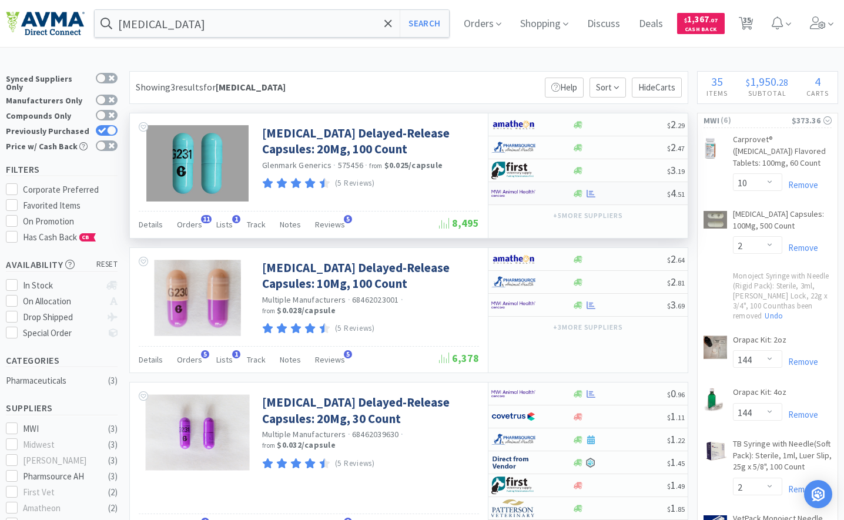
click at [506, 193] on img at bounding box center [513, 193] width 44 height 18
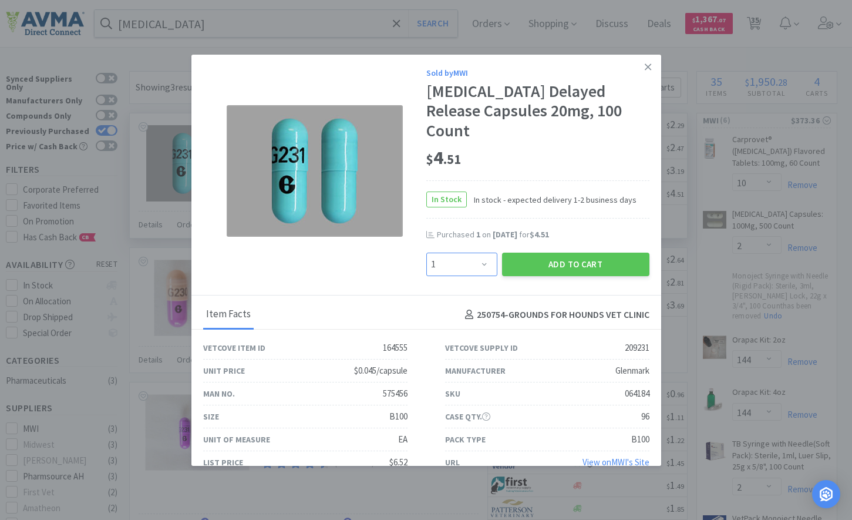
click at [479, 253] on select "Enter Quantity 1 2 3 4 5 6 7 8 9 10 11 12 13 14 15 16 17 18 19 20 Enter Quantity" at bounding box center [462, 264] width 71 height 23
click at [427, 253] on select "Enter Quantity 1 2 3 4 5 6 7 8 9 10 11 12 13 14 15 16 17 18 19 20 Enter Quantity" at bounding box center [462, 264] width 71 height 23
click at [510, 253] on button "Add to Cart" at bounding box center [575, 264] width 147 height 23
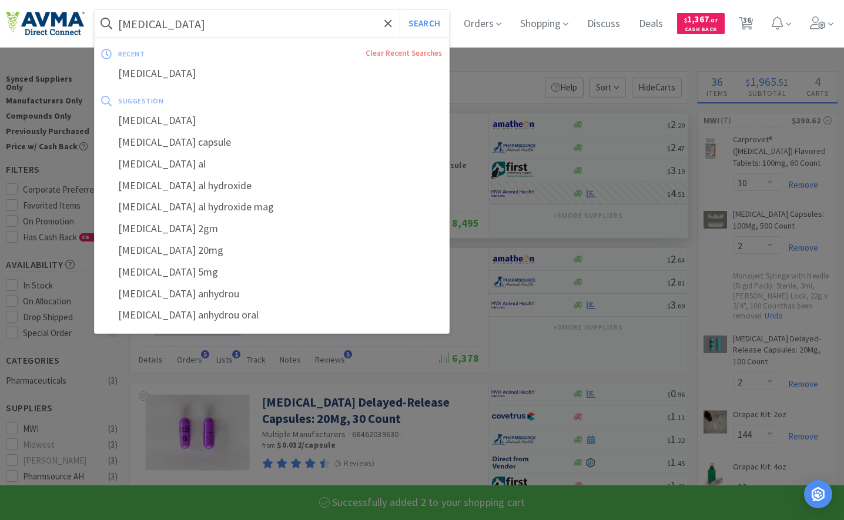
click at [286, 29] on input "[MEDICAL_DATA]" at bounding box center [272, 23] width 354 height 27
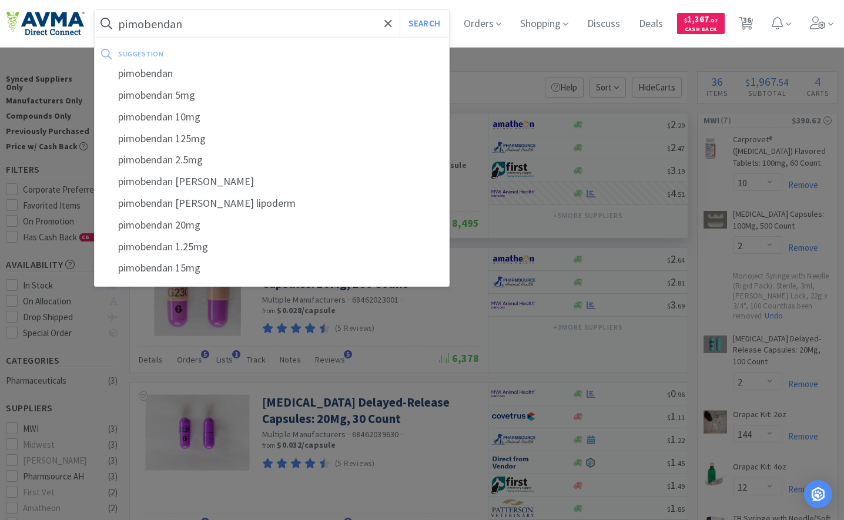
click at [399, 10] on button "Search" at bounding box center [423, 23] width 49 height 27
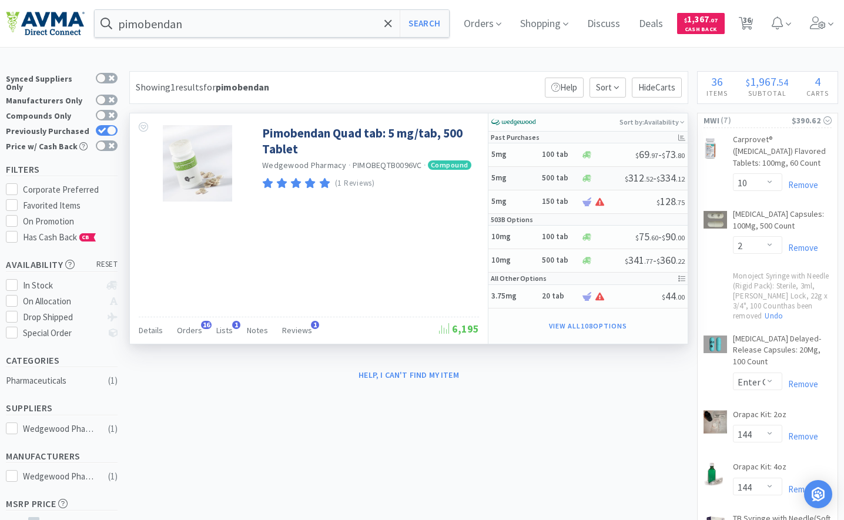
click at [523, 177] on h5 "5mg" at bounding box center [514, 178] width 47 height 10
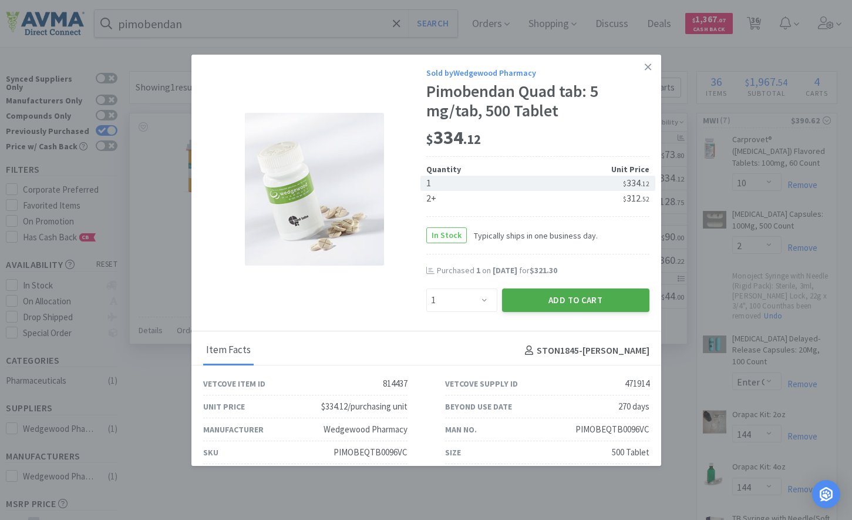
click at [550, 302] on button "Add to Cart" at bounding box center [575, 299] width 147 height 23
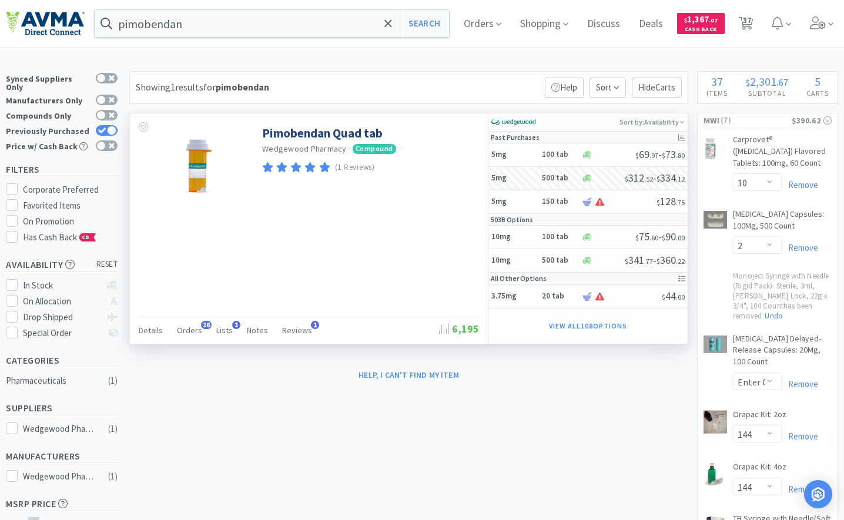
click at [290, 8] on div "pimobendan Search Orders Shopping Discuss Discuss Deals Deals $ 1,367 . 07 Cash…" at bounding box center [422, 23] width 832 height 47
click at [291, 23] on input "pimobendan" at bounding box center [272, 23] width 354 height 27
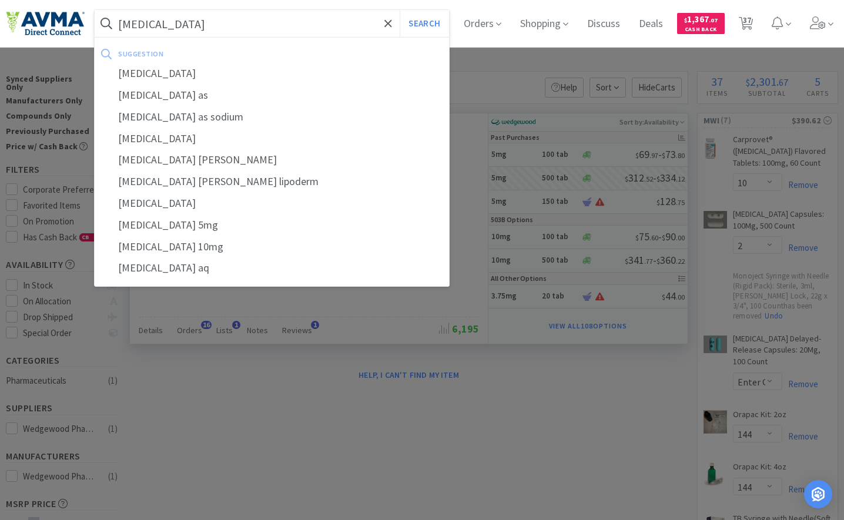
click at [399, 10] on button "Search" at bounding box center [423, 23] width 49 height 27
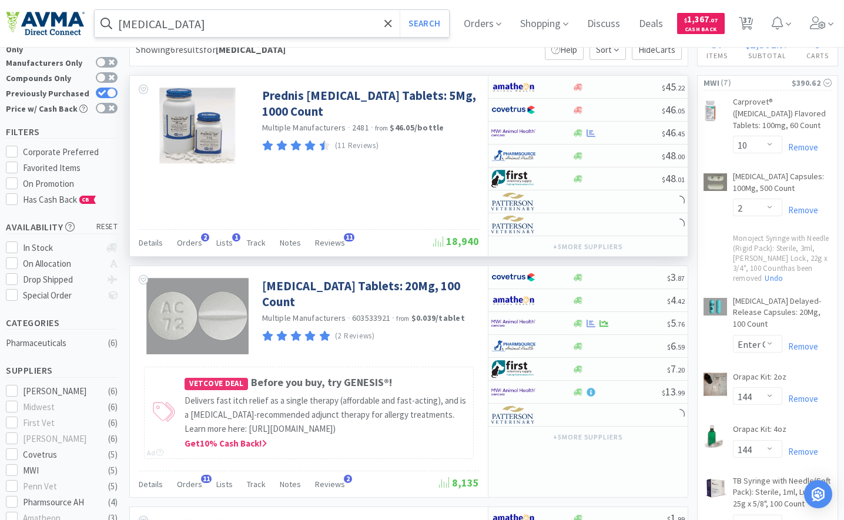
scroll to position [59, 0]
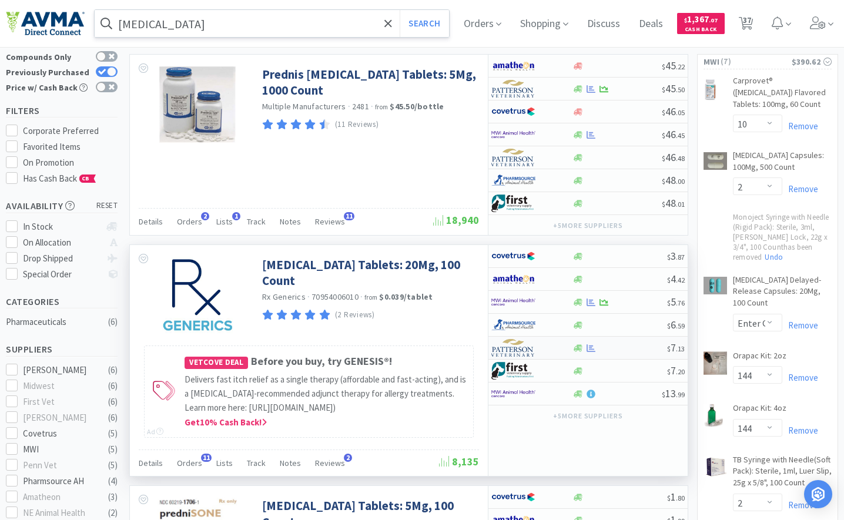
click at [528, 348] on img at bounding box center [513, 348] width 44 height 18
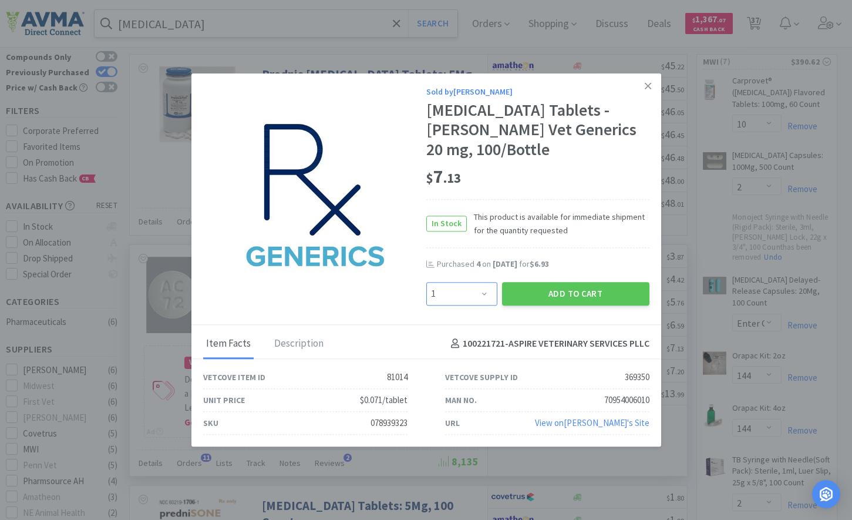
click at [479, 287] on select "Enter Quantity 1 2 3 4 5 6 7 8 9 10 11 12 13 14 15 16 17 18 19 20 Enter Quantity" at bounding box center [462, 293] width 71 height 23
click at [427, 282] on select "Enter Quantity 1 2 3 4 5 6 7 8 9 10 11 12 13 14 15 16 17 18 19 20 Enter Quantity" at bounding box center [462, 293] width 71 height 23
click at [589, 282] on button "Add to Cart" at bounding box center [575, 293] width 147 height 23
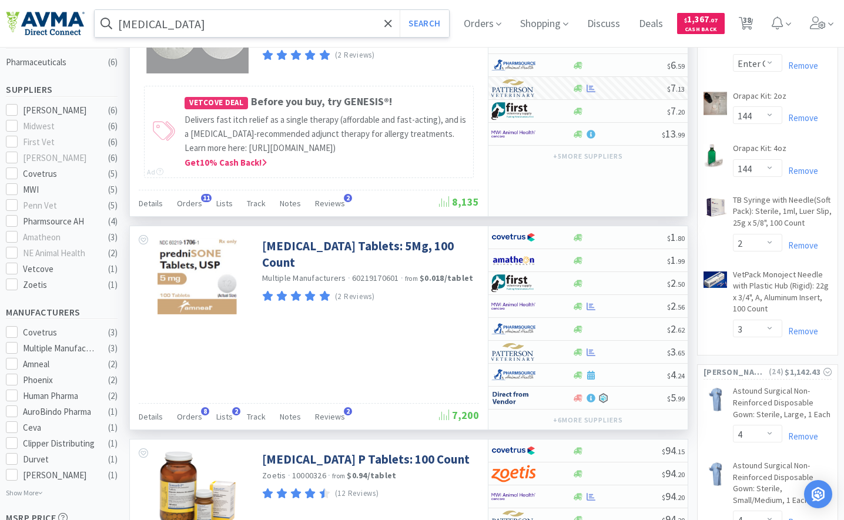
scroll to position [352, 0]
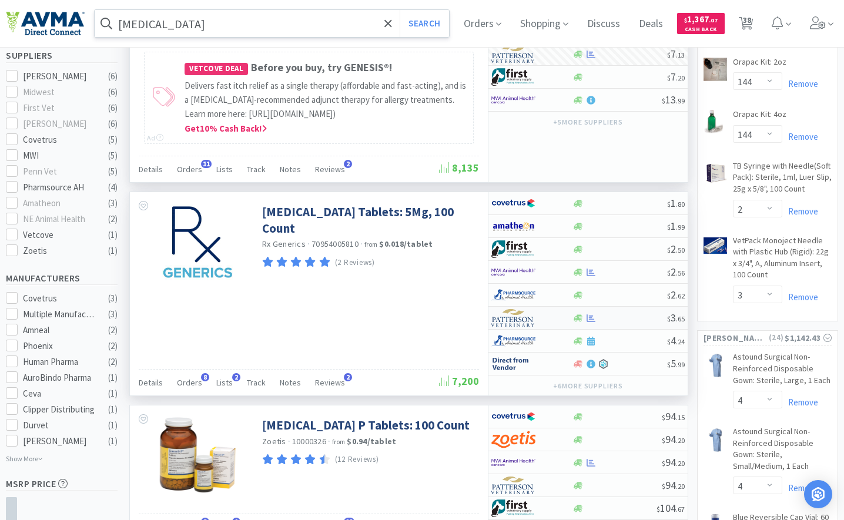
click at [505, 327] on img at bounding box center [513, 318] width 44 height 18
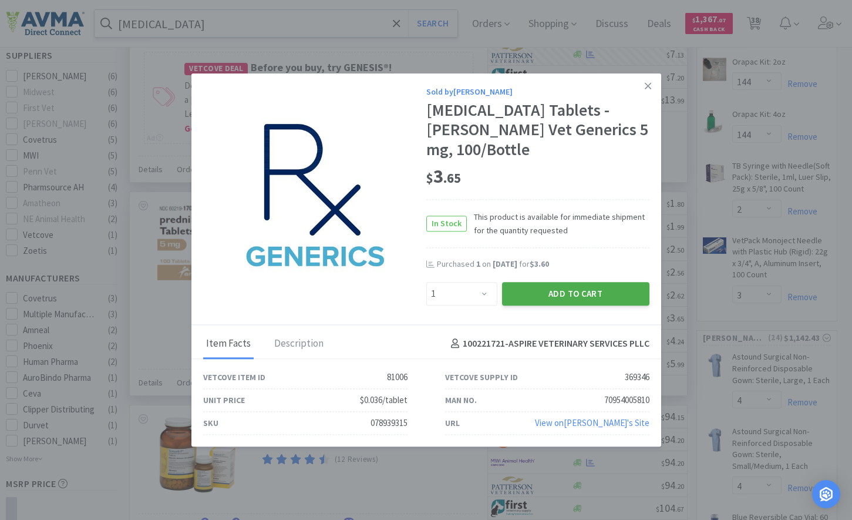
click at [521, 289] on button "Add to Cart" at bounding box center [575, 293] width 147 height 23
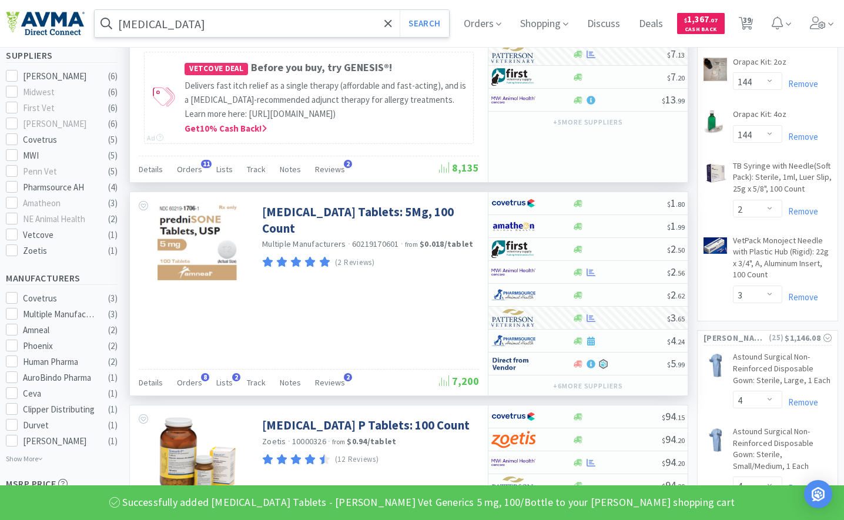
click at [259, 27] on input "[MEDICAL_DATA]" at bounding box center [272, 23] width 354 height 27
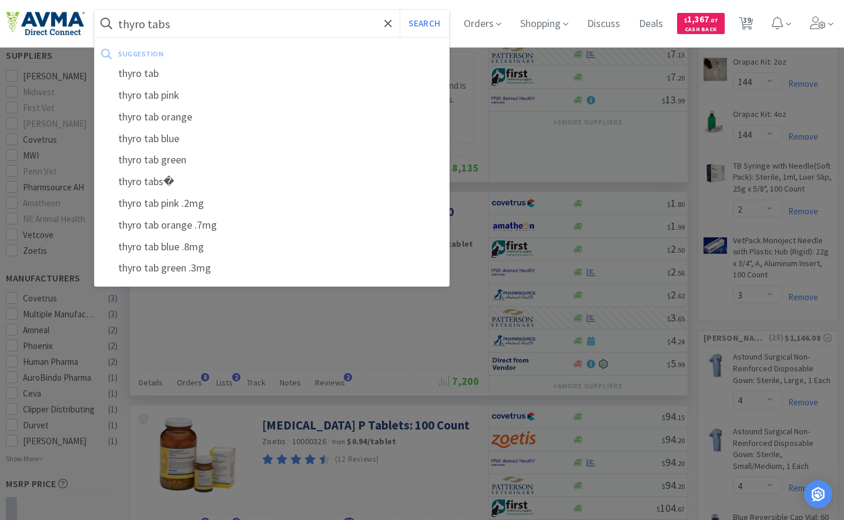
click at [399, 10] on button "Search" at bounding box center [423, 23] width 49 height 27
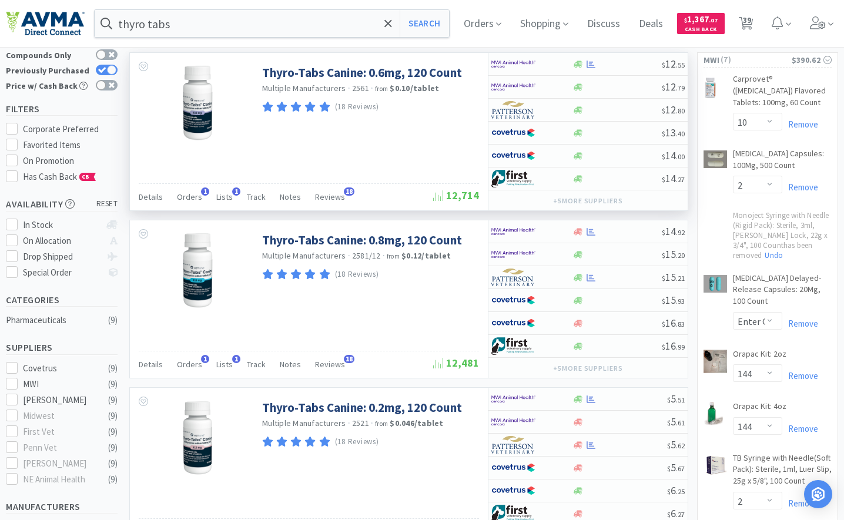
scroll to position [59, 0]
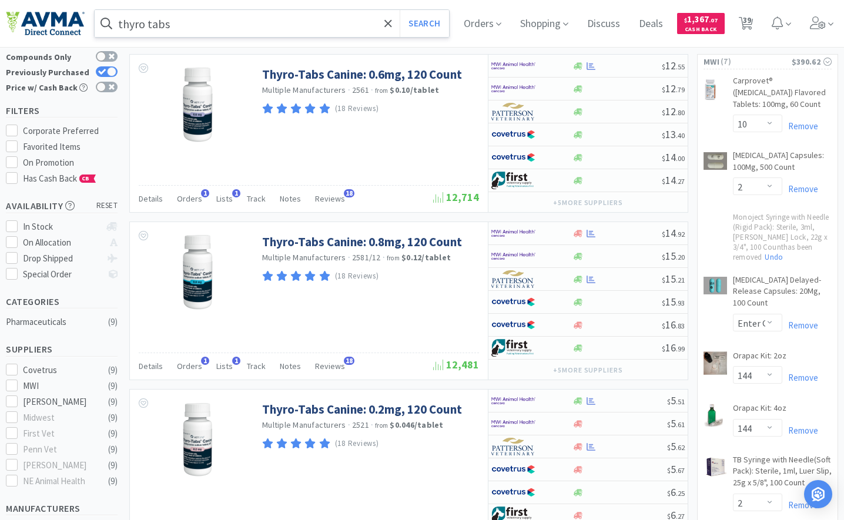
click at [271, 18] on input "thyro tabs" at bounding box center [272, 23] width 354 height 27
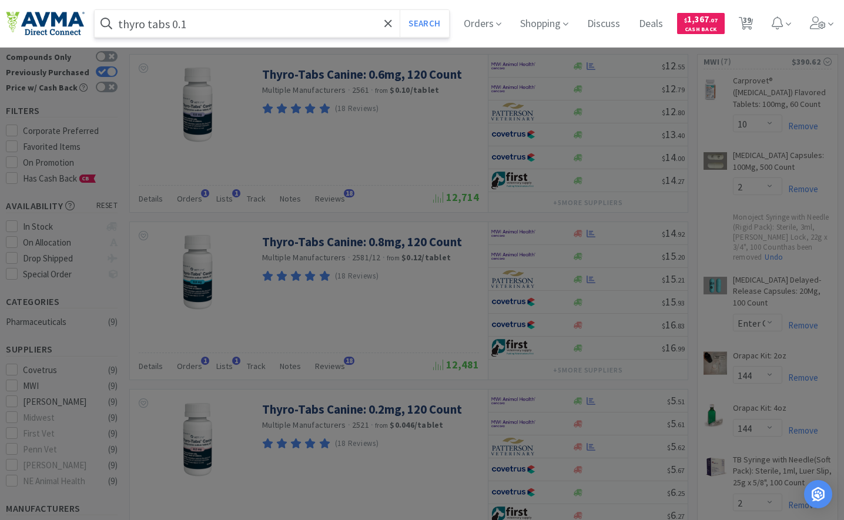
click at [399, 10] on button "Search" at bounding box center [423, 23] width 49 height 27
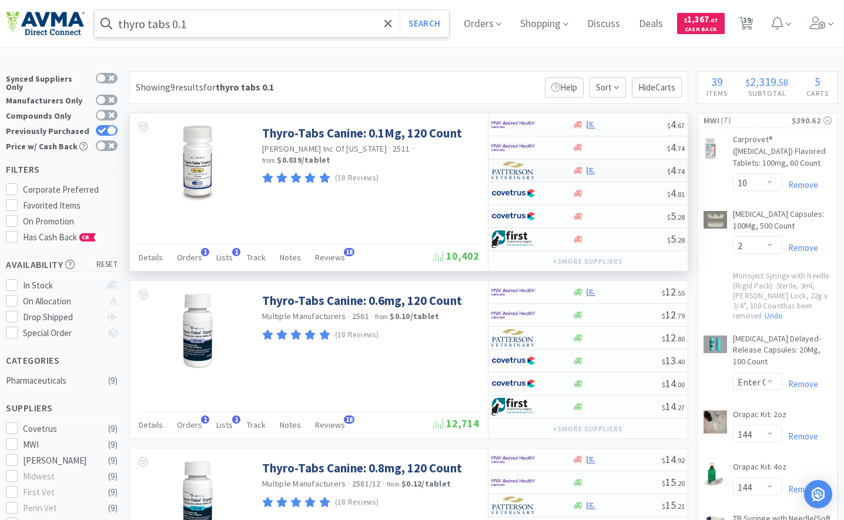
click at [515, 179] on img at bounding box center [513, 171] width 44 height 18
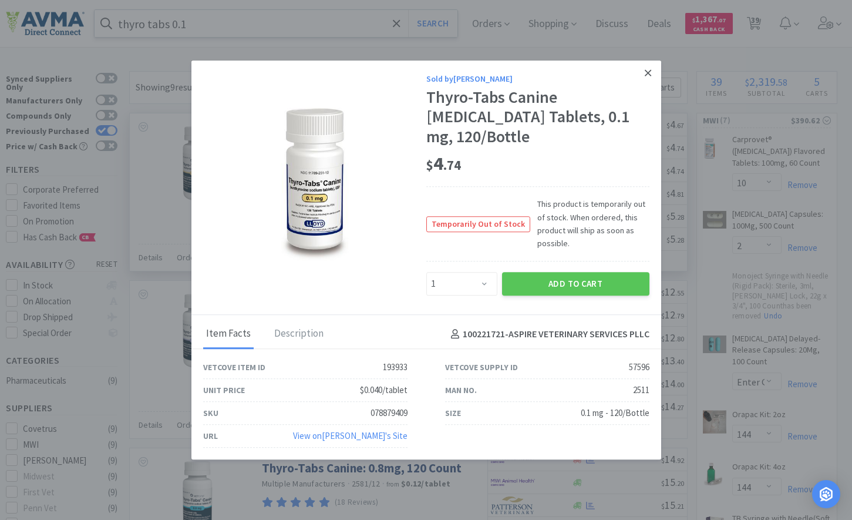
click at [646, 76] on icon at bounding box center [648, 72] width 6 height 6
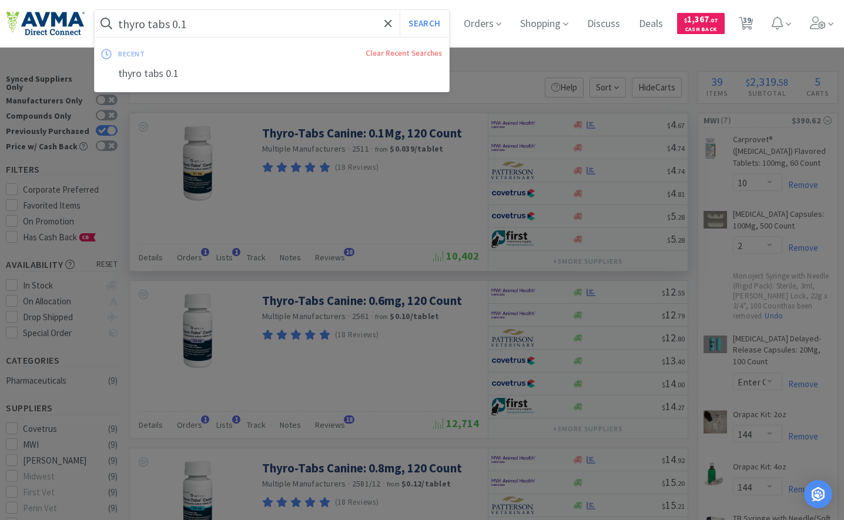
click at [213, 18] on input "thyro tabs 0.1" at bounding box center [272, 23] width 354 height 27
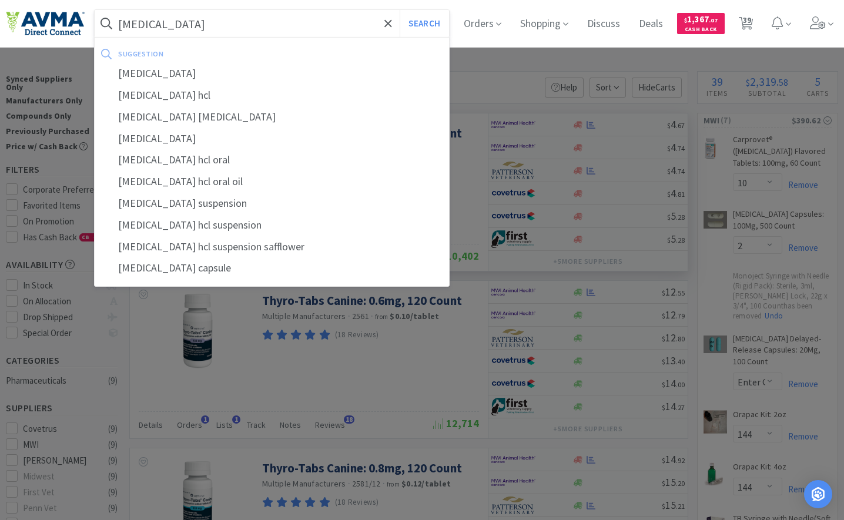
click at [399, 10] on button "Search" at bounding box center [423, 23] width 49 height 27
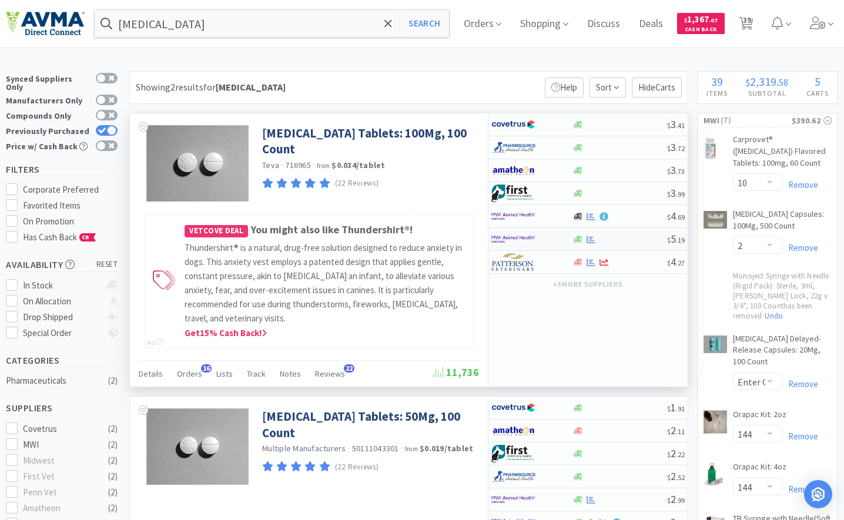
click at [512, 234] on img at bounding box center [513, 239] width 44 height 18
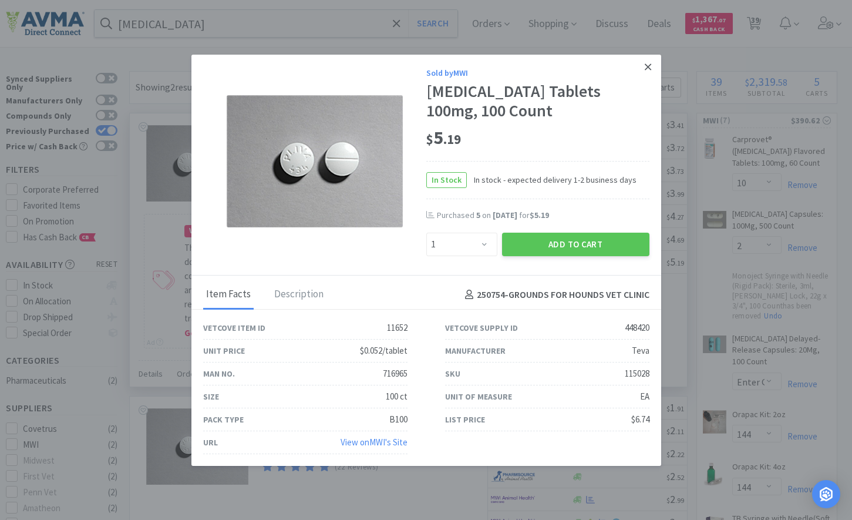
click at [645, 68] on icon at bounding box center [648, 67] width 6 height 11
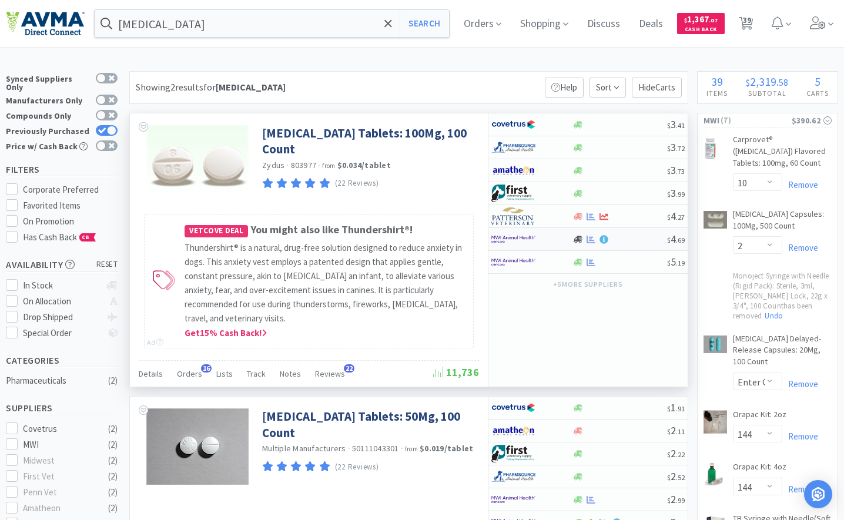
click at [507, 243] on img at bounding box center [513, 239] width 44 height 18
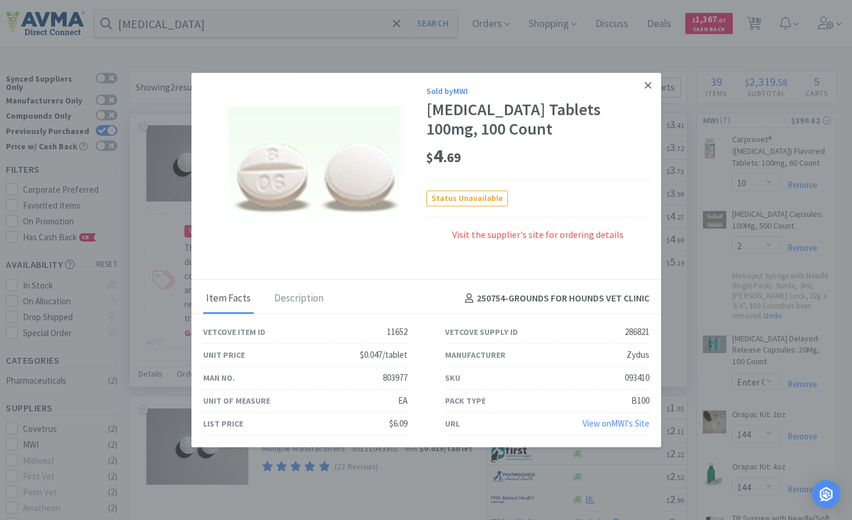
click at [651, 88] on icon at bounding box center [648, 85] width 6 height 6
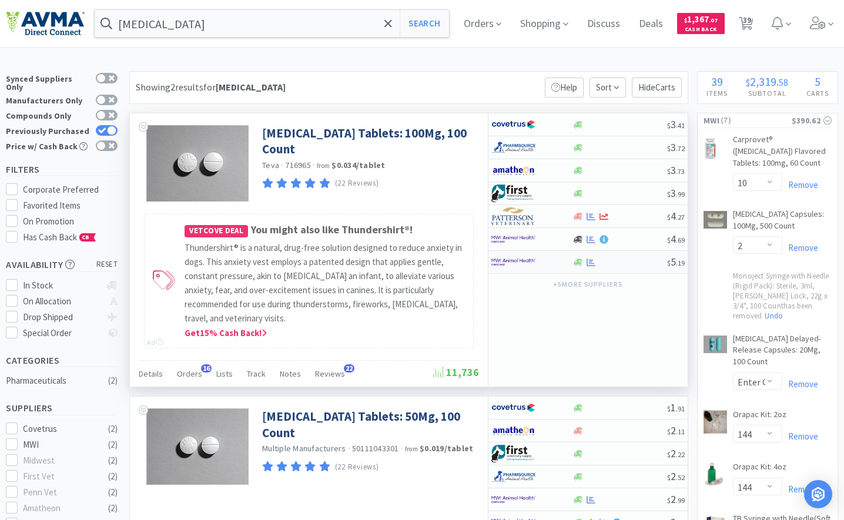
click at [518, 256] on img at bounding box center [513, 262] width 44 height 18
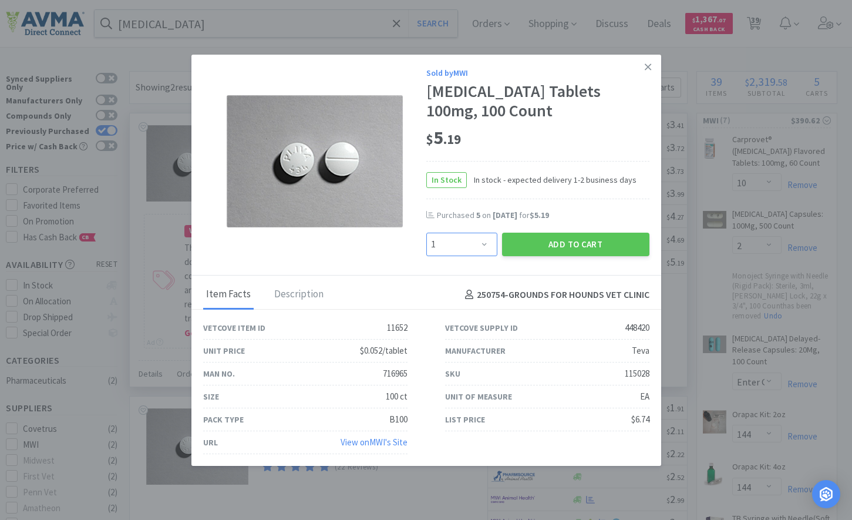
click at [482, 238] on select "Enter Quantity 1 2 3 4 5 6 7 8 9 10 11 12 13 14 15 16 17 18 19 20 Enter Quantity" at bounding box center [462, 244] width 71 height 23
click at [427, 233] on select "Enter Quantity 1 2 3 4 5 6 7 8 9 10 11 12 13 14 15 16 17 18 19 20 Enter Quantity" at bounding box center [462, 244] width 71 height 23
click at [592, 243] on button "Add to Cart" at bounding box center [575, 244] width 147 height 23
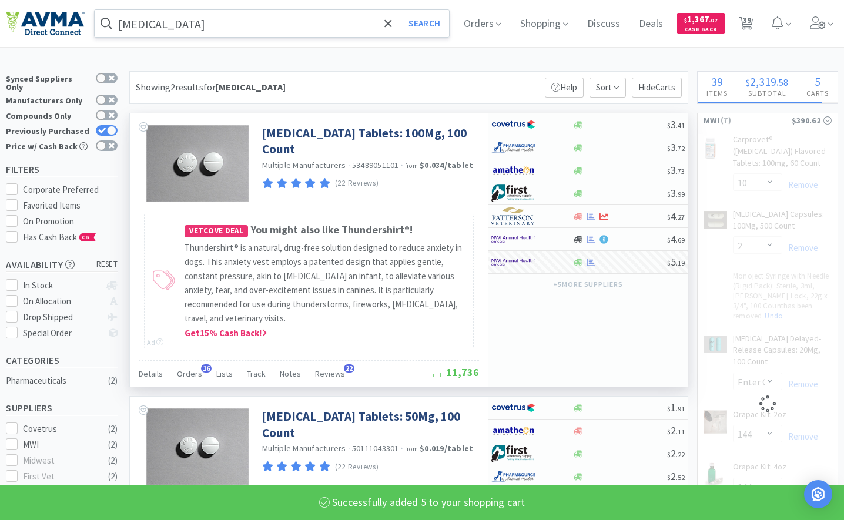
click at [307, 30] on input "[MEDICAL_DATA]" at bounding box center [272, 23] width 354 height 27
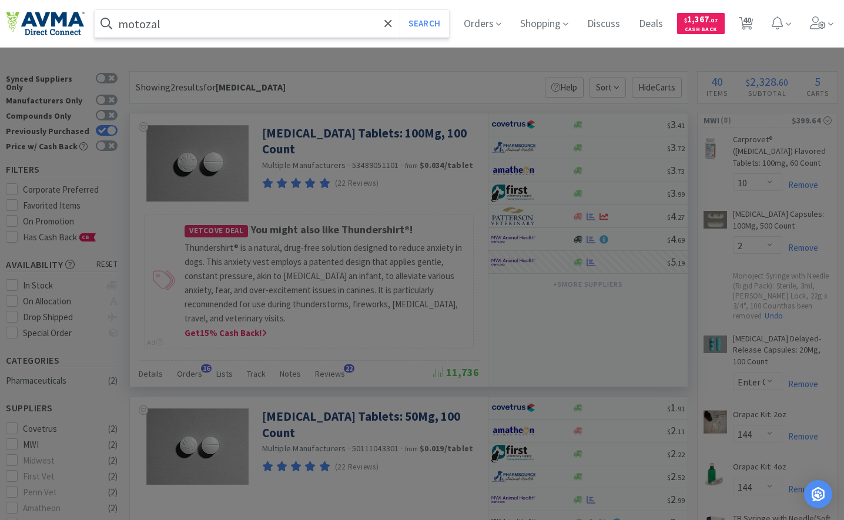
click at [399, 10] on button "Search" at bounding box center [423, 23] width 49 height 27
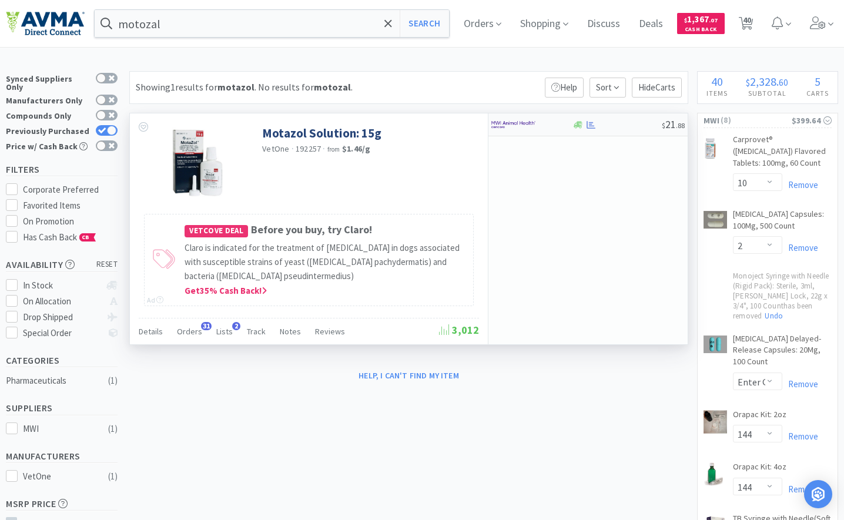
click at [503, 126] on img at bounding box center [513, 125] width 44 height 18
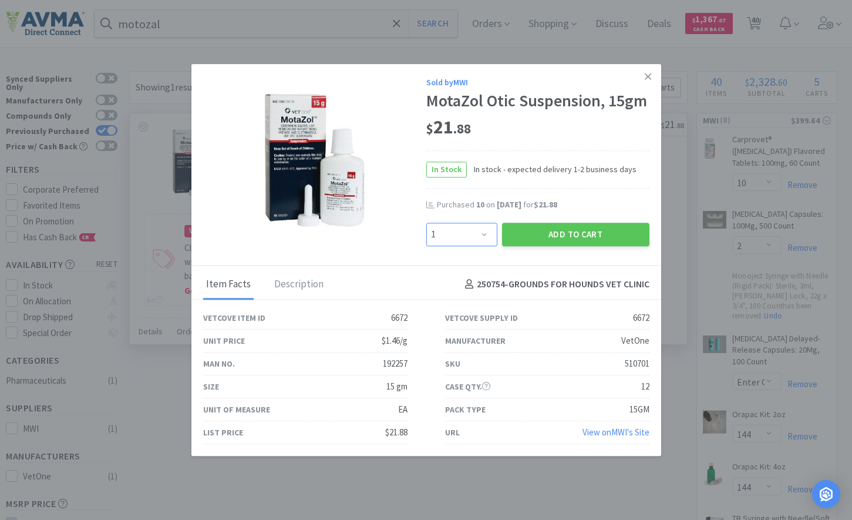
click at [483, 240] on select "Enter Quantity 1 2 3 4 5 6 7 8 9 10 11 12 13 14 15 16 17 18 19 20 Enter Quantity" at bounding box center [462, 234] width 71 height 23
click at [427, 223] on select "Enter Quantity 1 2 3 4 5 6 7 8 9 10 11 12 13 14 15 16 17 18 19 20 Enter Quantity" at bounding box center [462, 234] width 71 height 23
drag, startPoint x: 556, startPoint y: 229, endPoint x: 560, endPoint y: 208, distance: 21.5
click at [555, 218] on div "Sold by MWI MotaZol Otic Suspension, 15gm $ 21 . 88 In Stock In stock - expecte…" at bounding box center [538, 161] width 223 height 170
click at [567, 238] on button "Add to Cart" at bounding box center [575, 234] width 147 height 23
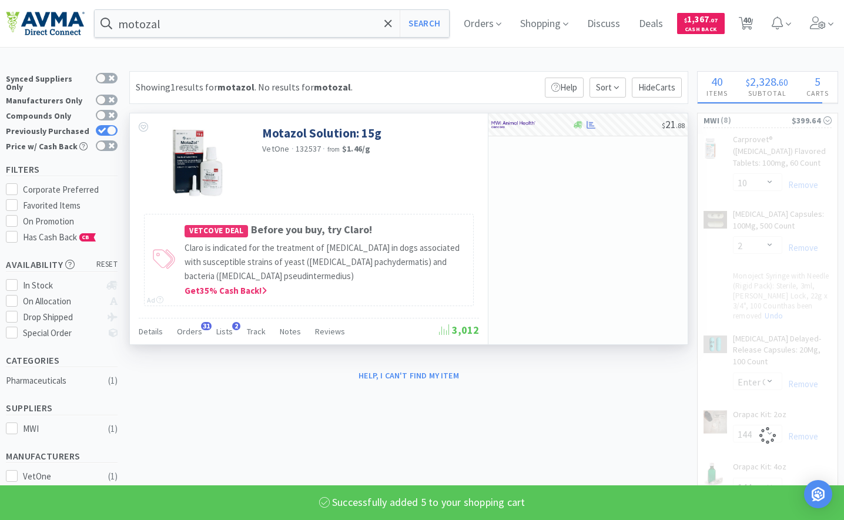
click at [270, 20] on input "motozal" at bounding box center [272, 23] width 354 height 27
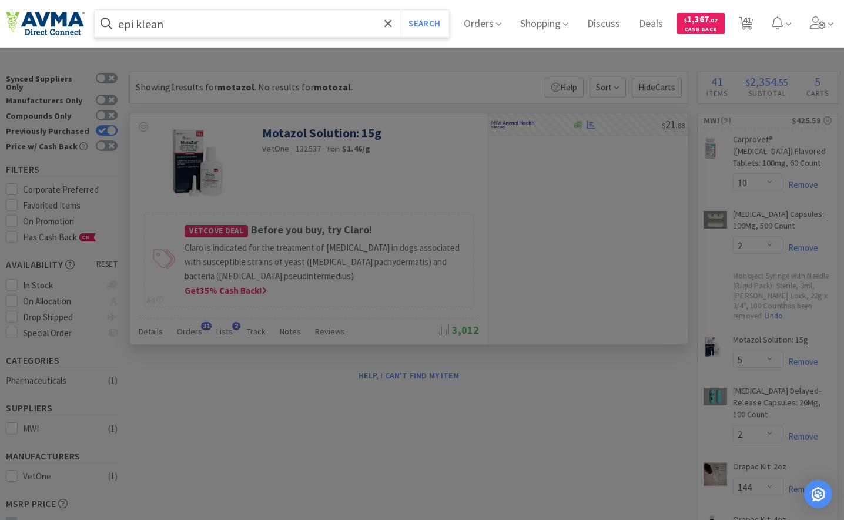
click at [399, 10] on button "Search" at bounding box center [423, 23] width 49 height 27
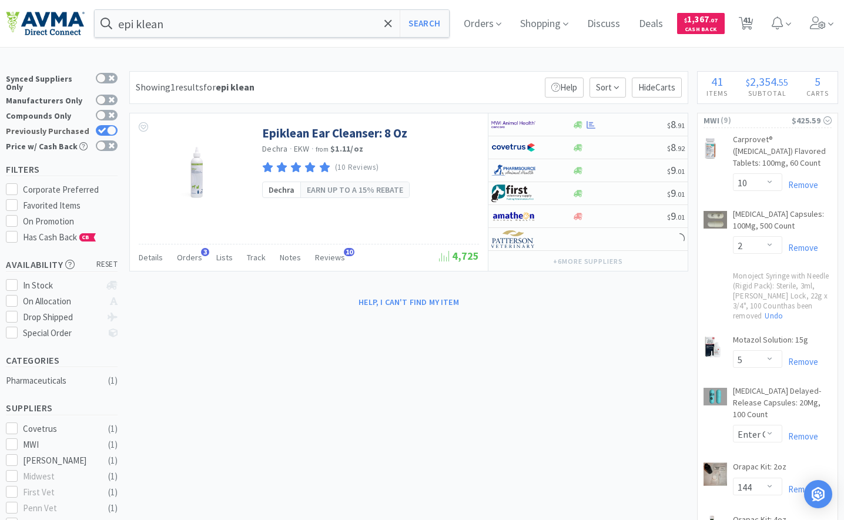
click at [109, 126] on div at bounding box center [111, 130] width 9 height 9
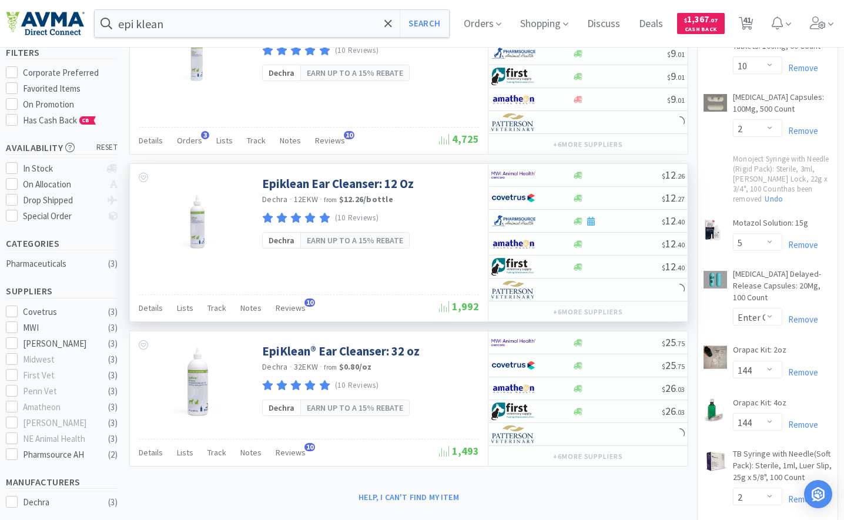
scroll to position [117, 0]
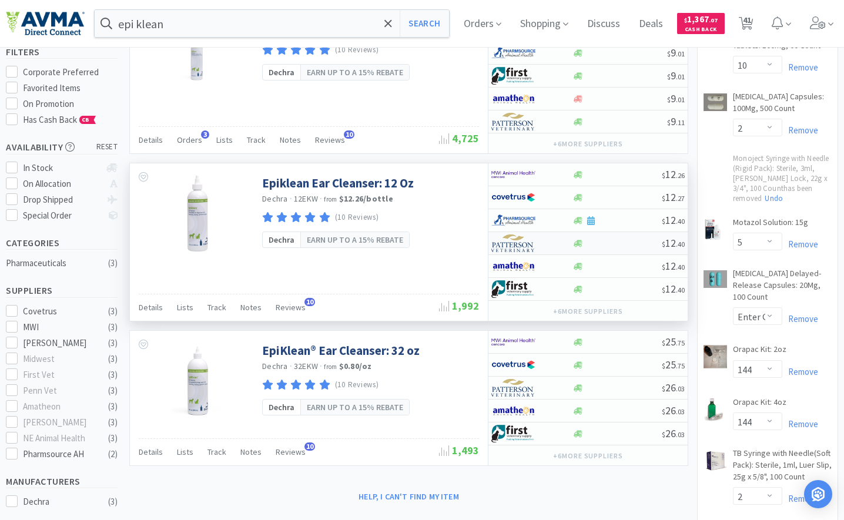
click at [515, 247] on img at bounding box center [513, 243] width 44 height 18
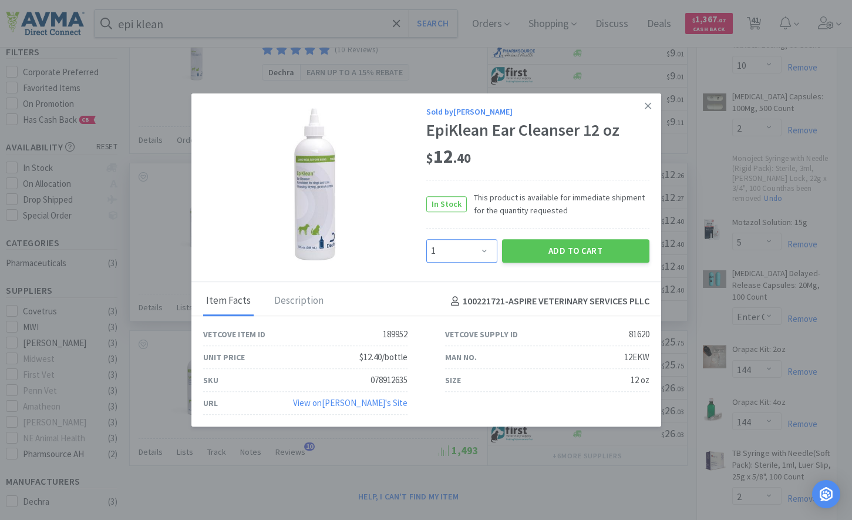
click at [491, 253] on select "Enter Quantity 1 2 3 4 5 6 7 8 9 10 11 12 13 14 15 16 17 18 19 20 Enter Quantity" at bounding box center [462, 250] width 71 height 23
click at [427, 239] on select "Enter Quantity 1 2 3 4 5 6 7 8 9 10 11 12 13 14 15 16 17 18 19 20 Enter Quantity" at bounding box center [462, 250] width 71 height 23
click at [537, 247] on button "Add to Cart" at bounding box center [575, 250] width 147 height 23
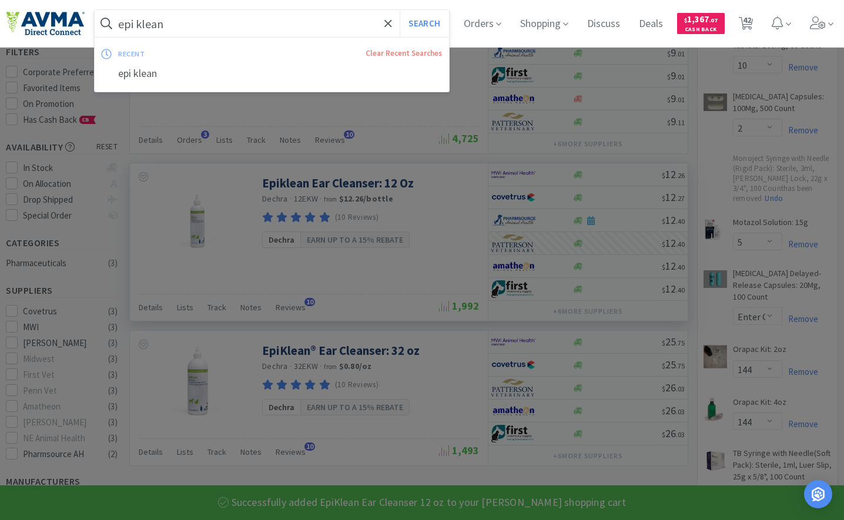
click at [301, 15] on input "epi klean" at bounding box center [272, 23] width 354 height 27
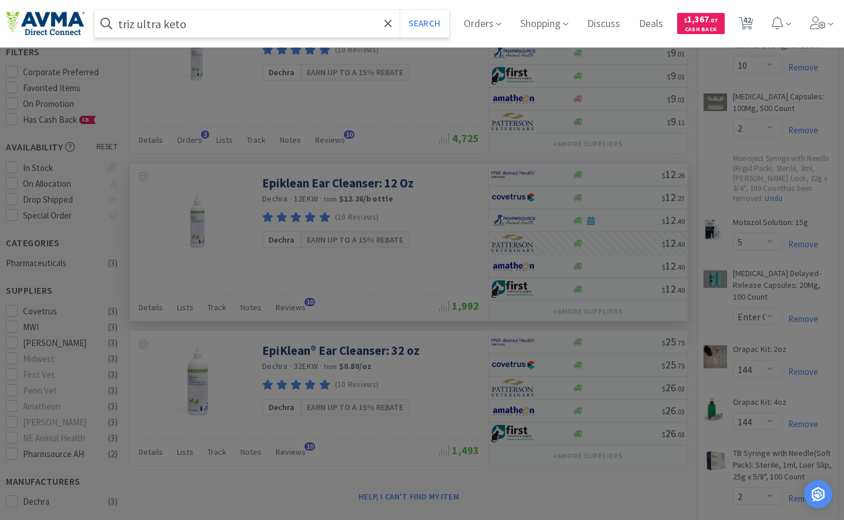
click at [399, 10] on button "Search" at bounding box center [423, 23] width 49 height 27
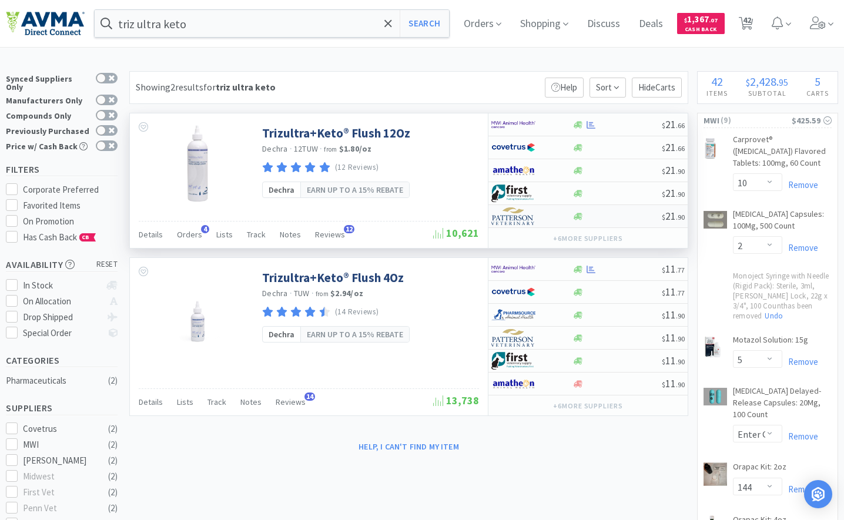
click at [526, 217] on img at bounding box center [513, 216] width 44 height 18
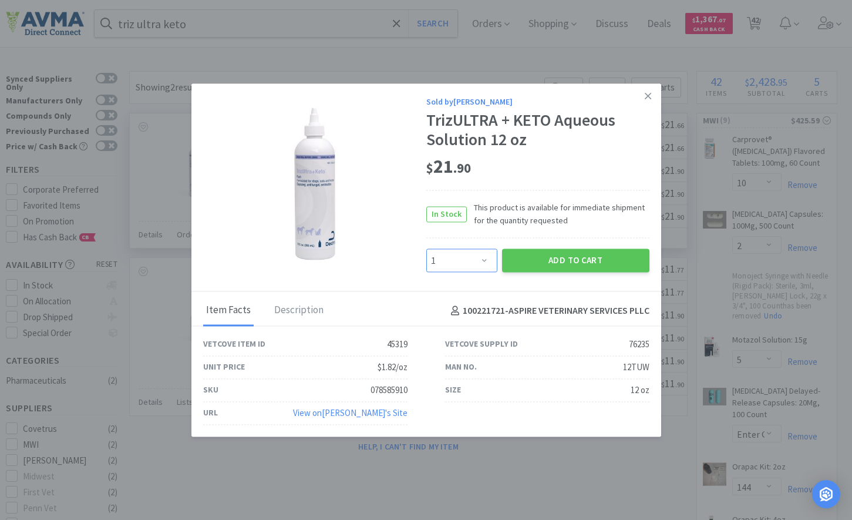
drag, startPoint x: 483, startPoint y: 266, endPoint x: 481, endPoint y: 251, distance: 14.2
click at [483, 266] on select "Enter Quantity 1 2 3 4 5 6 7 8 9 10 11 12 13 14 15 16 17 18 19 20 Enter Quantity" at bounding box center [462, 260] width 71 height 23
click at [427, 249] on select "Enter Quantity 1 2 3 4 5 6 7 8 9 10 11 12 13 14 15 16 17 18 19 20 Enter Quantity" at bounding box center [462, 260] width 71 height 23
click at [586, 276] on div "Sold by [PERSON_NAME] TrizULTRA + KETO Aqueous Solution 12 oz $ 21 . 90 In Stoc…" at bounding box center [427, 187] width 470 height 209
click at [587, 258] on button "Add to Cart" at bounding box center [575, 260] width 147 height 23
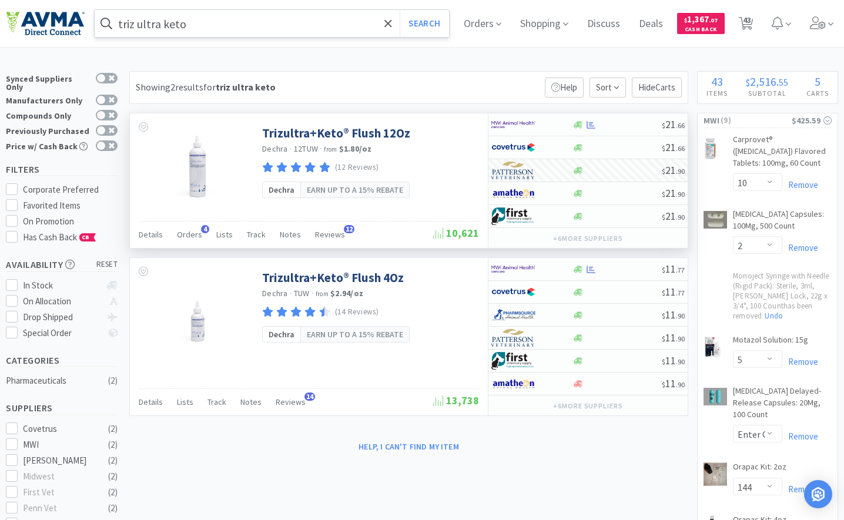
click at [219, 33] on input "triz ultra keto" at bounding box center [272, 23] width 354 height 27
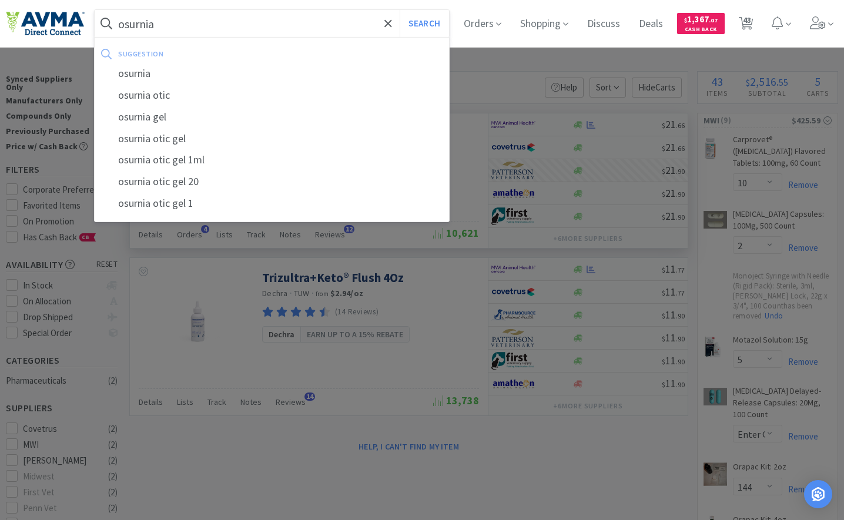
click at [399, 10] on button "Search" at bounding box center [423, 23] width 49 height 27
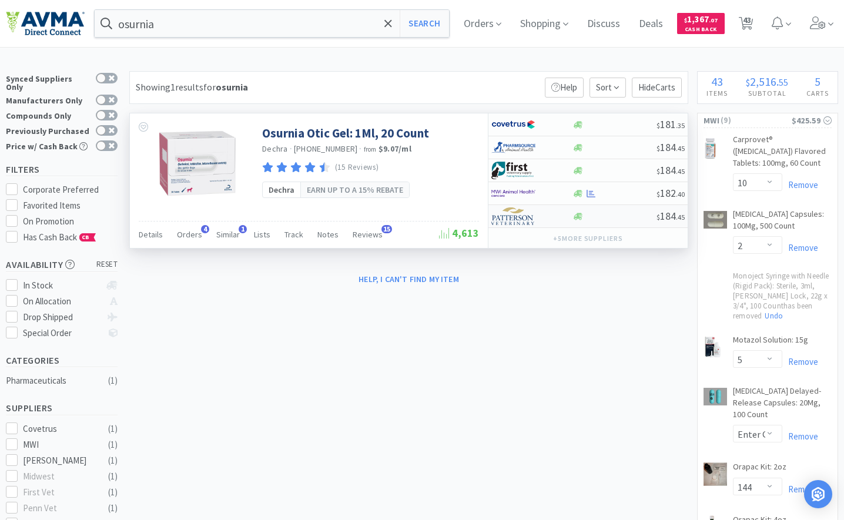
click at [502, 220] on img at bounding box center [513, 216] width 44 height 18
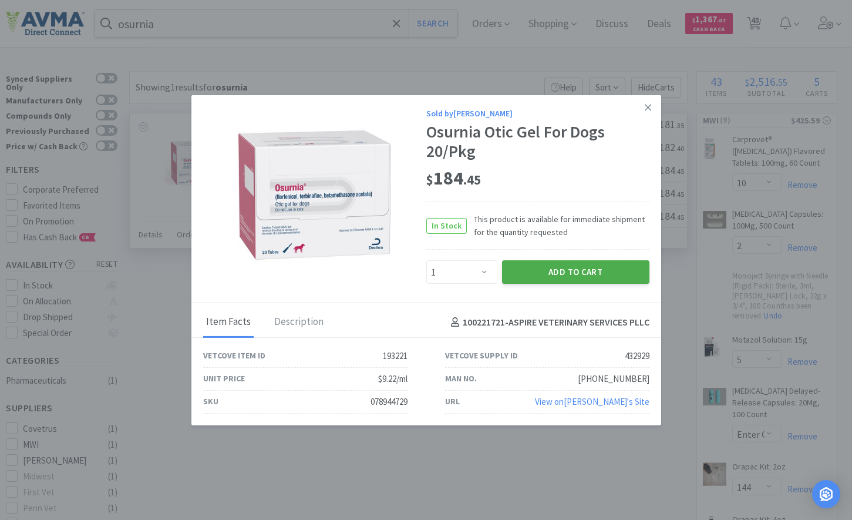
click at [543, 267] on button "Add to Cart" at bounding box center [575, 271] width 147 height 23
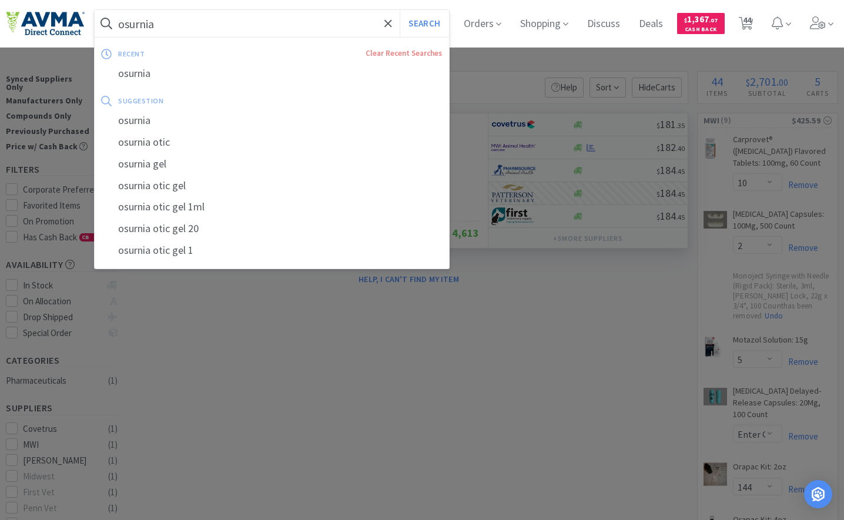
click at [175, 29] on input "osurnia" at bounding box center [272, 23] width 354 height 27
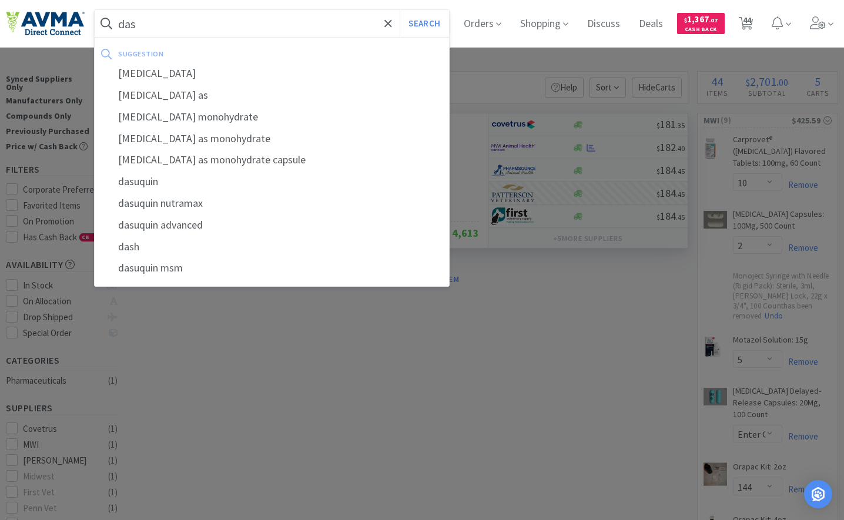
click at [399, 10] on button "Search" at bounding box center [423, 23] width 49 height 27
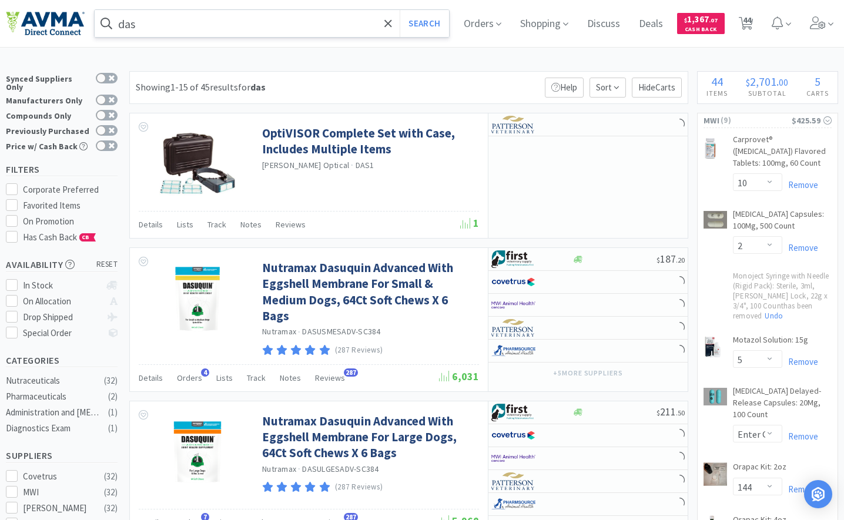
click at [175, 29] on input "das" at bounding box center [272, 23] width 354 height 27
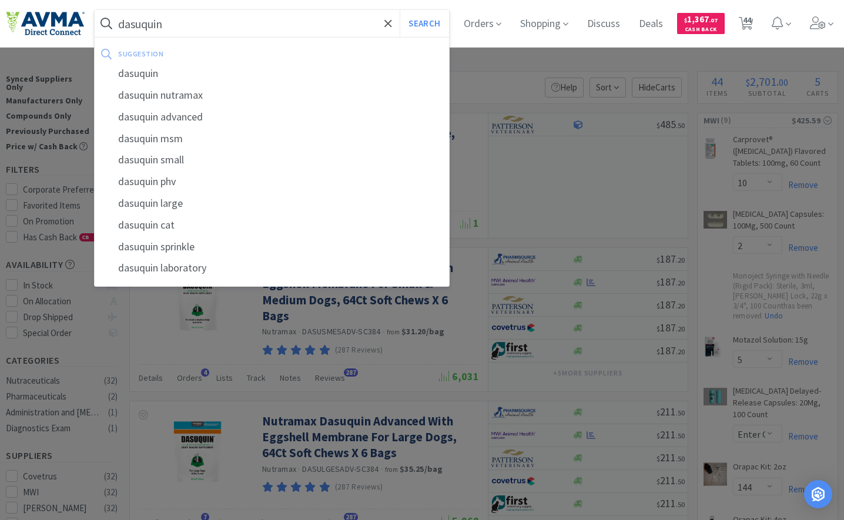
click at [399, 10] on button "Search" at bounding box center [423, 23] width 49 height 27
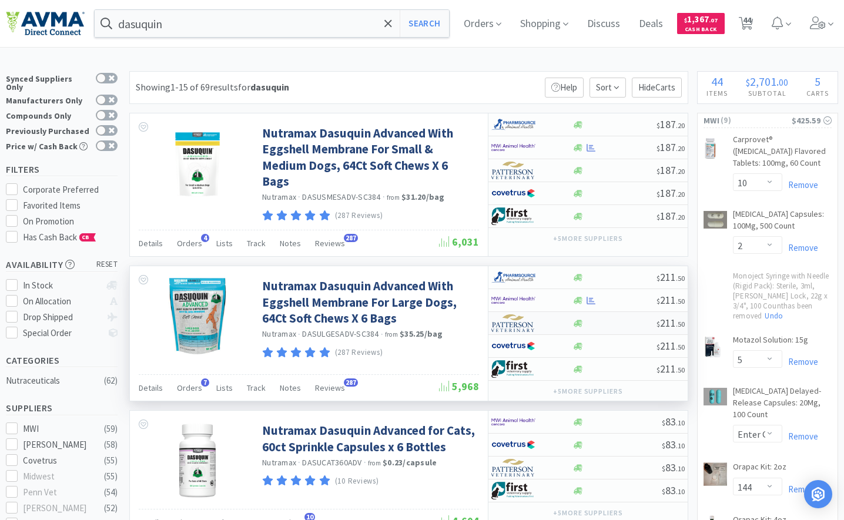
click at [516, 320] on img at bounding box center [513, 323] width 44 height 18
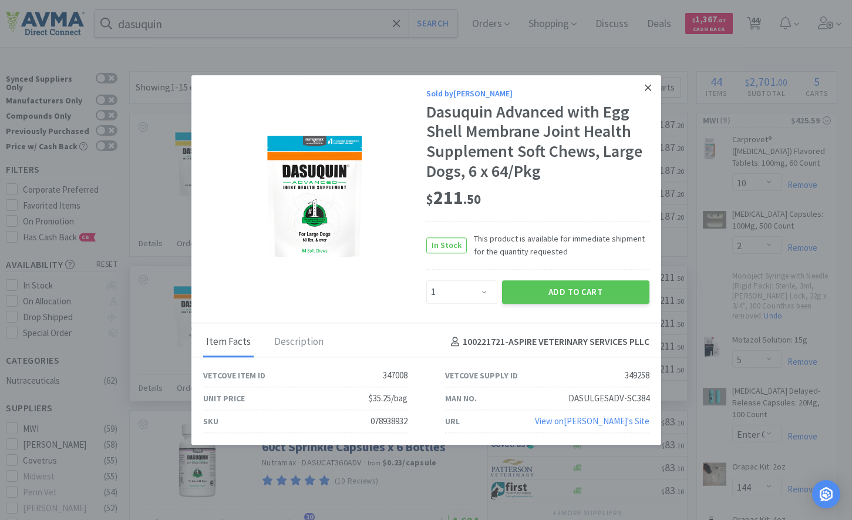
click at [652, 88] on icon at bounding box center [648, 87] width 6 height 11
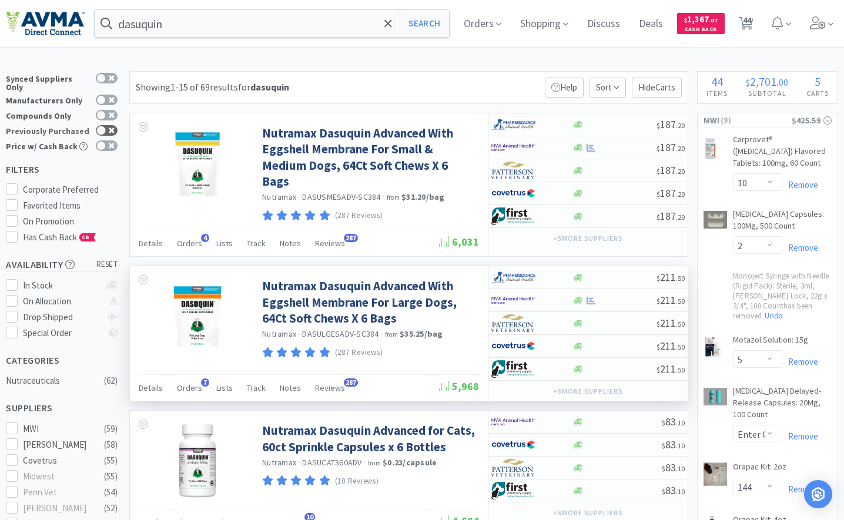
click at [101, 126] on div at bounding box center [100, 130] width 9 height 9
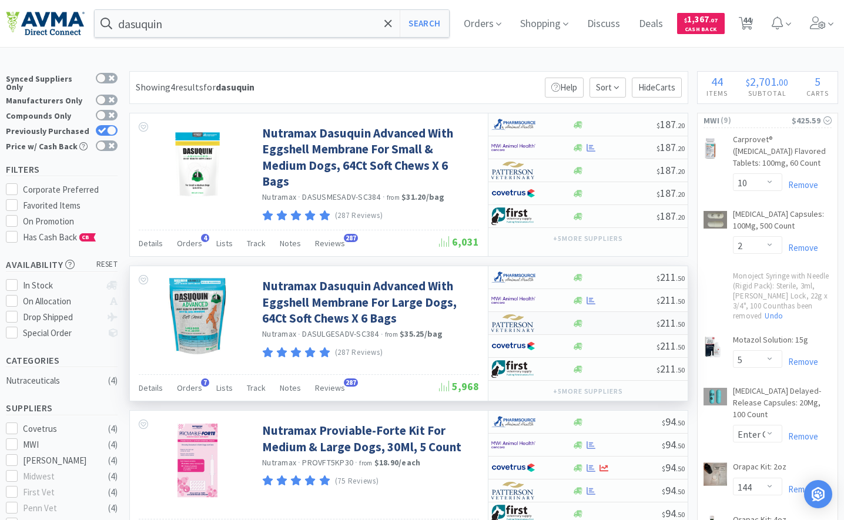
click at [504, 318] on img at bounding box center [513, 323] width 44 height 18
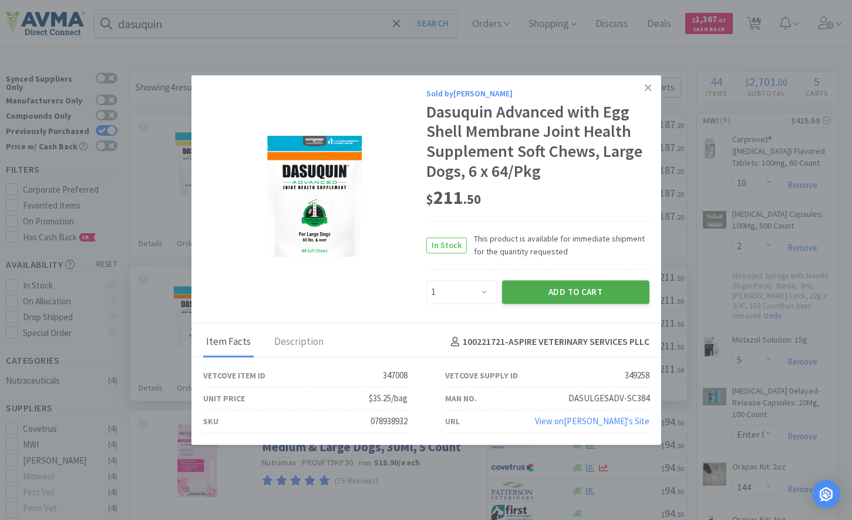
click at [529, 292] on button "Add to Cart" at bounding box center [575, 291] width 147 height 23
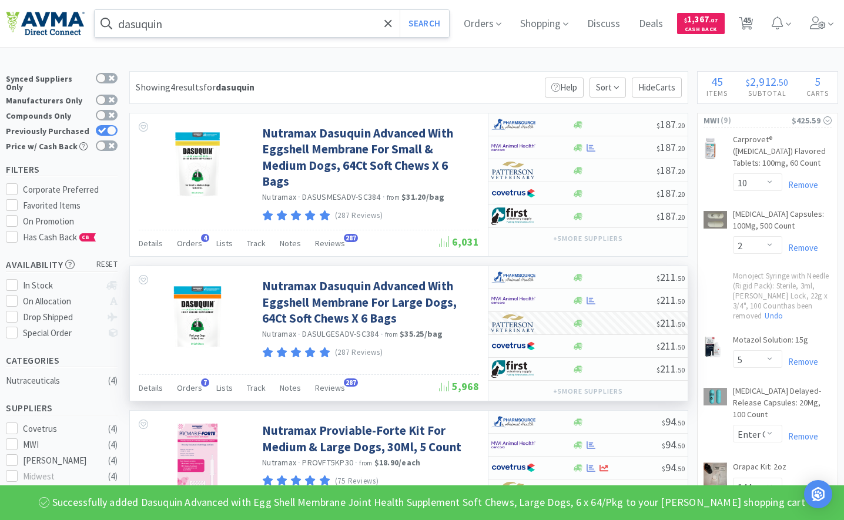
click at [166, 21] on input "dasuquin" at bounding box center [272, 23] width 354 height 27
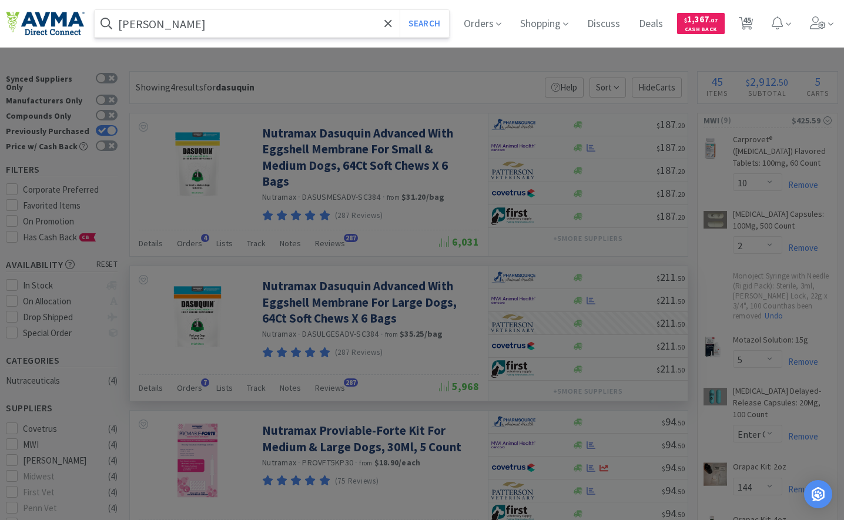
click at [399, 10] on button "Search" at bounding box center [423, 23] width 49 height 27
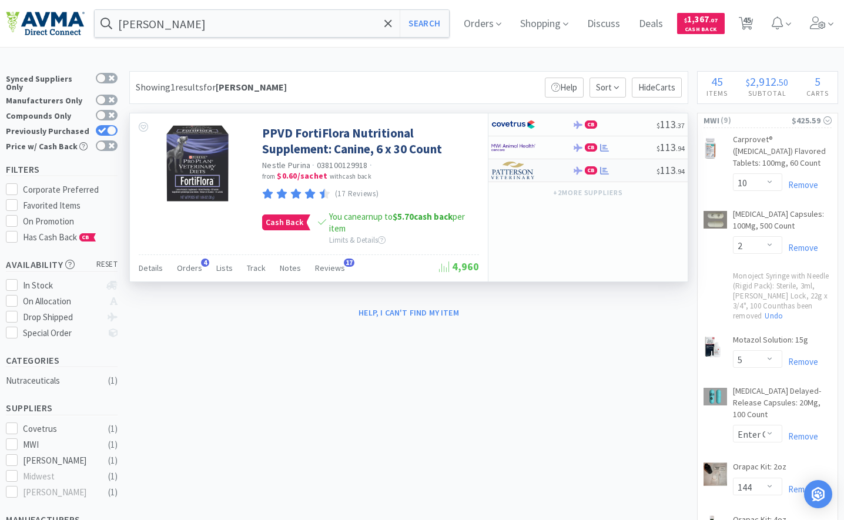
click at [528, 173] on img at bounding box center [513, 171] width 44 height 18
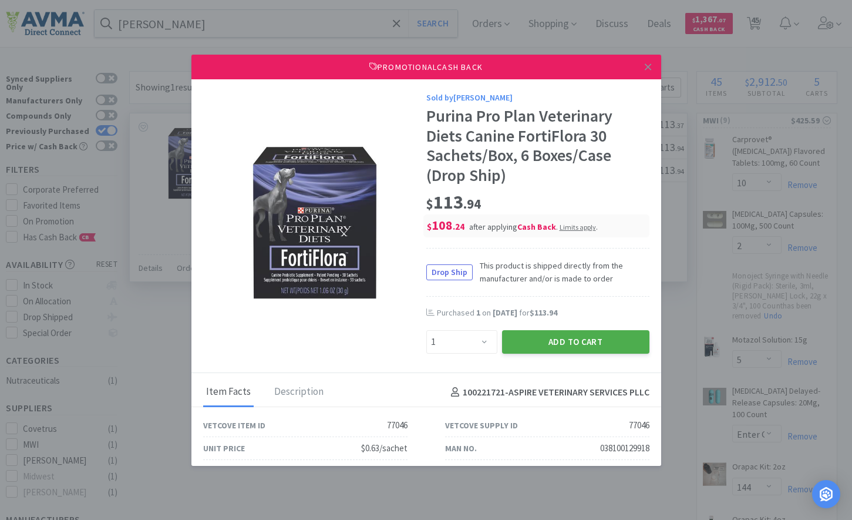
click at [545, 345] on button "Add to Cart" at bounding box center [575, 341] width 147 height 23
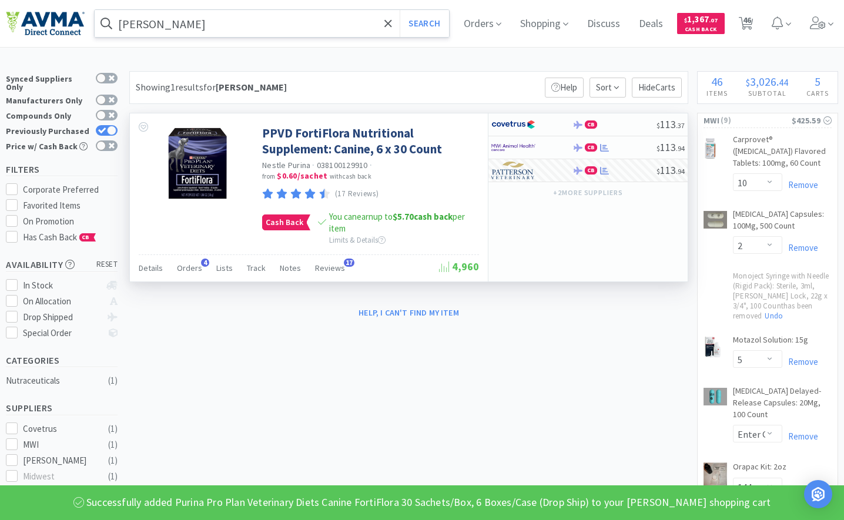
click at [255, 13] on input "[PERSON_NAME]" at bounding box center [272, 23] width 354 height 27
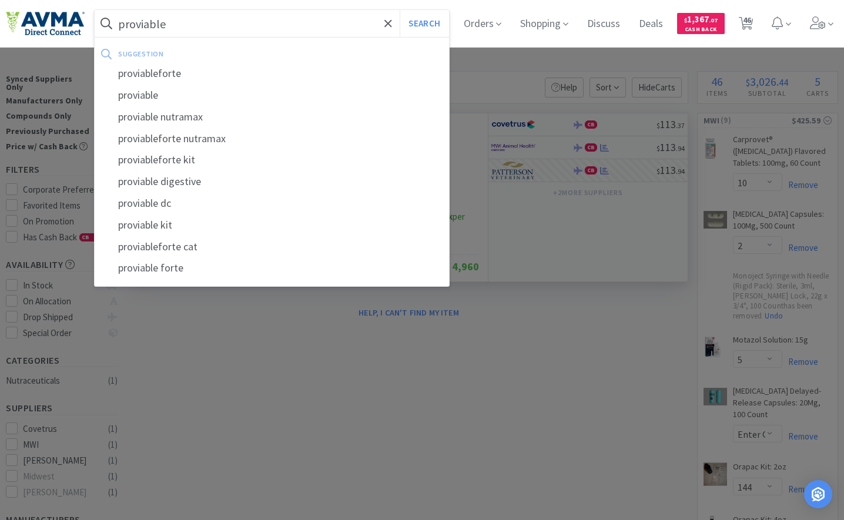
click at [399, 10] on button "Search" at bounding box center [423, 23] width 49 height 27
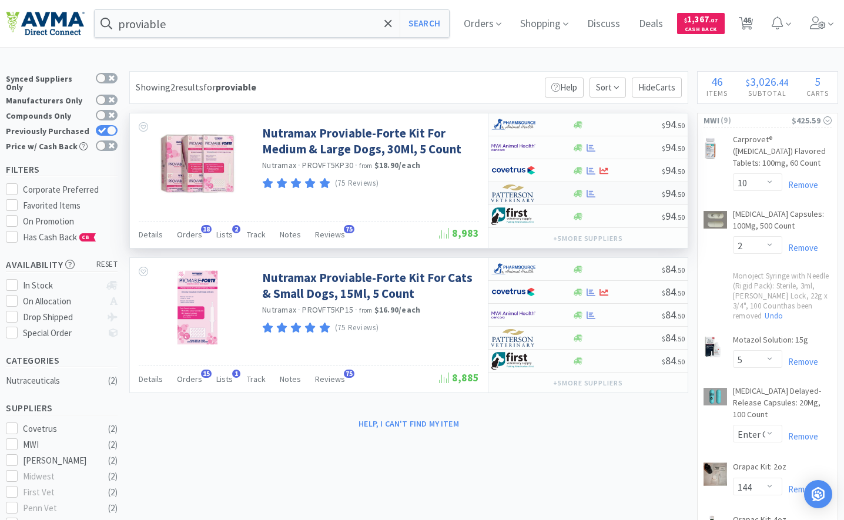
click at [522, 202] on img at bounding box center [513, 193] width 44 height 18
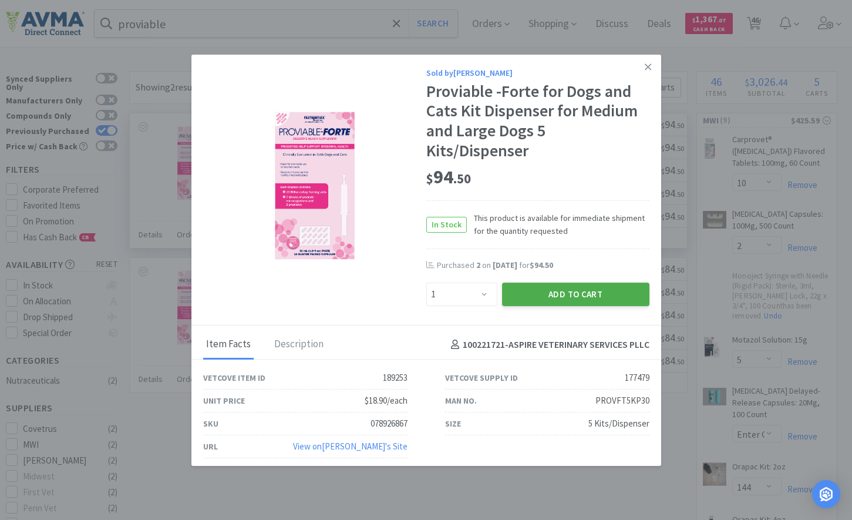
click at [549, 294] on button "Add to Cart" at bounding box center [575, 294] width 147 height 23
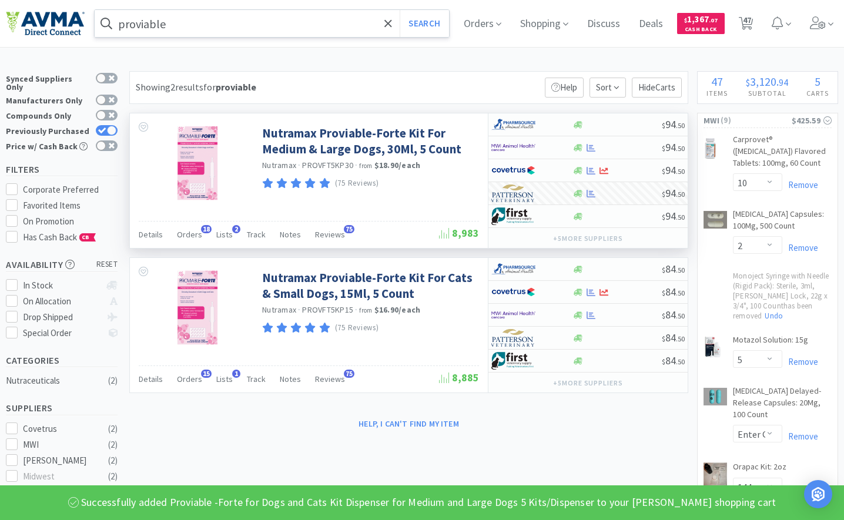
click at [315, 37] on div "proviable Search" at bounding box center [271, 23] width 355 height 28
click at [314, 35] on input "proviable" at bounding box center [272, 23] width 354 height 27
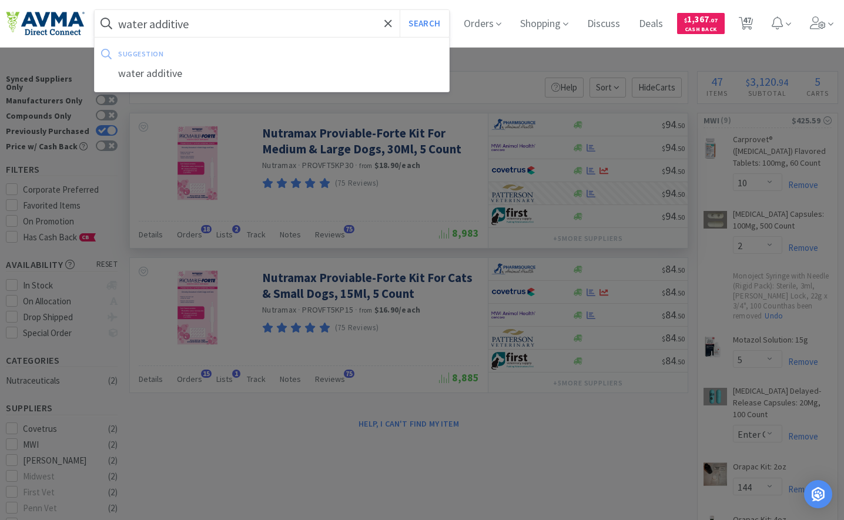
click at [399, 10] on button "Search" at bounding box center [423, 23] width 49 height 27
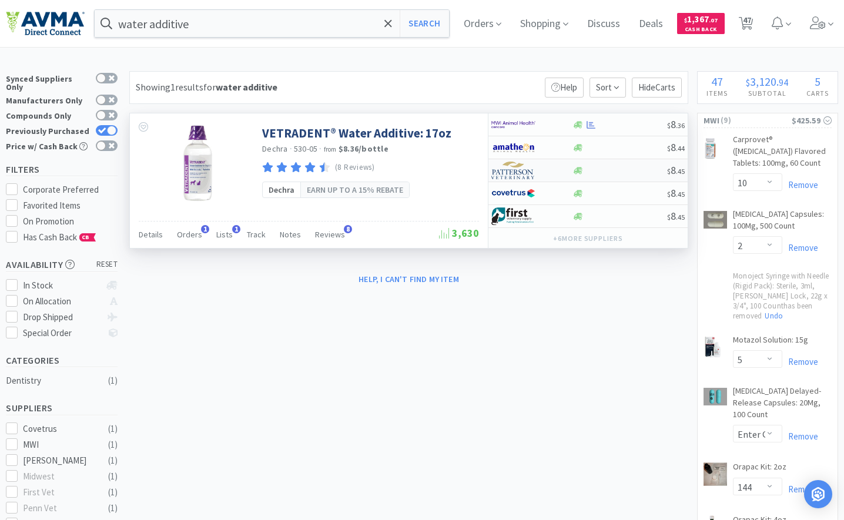
click at [526, 172] on img at bounding box center [513, 171] width 44 height 18
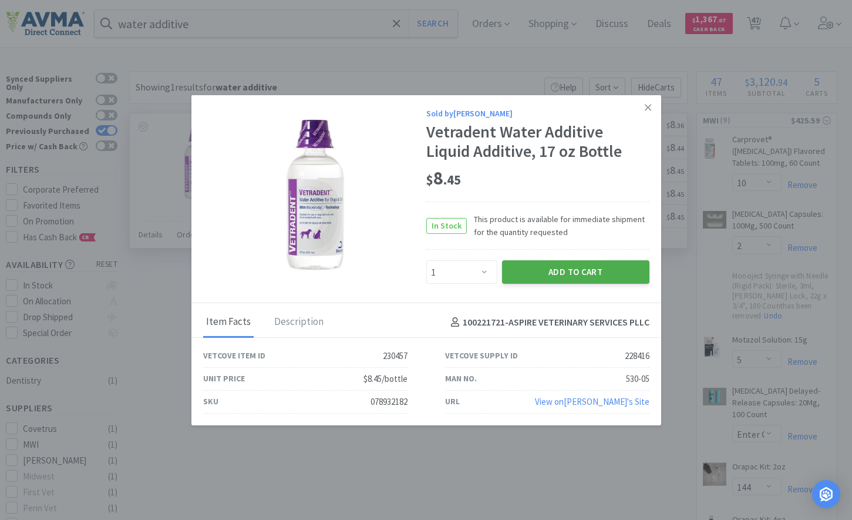
click at [541, 276] on button "Add to Cart" at bounding box center [575, 271] width 147 height 23
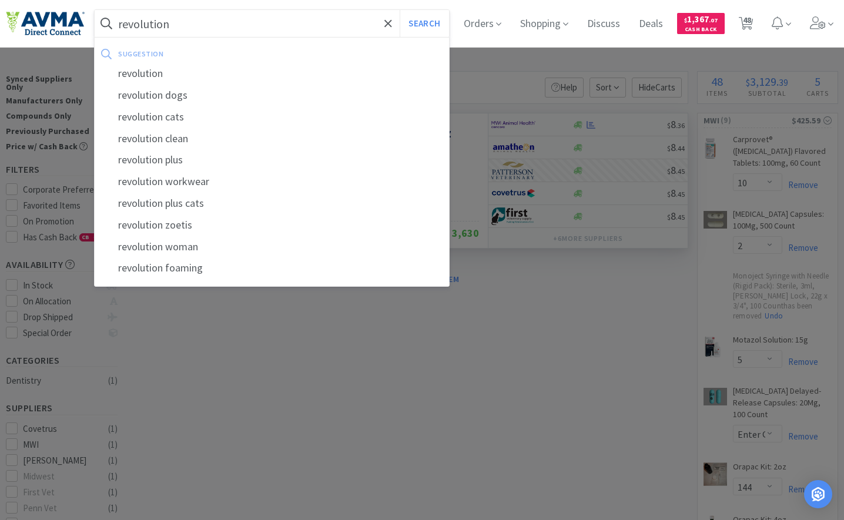
click at [399, 10] on button "Search" at bounding box center [423, 23] width 49 height 27
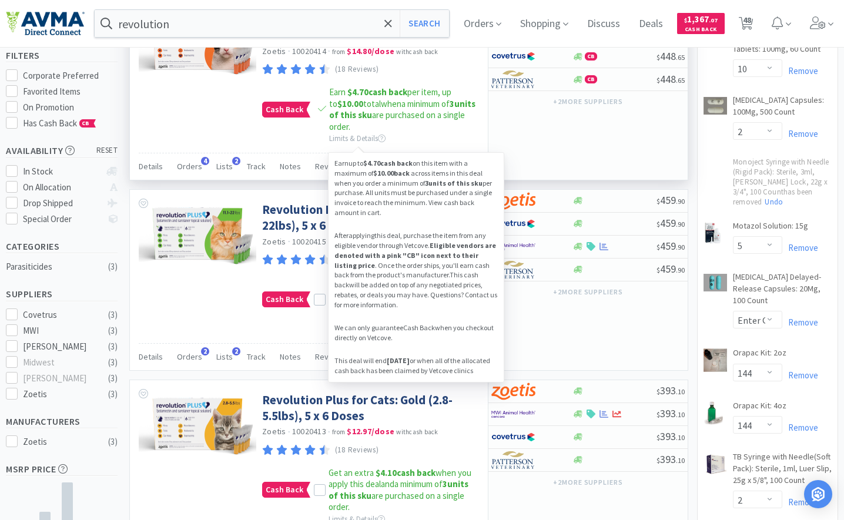
scroll to position [176, 0]
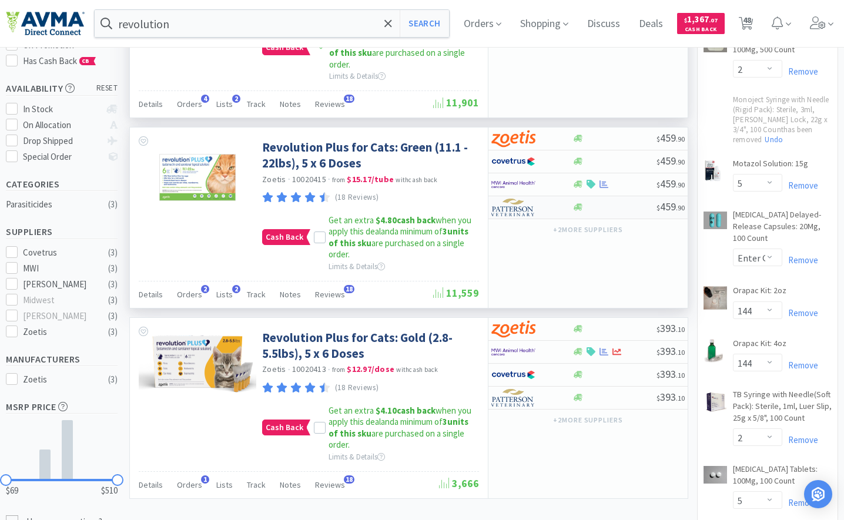
click at [516, 216] on img at bounding box center [513, 208] width 44 height 18
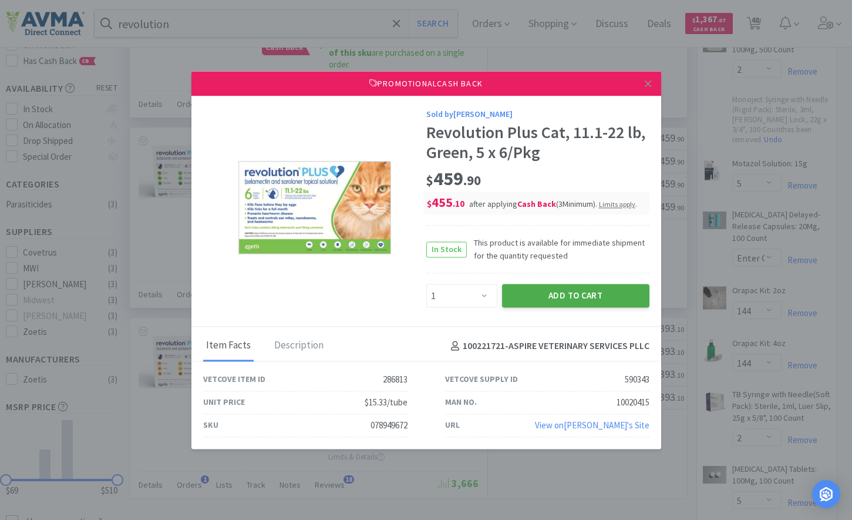
click at [555, 302] on button "Add to Cart" at bounding box center [575, 295] width 147 height 23
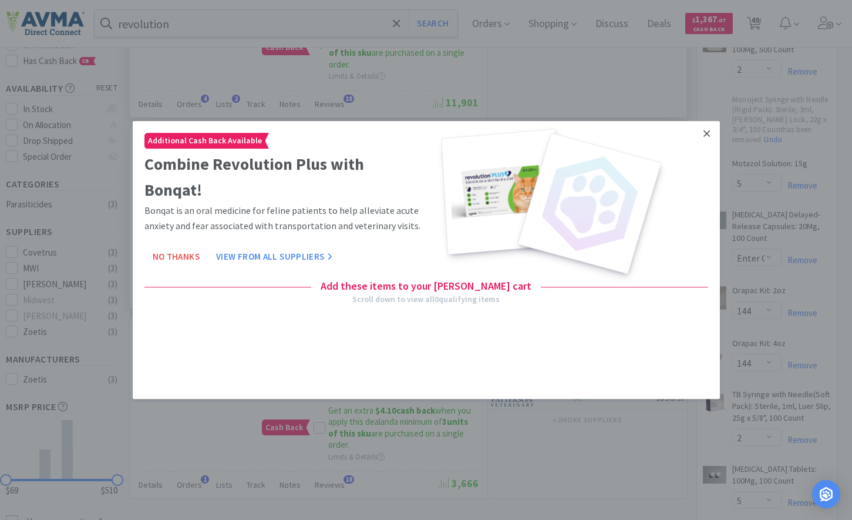
click at [710, 133] on icon at bounding box center [707, 133] width 6 height 11
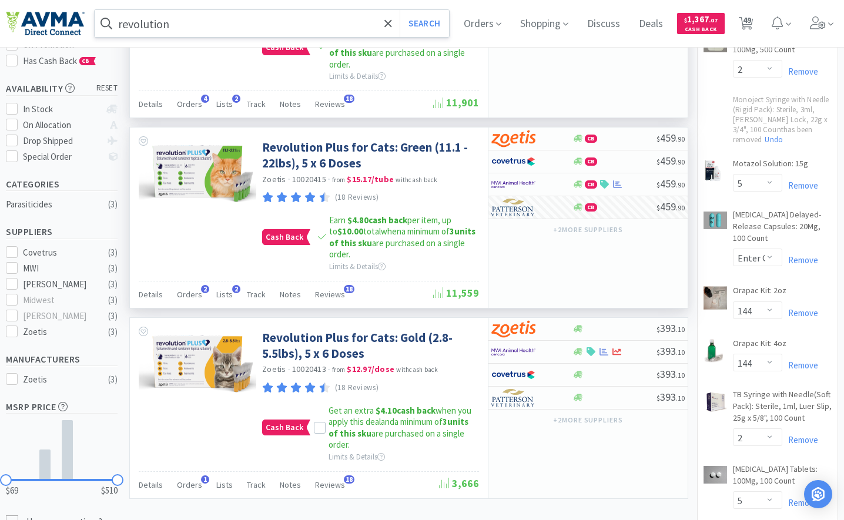
click at [255, 27] on input "revolution" at bounding box center [272, 23] width 354 height 27
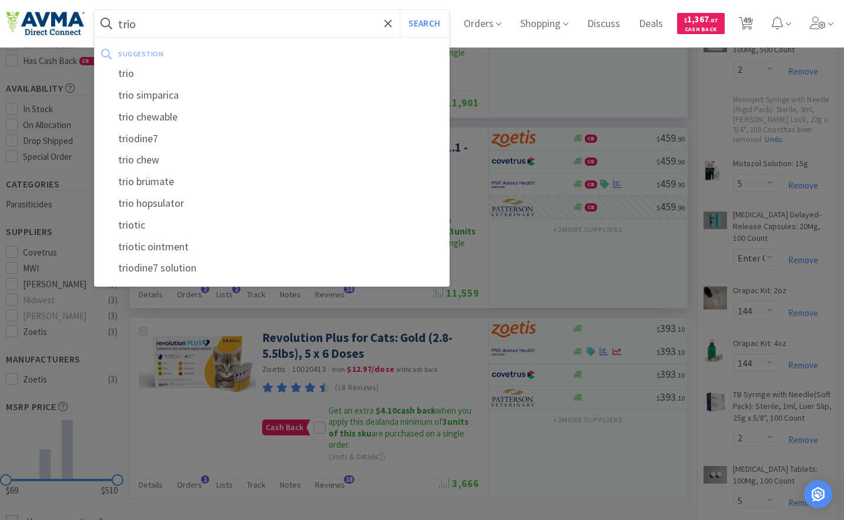
click at [399, 10] on button "Search" at bounding box center [423, 23] width 49 height 27
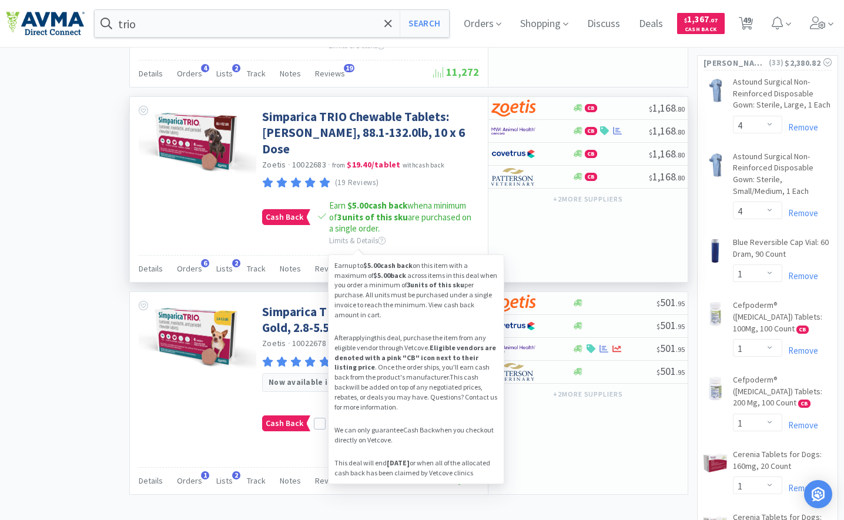
scroll to position [764, 0]
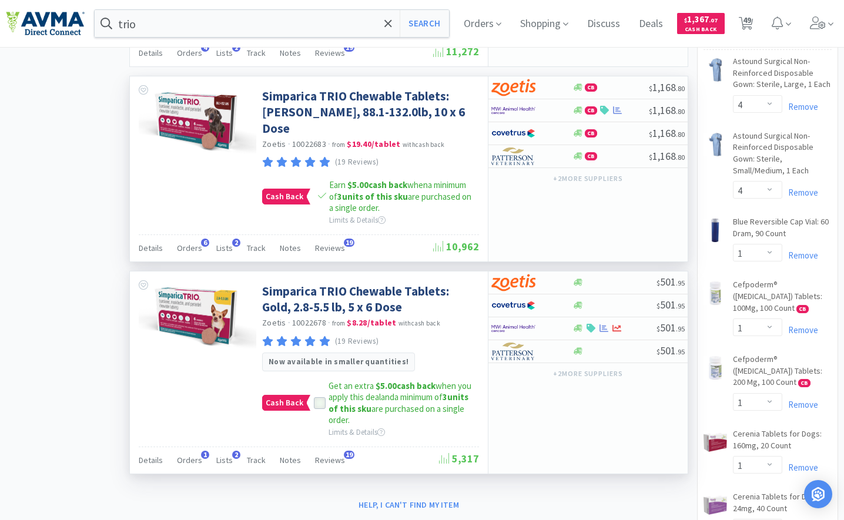
click at [322, 399] on icon at bounding box center [319, 403] width 8 height 8
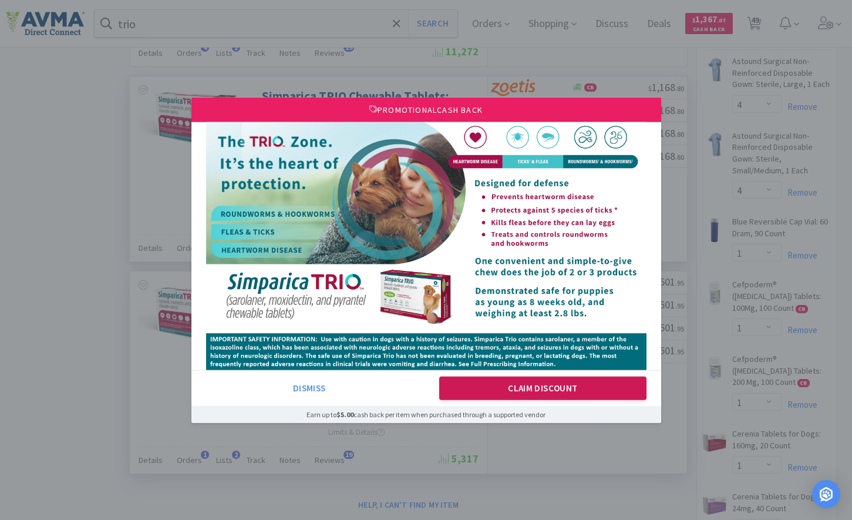
click at [535, 393] on button "Claim Discount" at bounding box center [542, 388] width 207 height 23
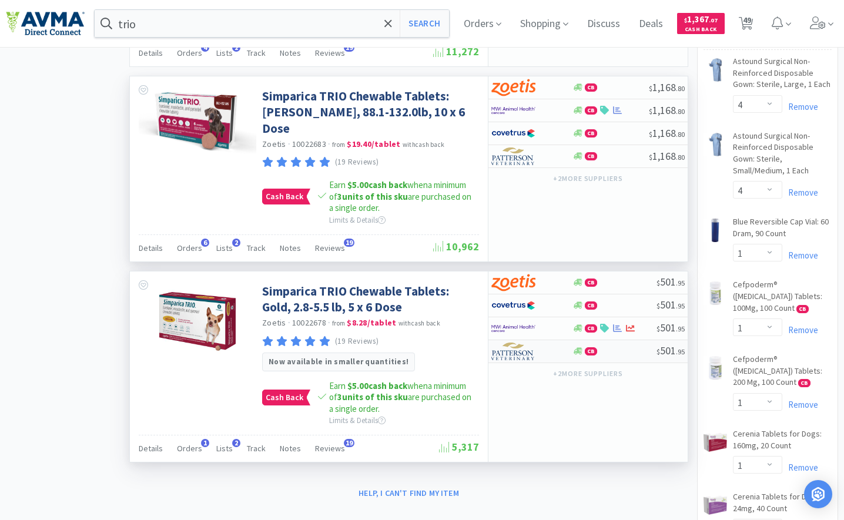
click at [514, 343] on img at bounding box center [513, 352] width 44 height 18
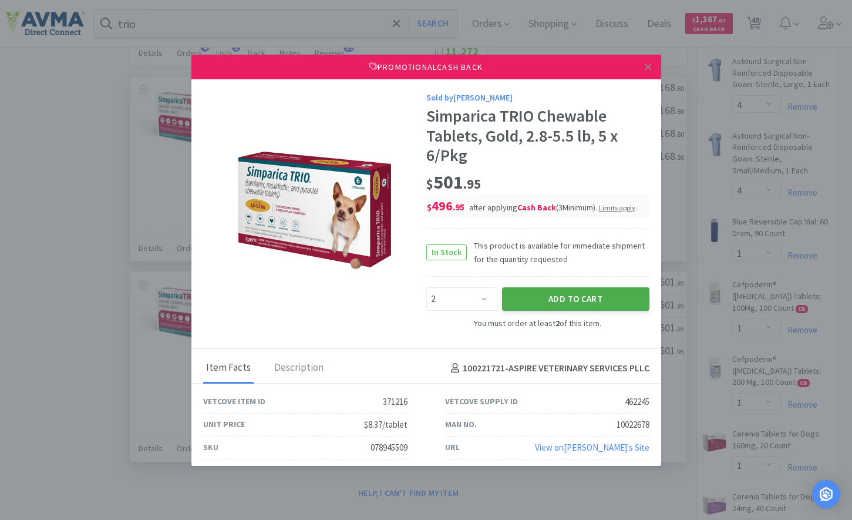
click at [535, 295] on button "Add to Cart" at bounding box center [575, 298] width 147 height 23
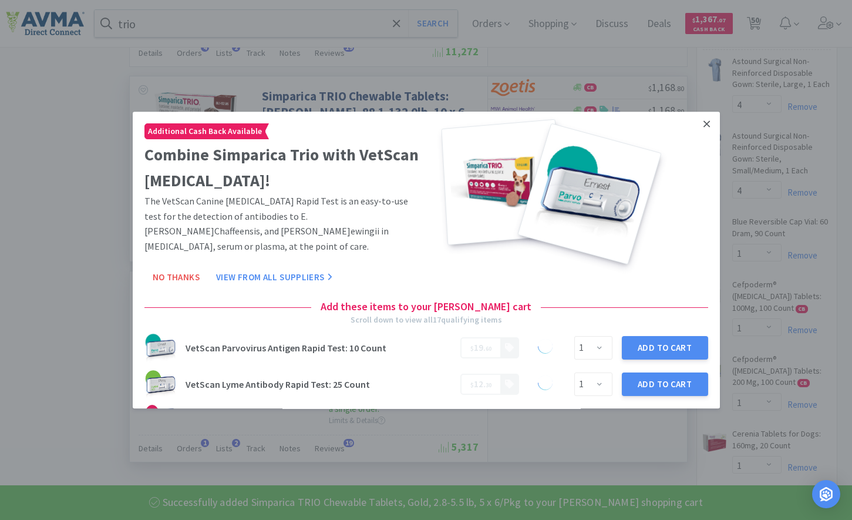
click at [697, 127] on link at bounding box center [707, 124] width 21 height 25
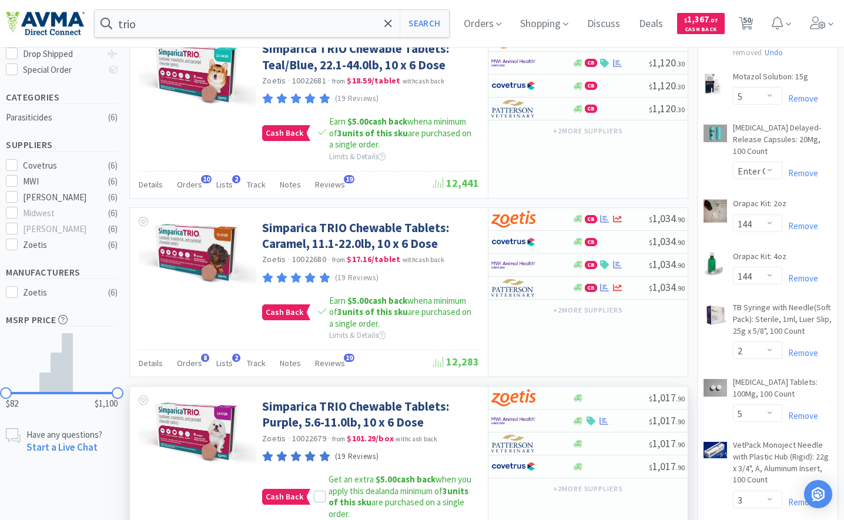
scroll to position [235, 0]
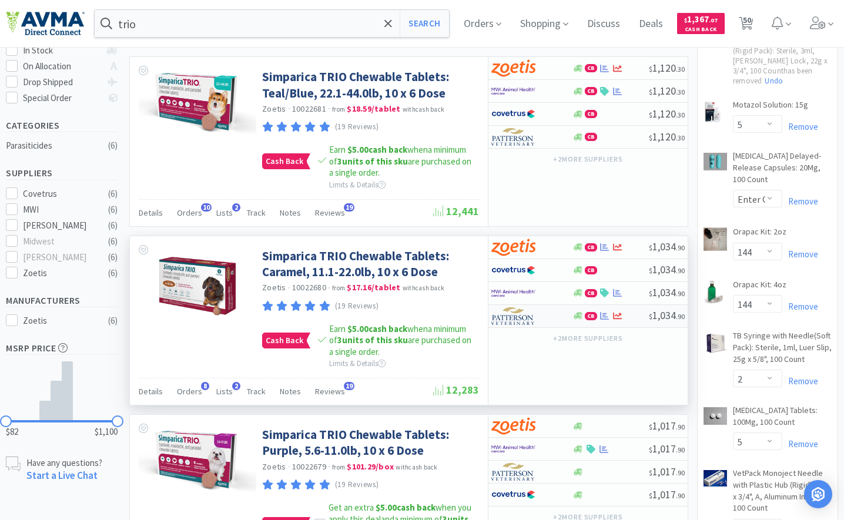
click at [512, 320] on img at bounding box center [513, 316] width 44 height 18
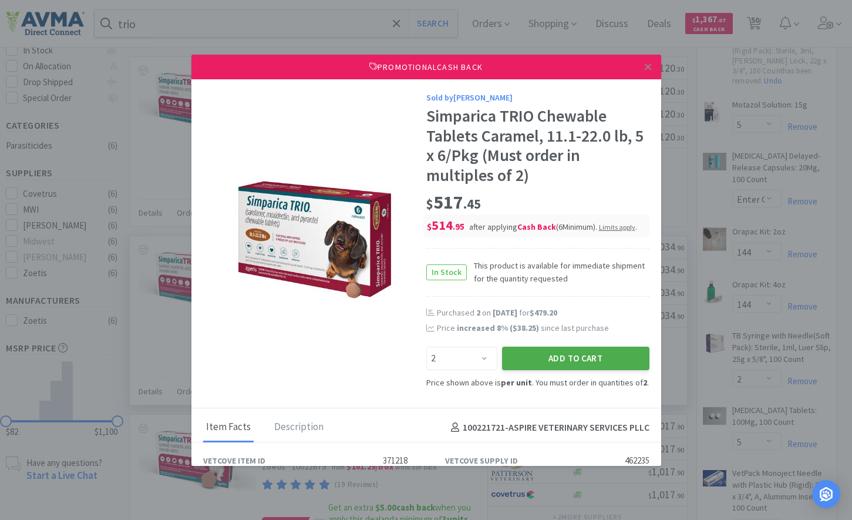
click at [598, 365] on button "Add to Cart" at bounding box center [575, 358] width 147 height 23
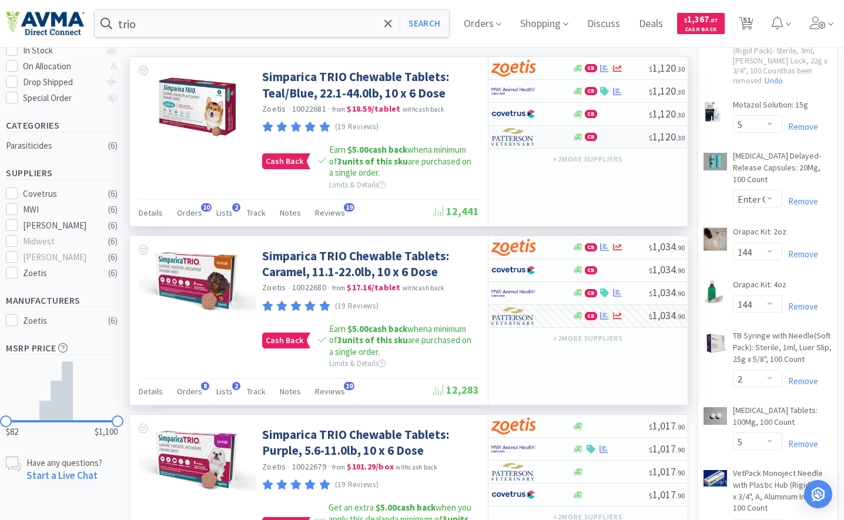
click at [528, 139] on img at bounding box center [513, 137] width 44 height 18
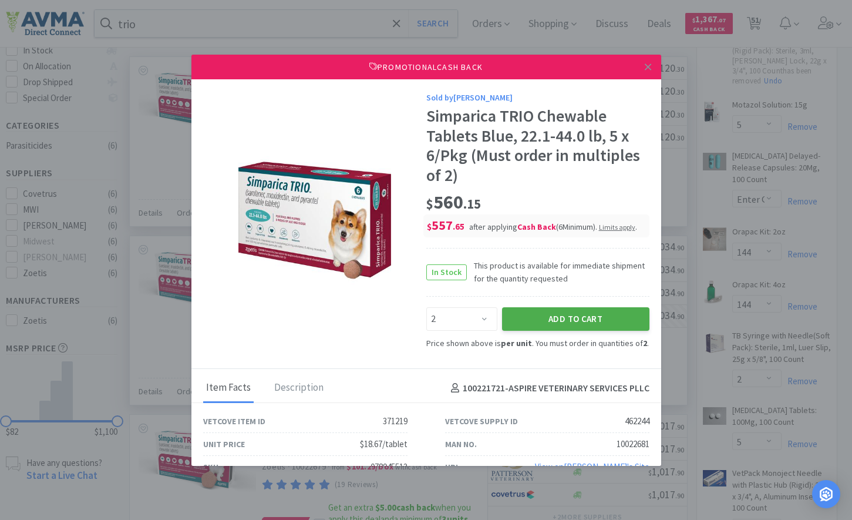
drag, startPoint x: 537, startPoint y: 320, endPoint x: 572, endPoint y: 283, distance: 51.1
click at [537, 315] on button "Add to Cart" at bounding box center [575, 318] width 147 height 23
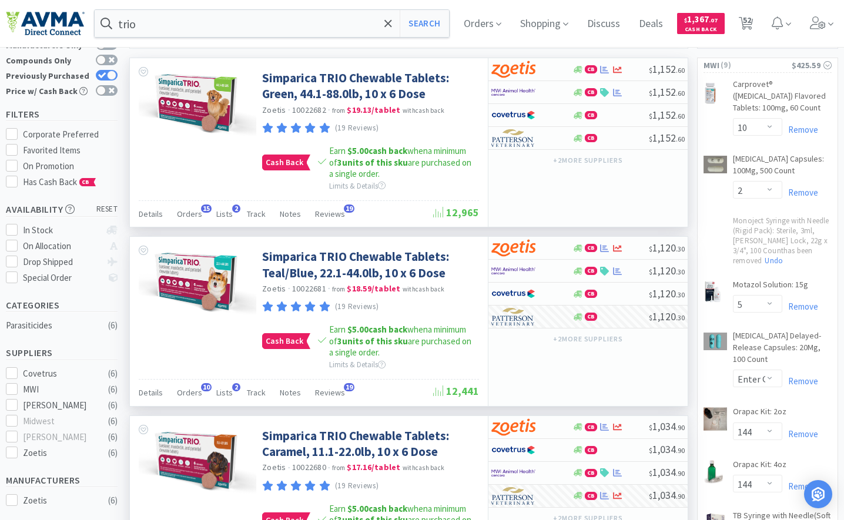
scroll to position [0, 0]
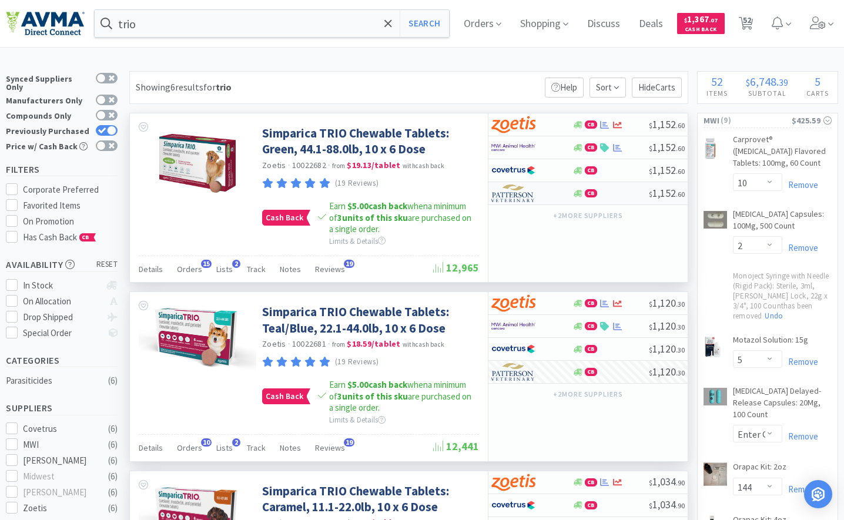
click at [525, 195] on img at bounding box center [513, 193] width 44 height 18
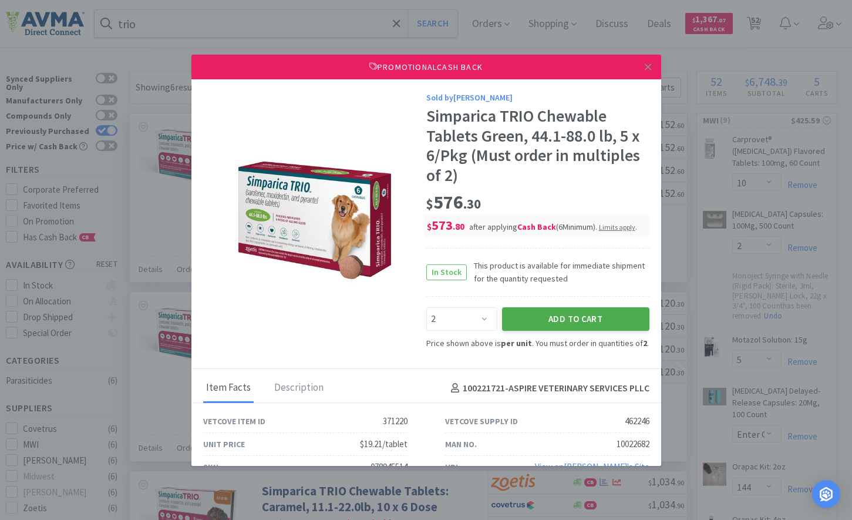
click at [526, 326] on button "Add to Cart" at bounding box center [575, 318] width 147 height 23
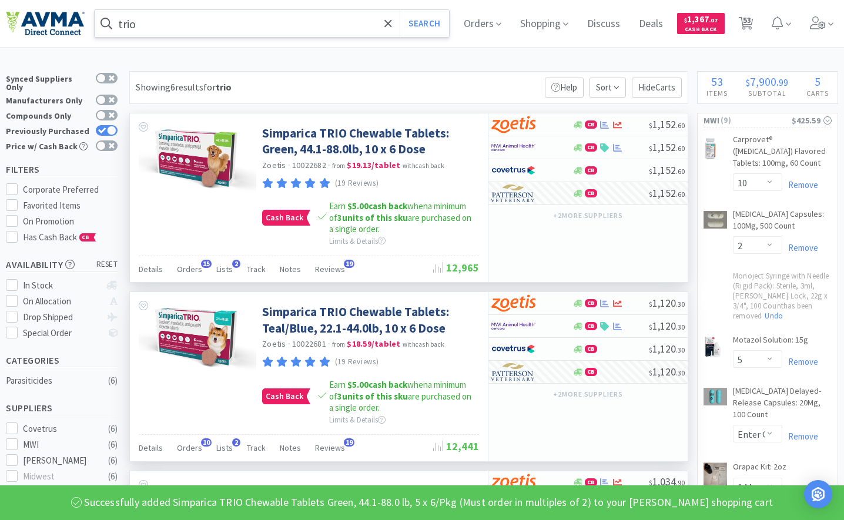
click at [327, 23] on input "trio" at bounding box center [272, 23] width 354 height 27
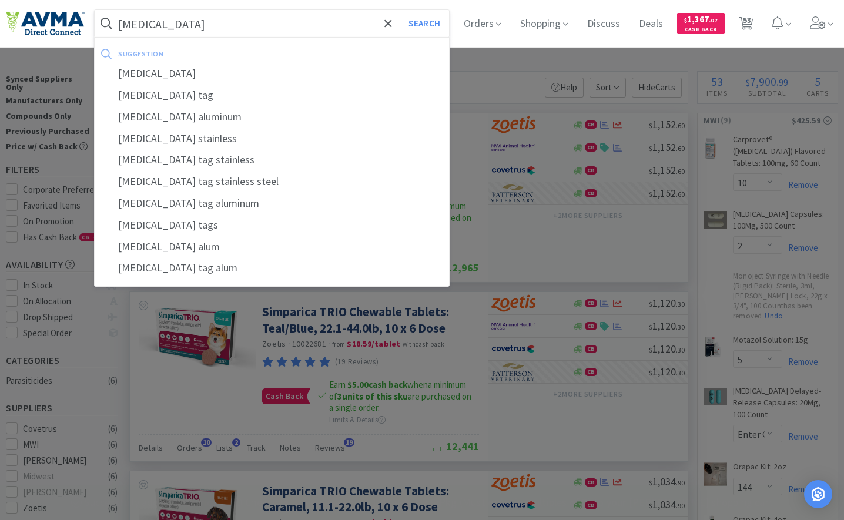
click at [399, 10] on button "Search" at bounding box center [423, 23] width 49 height 27
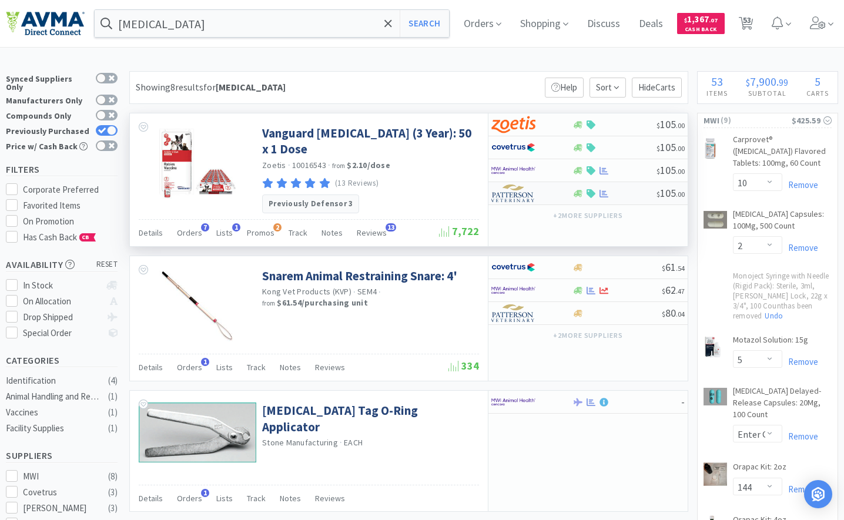
click at [513, 194] on img at bounding box center [513, 193] width 44 height 18
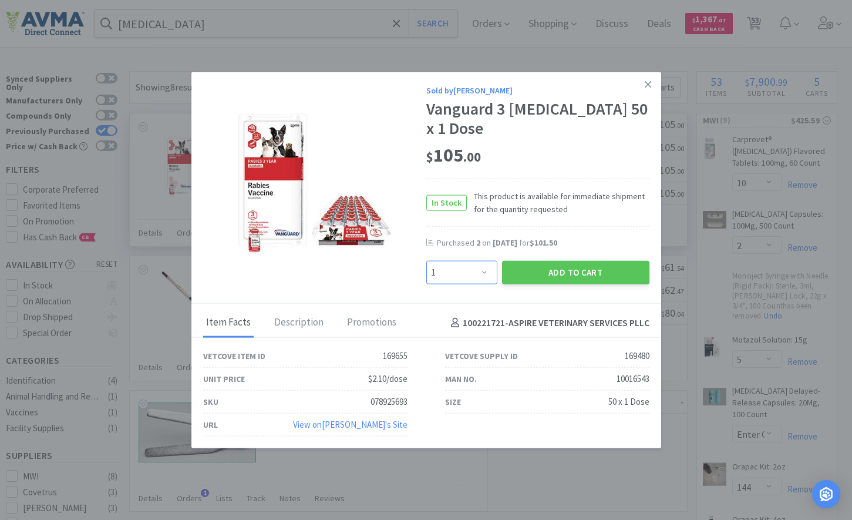
click at [484, 261] on select "Enter Quantity 1 2 3 4 5 6 7 8 9 10 11 12 13 14 15 16 17 18 19 20 Enter Quantity" at bounding box center [462, 272] width 71 height 23
click at [427, 261] on select "Enter Quantity 1 2 3 4 5 6 7 8 9 10 11 12 13 14 15 16 17 18 19 20 Enter Quantity" at bounding box center [462, 272] width 71 height 23
click at [556, 261] on button "Add to Cart" at bounding box center [575, 272] width 147 height 23
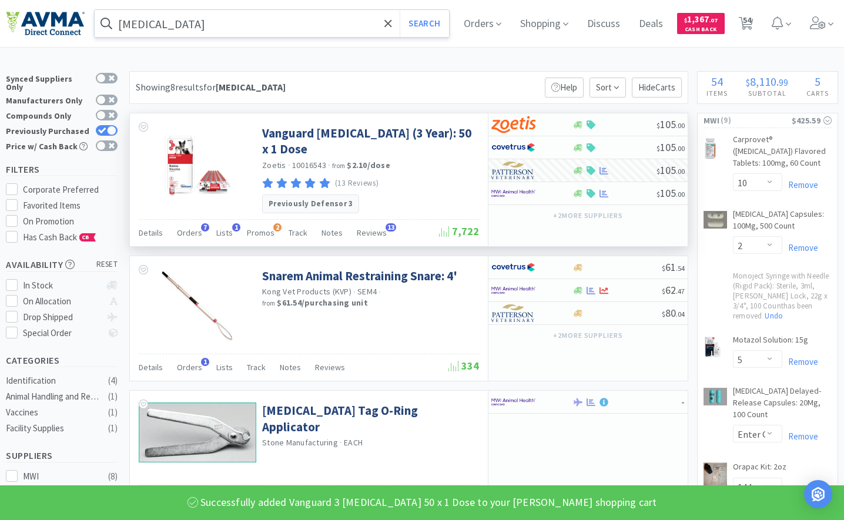
click at [158, 19] on input "[MEDICAL_DATA]" at bounding box center [272, 23] width 354 height 27
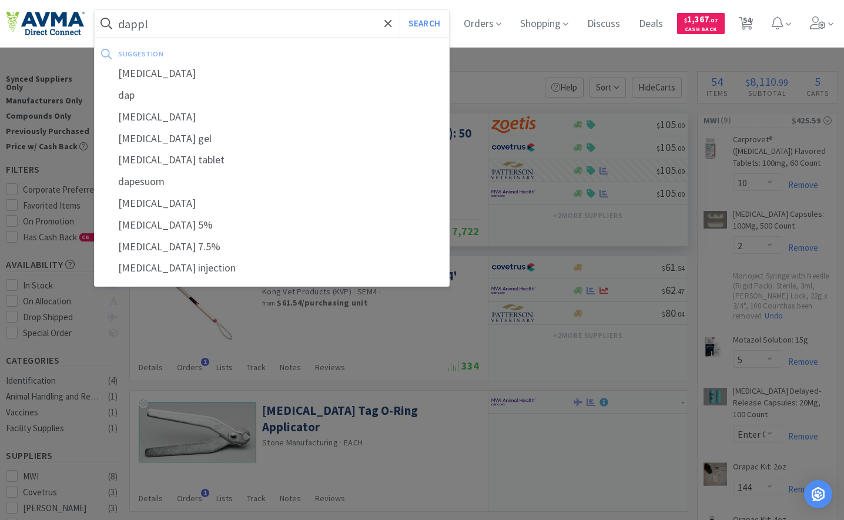
click at [399, 10] on button "Search" at bounding box center [423, 23] width 49 height 27
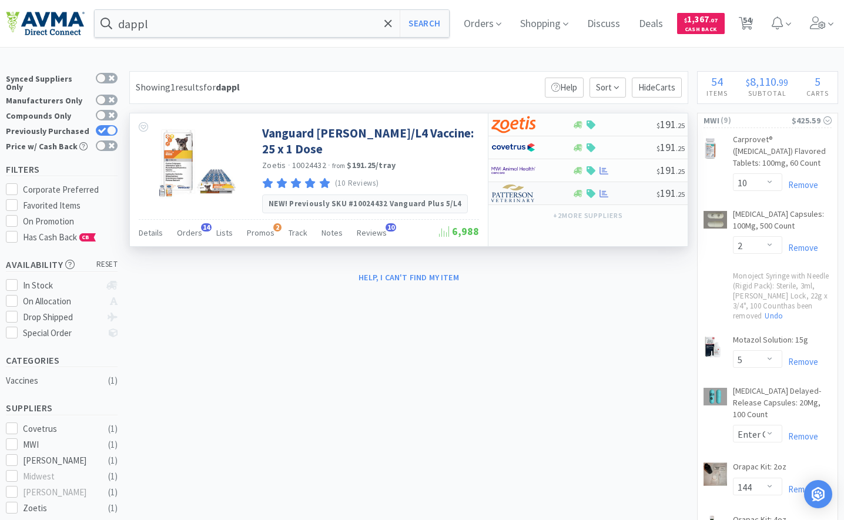
click at [518, 194] on img at bounding box center [513, 193] width 44 height 18
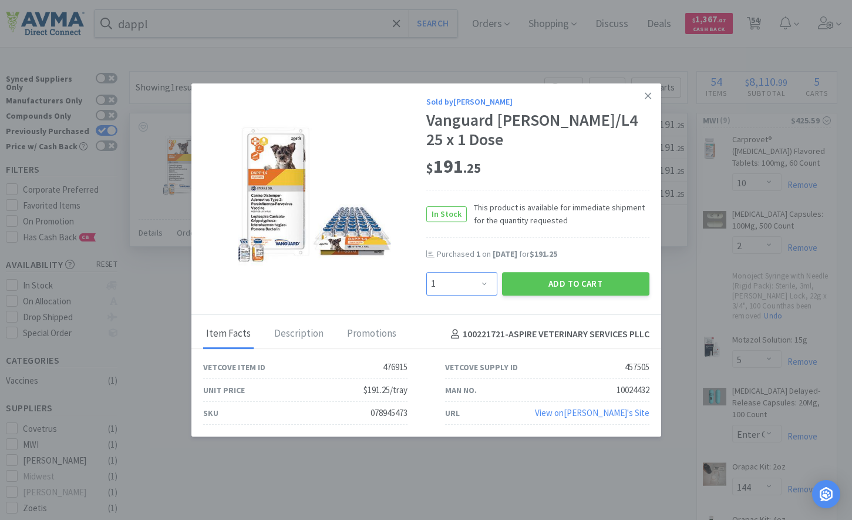
click at [458, 274] on select "Enter Quantity 1 2 3 4 5 6 7 8 9 10 11 12 13 14 15 16 17 18 19 20 Enter Quantity" at bounding box center [462, 283] width 71 height 23
click at [566, 272] on button "Add to Cart" at bounding box center [575, 283] width 147 height 23
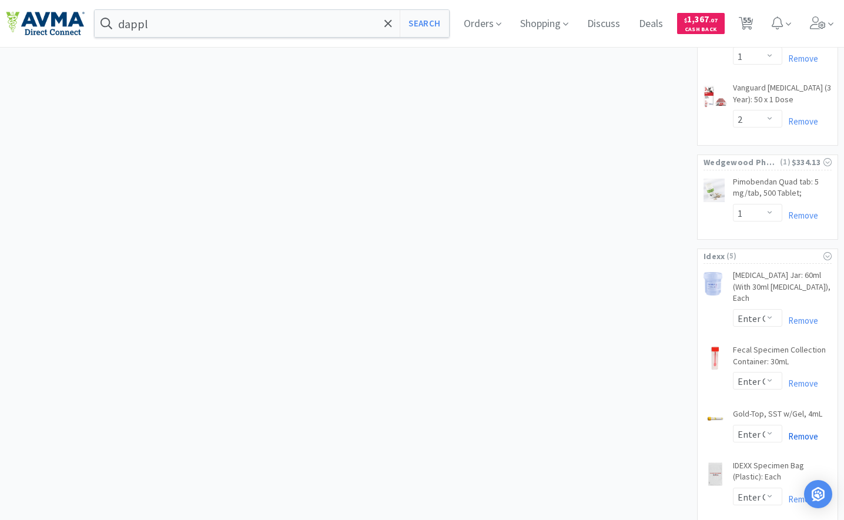
scroll to position [3263, 0]
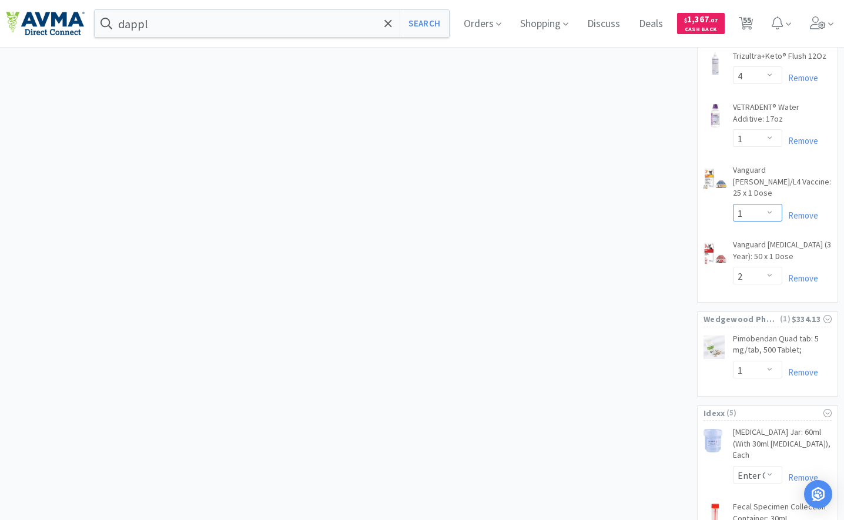
click at [767, 204] on select "Enter Quantity 1 2 3 4 5 6 7 8 9 10 11 12 13 14 15 16 17 18 19 20 Enter Quantity" at bounding box center [757, 213] width 49 height 18
click at [733, 204] on select "Enter Quantity 1 2 3 4 5 6 7 8 9 10 11 12 13 14 15 16 17 18 19 20 Enter Quantity" at bounding box center [757, 213] width 49 height 18
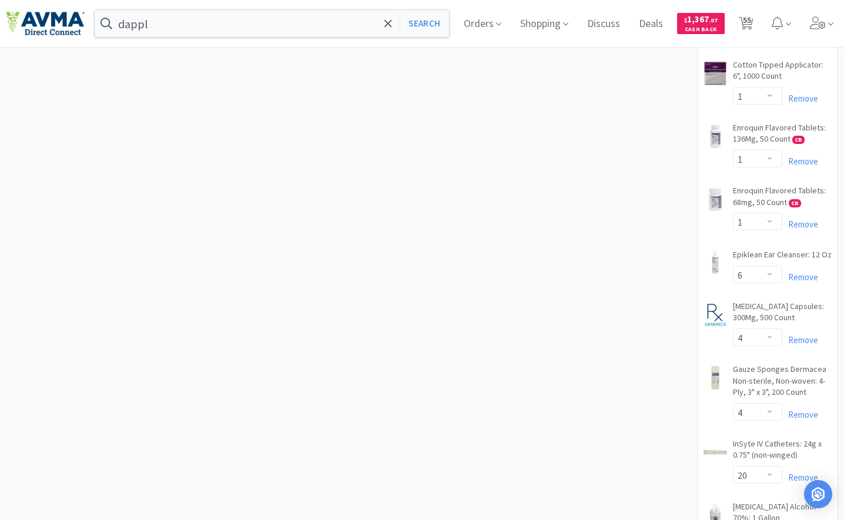
scroll to position [1090, 0]
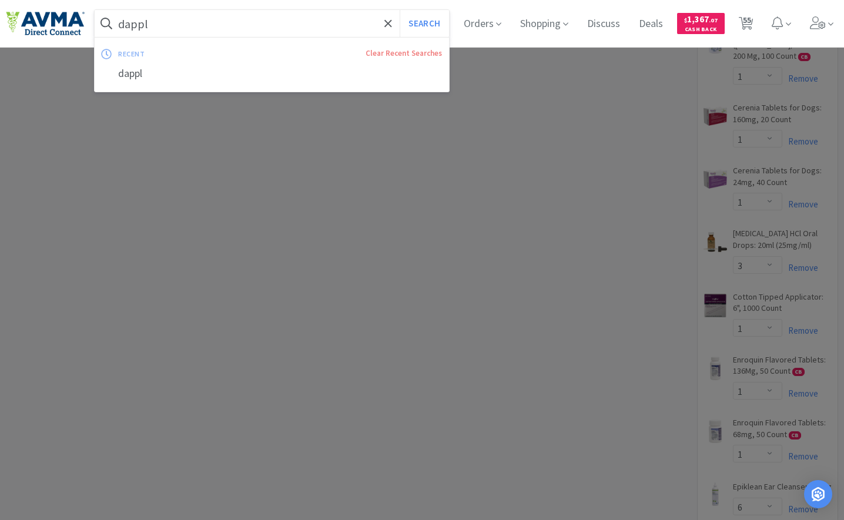
click at [308, 31] on input "dappl" at bounding box center [272, 23] width 354 height 27
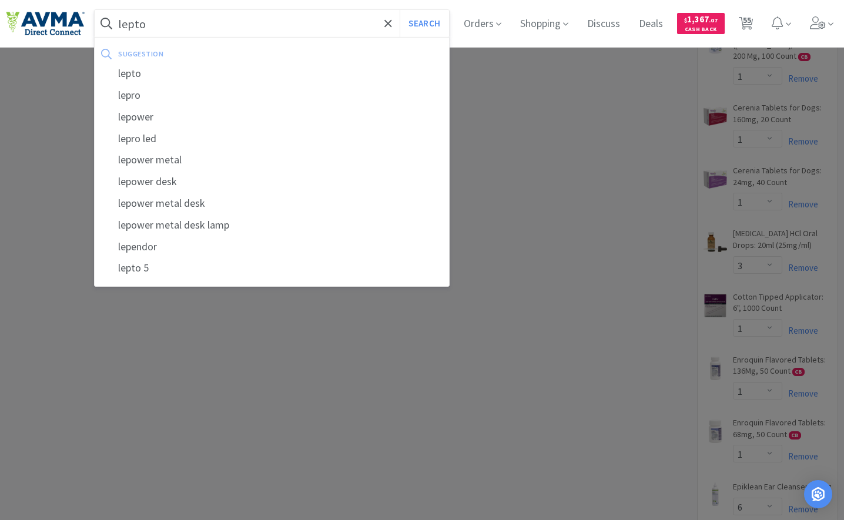
click at [399, 10] on button "Search" at bounding box center [423, 23] width 49 height 27
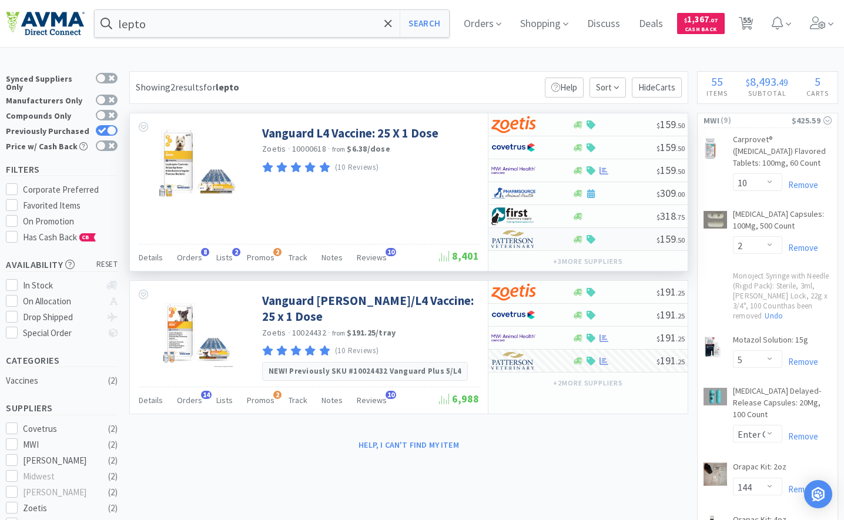
click at [507, 240] on img at bounding box center [513, 239] width 44 height 18
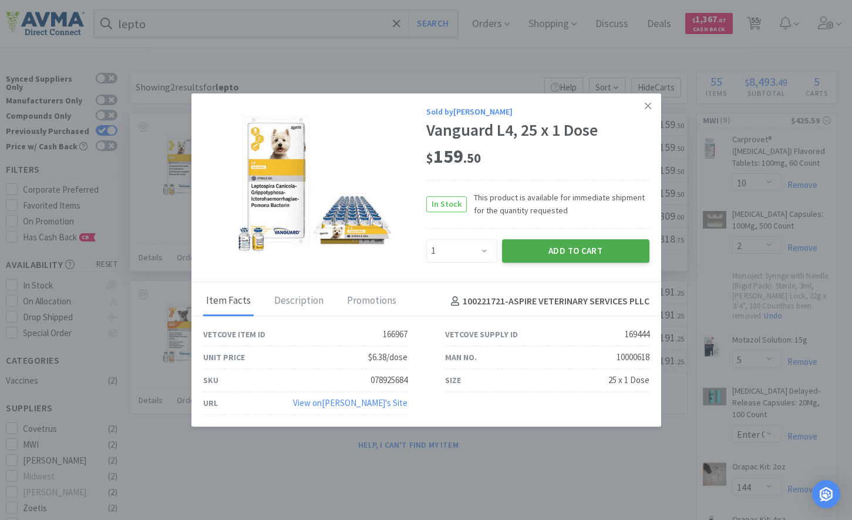
click at [532, 247] on button "Add to Cart" at bounding box center [575, 250] width 147 height 23
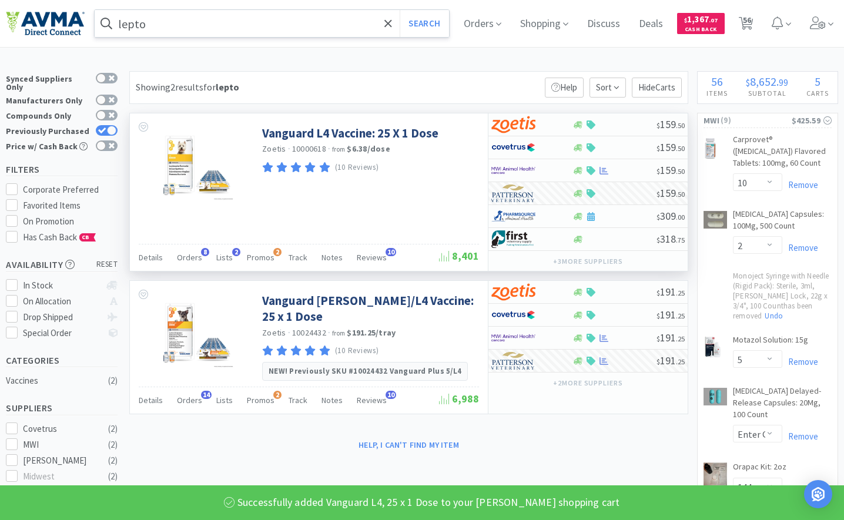
click at [267, 22] on input "lepto" at bounding box center [272, 23] width 354 height 27
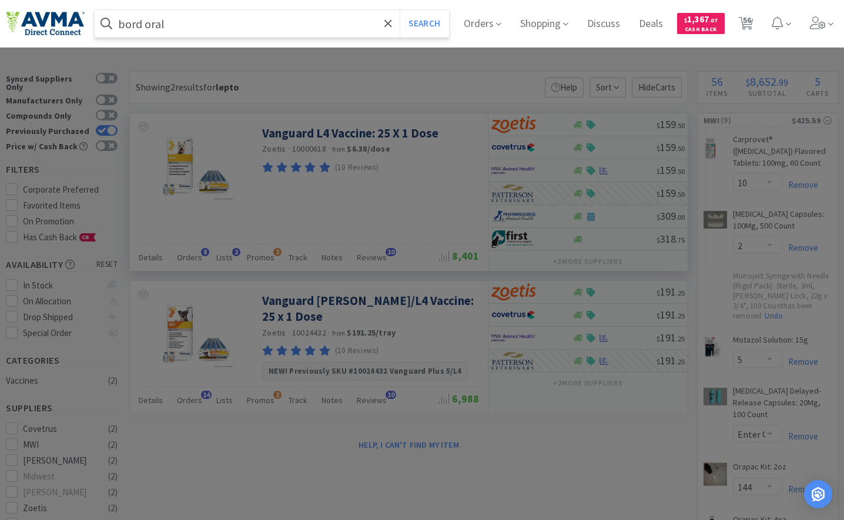
click at [399, 10] on button "Search" at bounding box center [423, 23] width 49 height 27
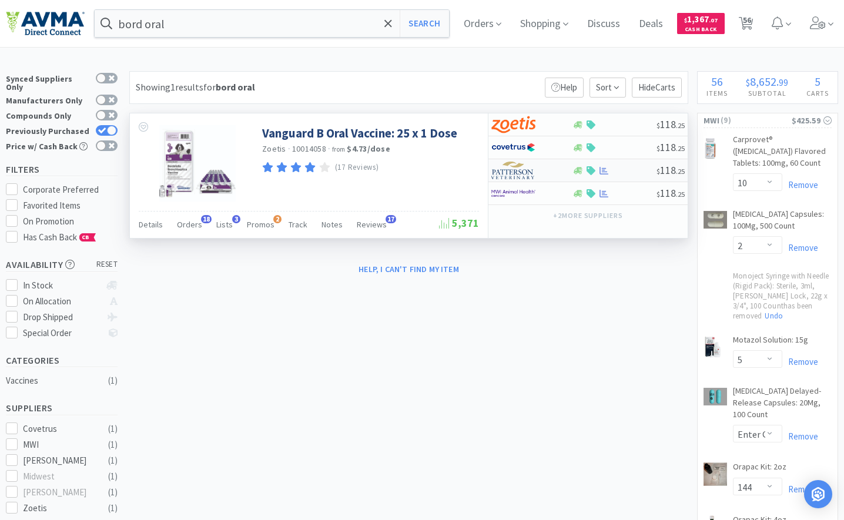
click at [519, 172] on img at bounding box center [513, 171] width 44 height 18
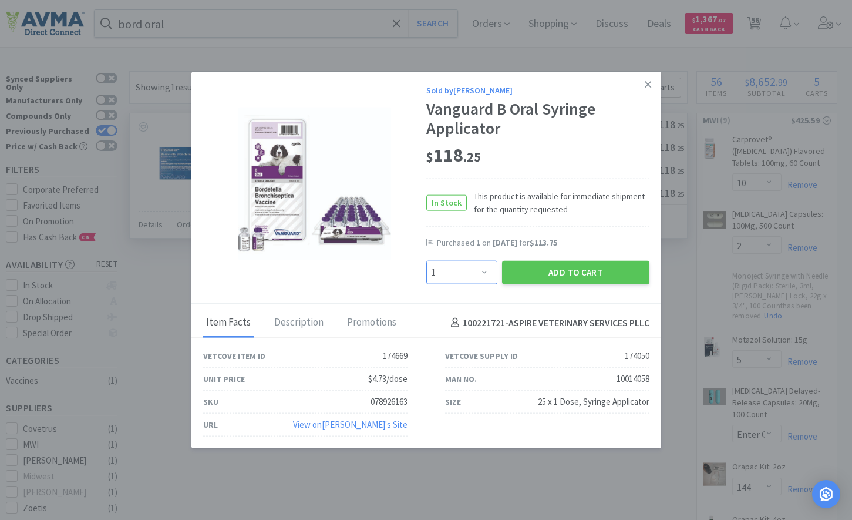
drag, startPoint x: 450, startPoint y: 272, endPoint x: 451, endPoint y: 262, distance: 10.1
click at [450, 272] on select "Enter Quantity 1 2 3 4 5 6 7 8 9 10 11 12 13 14 15 16 17 18 19 20 Enter Quantity" at bounding box center [462, 272] width 71 height 23
click at [427, 261] on select "Enter Quantity 1 2 3 4 5 6 7 8 9 10 11 12 13 14 15 16 17 18 19 20 Enter Quantity" at bounding box center [462, 272] width 71 height 23
click at [572, 275] on button "Add to Cart" at bounding box center [575, 272] width 147 height 23
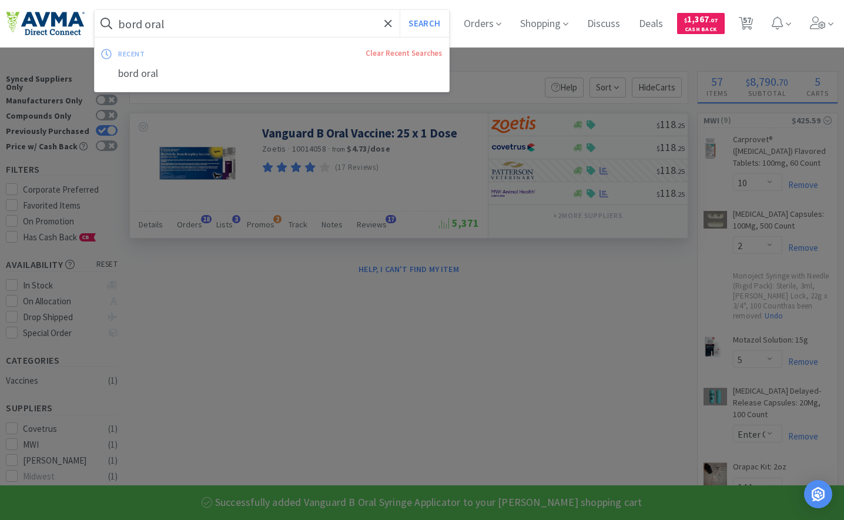
click at [268, 23] on input "bord oral" at bounding box center [272, 23] width 354 height 27
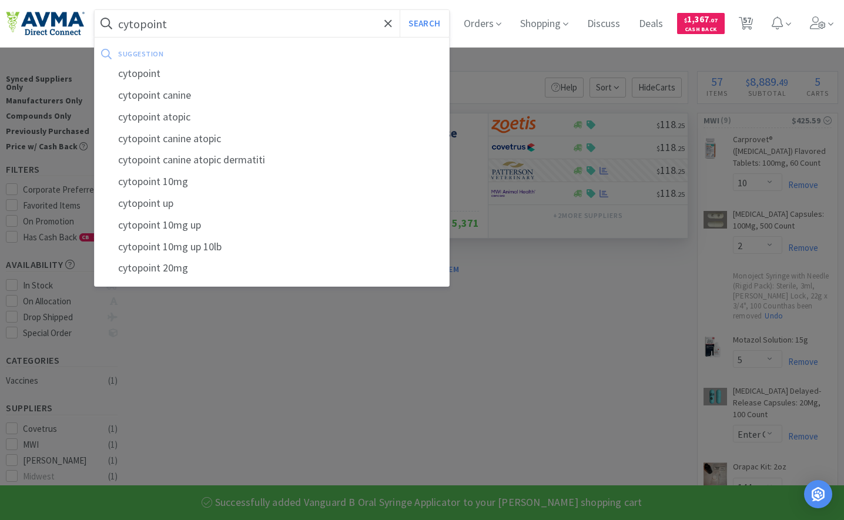
click at [399, 10] on button "Search" at bounding box center [423, 23] width 49 height 27
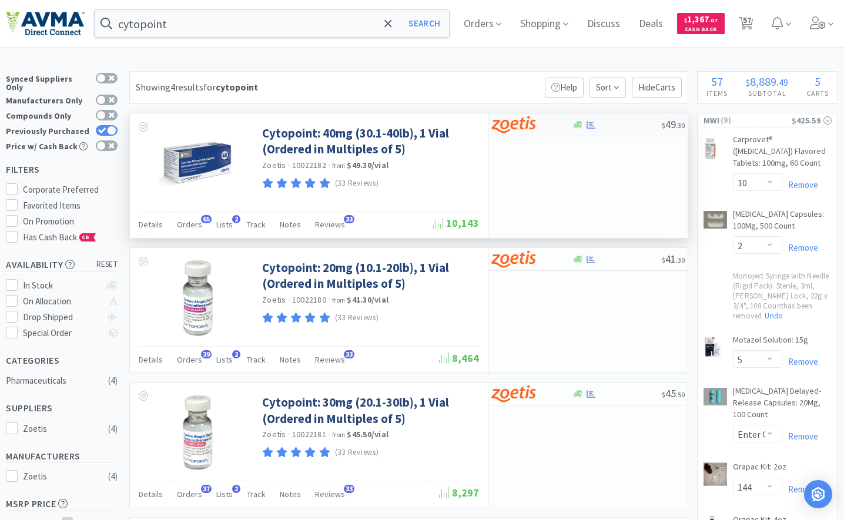
click at [521, 124] on img at bounding box center [513, 125] width 44 height 18
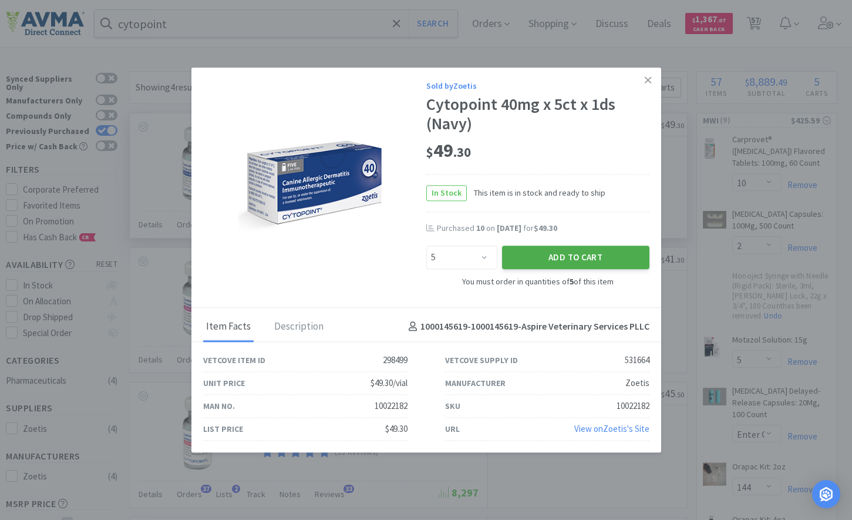
click at [530, 256] on button "Add to Cart" at bounding box center [575, 257] width 147 height 23
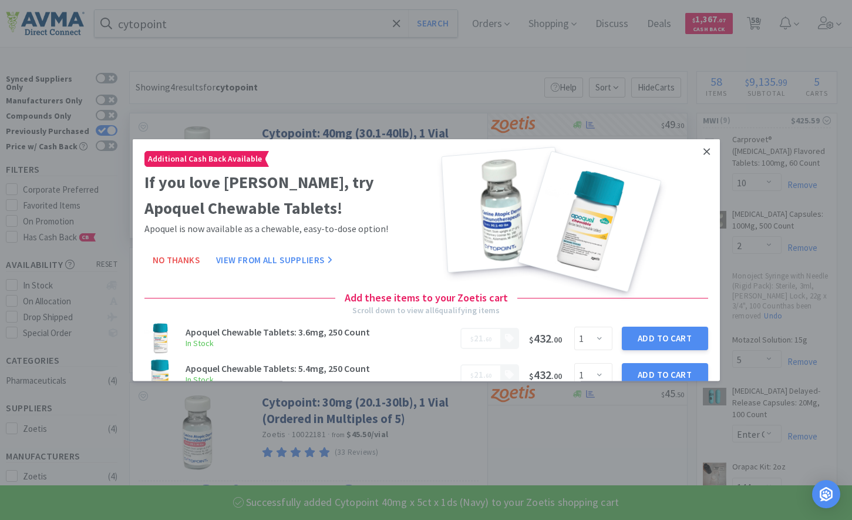
click at [704, 156] on icon at bounding box center [707, 151] width 6 height 11
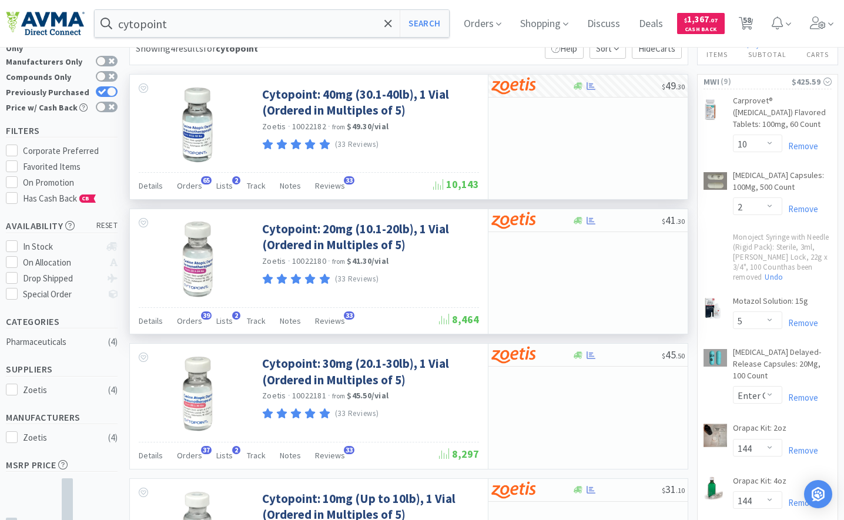
scroll to position [59, 0]
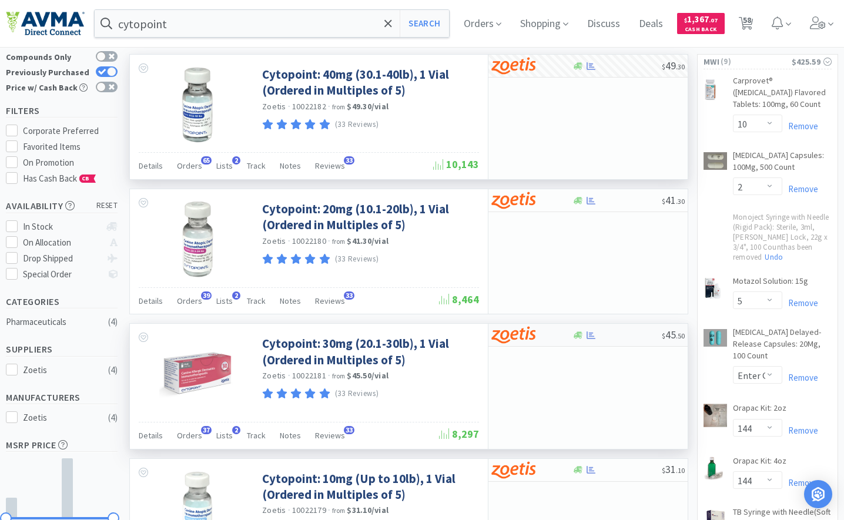
click at [504, 337] on img at bounding box center [513, 335] width 44 height 18
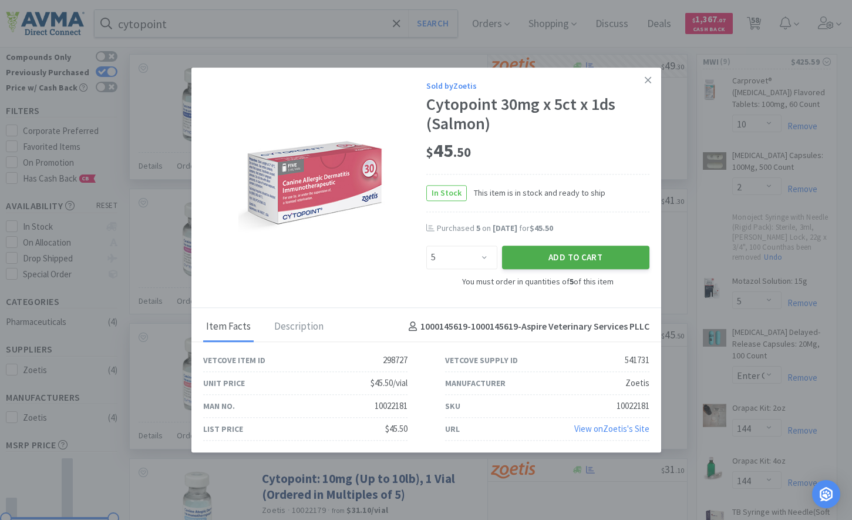
click at [558, 251] on button "Add to Cart" at bounding box center [575, 257] width 147 height 23
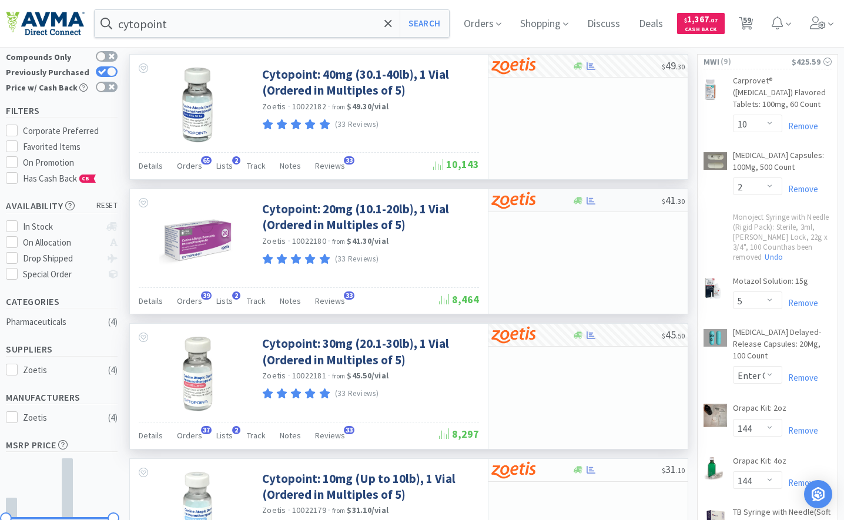
click at [531, 203] on img at bounding box center [513, 201] width 44 height 18
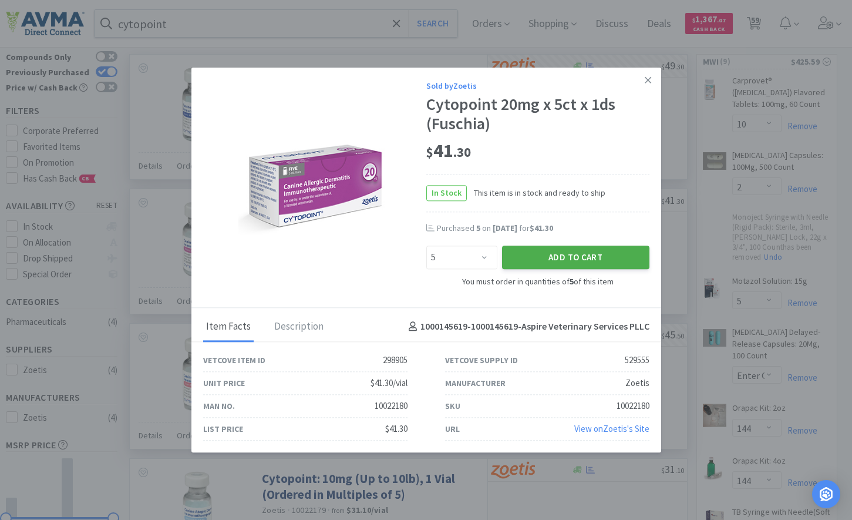
click at [548, 257] on button "Add to Cart" at bounding box center [575, 257] width 147 height 23
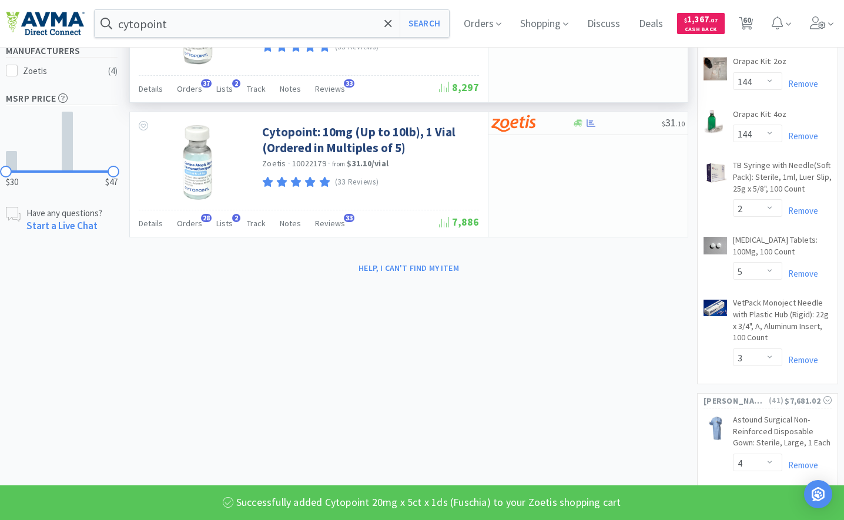
scroll to position [411, 0]
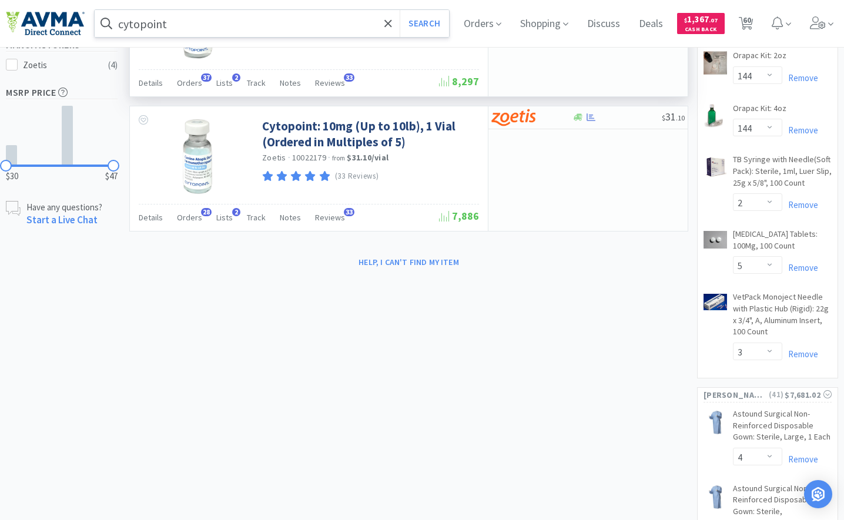
click at [167, 24] on input "cytopoint" at bounding box center [272, 23] width 354 height 27
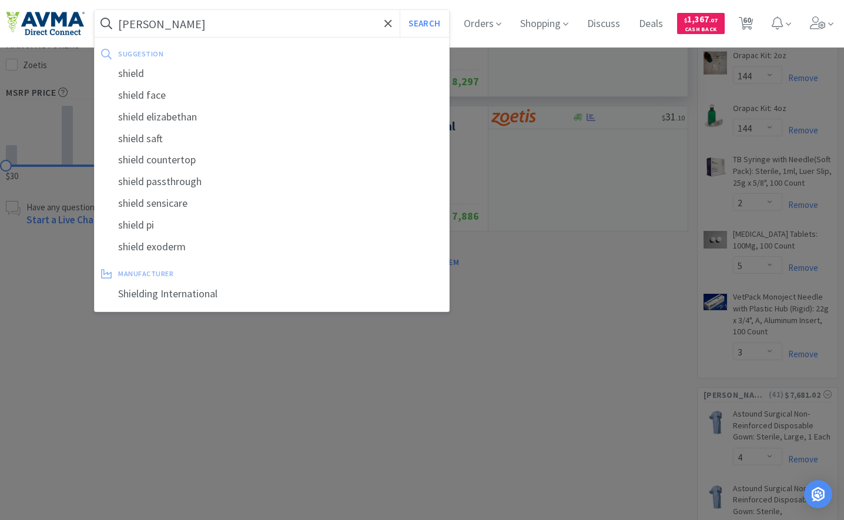
click at [399, 10] on button "Search" at bounding box center [423, 23] width 49 height 27
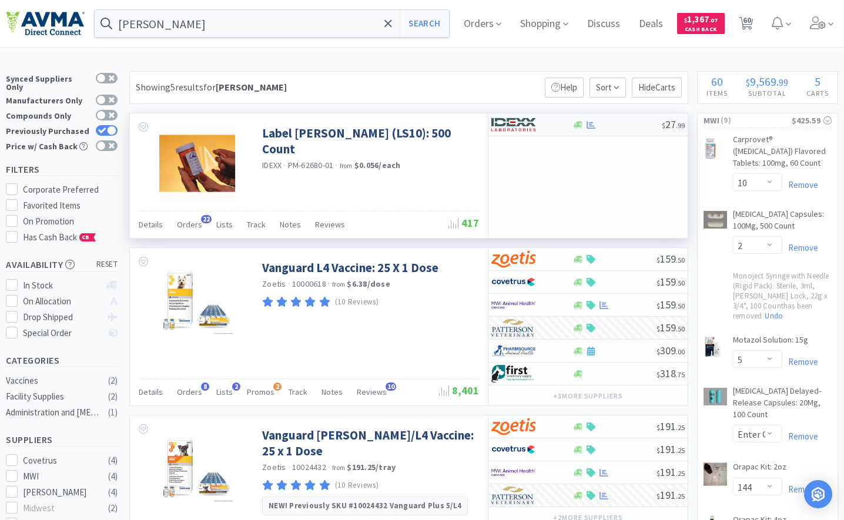
click at [517, 125] on img at bounding box center [513, 125] width 44 height 18
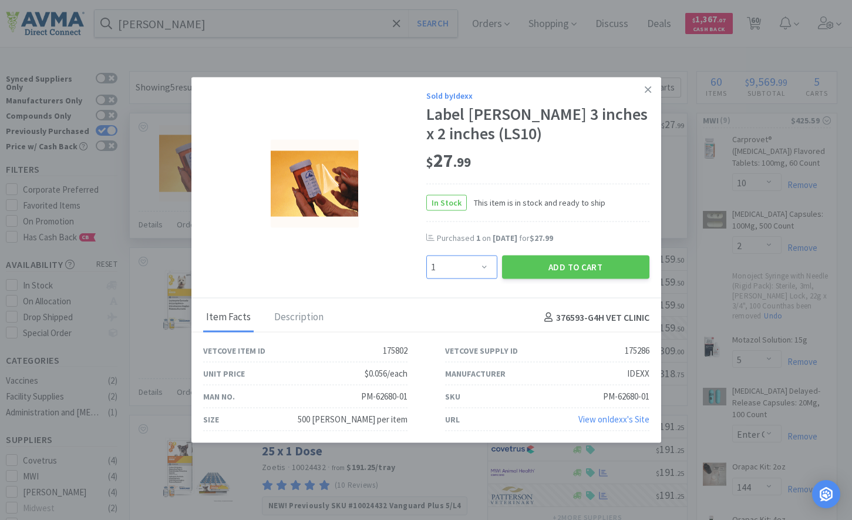
drag, startPoint x: 481, startPoint y: 268, endPoint x: 479, endPoint y: 260, distance: 8.9
click at [481, 268] on select "Enter Quantity 1 2 3 4 5 6 7 8 9 10 11 12 13 14 15 16 17 18 19 20 Enter Quantity" at bounding box center [462, 267] width 71 height 23
click at [427, 256] on select "Enter Quantity 1 2 3 4 5 6 7 8 9 10 11 12 13 14 15 16 17 18 19 20 Enter Quantity" at bounding box center [462, 267] width 71 height 23
click at [570, 271] on button "Add to Cart" at bounding box center [575, 267] width 147 height 23
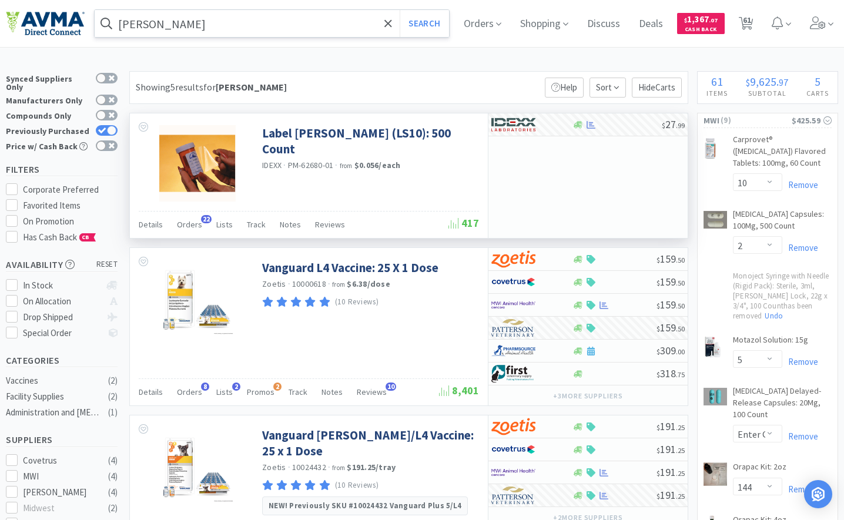
click at [313, 28] on input "[PERSON_NAME]" at bounding box center [272, 23] width 354 height 27
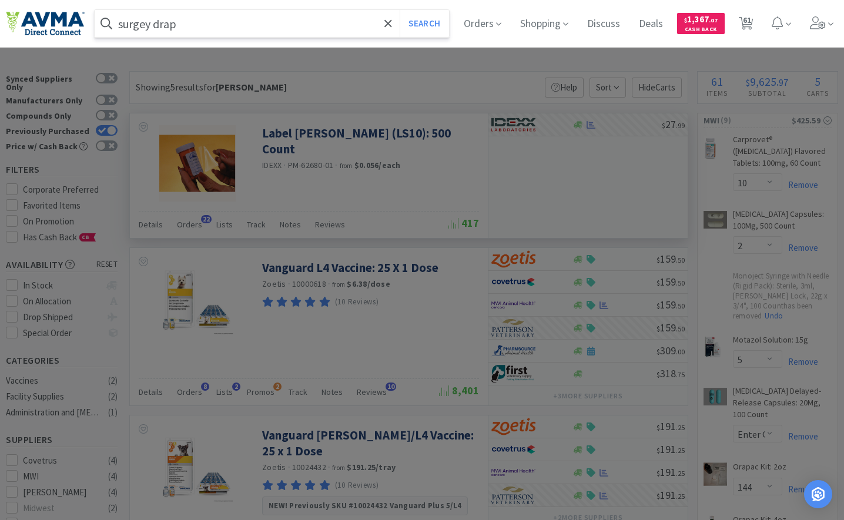
click at [399, 10] on button "Search" at bounding box center [423, 23] width 49 height 27
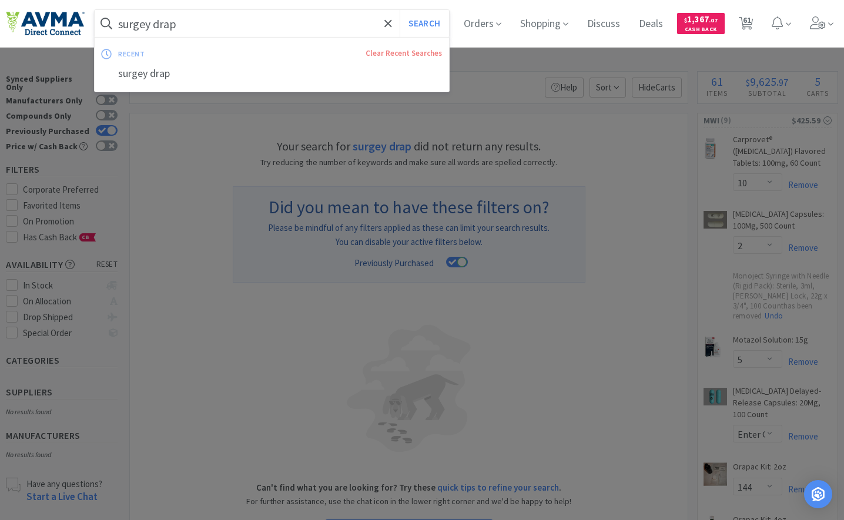
click at [213, 19] on input "surgey drap" at bounding box center [272, 23] width 354 height 27
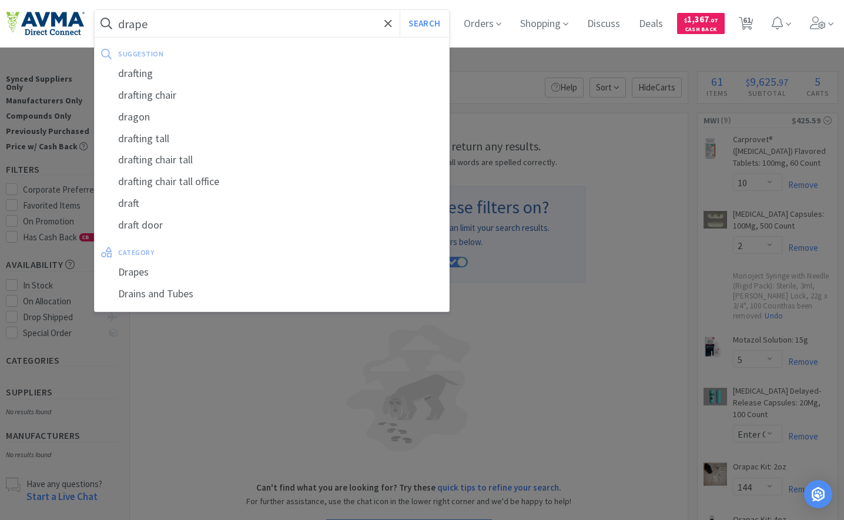
click at [399, 10] on button "Search" at bounding box center [423, 23] width 49 height 27
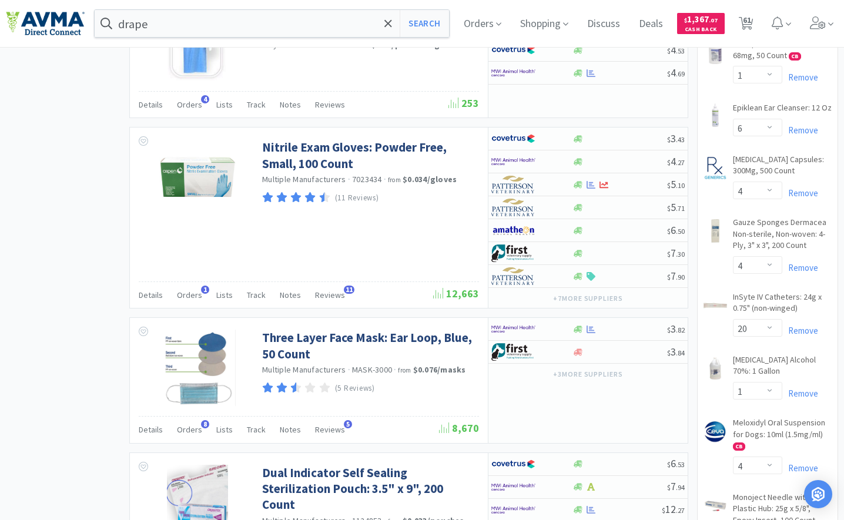
scroll to position [940, 0]
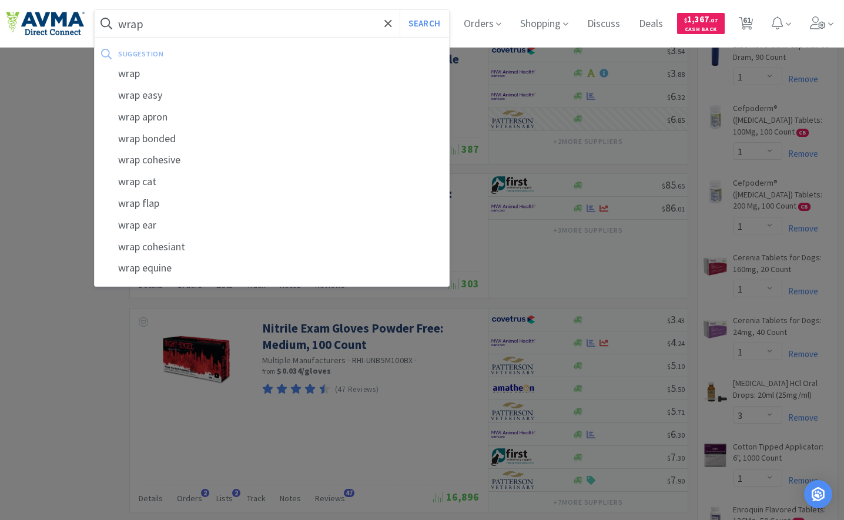
click at [399, 10] on button "Search" at bounding box center [423, 23] width 49 height 27
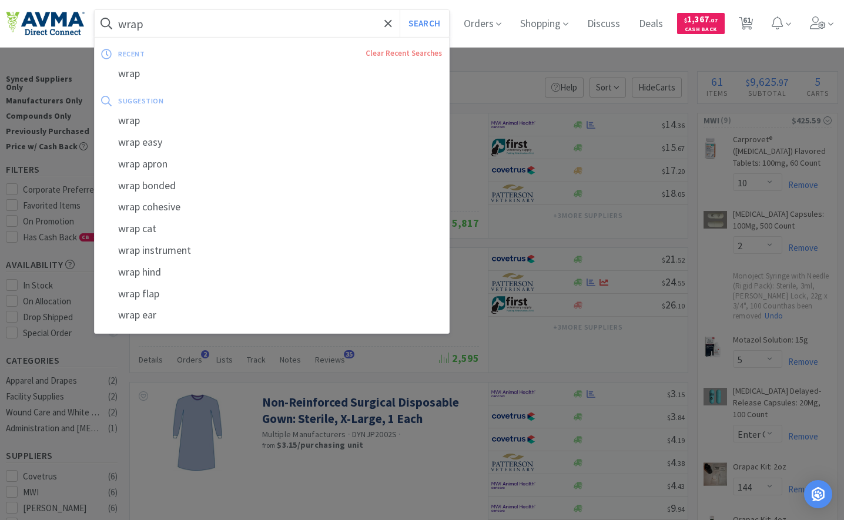
click at [189, 14] on input "wrap" at bounding box center [272, 23] width 354 height 27
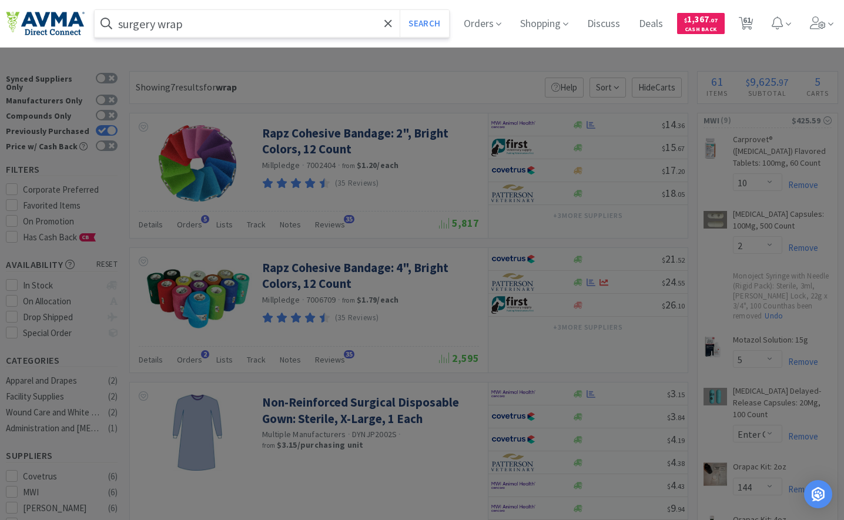
click at [399, 10] on button "Search" at bounding box center [423, 23] width 49 height 27
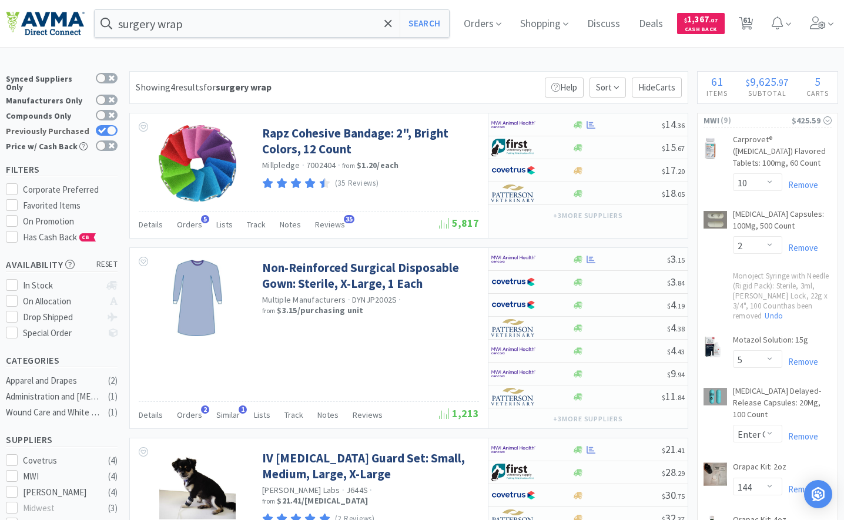
click at [114, 126] on div at bounding box center [111, 130] width 9 height 9
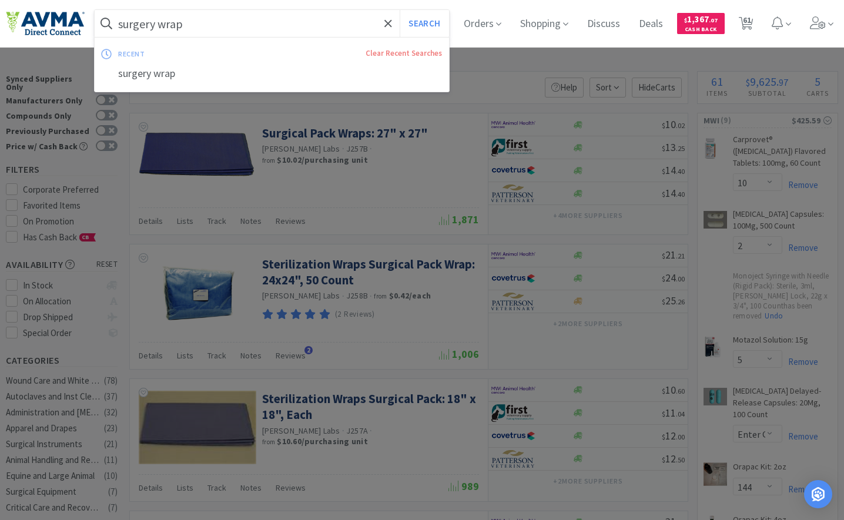
click at [197, 26] on input "surgery wrap" at bounding box center [272, 23] width 354 height 27
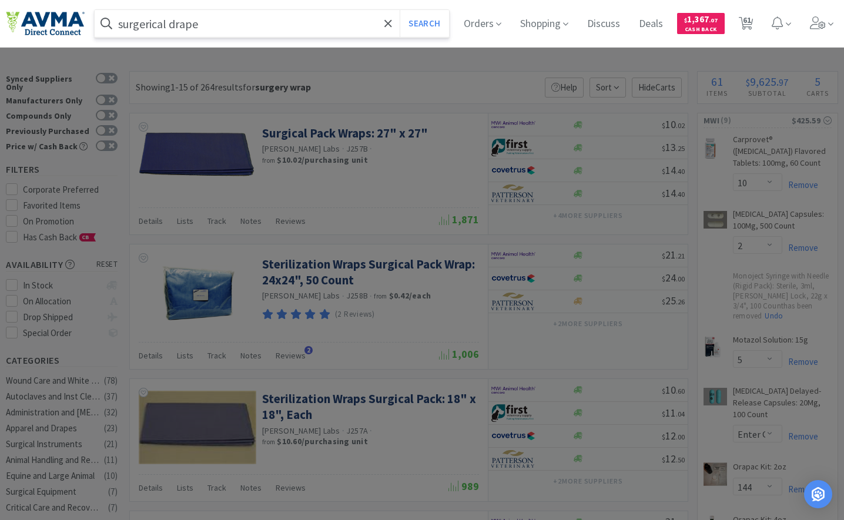
click at [399, 10] on button "Search" at bounding box center [423, 23] width 49 height 27
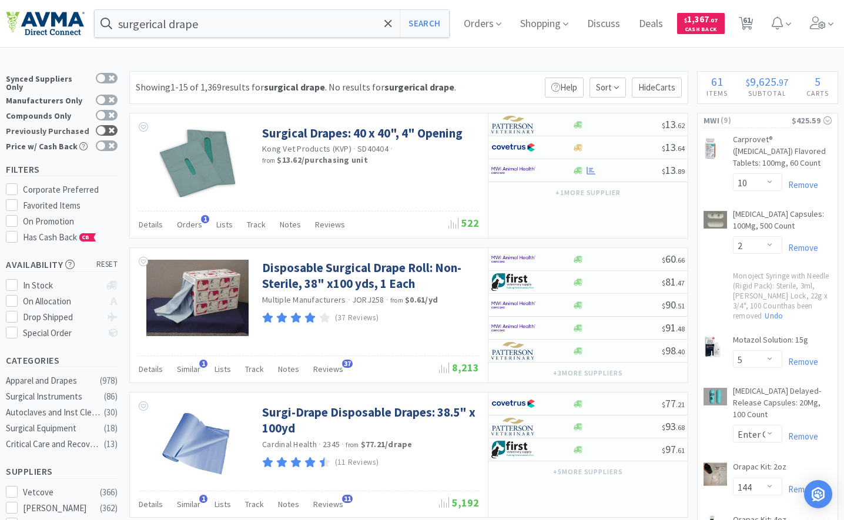
click at [98, 126] on div at bounding box center [100, 130] width 9 height 9
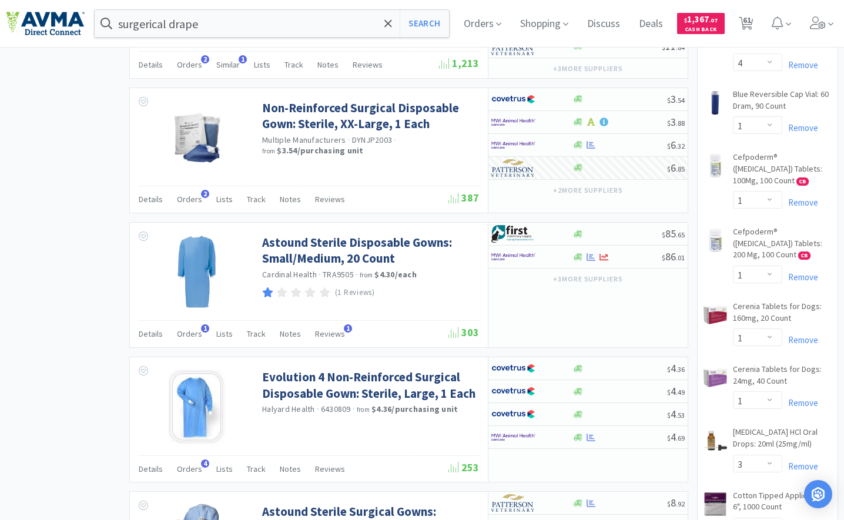
scroll to position [529, 0]
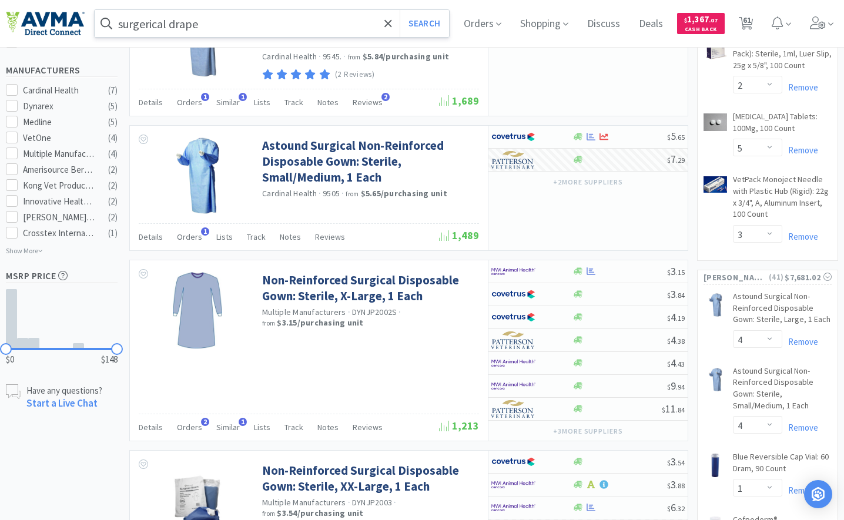
click at [255, 18] on input "surgerical drape" at bounding box center [272, 23] width 354 height 27
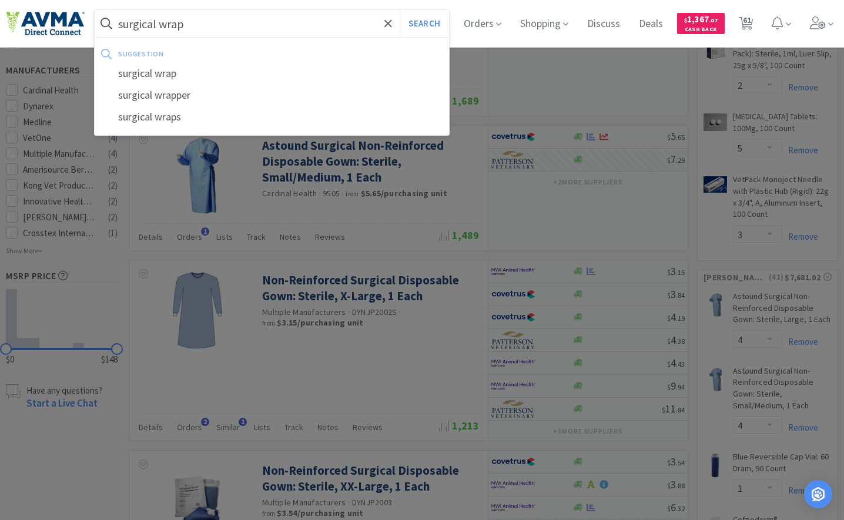
click at [399, 10] on button "Search" at bounding box center [423, 23] width 49 height 27
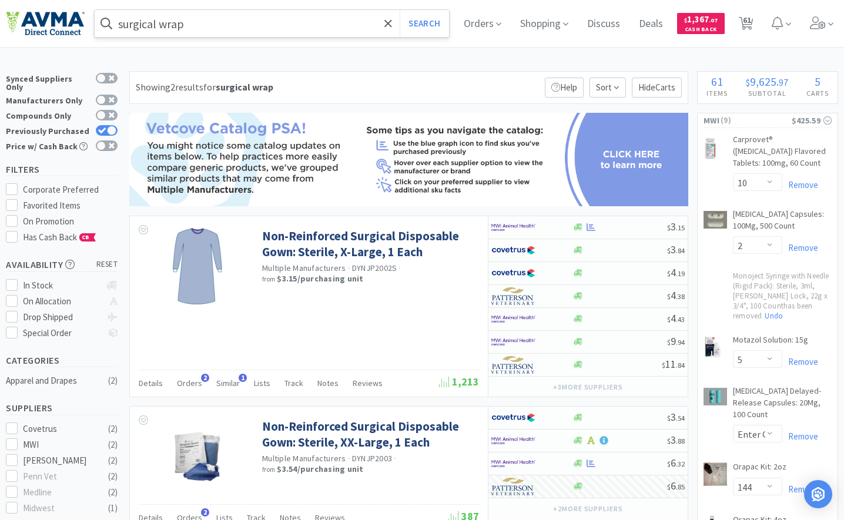
click at [243, 32] on input "surgical wrap" at bounding box center [272, 23] width 354 height 27
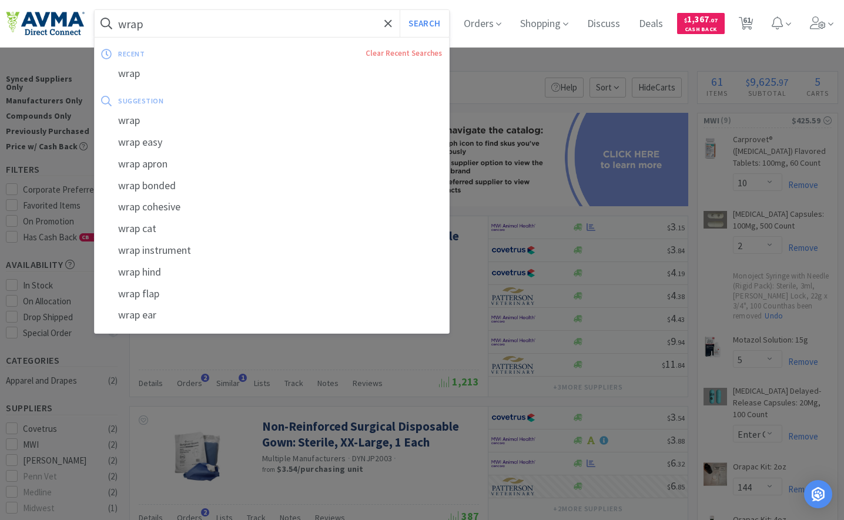
click at [399, 10] on button "Search" at bounding box center [423, 23] width 49 height 27
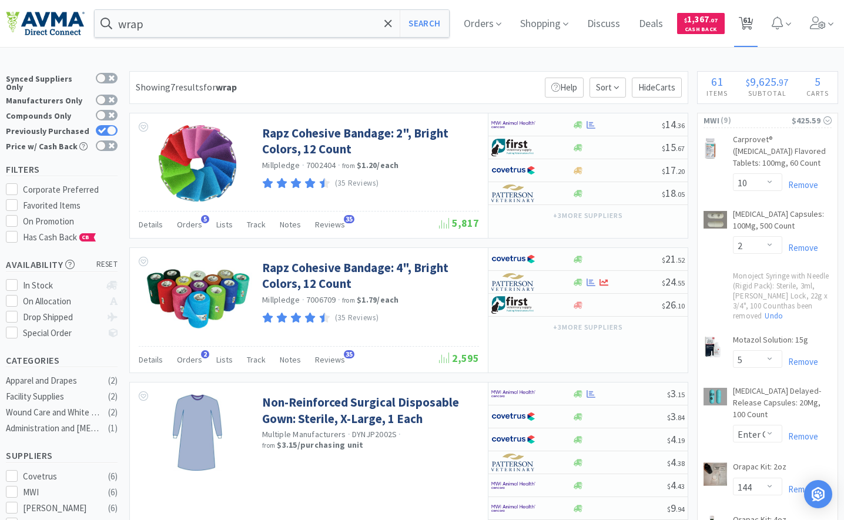
click at [751, 27] on span "61" at bounding box center [747, 19] width 8 height 47
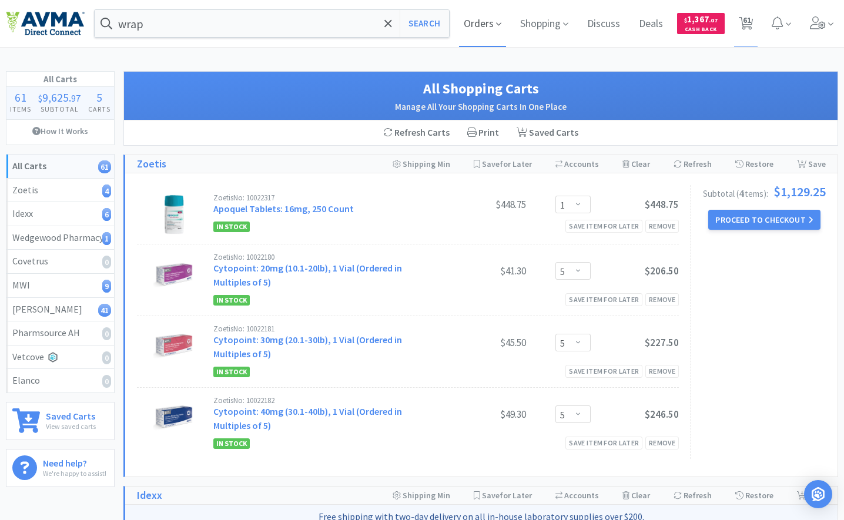
click at [488, 18] on span "Orders" at bounding box center [482, 23] width 47 height 47
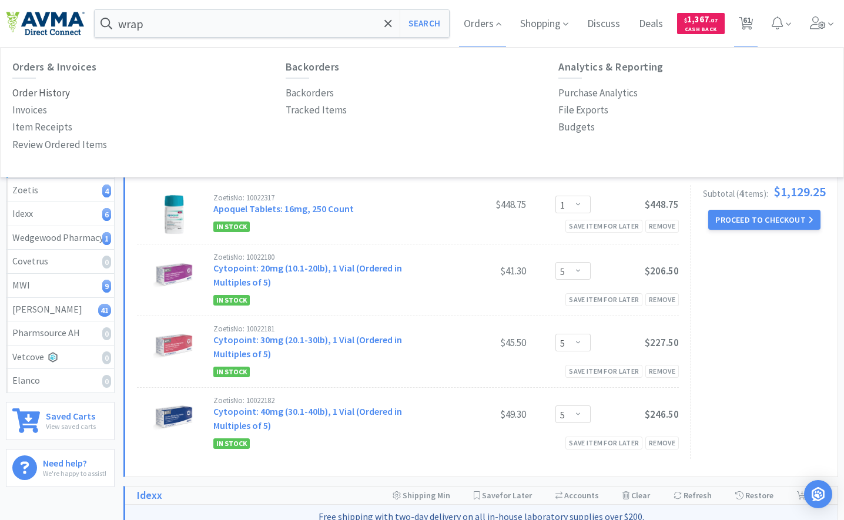
click at [46, 92] on p "Order History" at bounding box center [41, 93] width 58 height 16
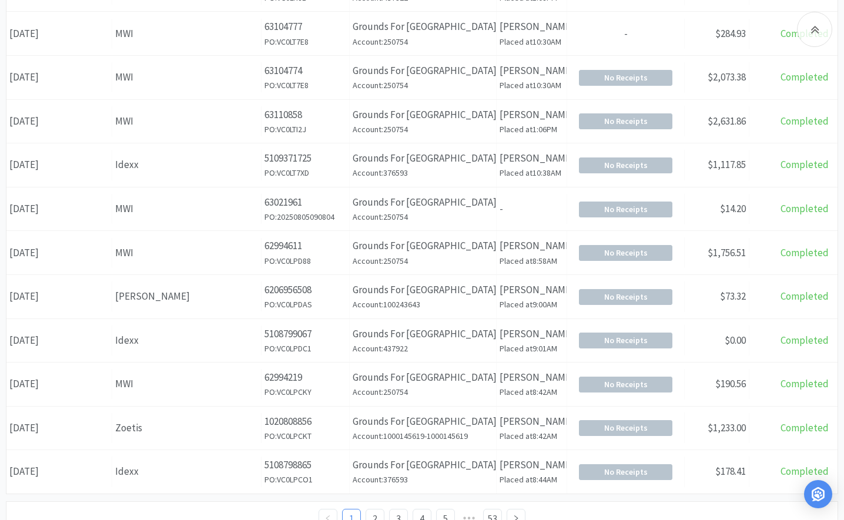
scroll to position [434, 0]
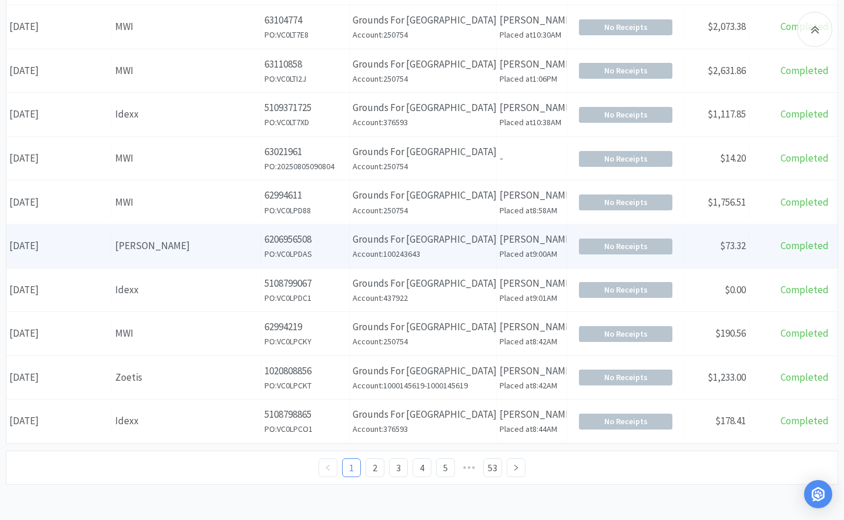
click at [141, 243] on div "[PERSON_NAME]" at bounding box center [186, 246] width 143 height 16
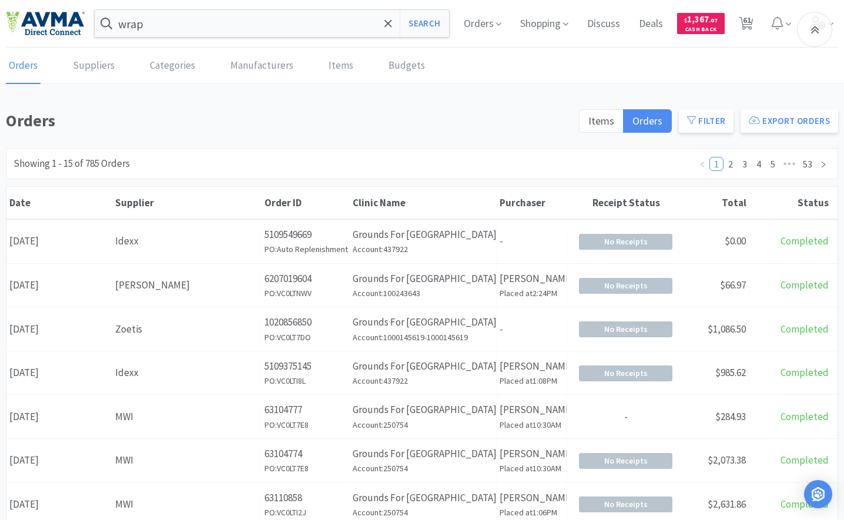
scroll to position [434, 0]
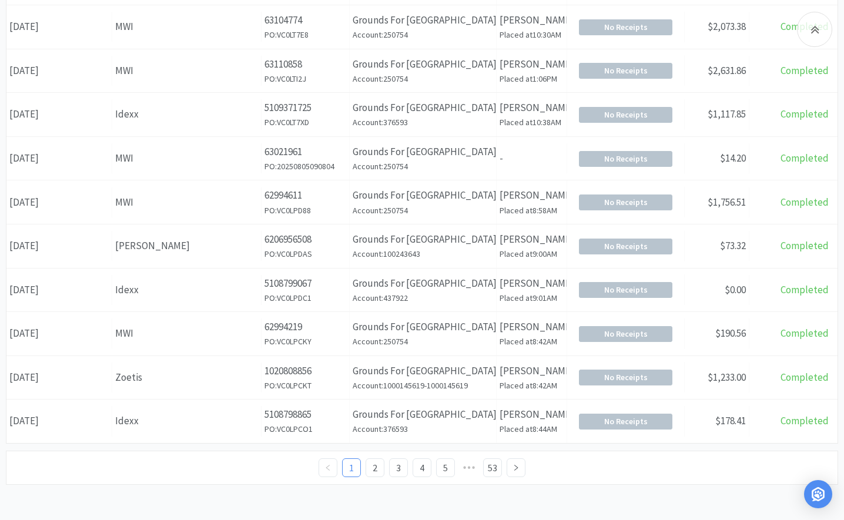
click at [387, 467] on ul "1 2 3 4 5 ••• 53" at bounding box center [421, 467] width 207 height 19
click at [389, 467] on li "3" at bounding box center [398, 467] width 19 height 19
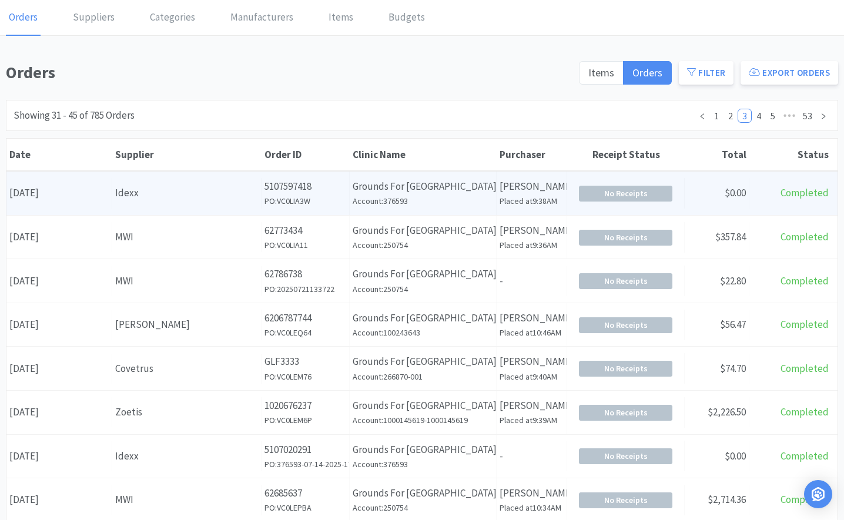
scroll to position [117, 0]
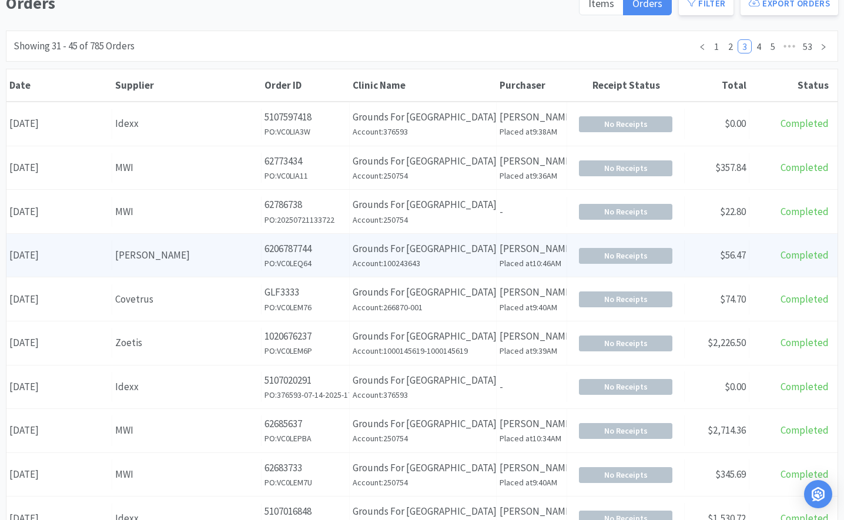
click at [163, 263] on div "[PERSON_NAME]" at bounding box center [186, 255] width 143 height 16
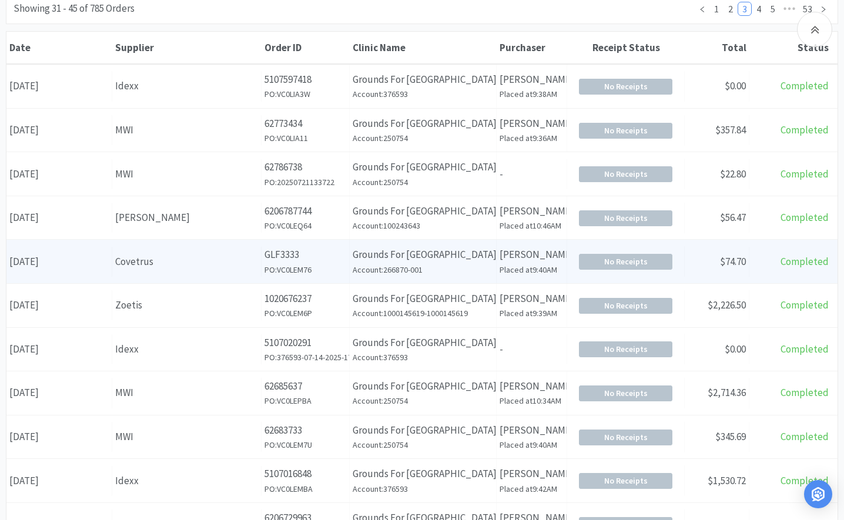
scroll to position [294, 0]
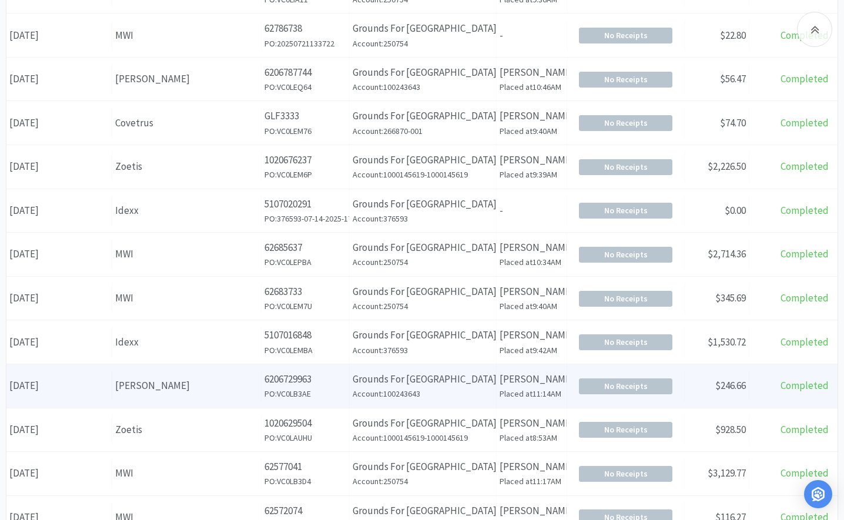
click at [142, 380] on div "[PERSON_NAME]" at bounding box center [186, 386] width 143 height 16
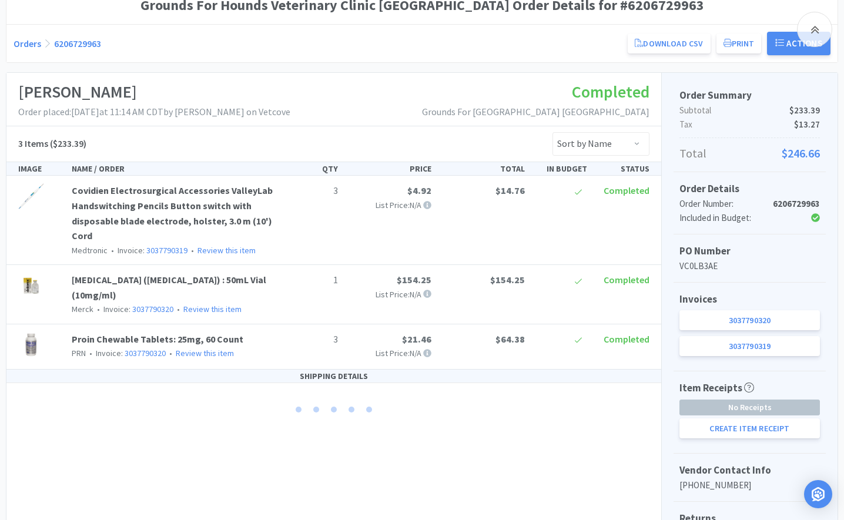
scroll to position [176, 0]
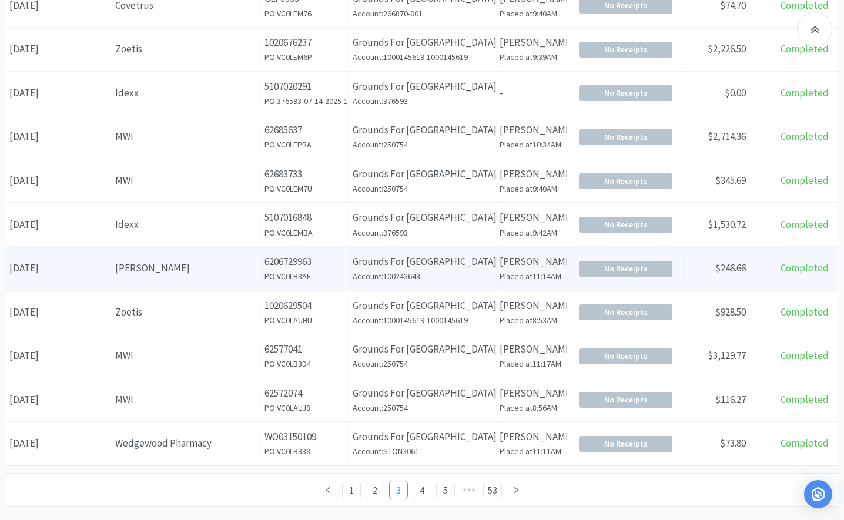
click at [335, 270] on h6 "PO: VC0LB3AE" at bounding box center [305, 276] width 82 height 13
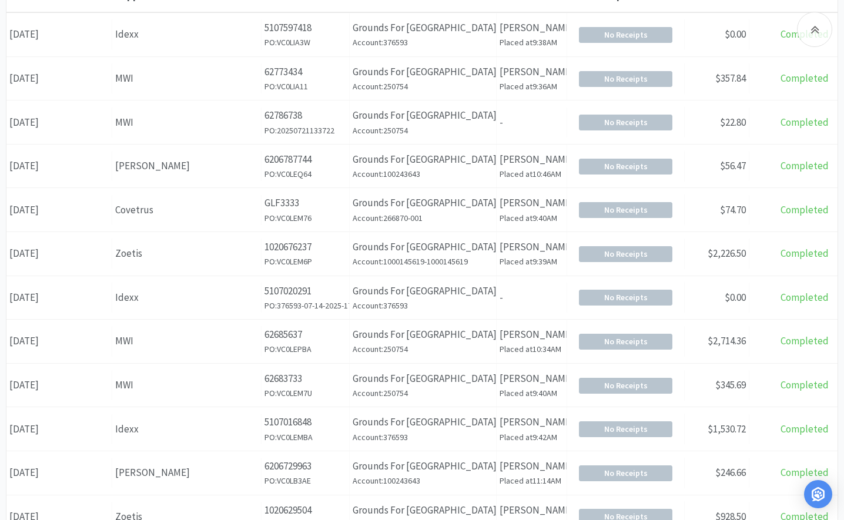
scroll to position [411, 0]
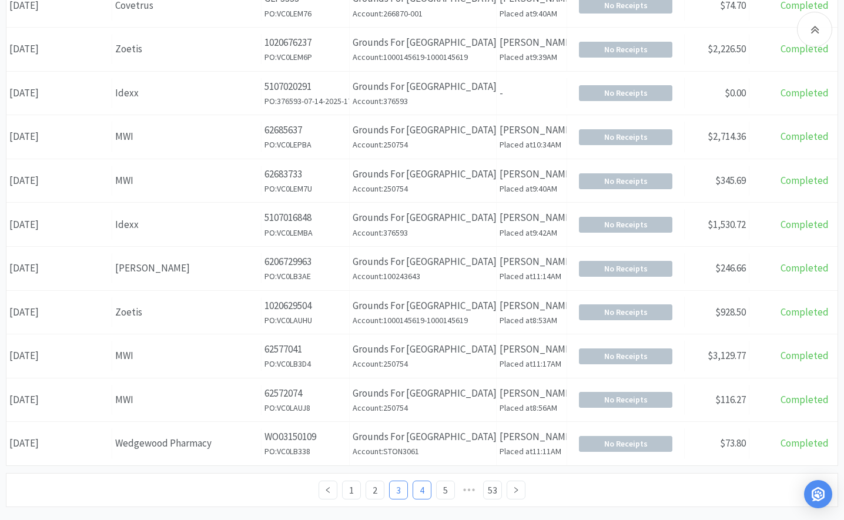
click at [421, 492] on link "4" at bounding box center [422, 490] width 18 height 18
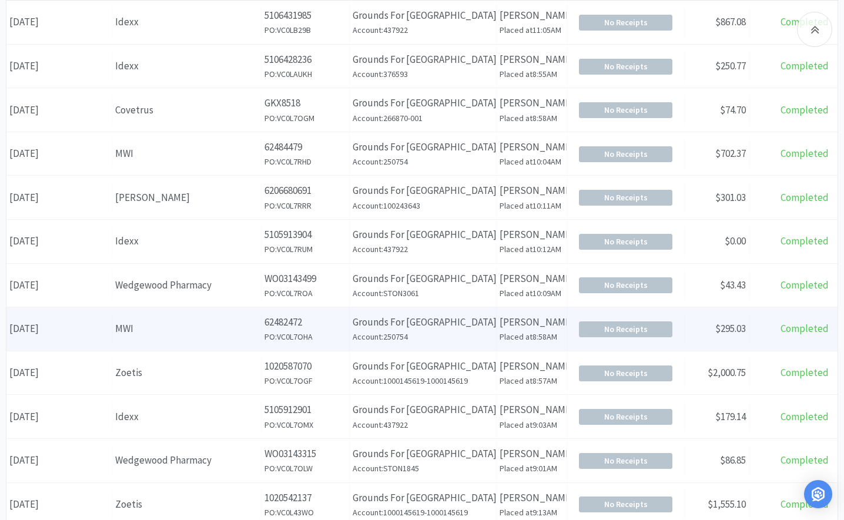
scroll to position [294, 0]
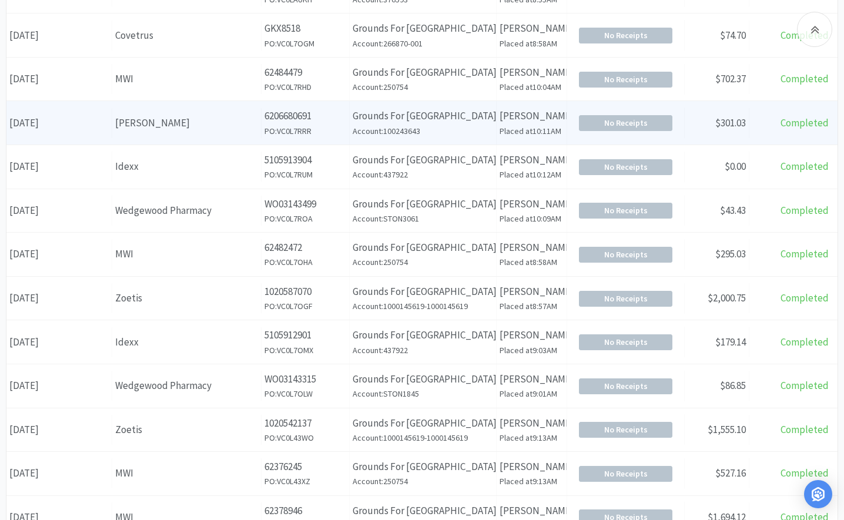
click at [198, 134] on div "Supplier [PERSON_NAME]" at bounding box center [186, 123] width 149 height 30
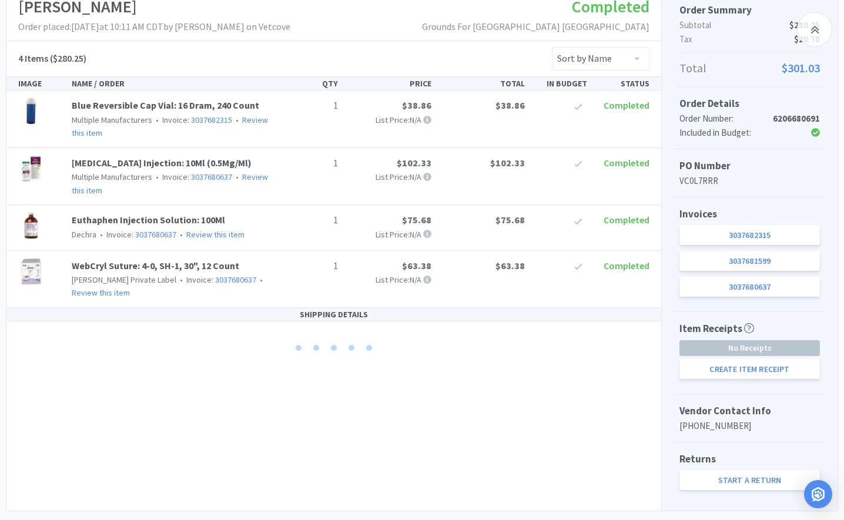
scroll to position [233, 0]
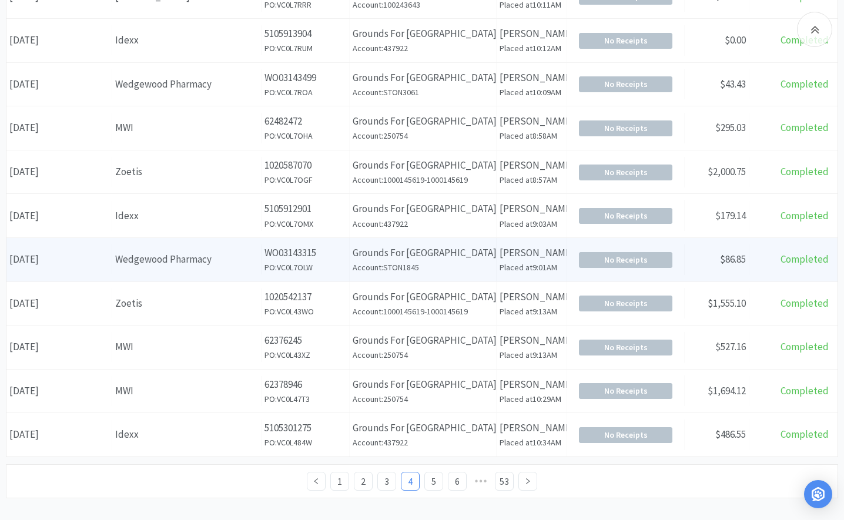
scroll to position [434, 0]
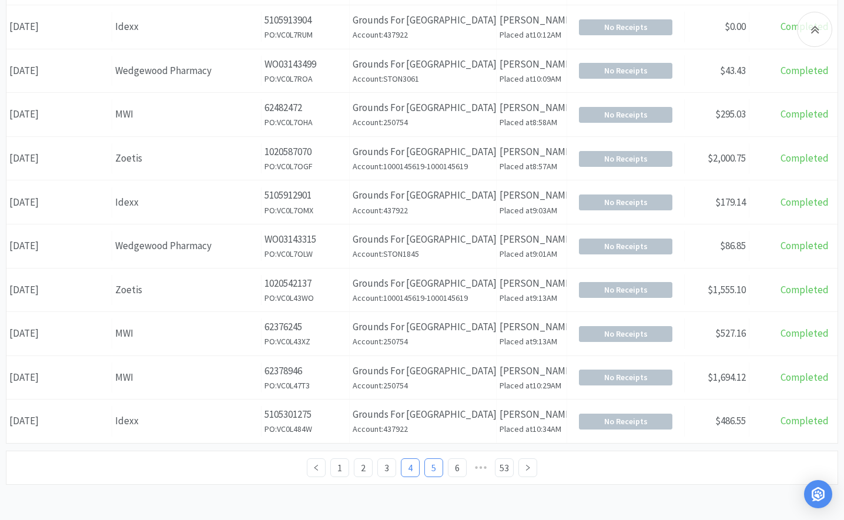
click at [430, 468] on link "5" at bounding box center [434, 468] width 18 height 18
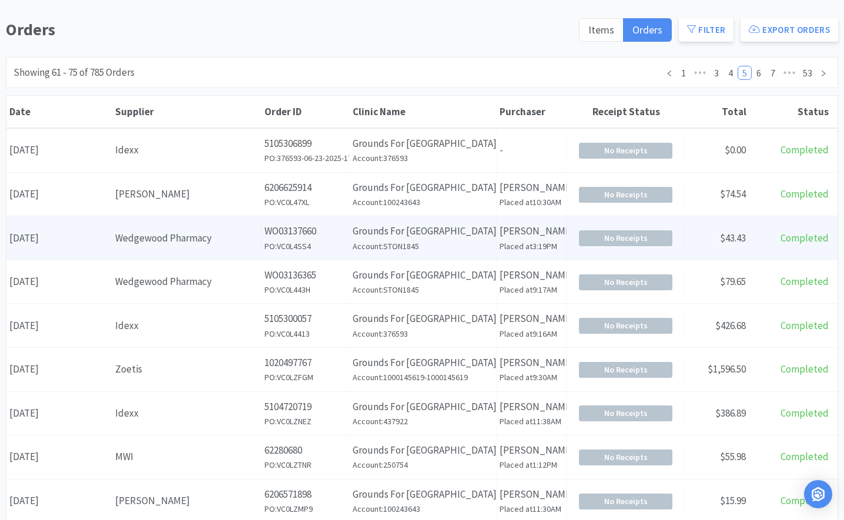
scroll to position [117, 0]
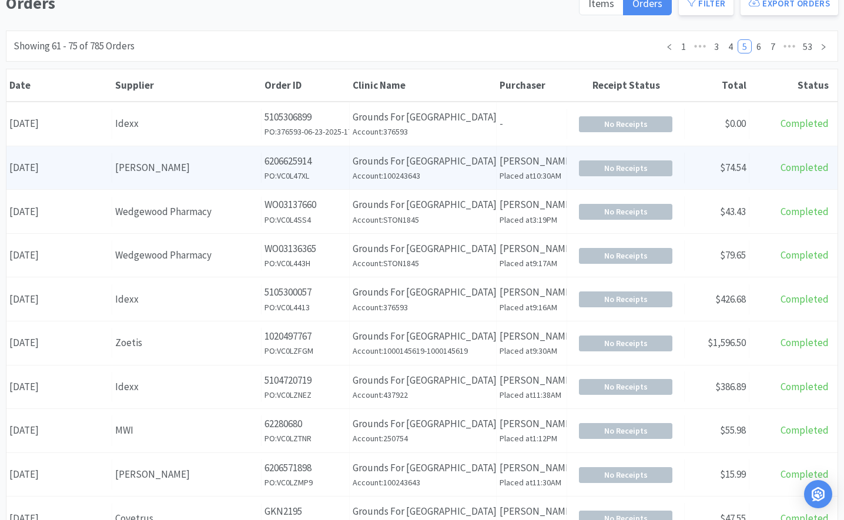
click at [145, 174] on div "[PERSON_NAME]" at bounding box center [186, 168] width 143 height 16
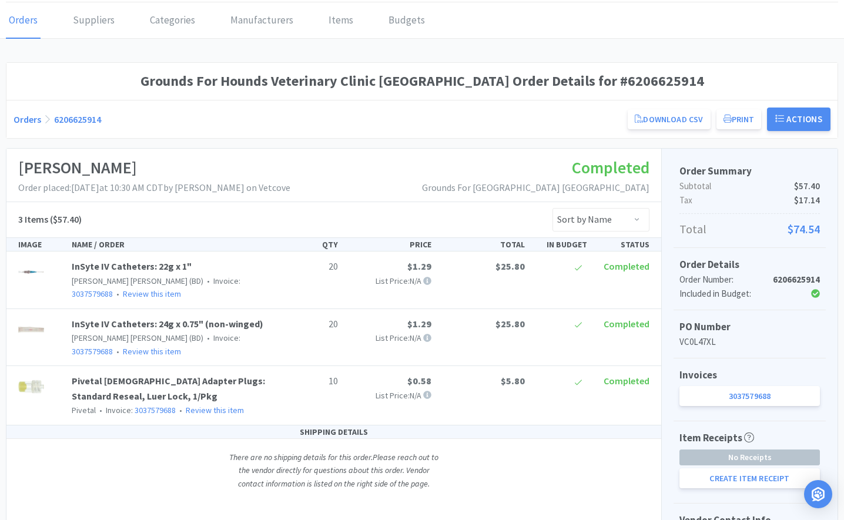
scroll to position [117, 0]
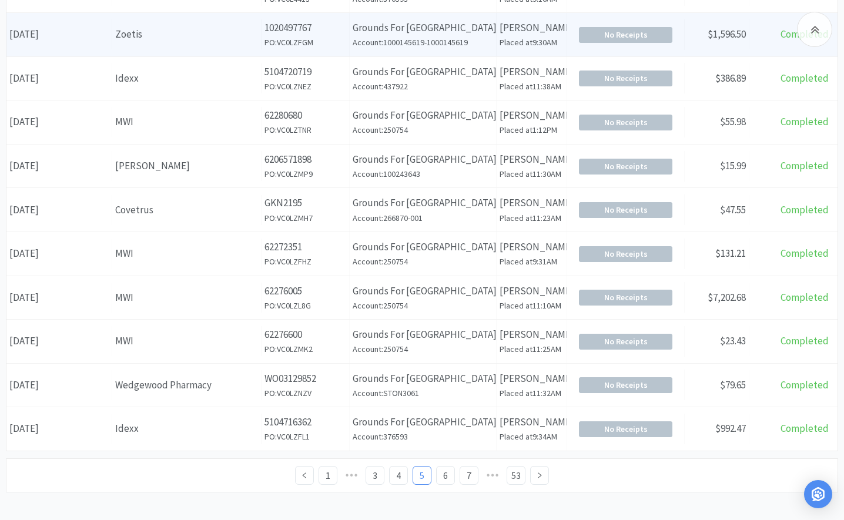
scroll to position [434, 0]
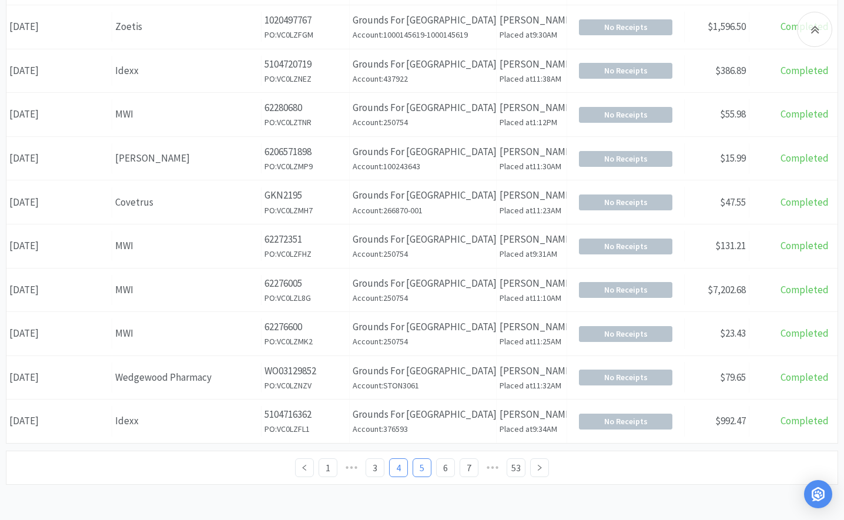
click at [396, 460] on link "4" at bounding box center [399, 468] width 18 height 18
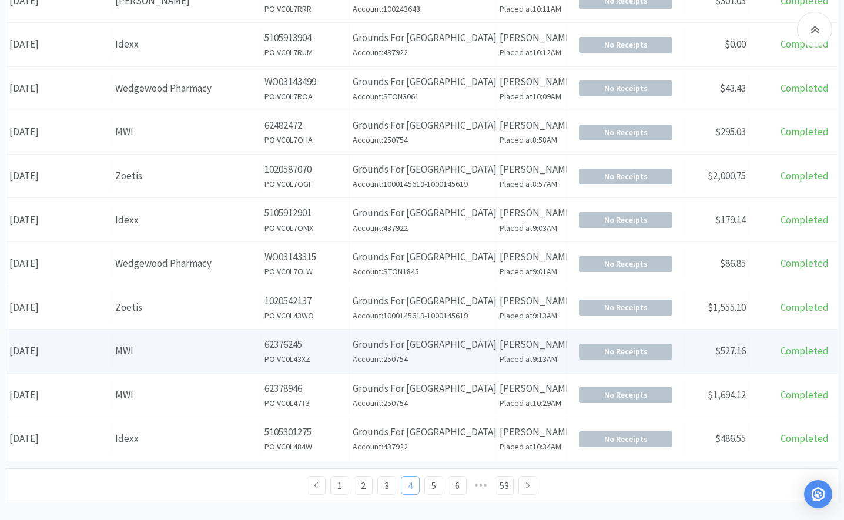
scroll to position [434, 0]
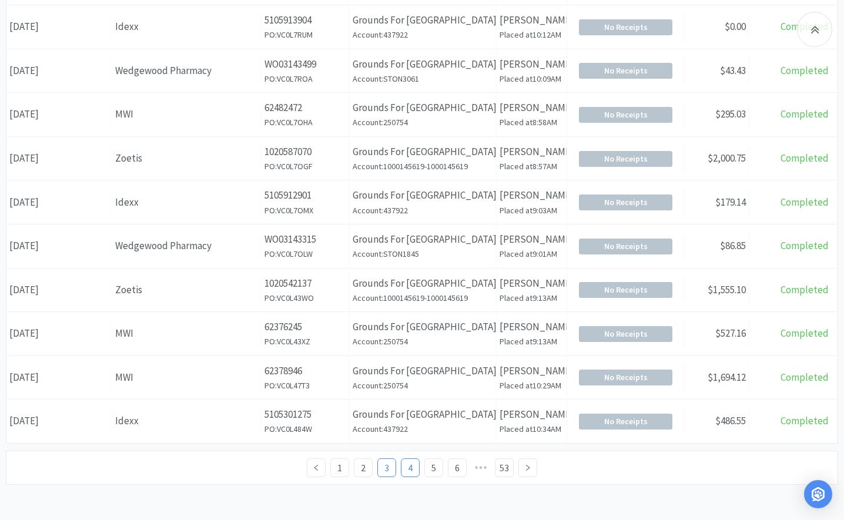
click at [384, 470] on link "3" at bounding box center [387, 468] width 18 height 18
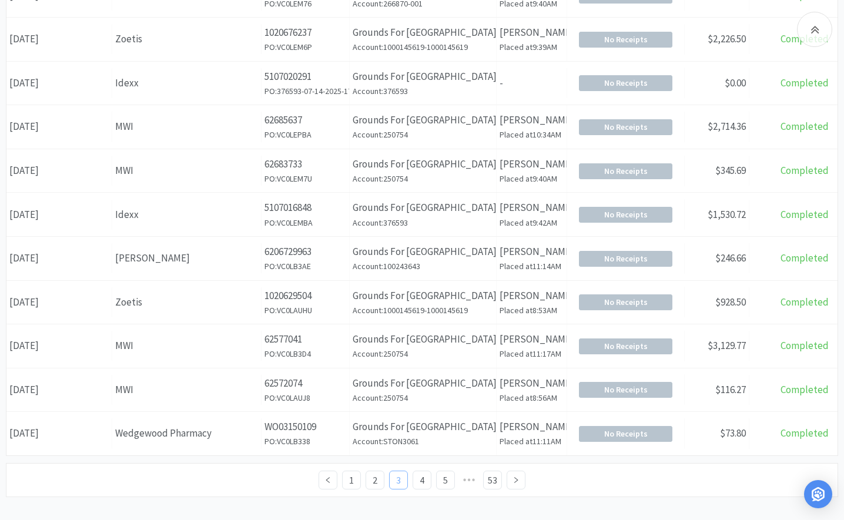
scroll to position [434, 0]
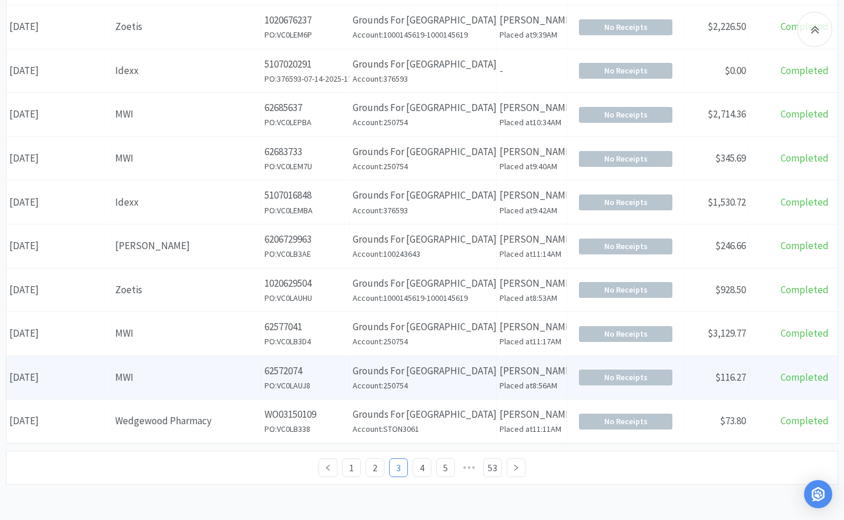
click at [152, 383] on div "MWI" at bounding box center [186, 378] width 143 height 16
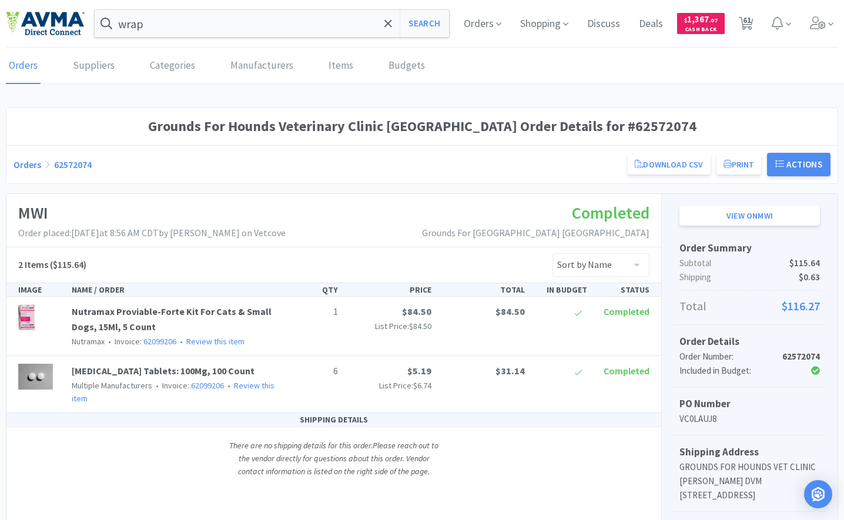
scroll to position [434, 0]
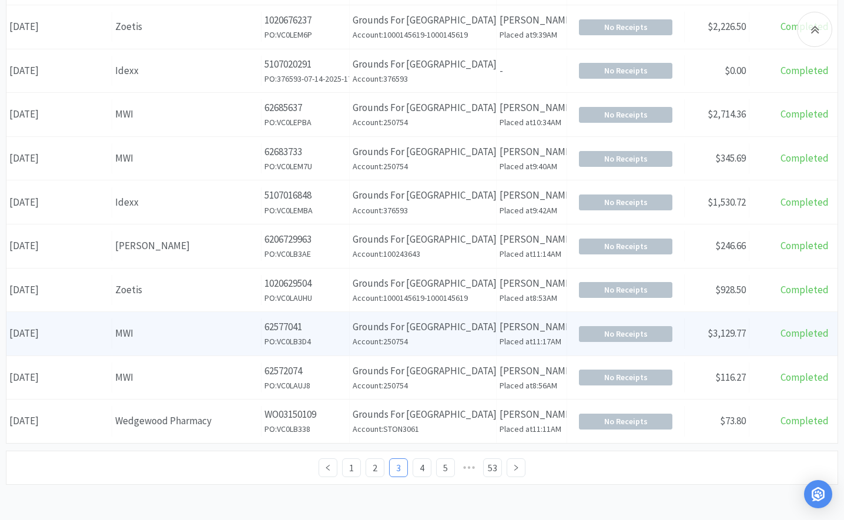
click at [142, 338] on div "MWI" at bounding box center [186, 333] width 143 height 16
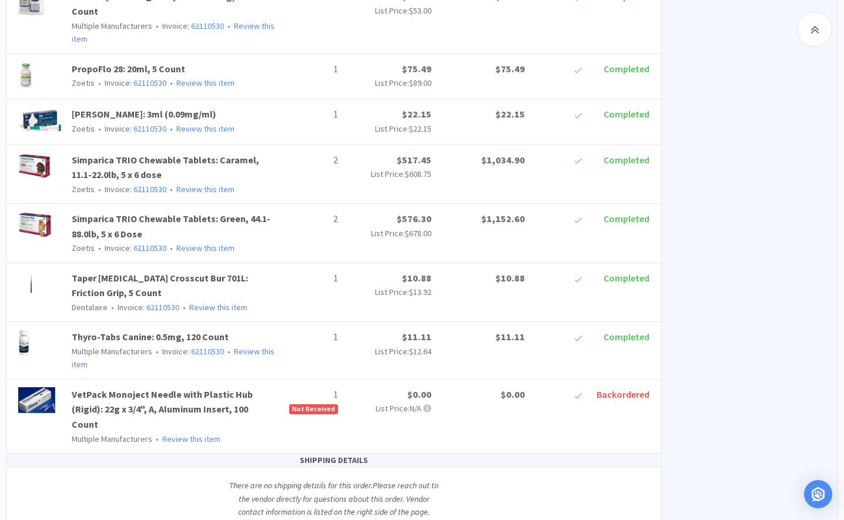
scroll to position [1052, 0]
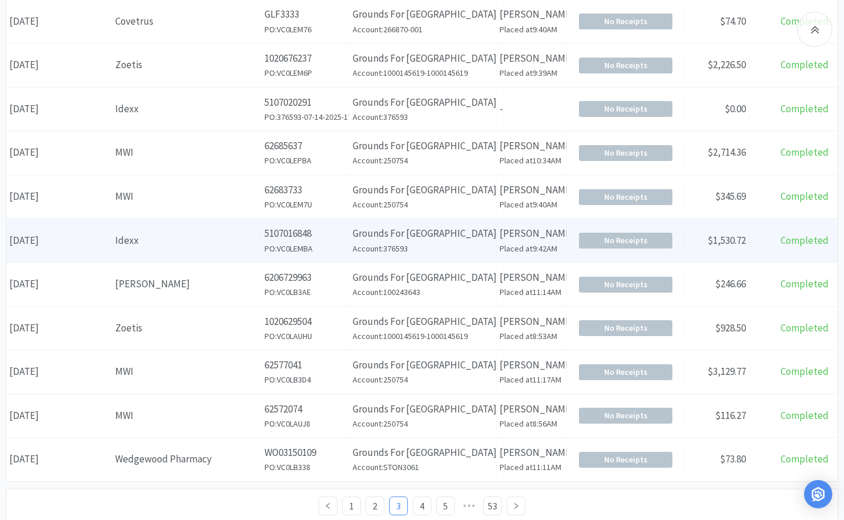
scroll to position [375, 0]
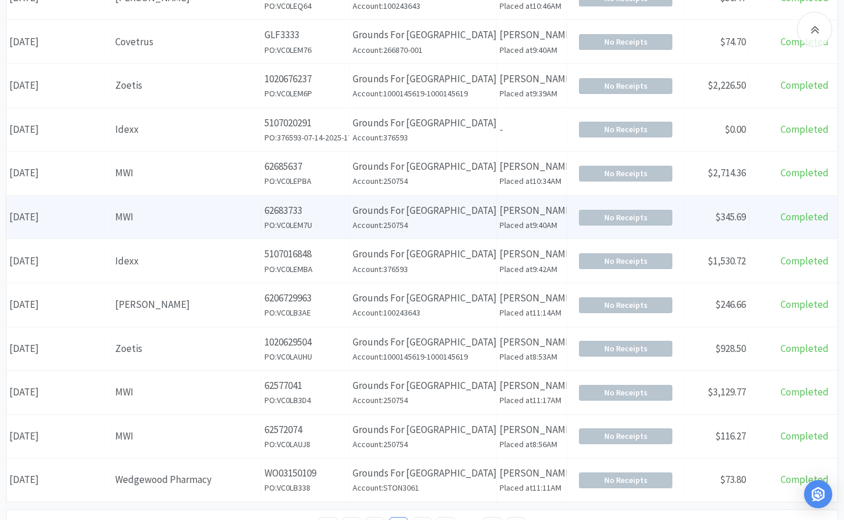
click at [139, 229] on div "Supplier MWI" at bounding box center [186, 217] width 149 height 30
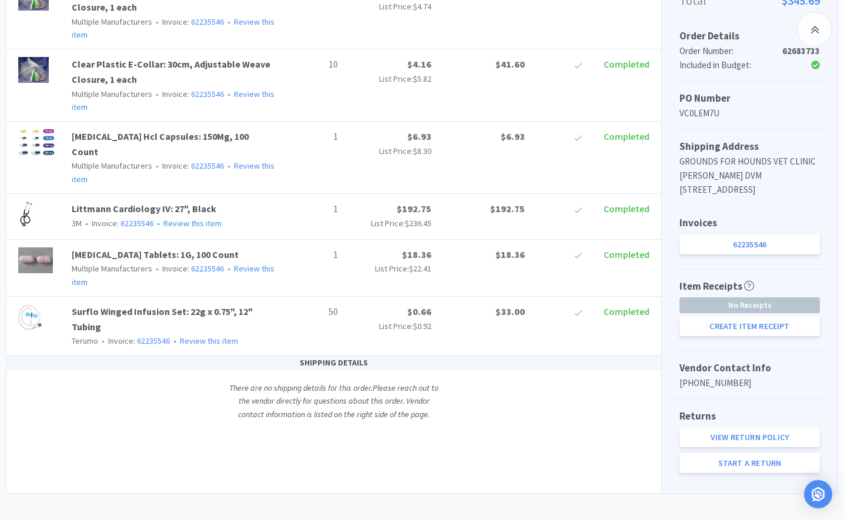
scroll to position [343, 0]
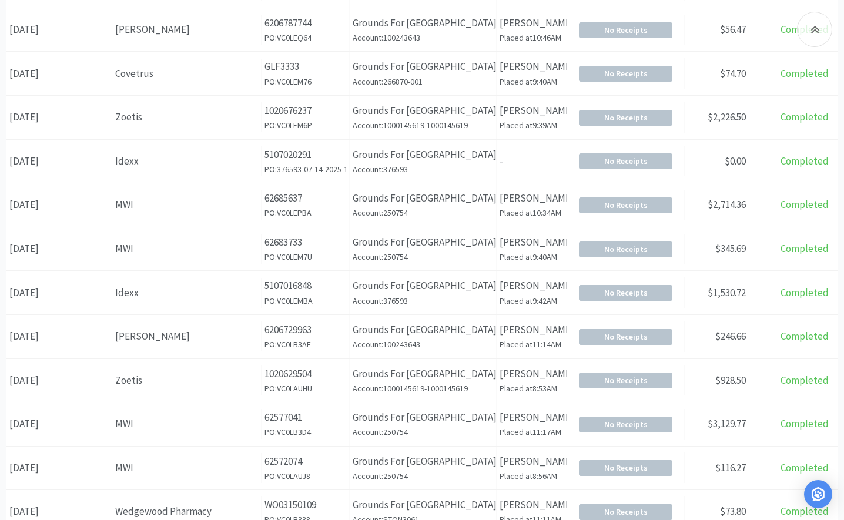
scroll to position [375, 0]
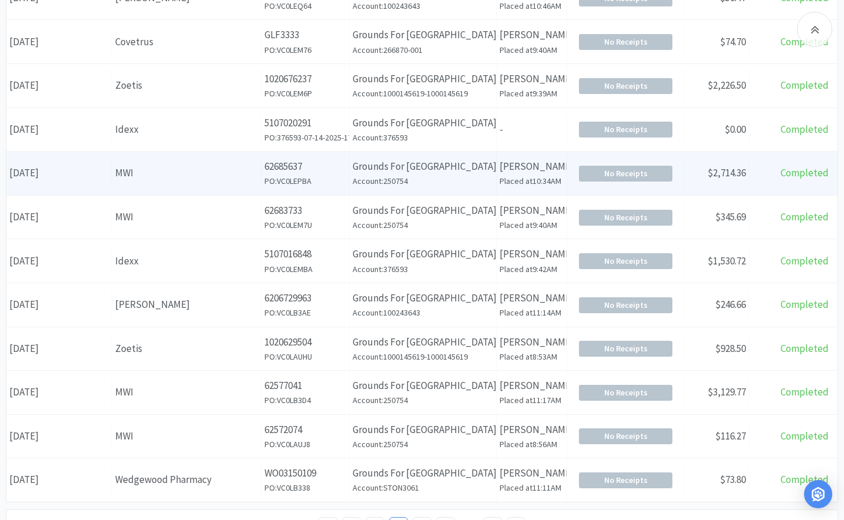
click at [166, 181] on div "MWI" at bounding box center [186, 173] width 143 height 16
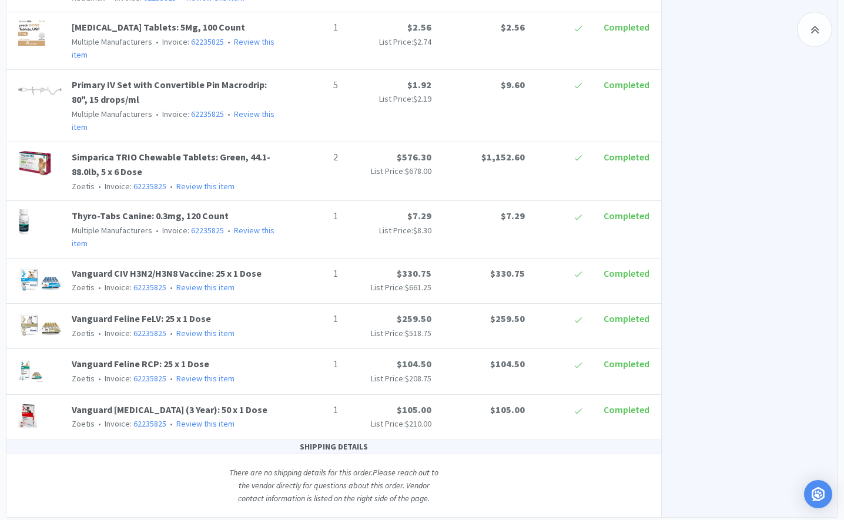
scroll to position [936, 0]
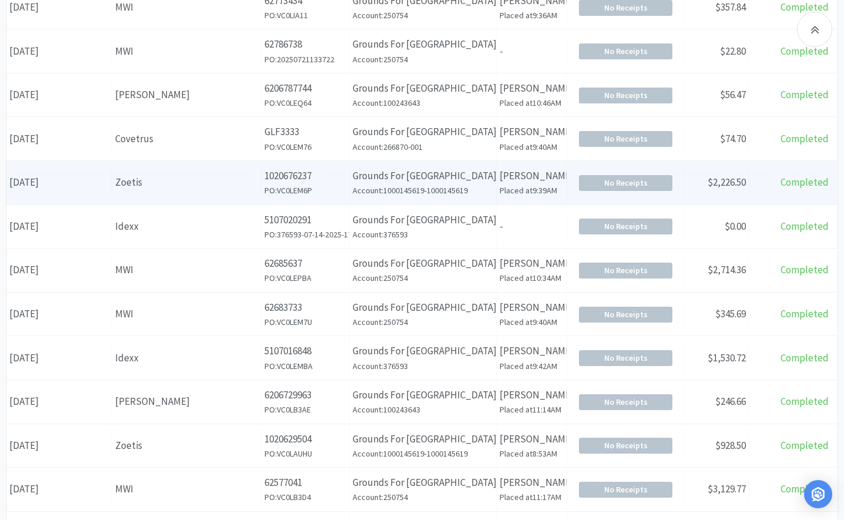
scroll to position [257, 0]
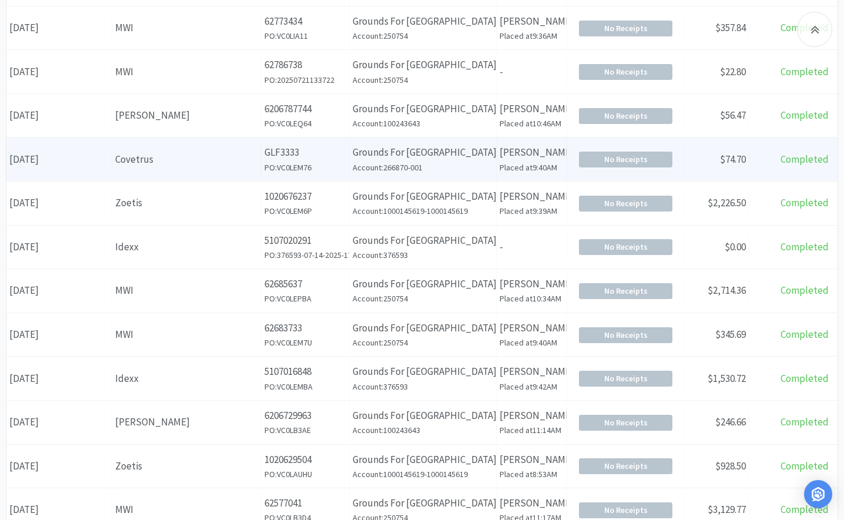
click at [153, 166] on div "Covetrus" at bounding box center [186, 160] width 143 height 16
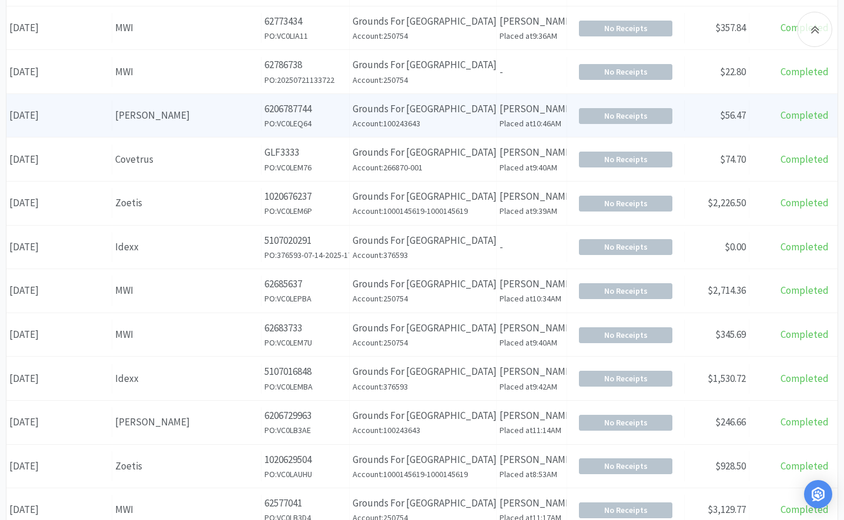
click at [148, 115] on div "[PERSON_NAME]" at bounding box center [186, 116] width 143 height 16
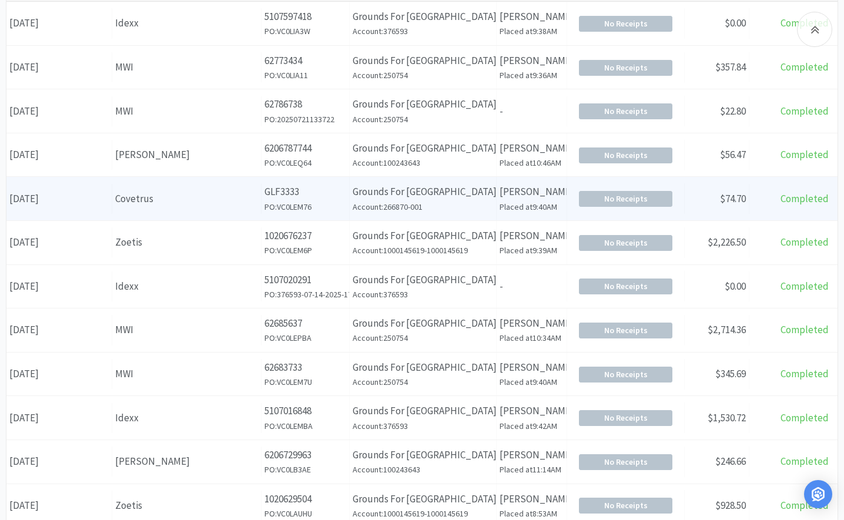
scroll to position [199, 0]
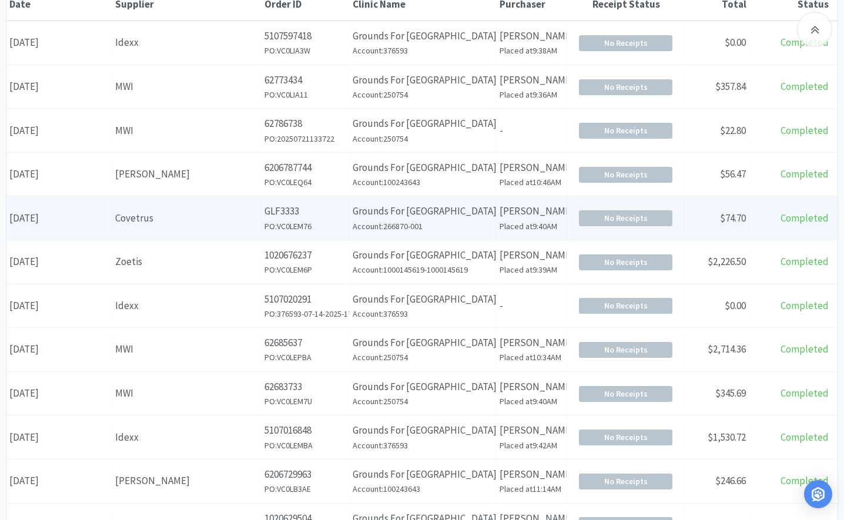
click at [137, 139] on div "Supplier MWI" at bounding box center [186, 131] width 149 height 30
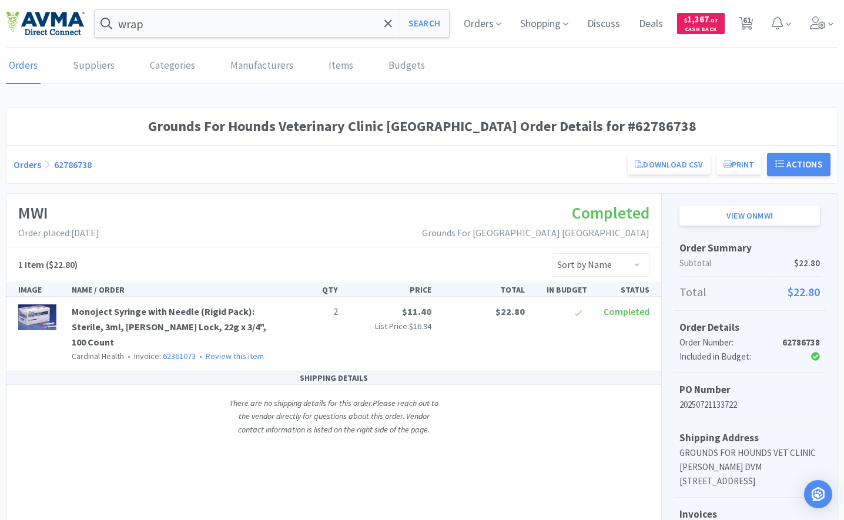
scroll to position [199, 0]
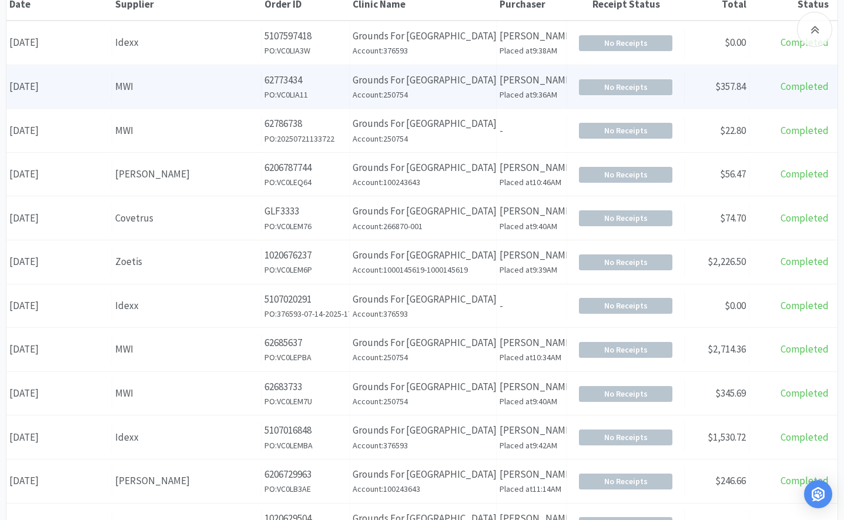
click at [128, 92] on div "MWI" at bounding box center [186, 87] width 143 height 16
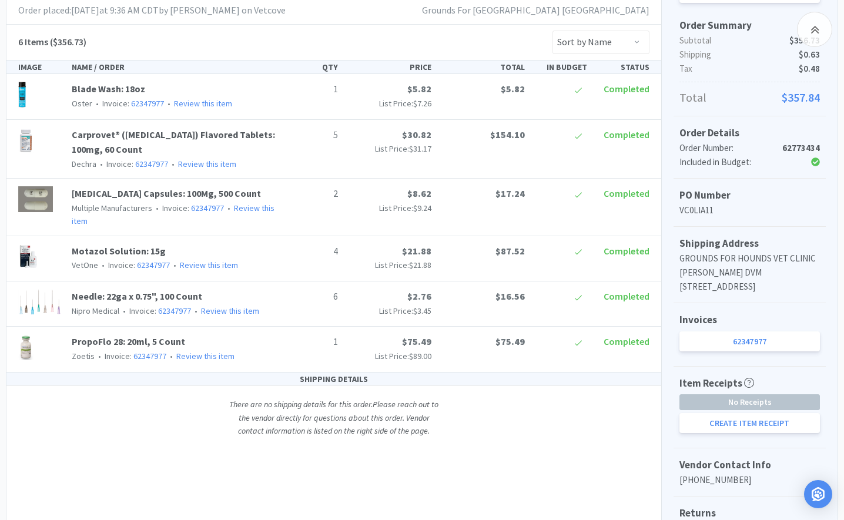
scroll to position [235, 0]
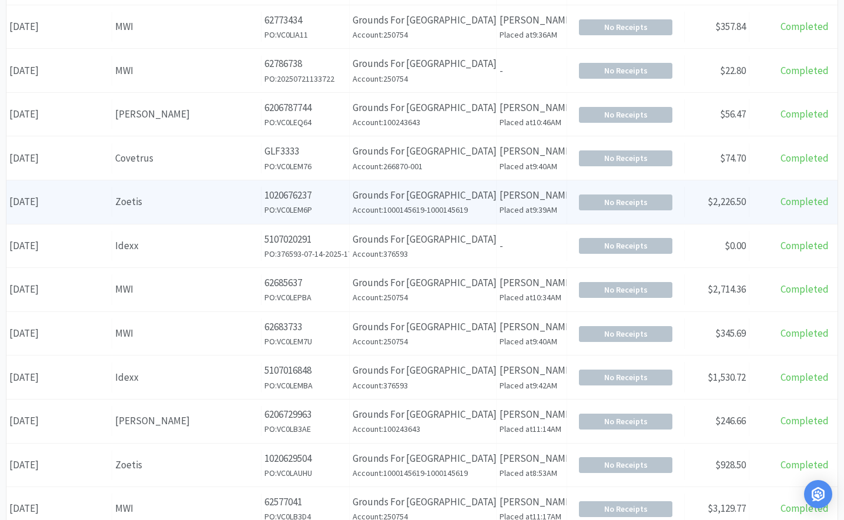
scroll to position [434, 0]
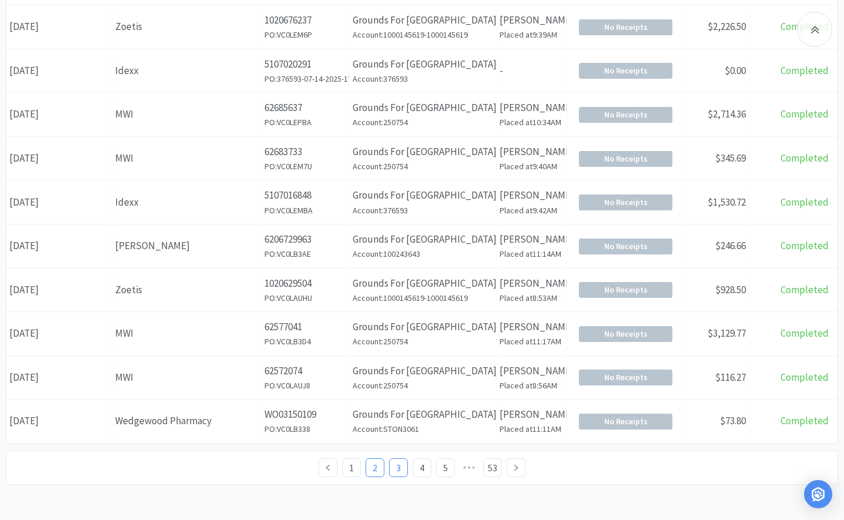
click at [376, 473] on link "2" at bounding box center [375, 468] width 18 height 18
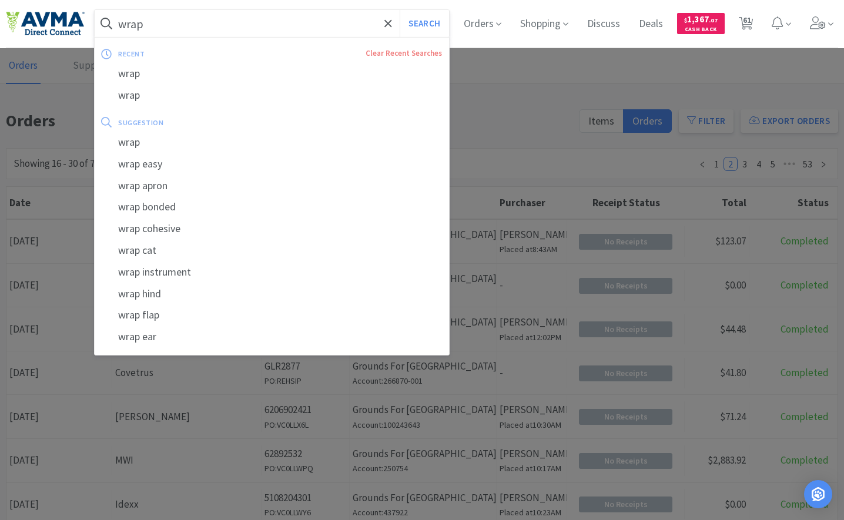
click at [165, 22] on input "wrap" at bounding box center [272, 23] width 354 height 27
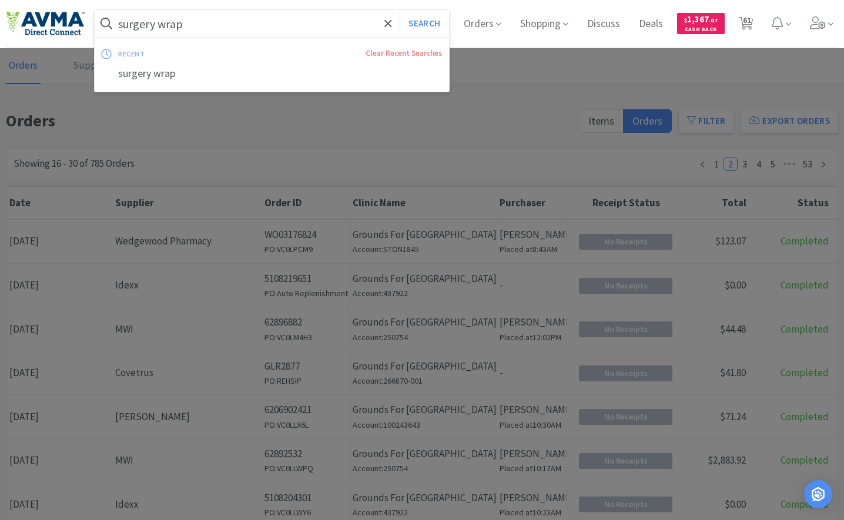
click at [399, 10] on button "Search" at bounding box center [423, 23] width 49 height 27
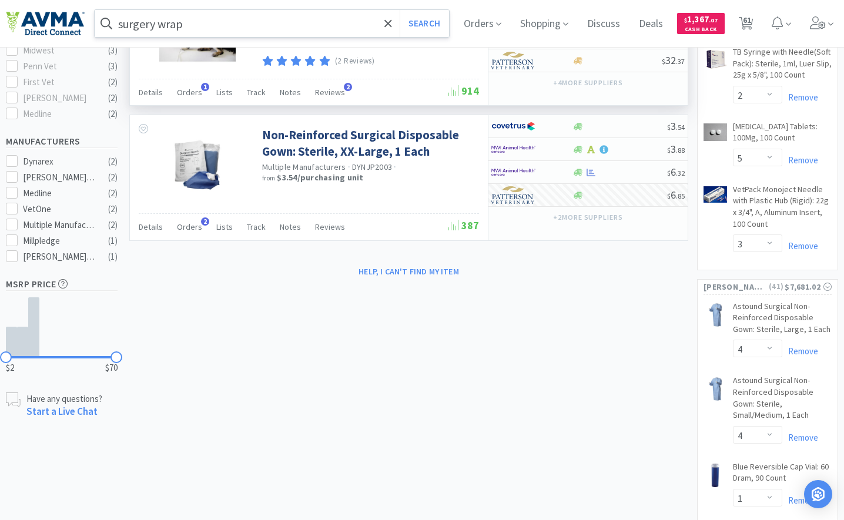
scroll to position [470, 0]
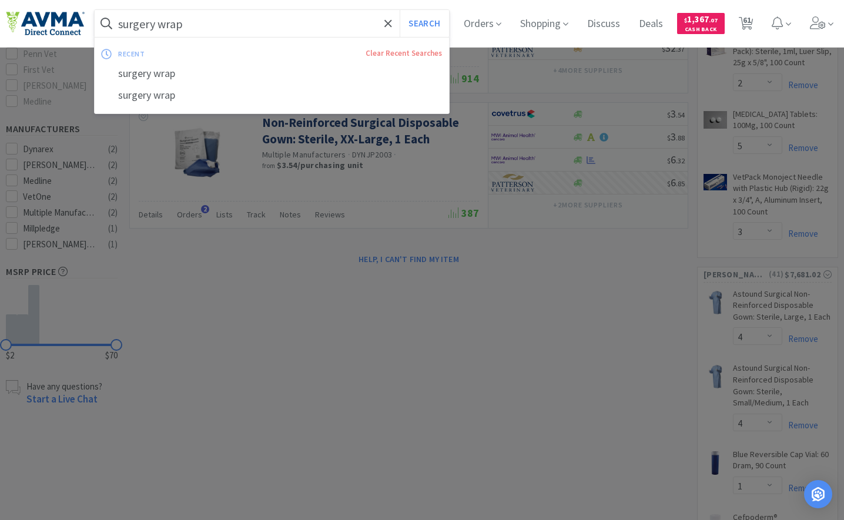
click at [204, 16] on input "surgery wrap" at bounding box center [272, 23] width 354 height 27
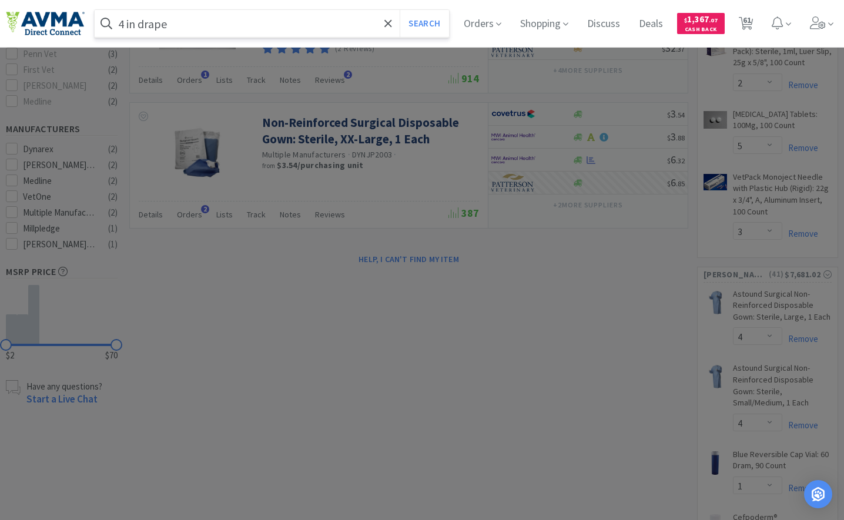
click at [399, 10] on button "Search" at bounding box center [423, 23] width 49 height 27
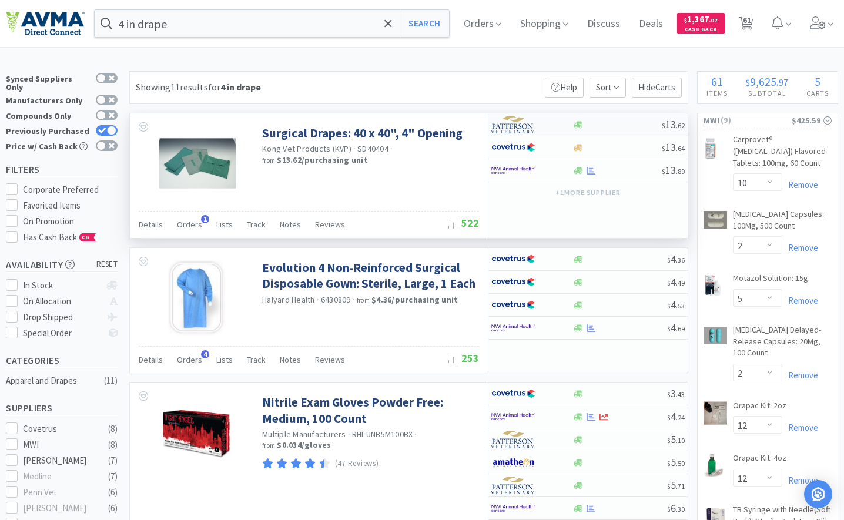
click at [522, 132] on img at bounding box center [513, 125] width 44 height 18
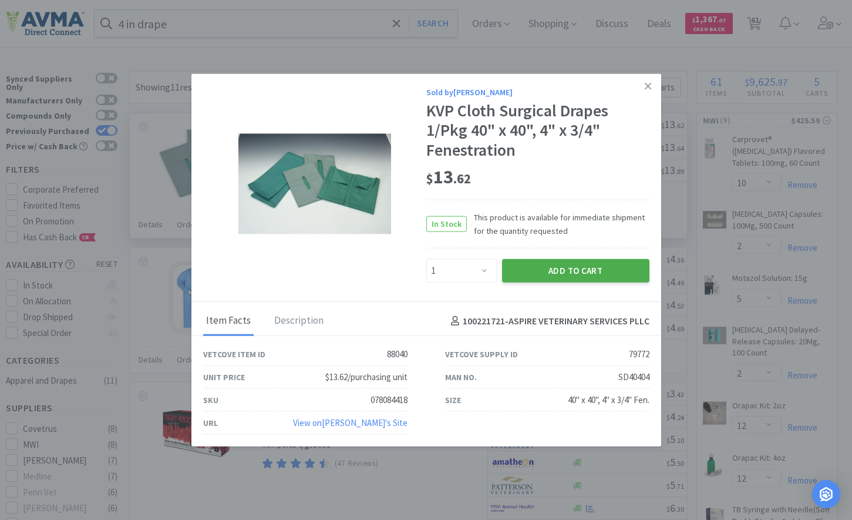
click at [528, 270] on button "Add to Cart" at bounding box center [575, 270] width 147 height 23
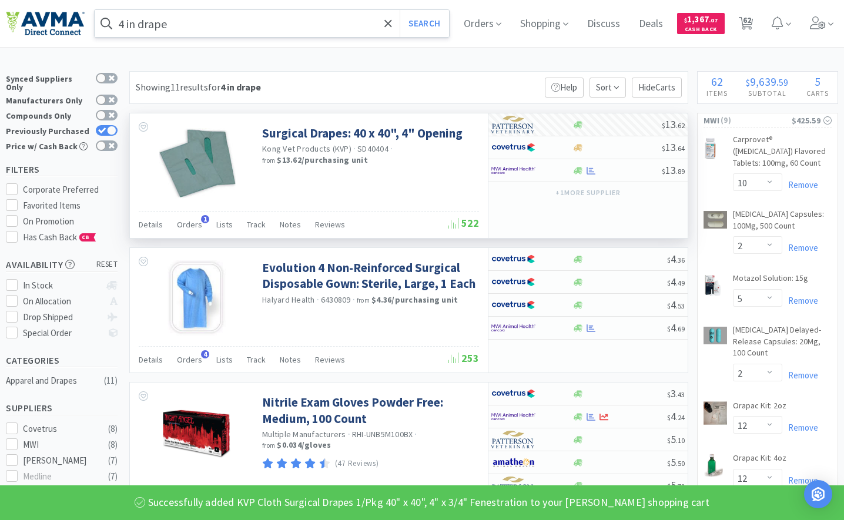
click at [241, 26] on input "4 in drape" at bounding box center [272, 23] width 354 height 27
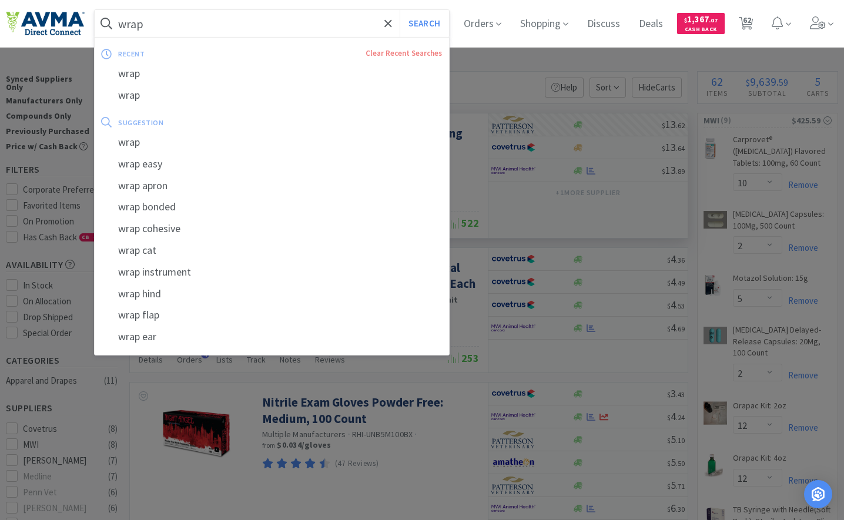
click at [399, 10] on button "Search" at bounding box center [423, 23] width 49 height 27
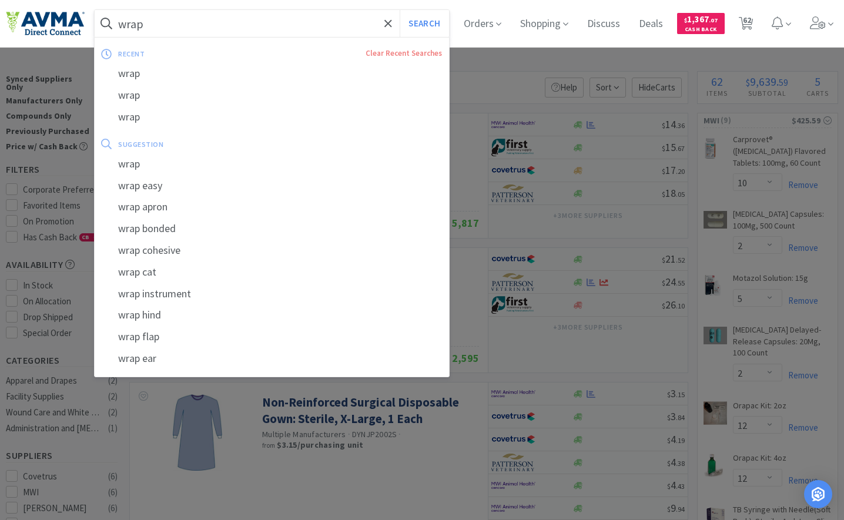
click at [241, 26] on input "wrap" at bounding box center [272, 23] width 354 height 27
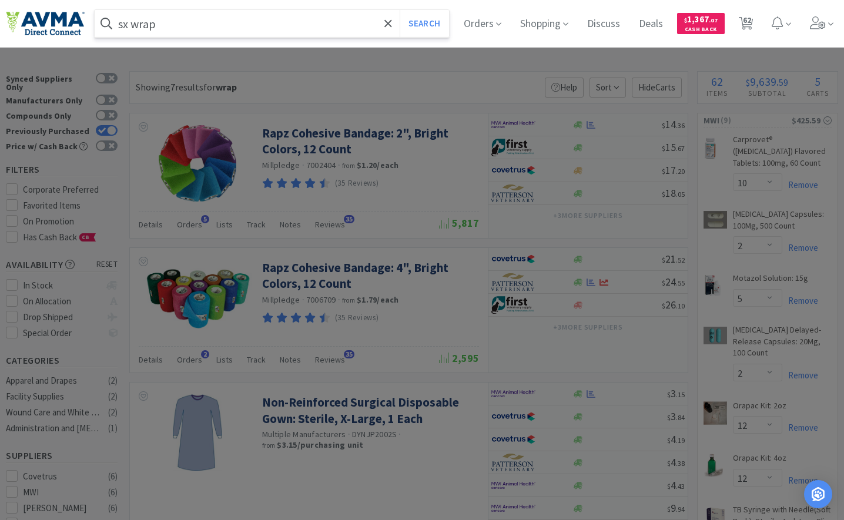
click at [399, 10] on button "Search" at bounding box center [423, 23] width 49 height 27
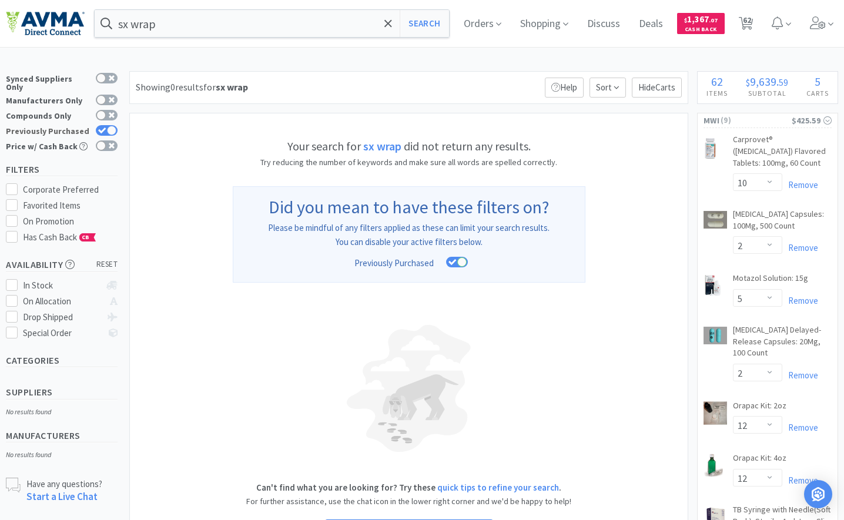
click at [112, 129] on div at bounding box center [104, 131] width 28 height 12
click at [117, 138] on input "Previously Purchased" at bounding box center [117, 138] width 1 height 1
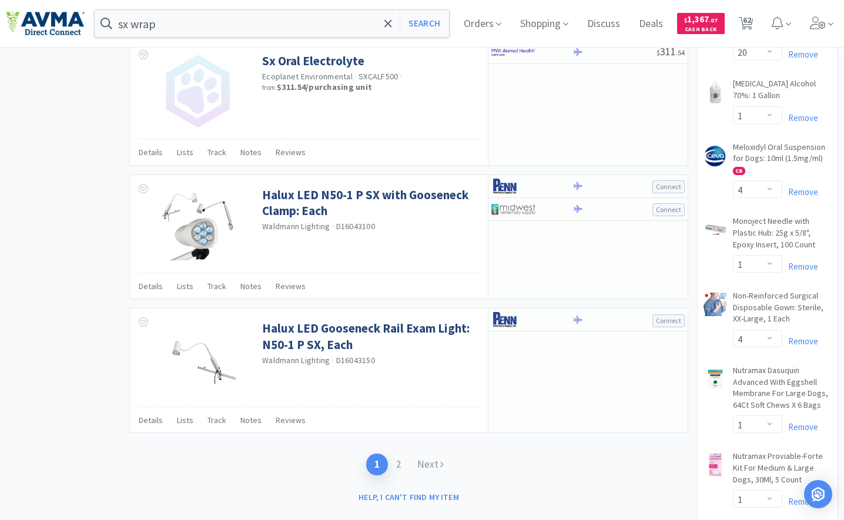
scroll to position [1704, 0]
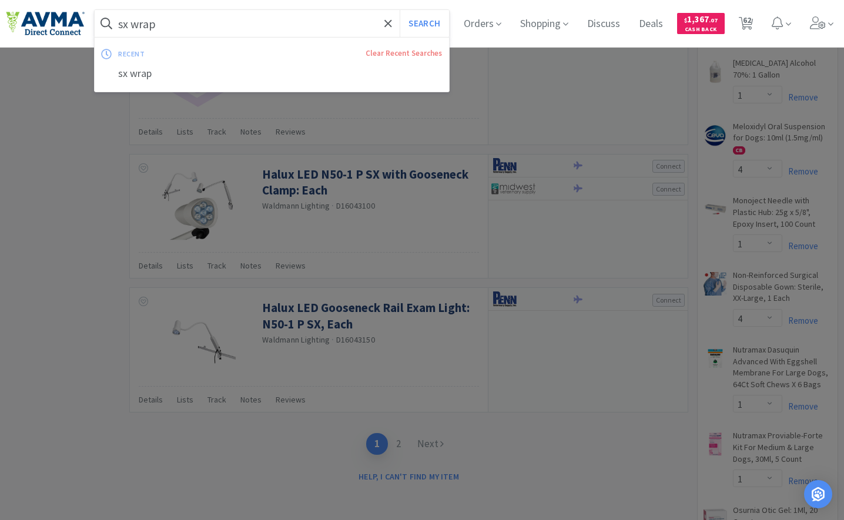
click at [214, 26] on input "sx wrap" at bounding box center [272, 23] width 354 height 27
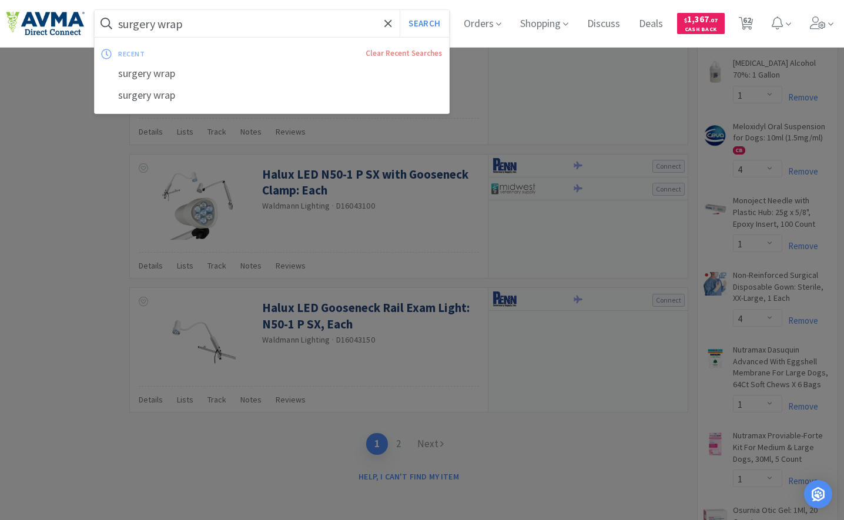
click at [399, 10] on button "Search" at bounding box center [423, 23] width 49 height 27
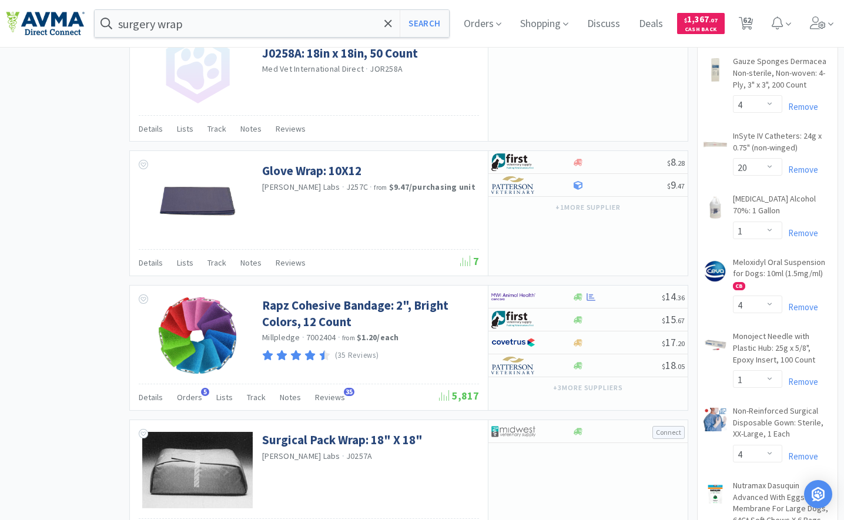
scroll to position [1234, 0]
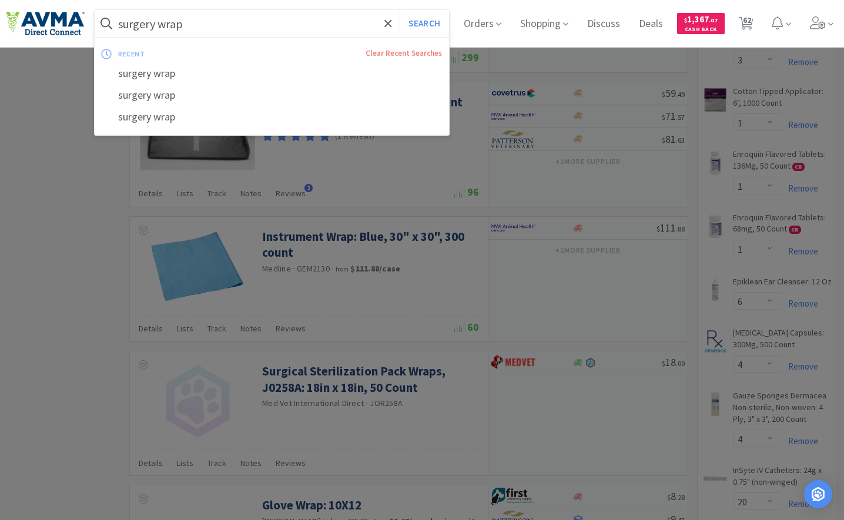
click at [210, 31] on input "surgery wrap" at bounding box center [272, 23] width 354 height 27
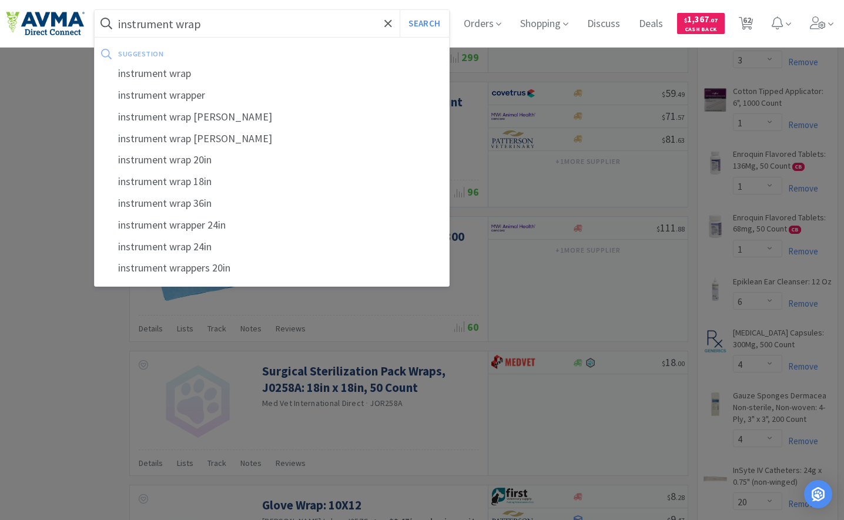
click at [399, 10] on button "Search" at bounding box center [423, 23] width 49 height 27
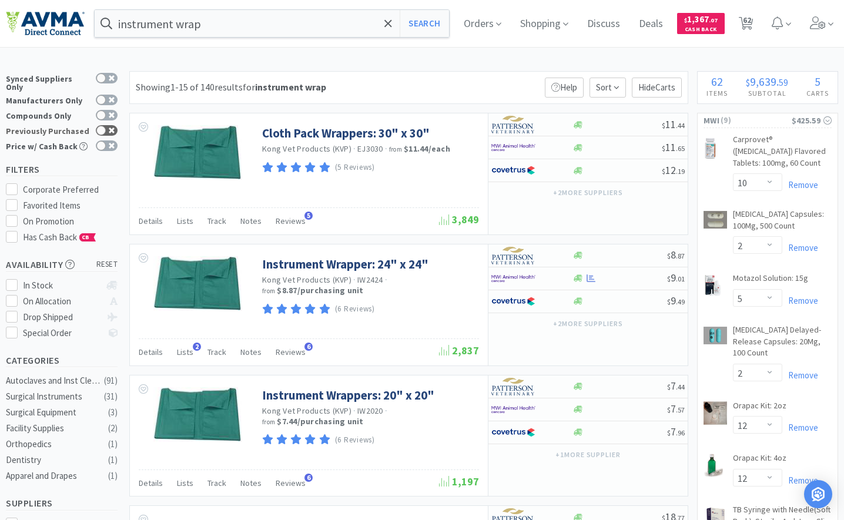
click at [100, 126] on div at bounding box center [100, 130] width 9 height 9
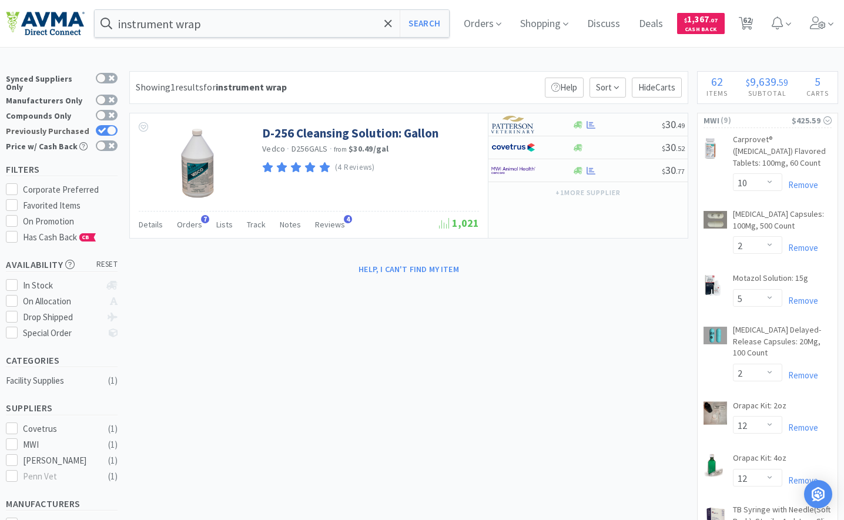
click at [100, 127] on icon at bounding box center [102, 130] width 8 height 6
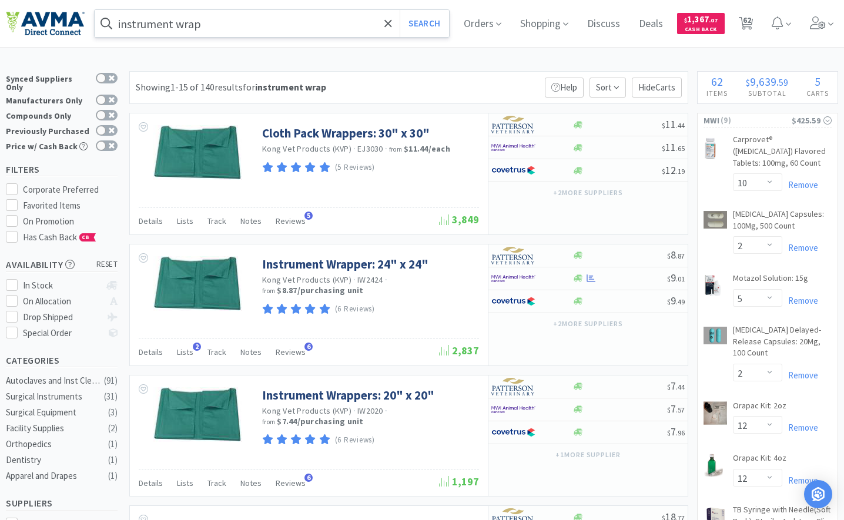
click at [192, 18] on input "instrument wrap" at bounding box center [272, 23] width 354 height 27
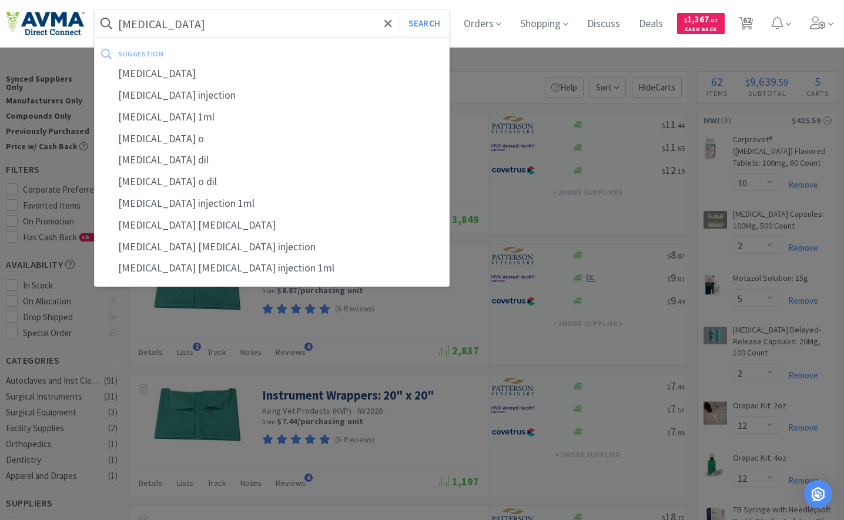
click at [399, 10] on button "Search" at bounding box center [423, 23] width 49 height 27
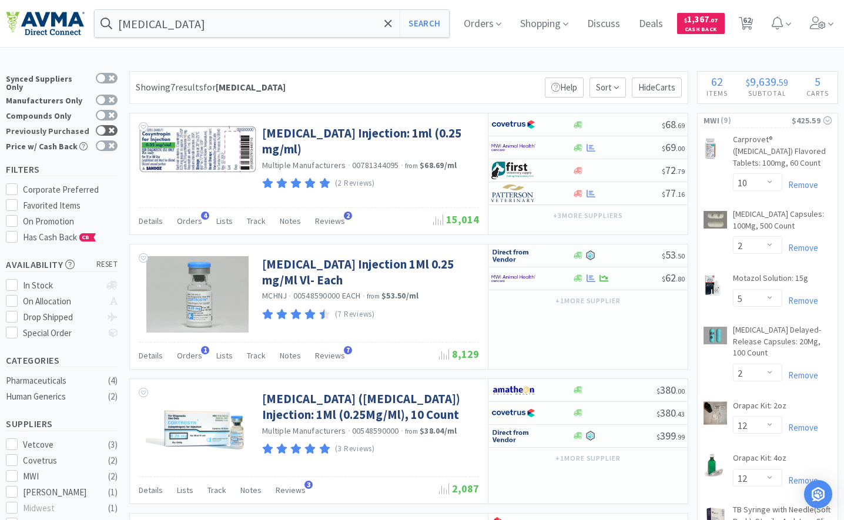
click at [105, 126] on div at bounding box center [100, 130] width 9 height 9
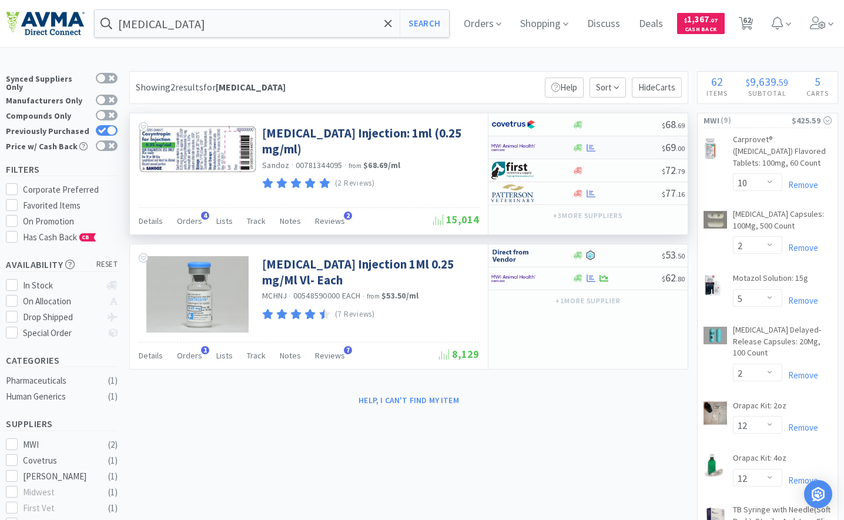
click at [511, 143] on img at bounding box center [513, 148] width 44 height 18
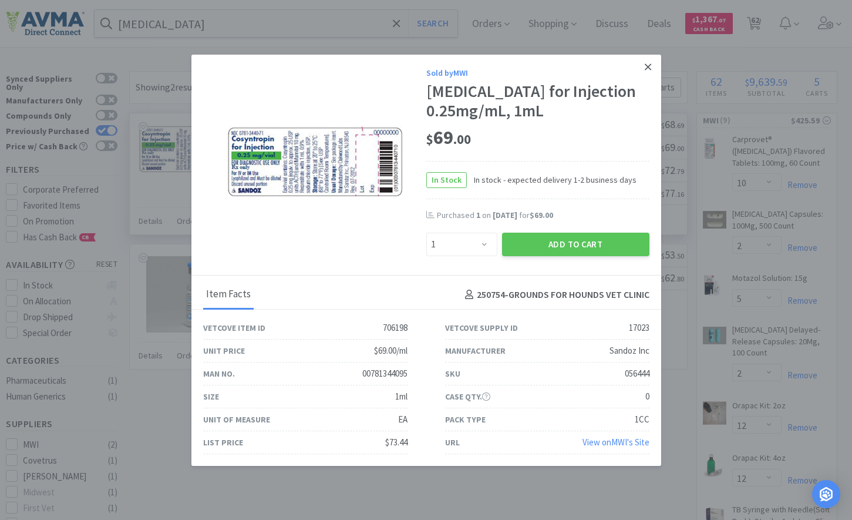
click at [645, 67] on icon at bounding box center [648, 66] width 6 height 6
